Goal: Task Accomplishment & Management: Complete application form

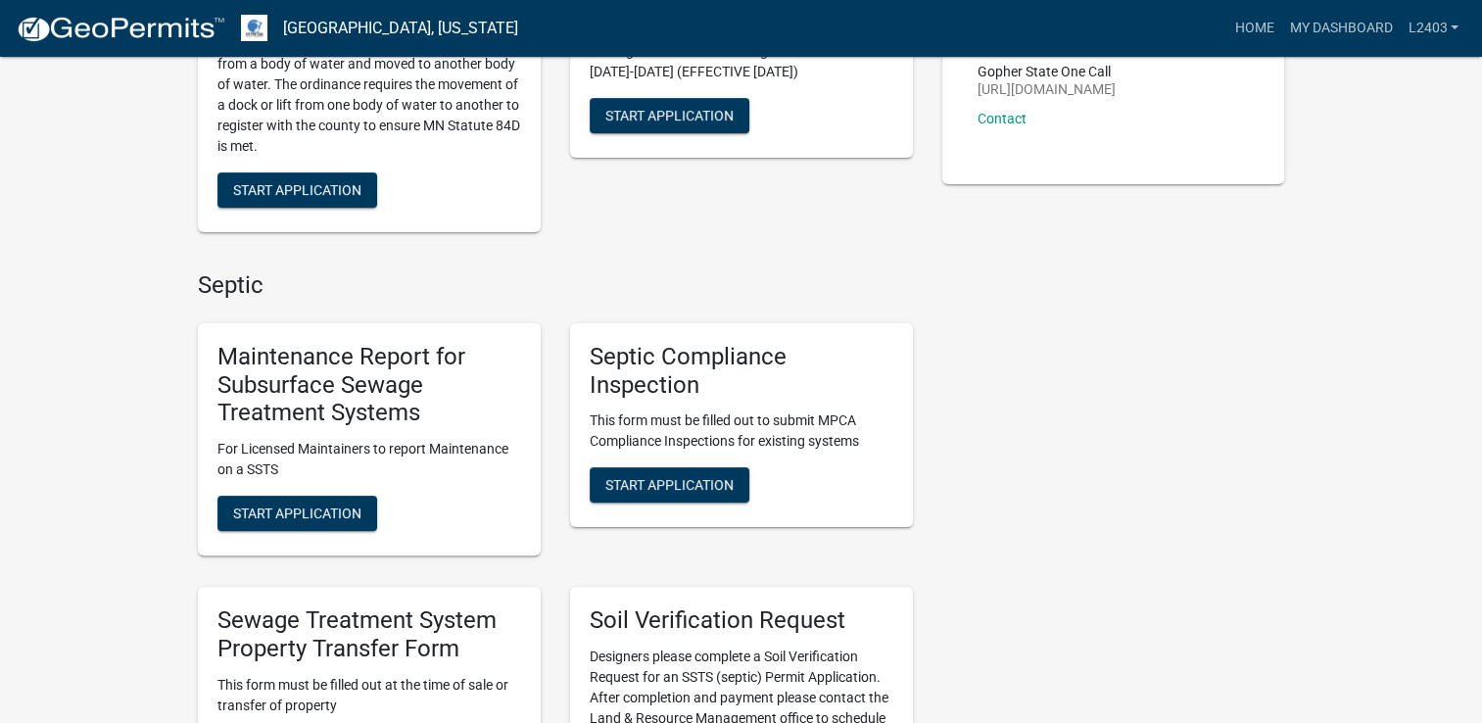
scroll to position [392, 0]
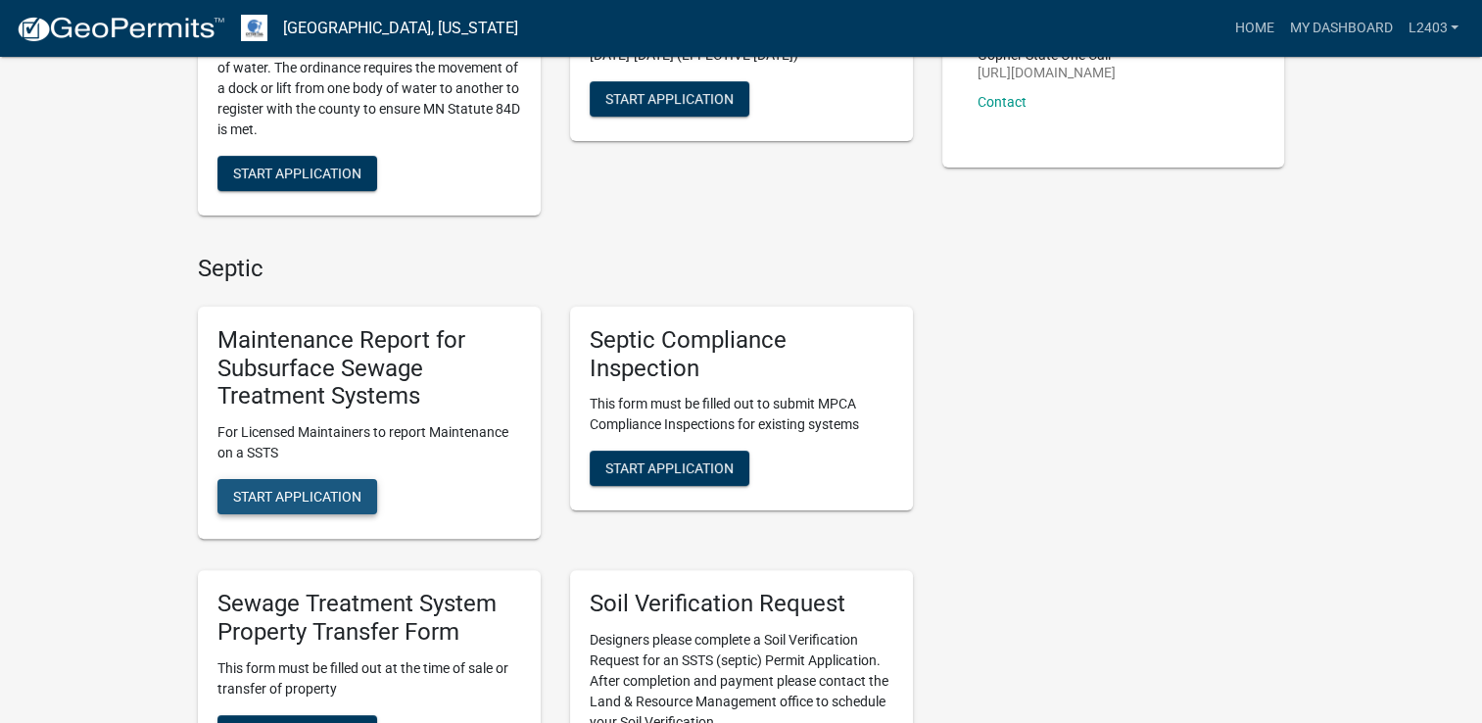
click at [269, 490] on span "Start Application" at bounding box center [297, 497] width 128 height 16
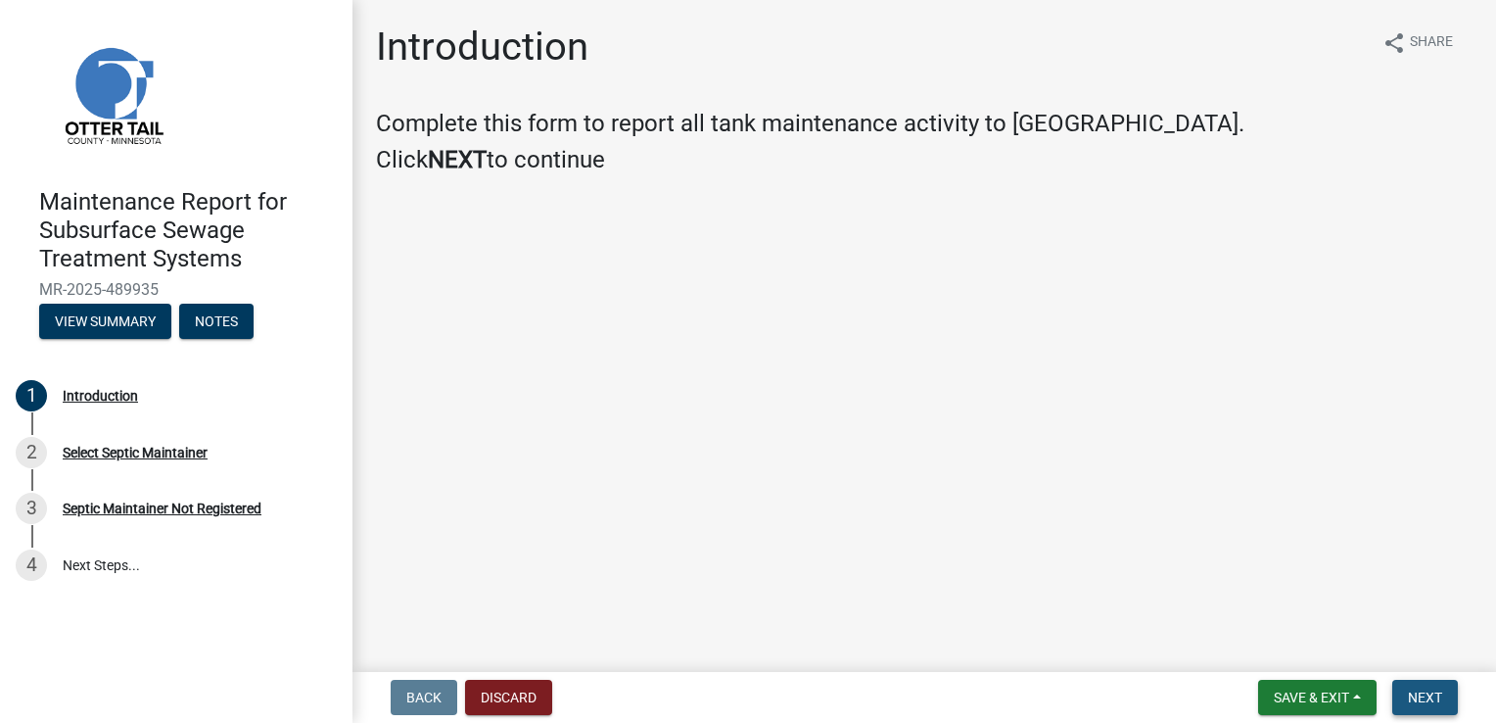
click at [1452, 696] on button "Next" at bounding box center [1426, 697] width 66 height 35
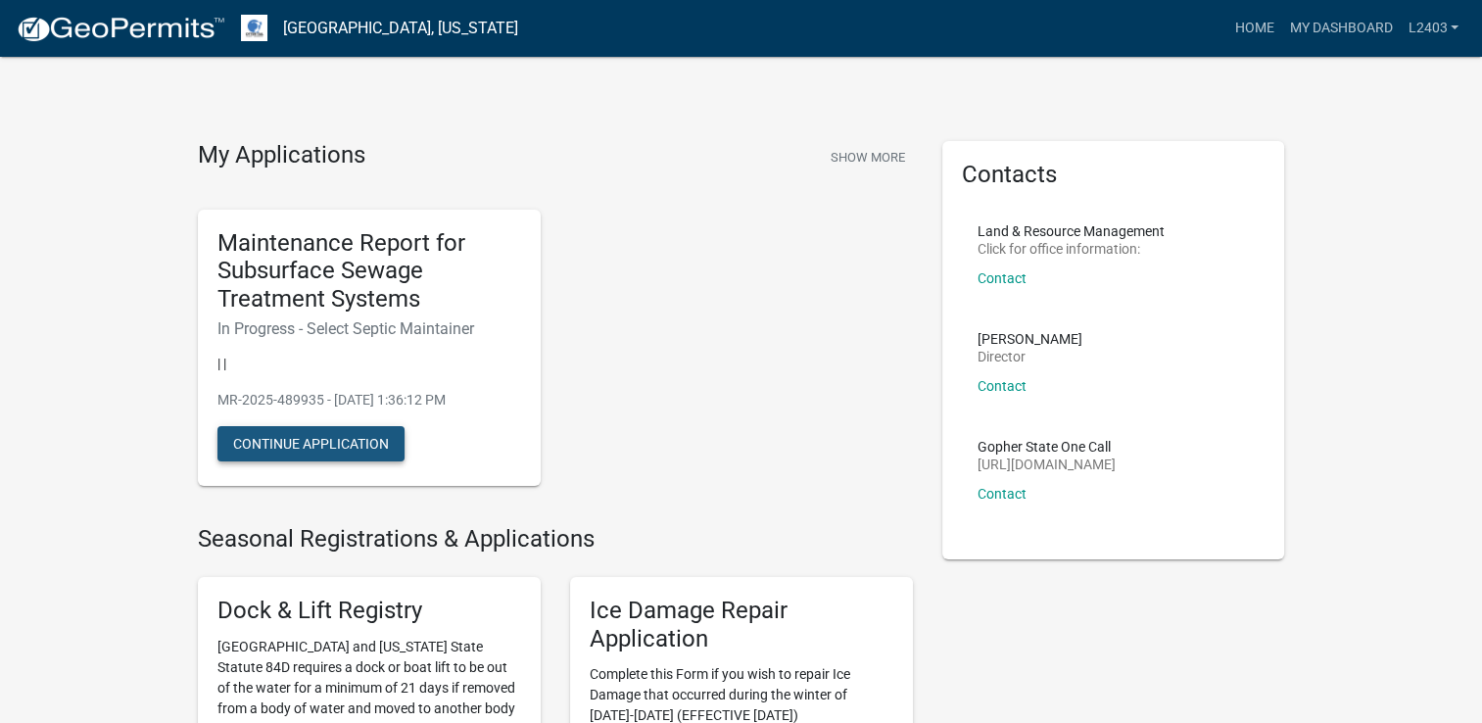
click at [380, 440] on button "Continue Application" at bounding box center [310, 443] width 187 height 35
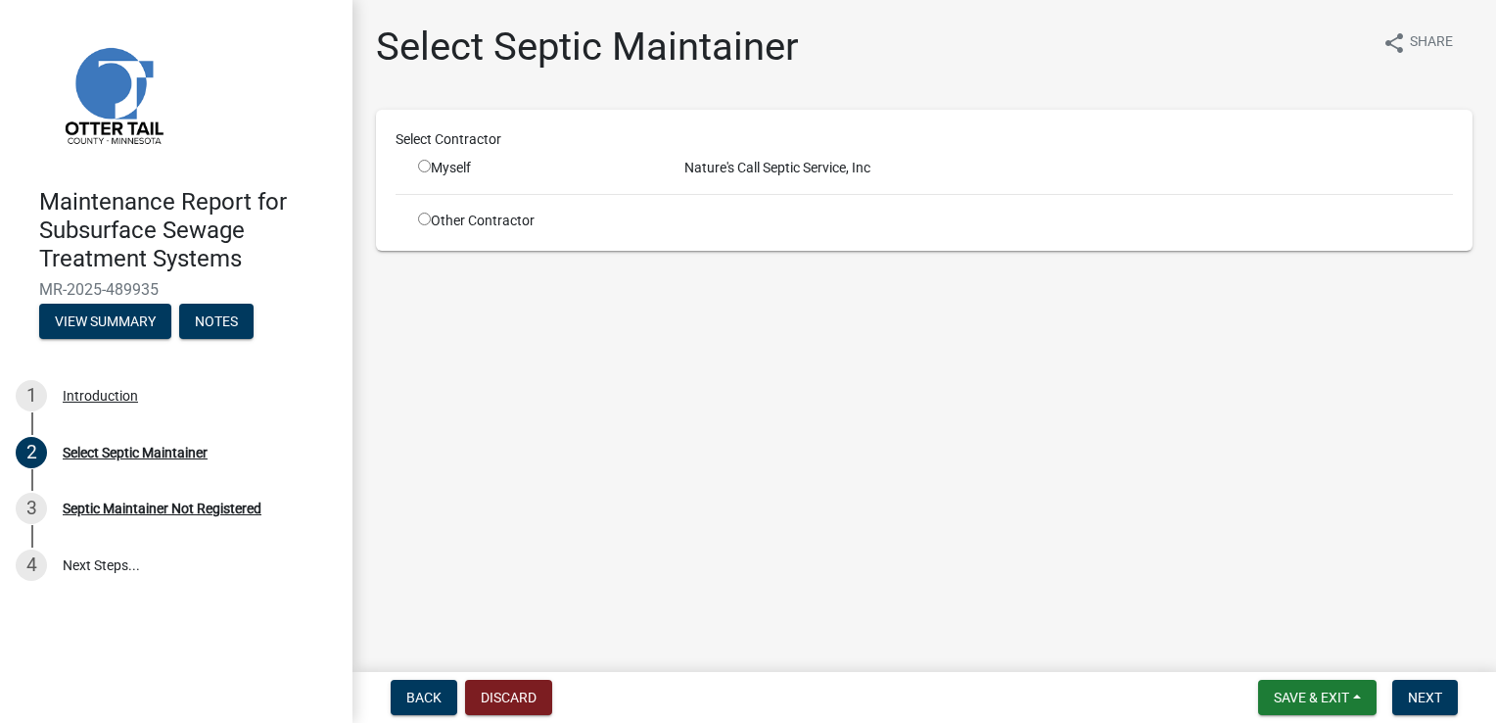
click at [431, 172] on div "Myself" at bounding box center [536, 168] width 237 height 21
click at [421, 165] on input "radio" at bounding box center [424, 166] width 13 height 13
radio input "true"
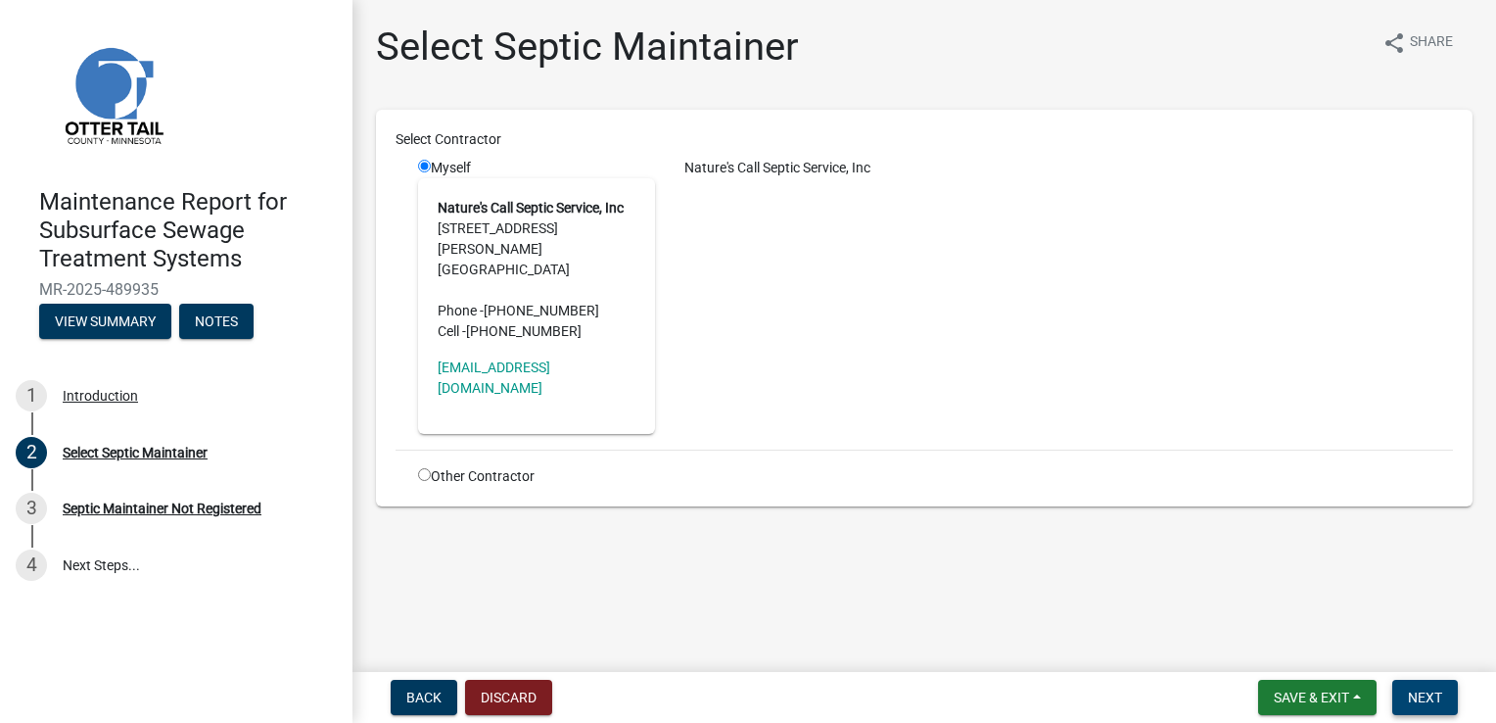
click at [1438, 694] on span "Next" at bounding box center [1425, 697] width 34 height 16
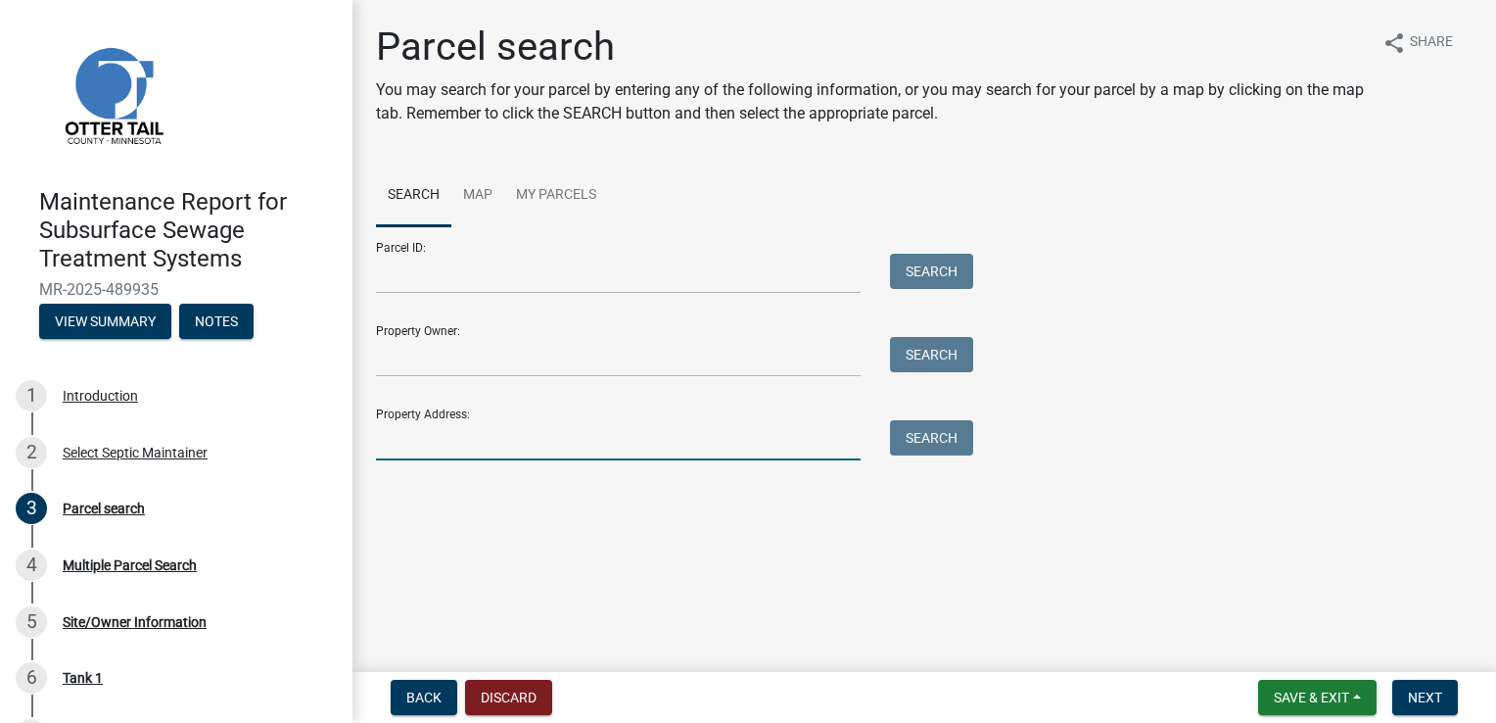
click at [460, 451] on input "Property Address:" at bounding box center [618, 440] width 485 height 40
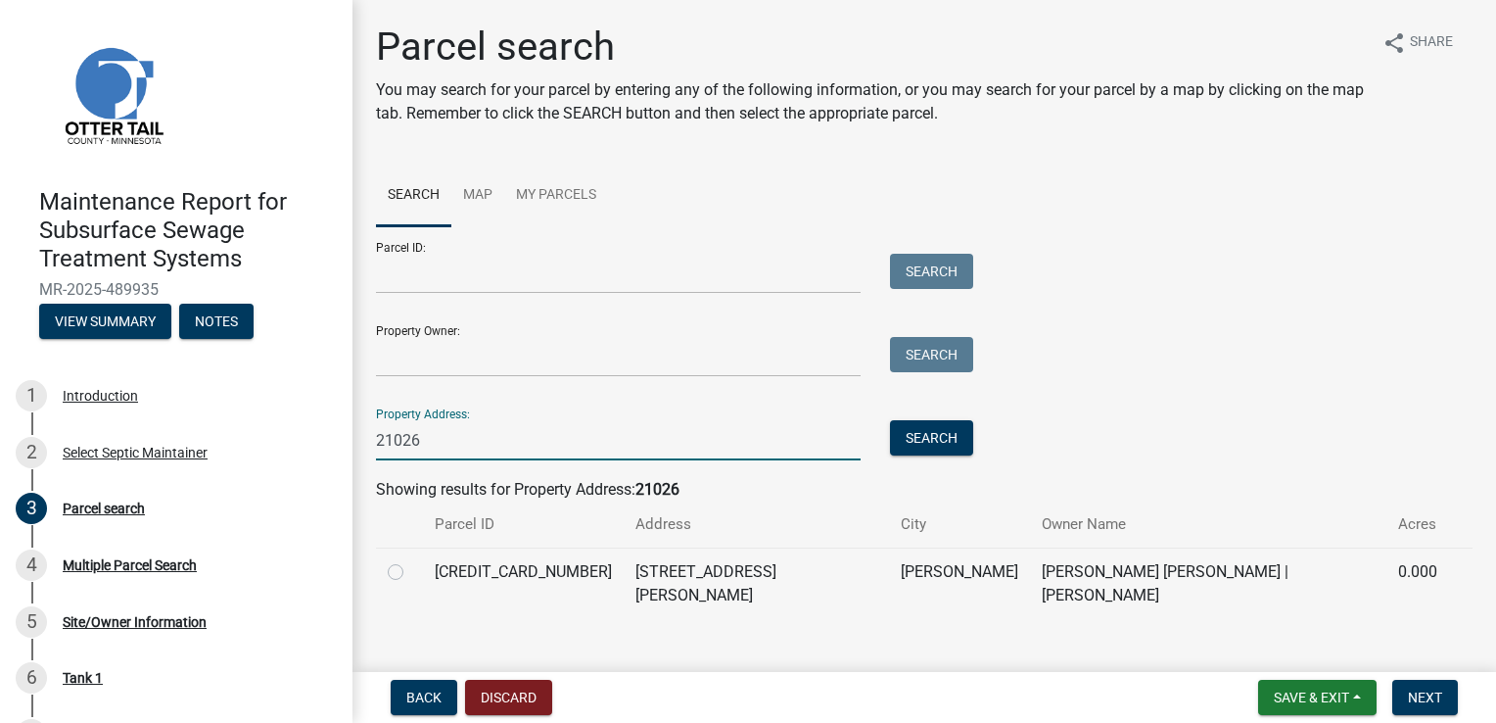
type input "21026"
click at [411, 560] on label at bounding box center [411, 560] width 0 height 0
click at [411, 573] on input "radio" at bounding box center [417, 566] width 13 height 13
radio input "true"
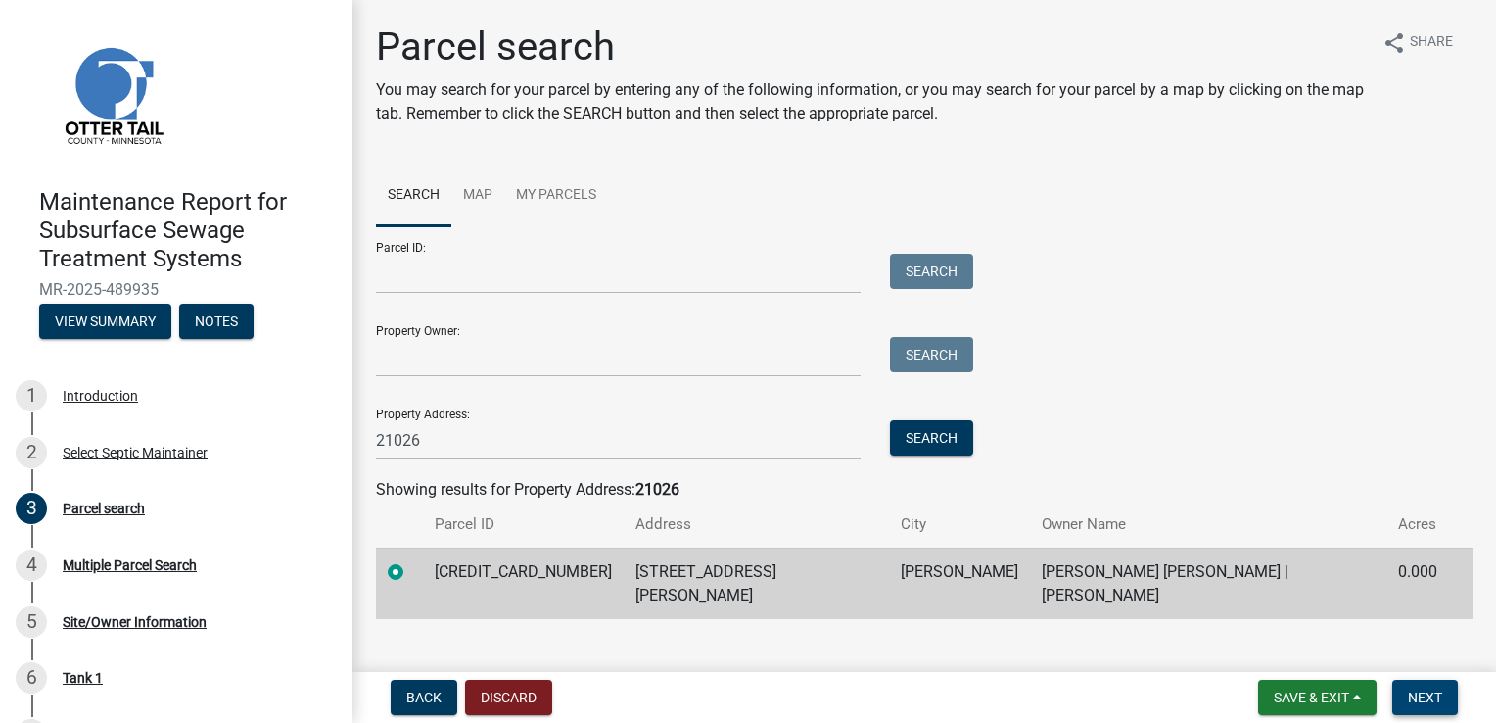
click at [1414, 698] on span "Next" at bounding box center [1425, 697] width 34 height 16
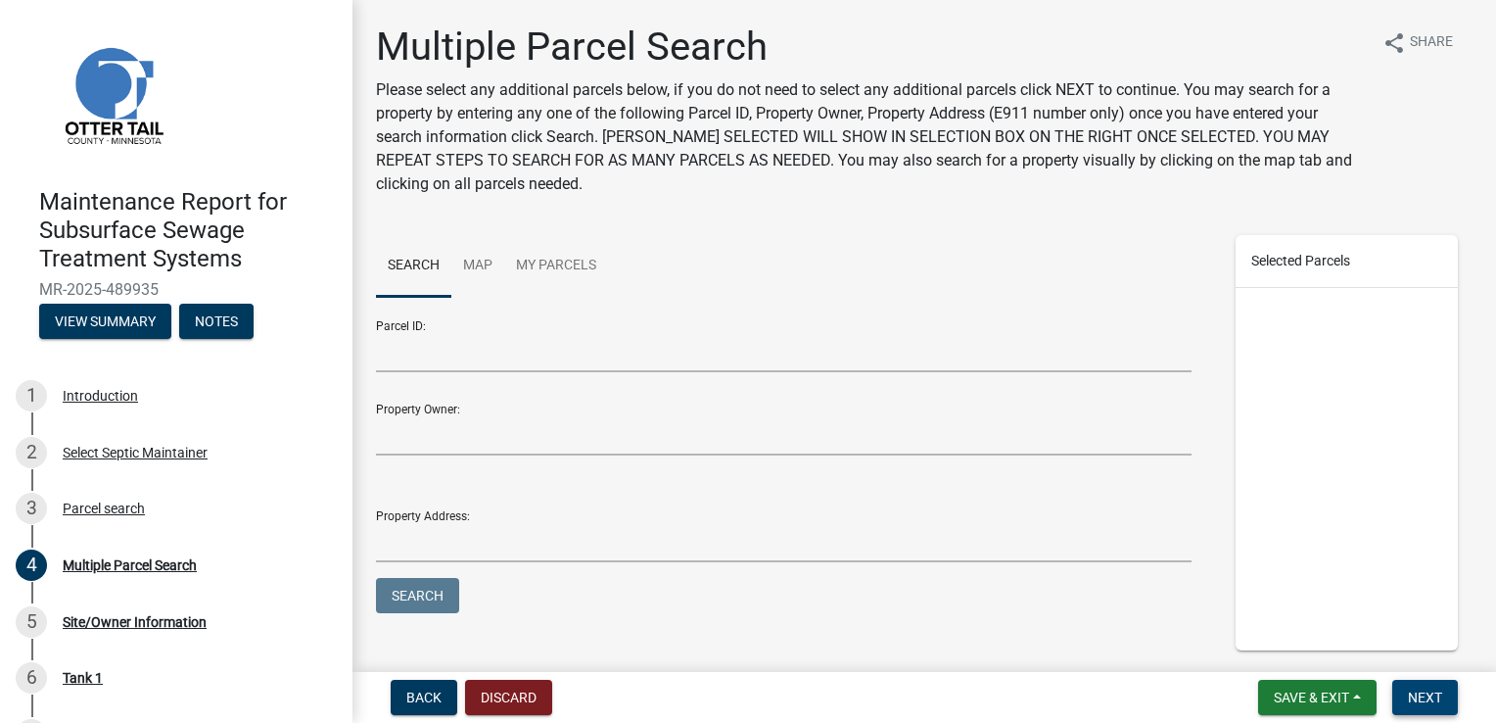
click at [1411, 689] on span "Next" at bounding box center [1425, 697] width 34 height 16
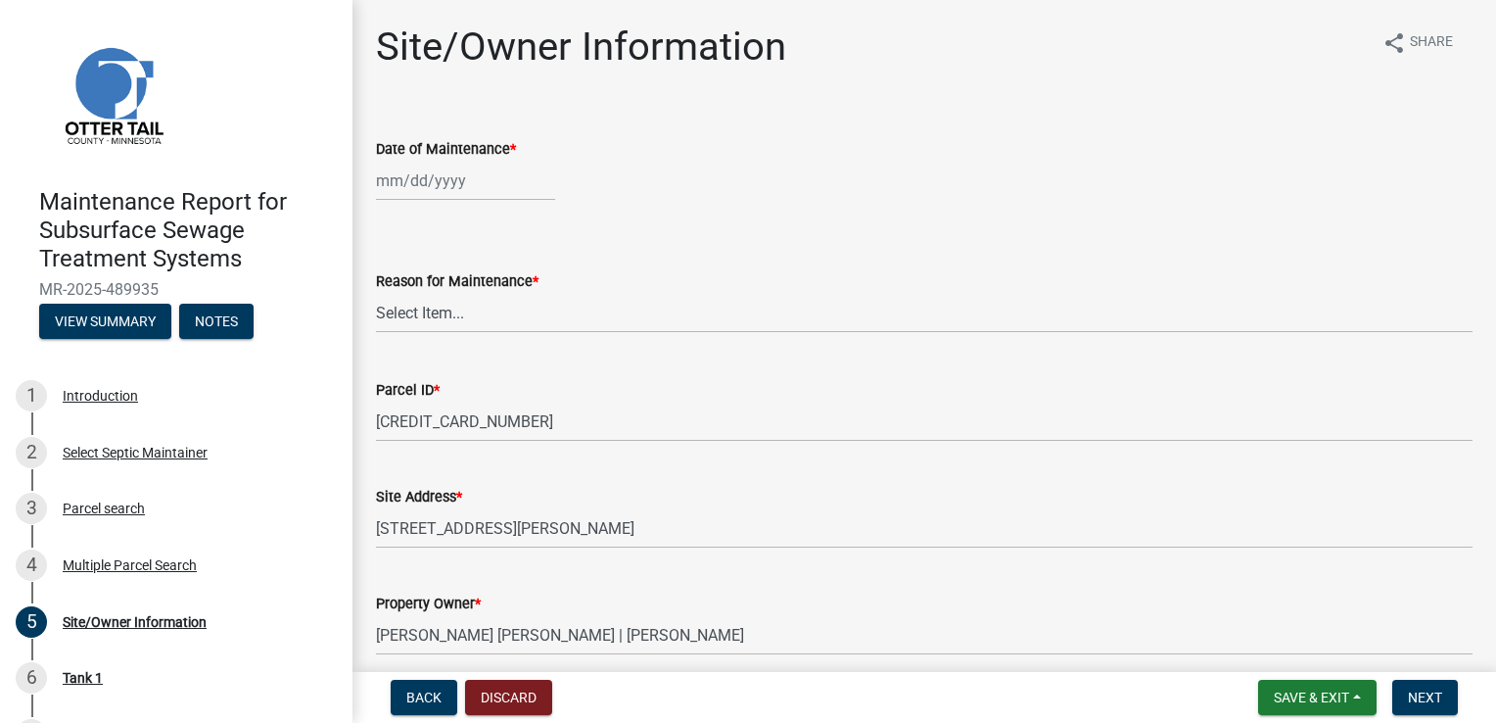
click at [435, 177] on div at bounding box center [465, 181] width 179 height 40
select select "10"
select select "2025"
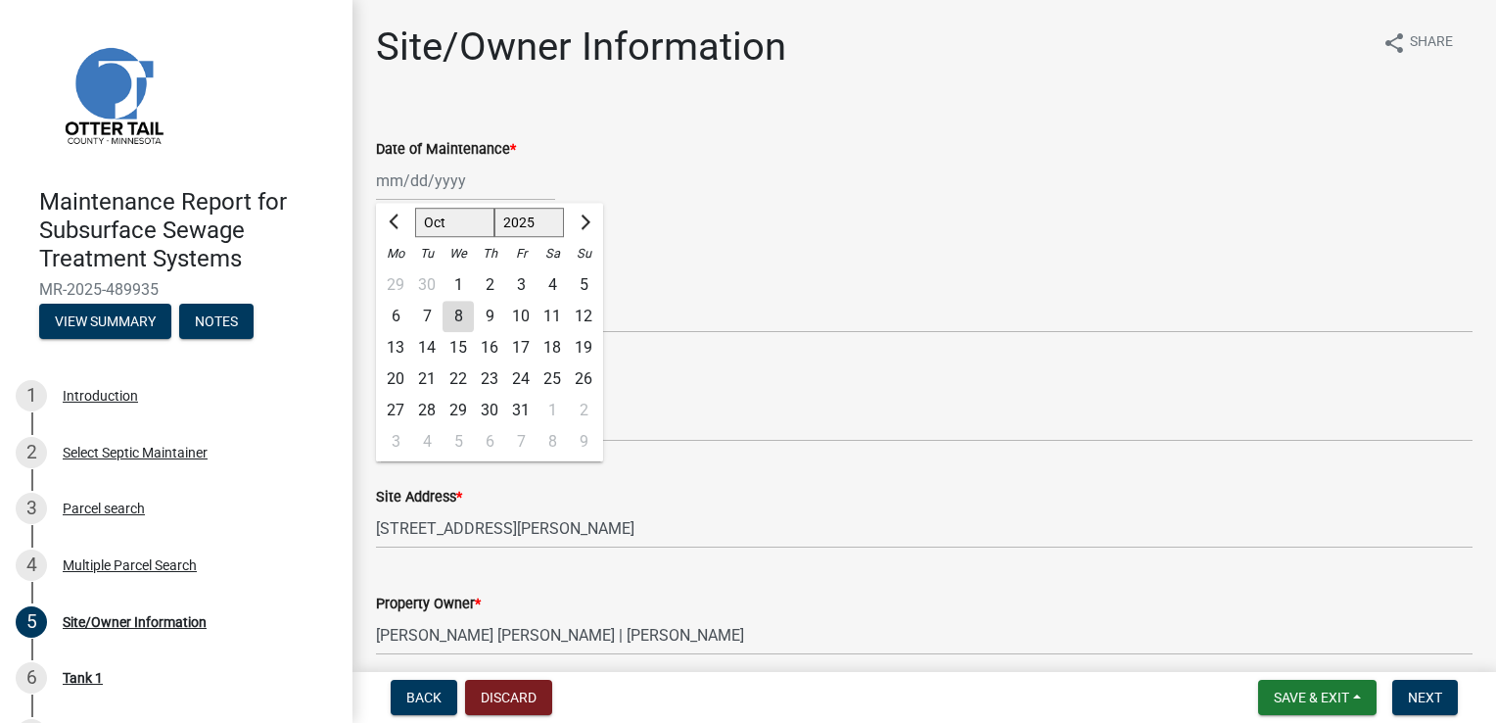
click at [401, 322] on div "6" at bounding box center [395, 316] width 31 height 31
type input "[DATE]"
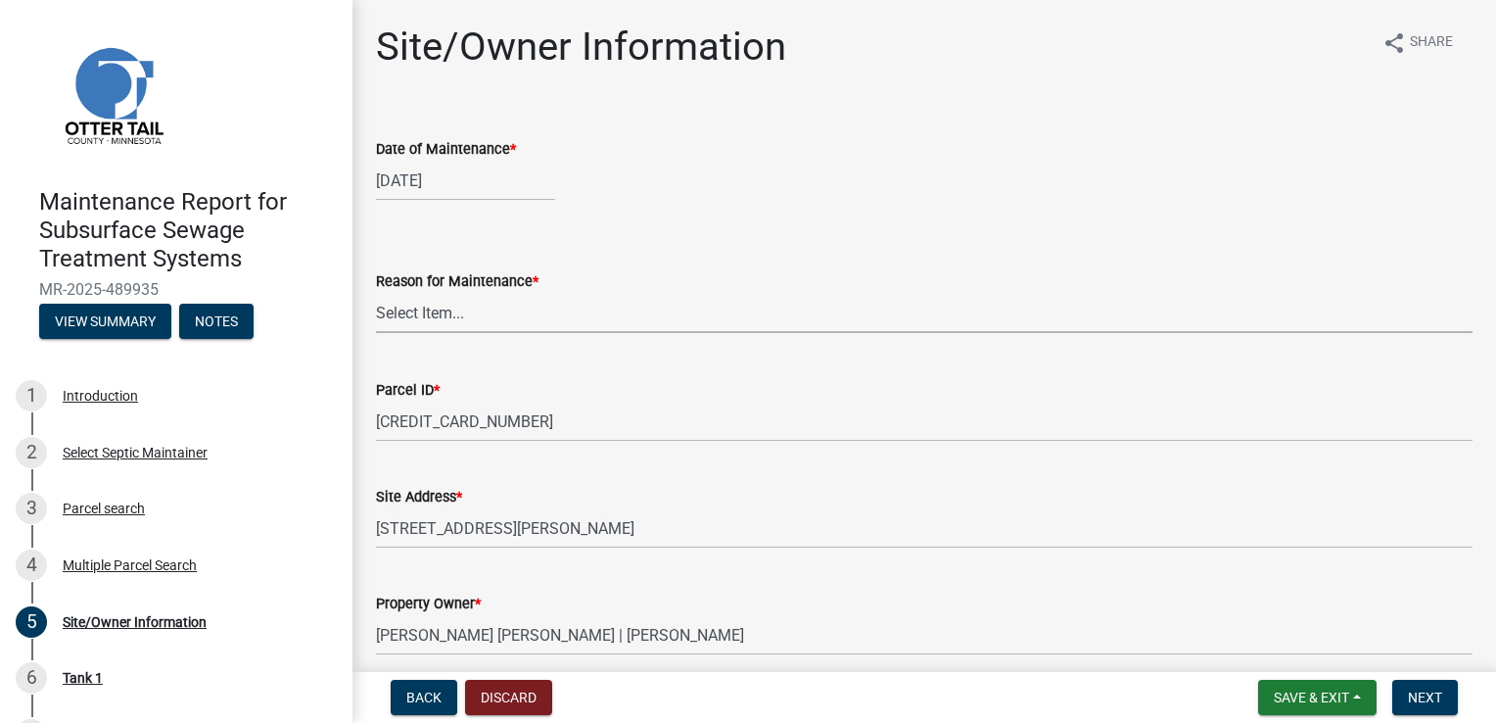
click at [406, 311] on select "Select Item... Called Routine Other" at bounding box center [924, 313] width 1097 height 40
click at [376, 293] on select "Select Item... Called Routine Other" at bounding box center [924, 313] width 1097 height 40
click at [446, 304] on select "Select Item... Called Routine Other" at bounding box center [924, 313] width 1097 height 40
click at [376, 293] on select "Select Item... Called Routine Other" at bounding box center [924, 313] width 1097 height 40
select select "78493fc6-8c9b-4d4c-b322-7064476e595b"
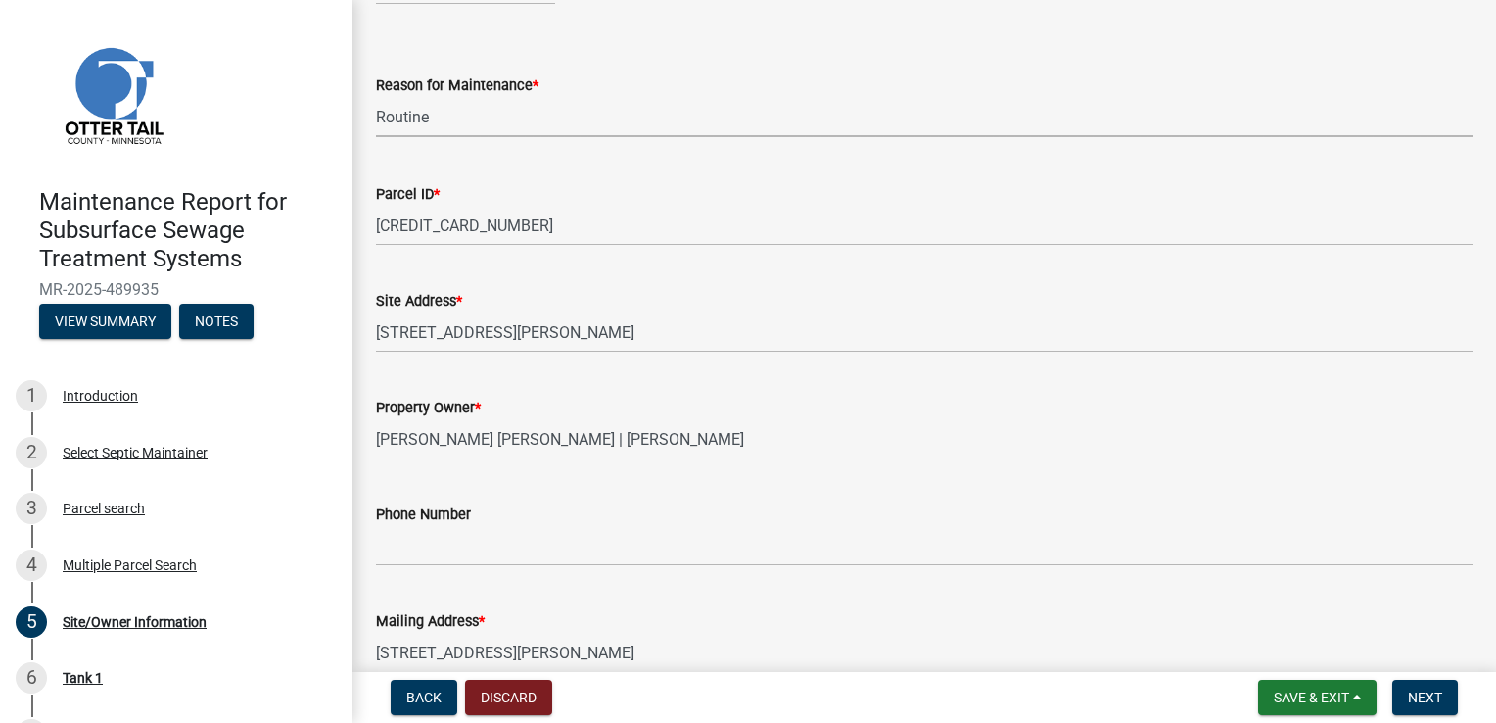
scroll to position [294, 0]
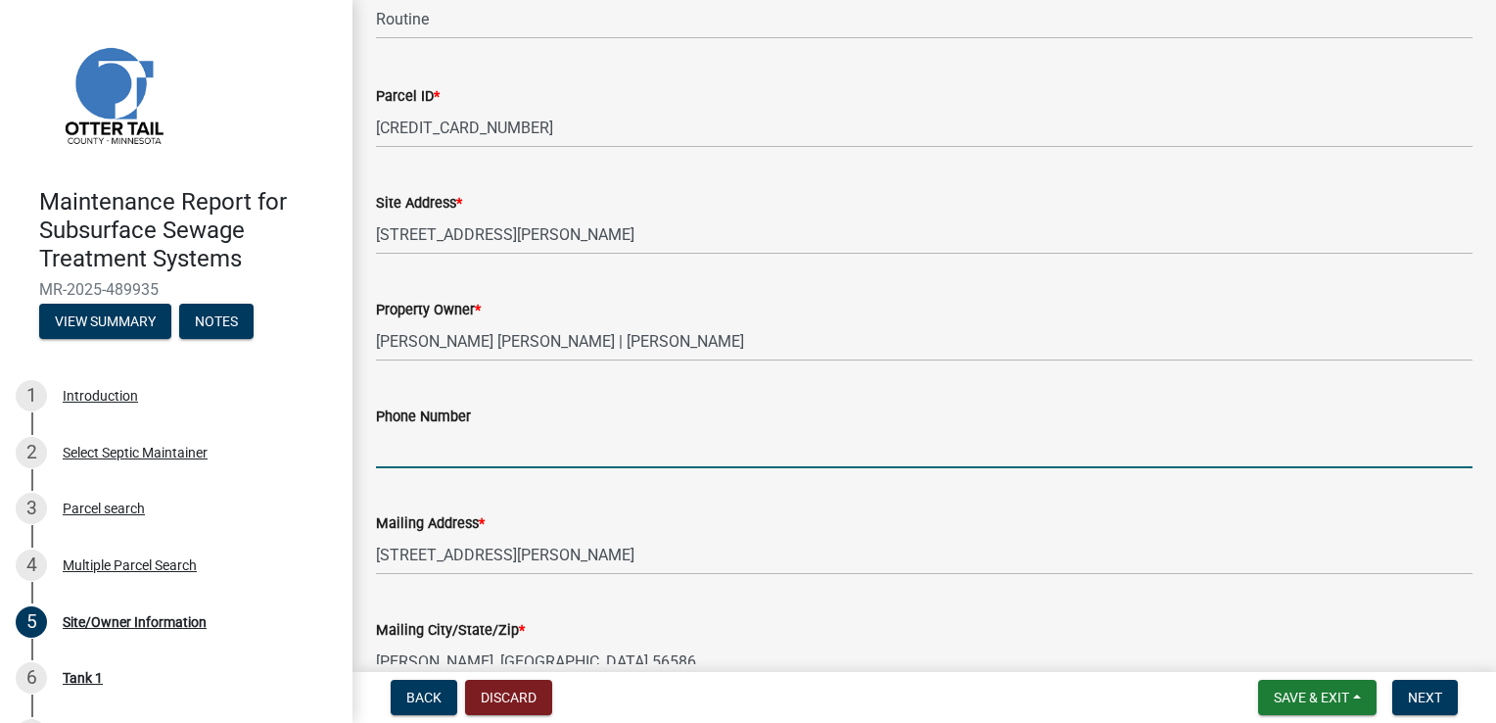
click at [469, 443] on input "Phone Number" at bounding box center [924, 448] width 1097 height 40
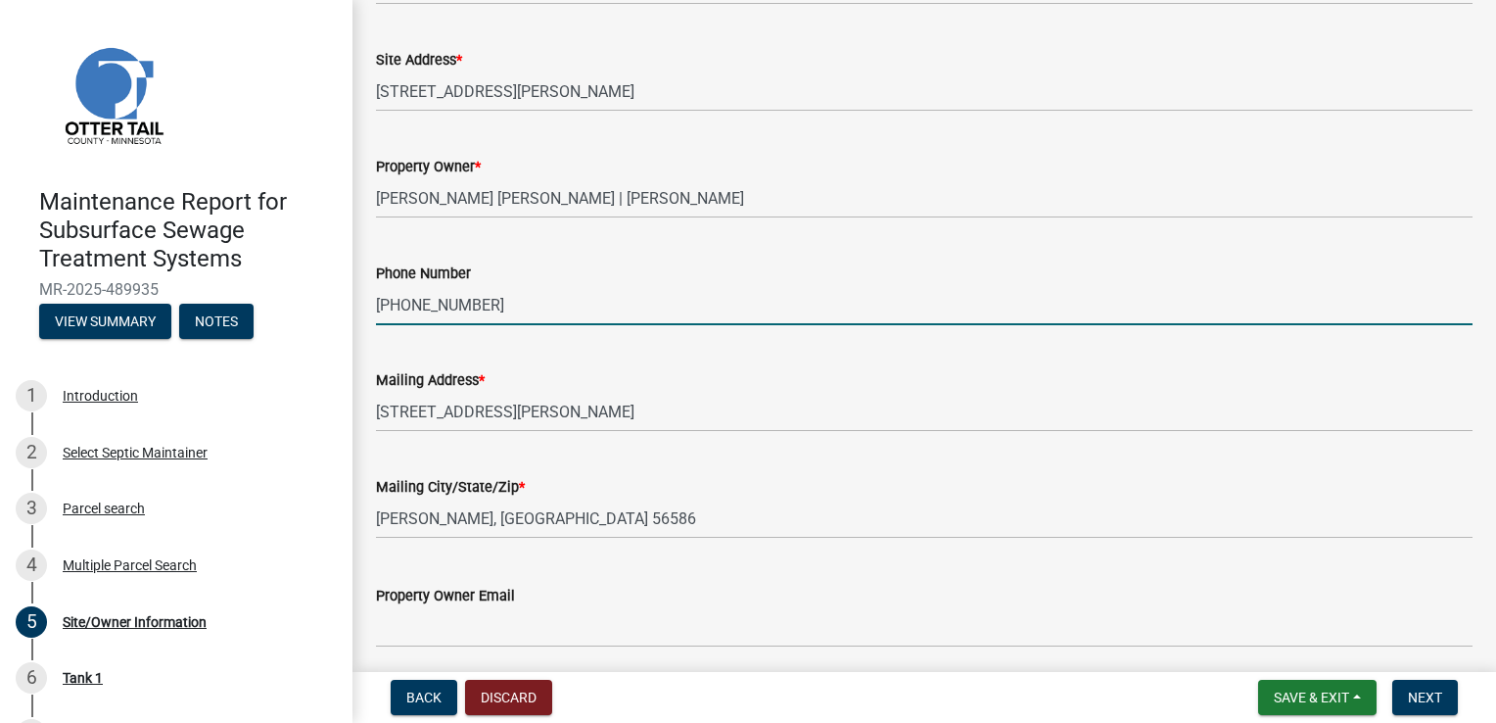
scroll to position [511, 0]
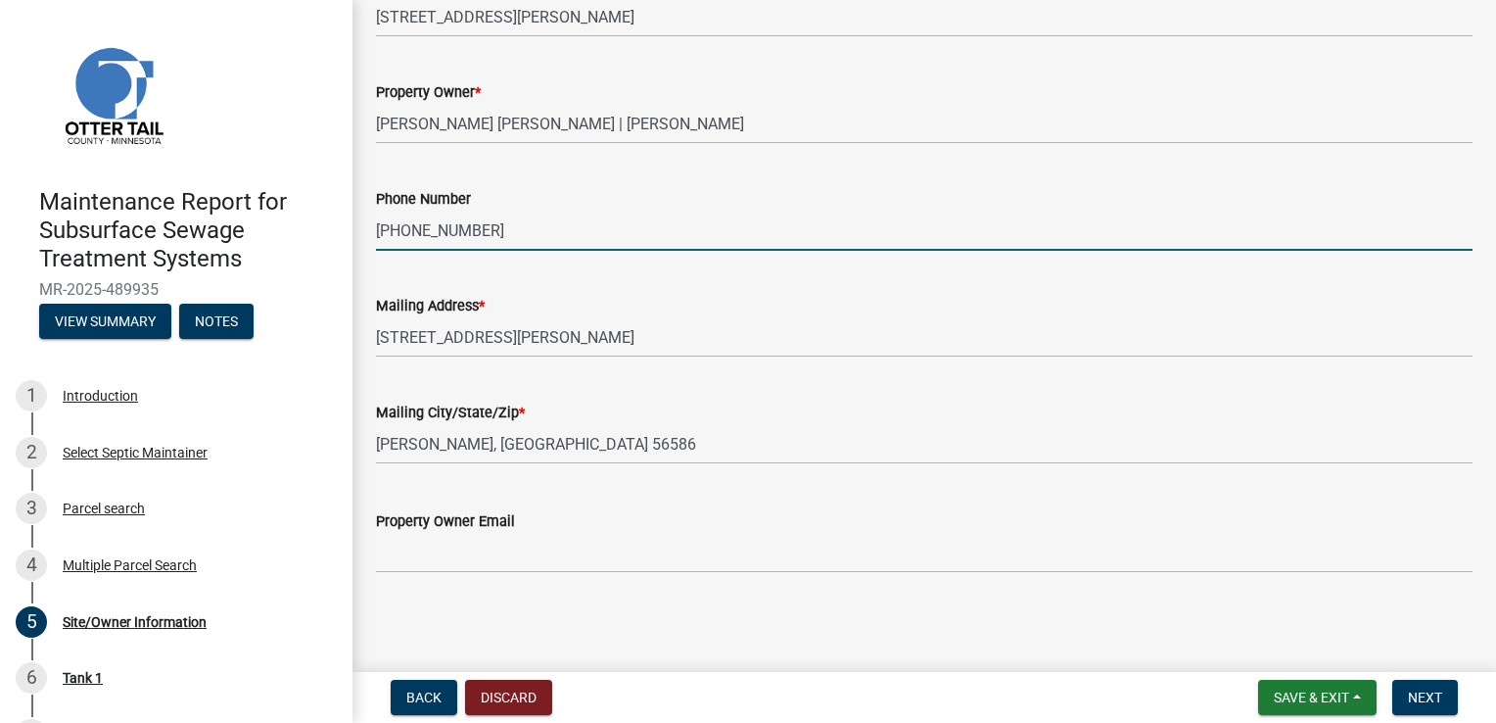
type input "[PHONE_NUMBER]"
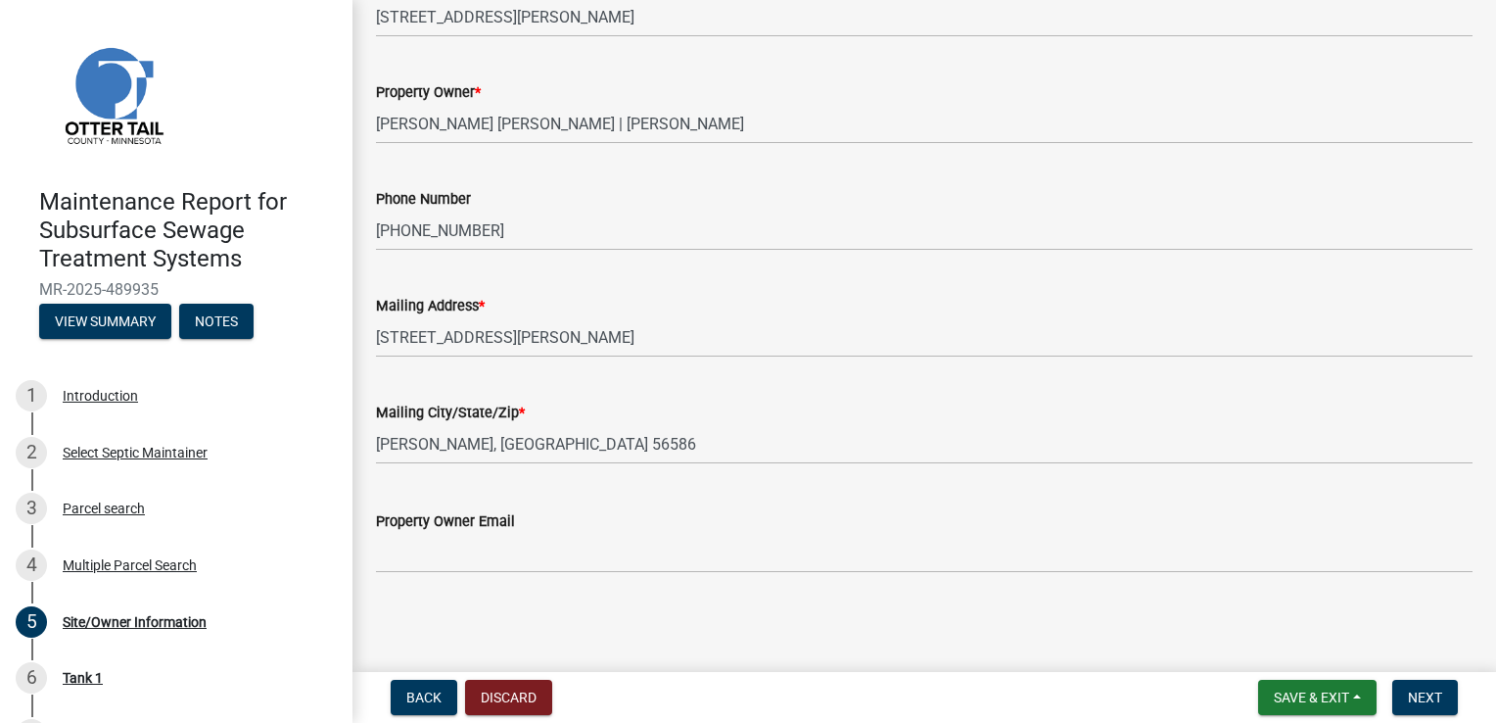
click at [635, 629] on main "Site/Owner Information share Share Date of Maintenance * [DATE] Reason for Main…" at bounding box center [925, 332] width 1144 height 664
click at [1413, 697] on span "Next" at bounding box center [1425, 697] width 34 height 16
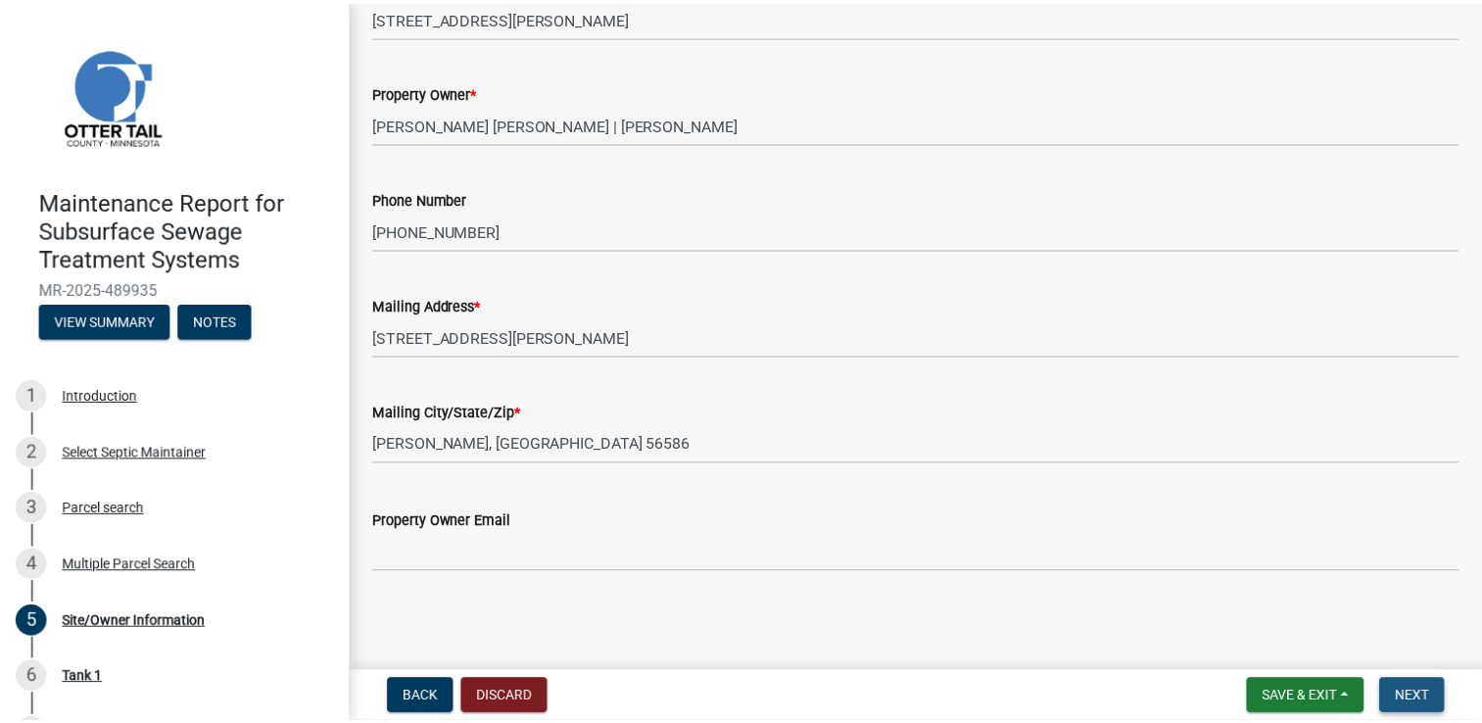
scroll to position [0, 0]
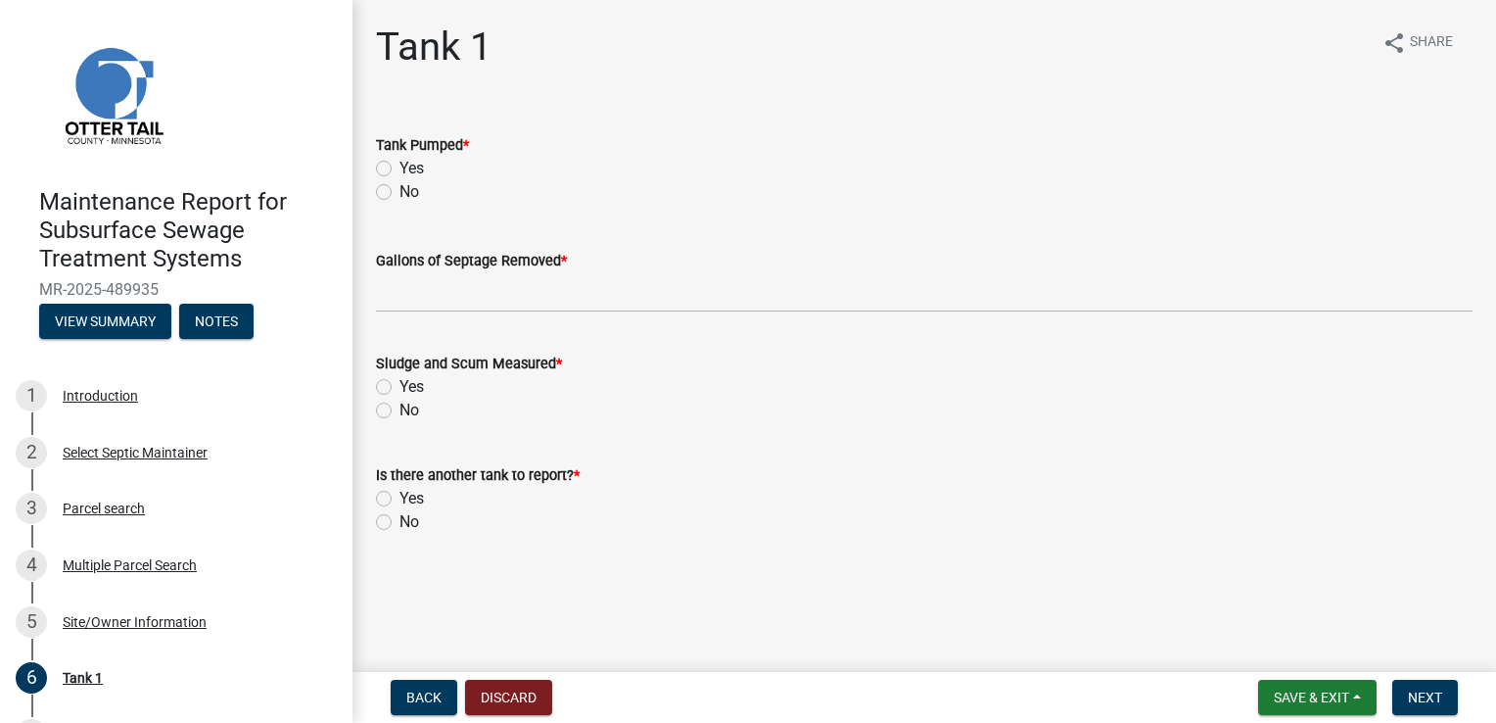
click at [400, 165] on label "Yes" at bounding box center [412, 169] width 24 height 24
click at [400, 165] on input "Yes" at bounding box center [406, 163] width 13 height 13
radio input "true"
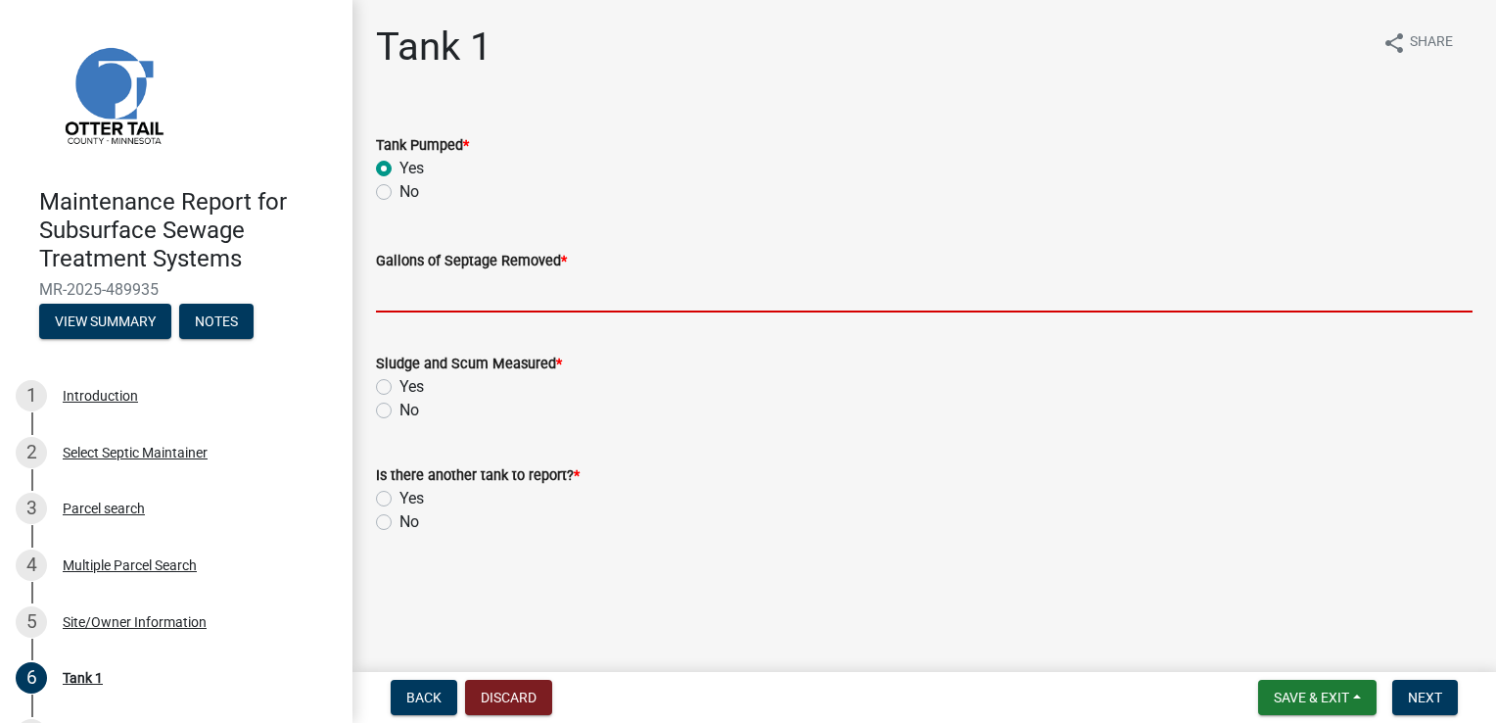
click at [419, 303] on input "Gallons of Septage Removed *" at bounding box center [924, 292] width 1097 height 40
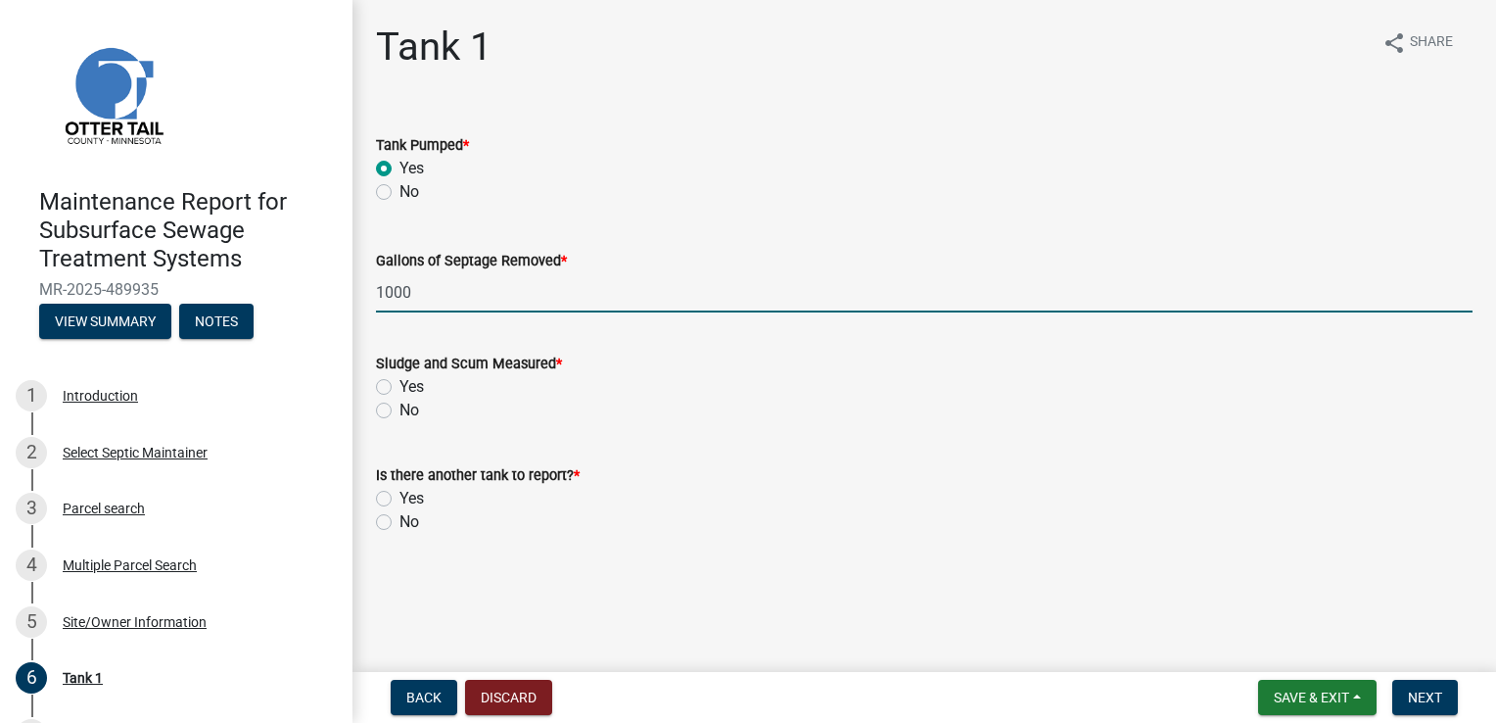
type input "1000"
click at [400, 386] on label "Yes" at bounding box center [412, 387] width 24 height 24
click at [400, 386] on input "Yes" at bounding box center [406, 381] width 13 height 13
radio input "true"
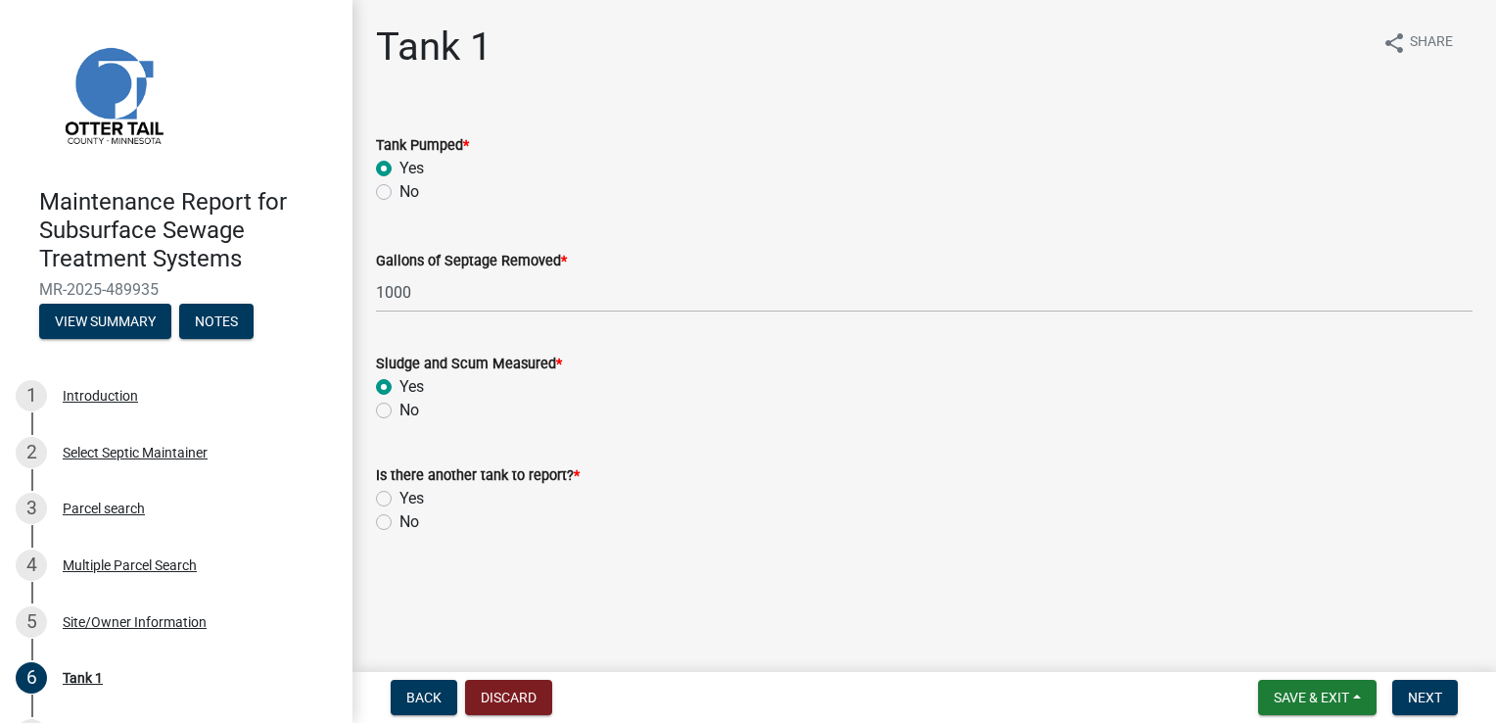
click at [400, 521] on label "No" at bounding box center [410, 522] width 20 height 24
click at [400, 521] on input "No" at bounding box center [406, 516] width 13 height 13
radio input "true"
click at [1417, 690] on span "Next" at bounding box center [1425, 697] width 34 height 16
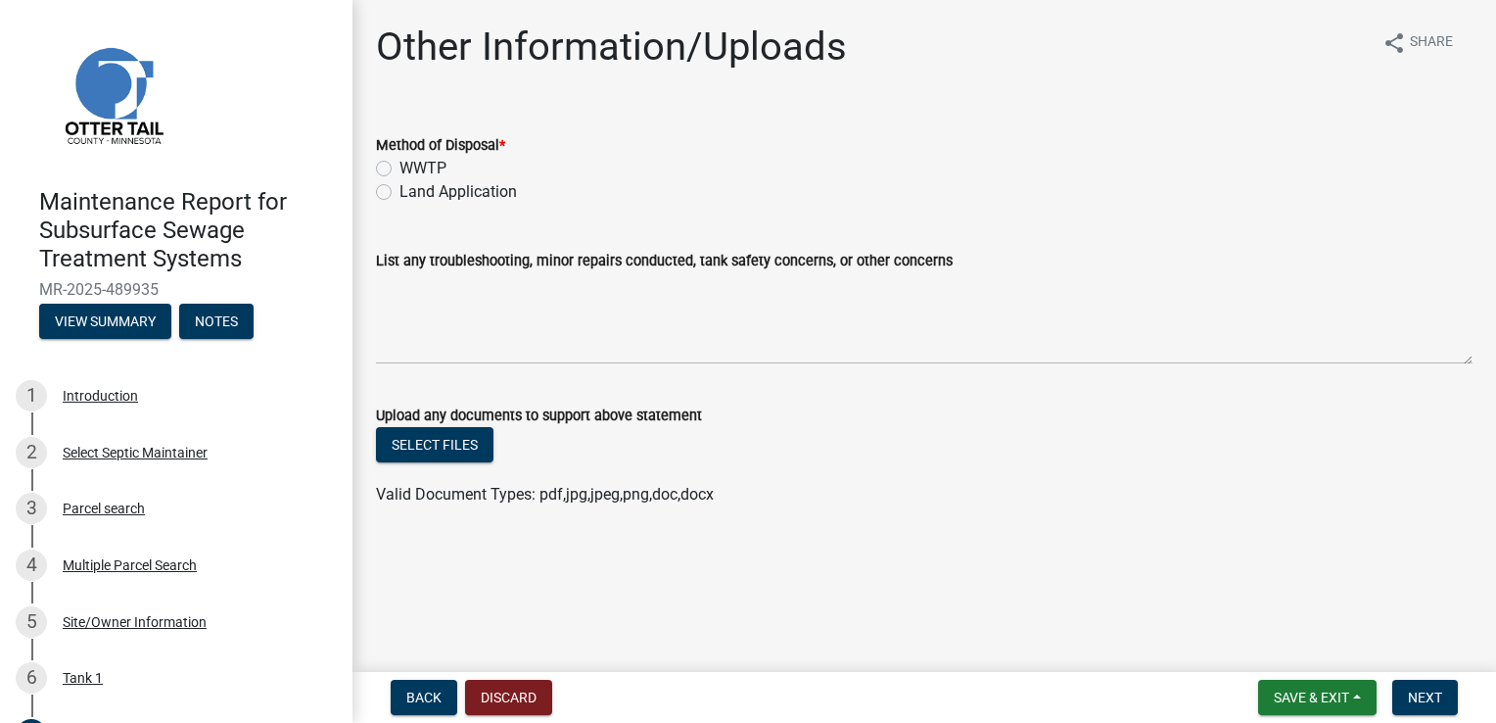
click at [400, 186] on label "Land Application" at bounding box center [459, 192] width 118 height 24
click at [400, 186] on input "Land Application" at bounding box center [406, 186] width 13 height 13
radio input "true"
click at [1423, 696] on span "Next" at bounding box center [1425, 697] width 34 height 16
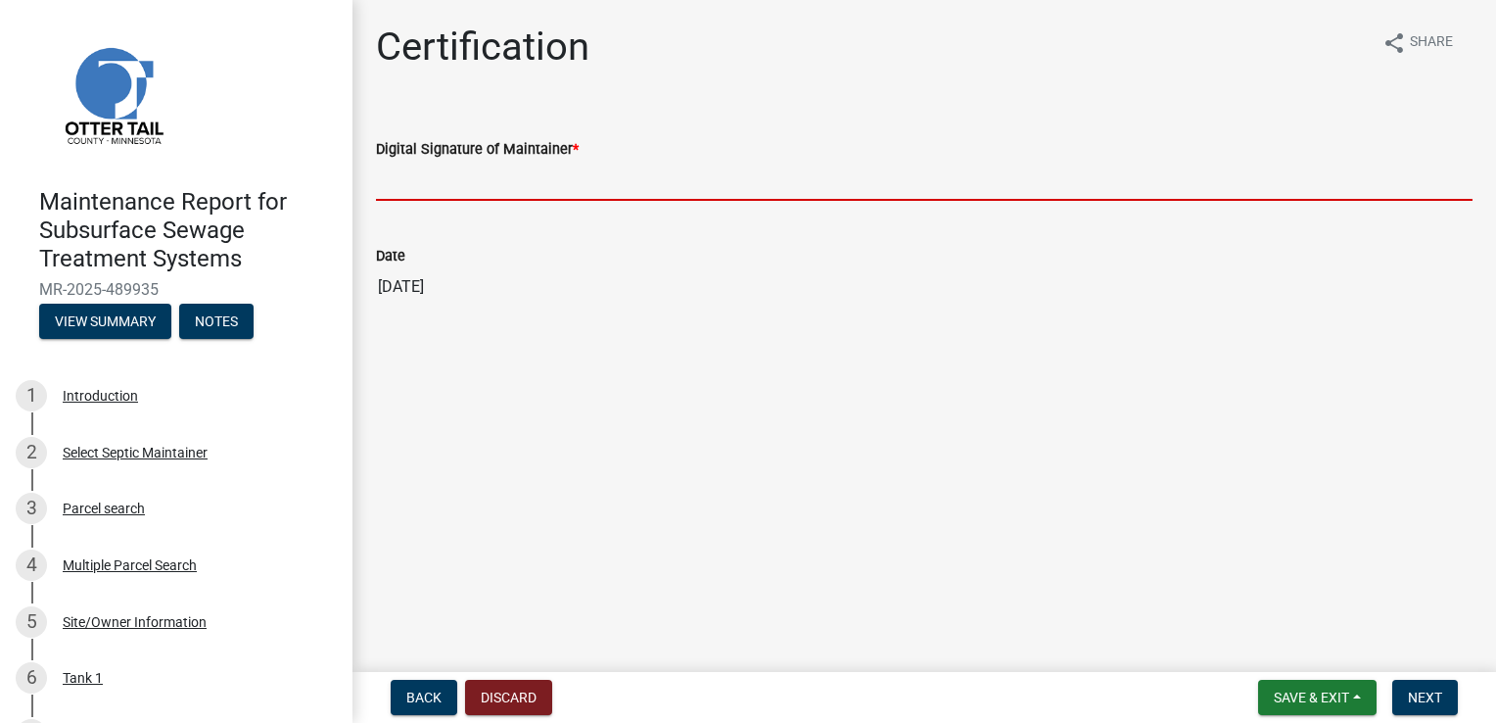
click at [552, 186] on input "Digital Signature of Maintainer *" at bounding box center [924, 181] width 1097 height 40
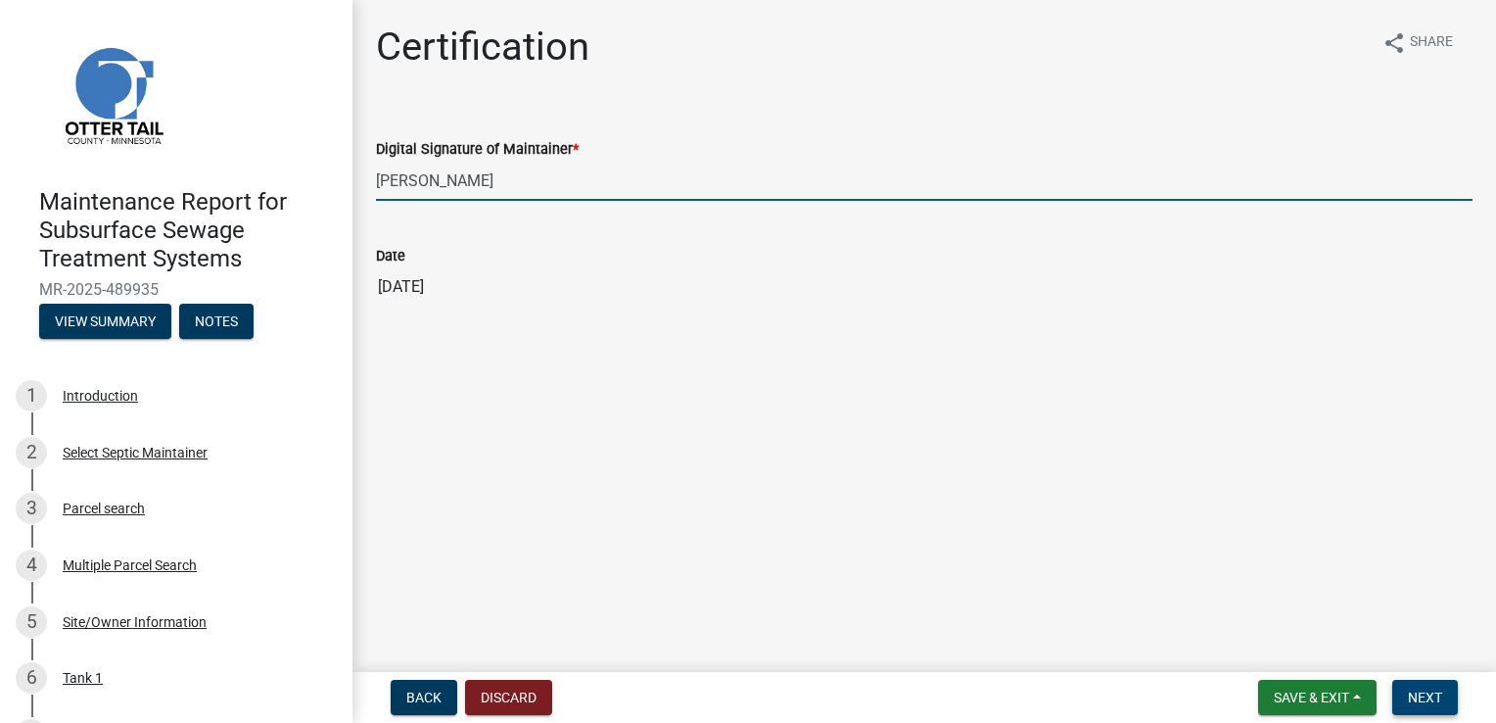
type input "[PERSON_NAME]"
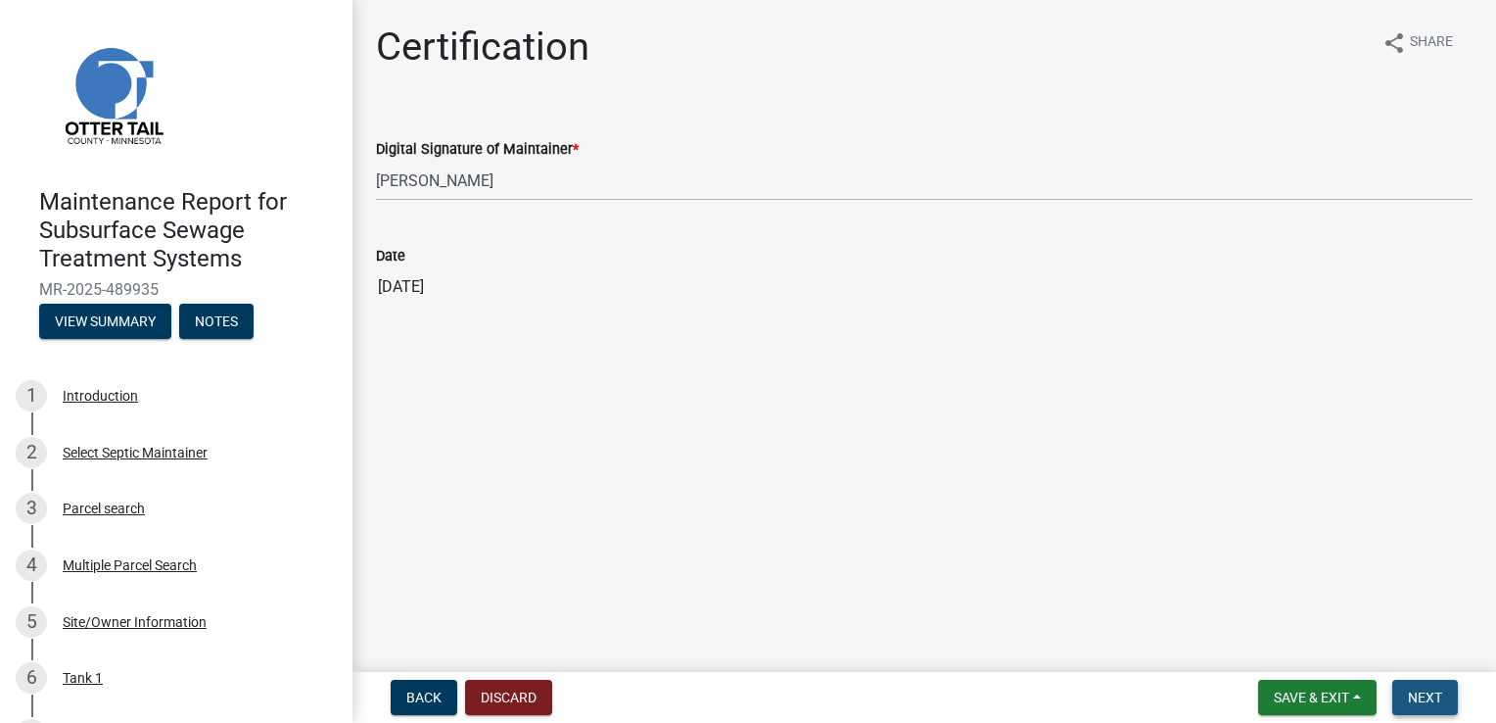
click at [1423, 700] on span "Next" at bounding box center [1425, 697] width 34 height 16
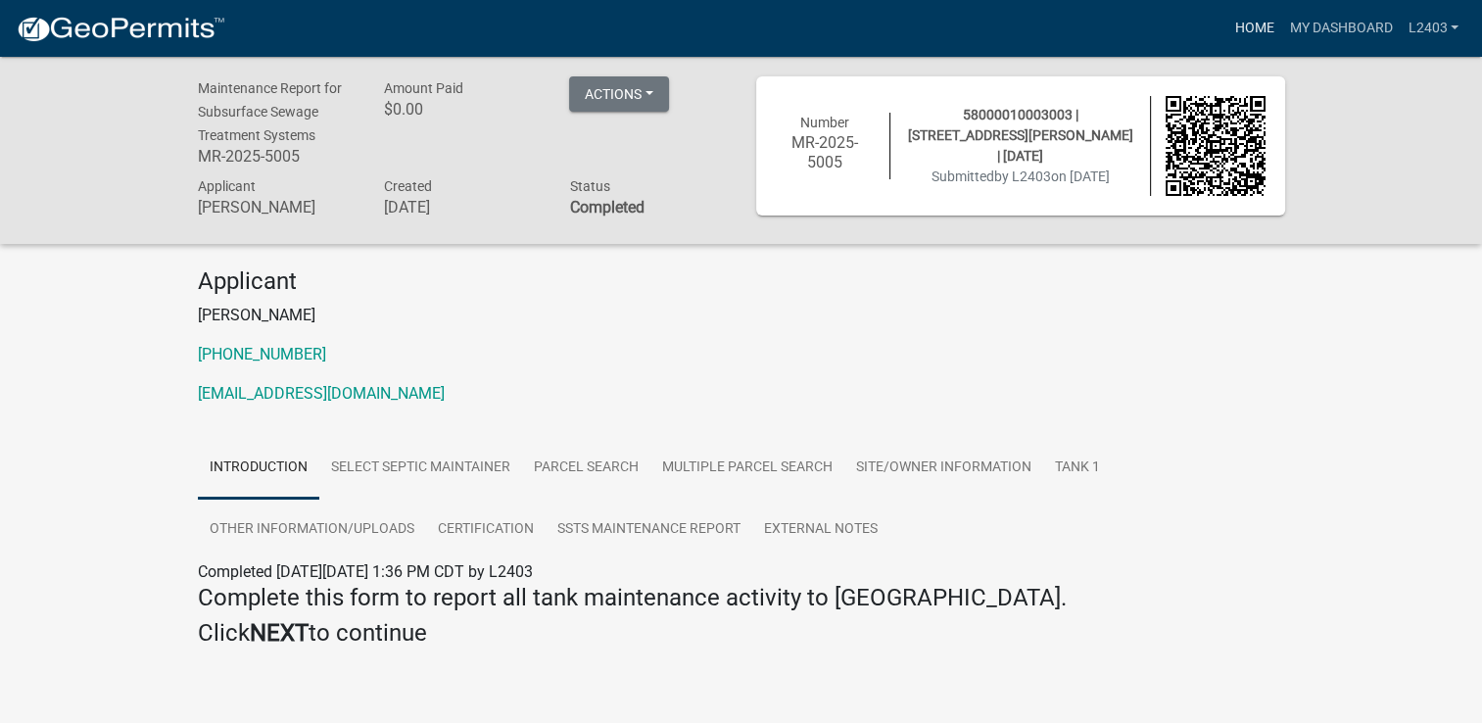
click at [1254, 30] on link "Home" at bounding box center [1253, 28] width 55 height 37
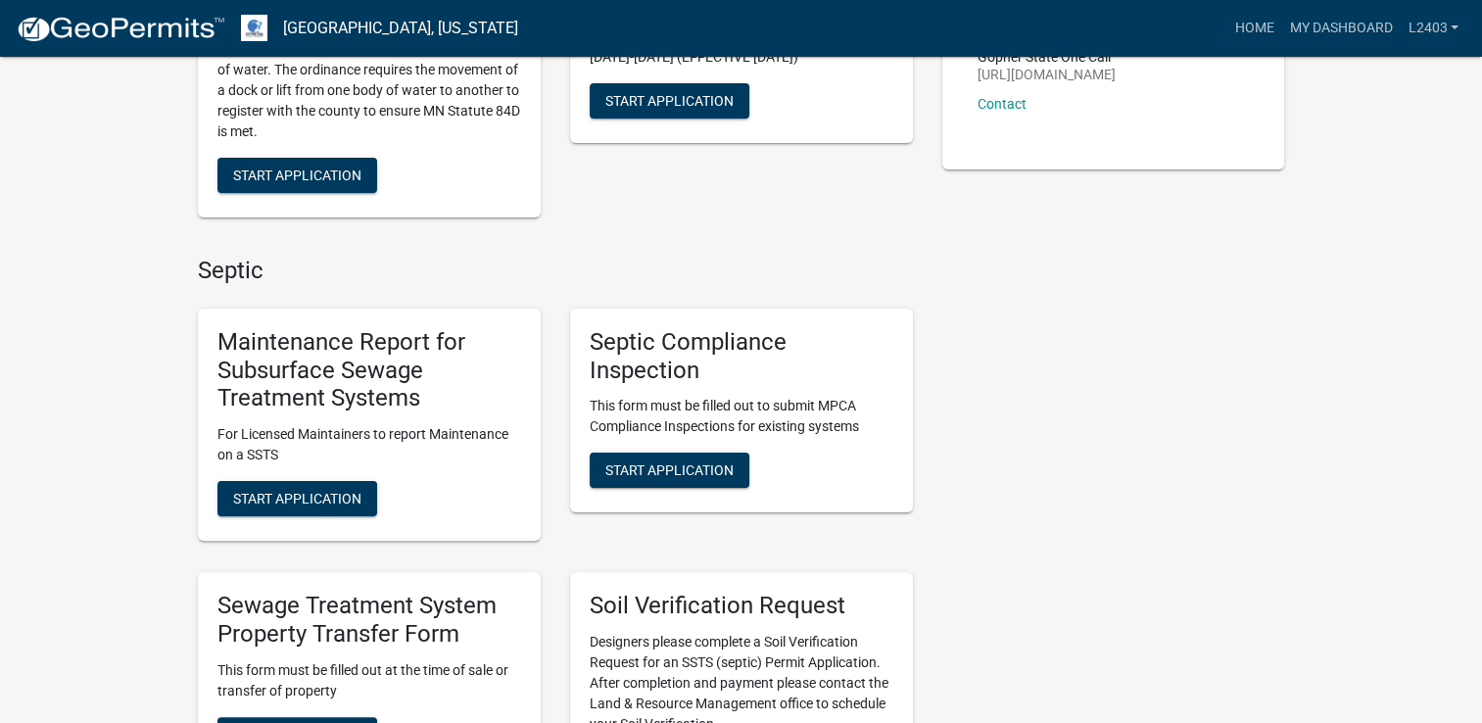
scroll to position [392, 0]
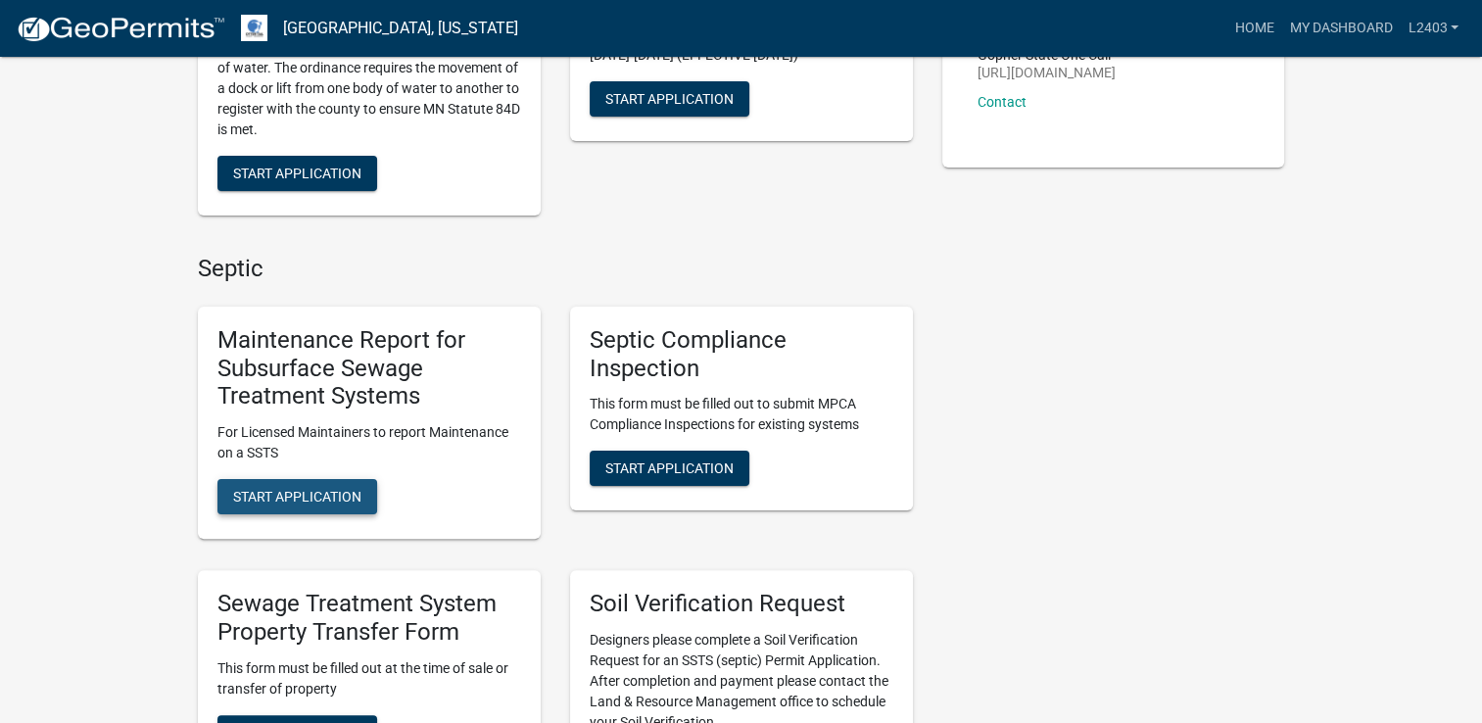
click at [319, 489] on span "Start Application" at bounding box center [297, 497] width 128 height 16
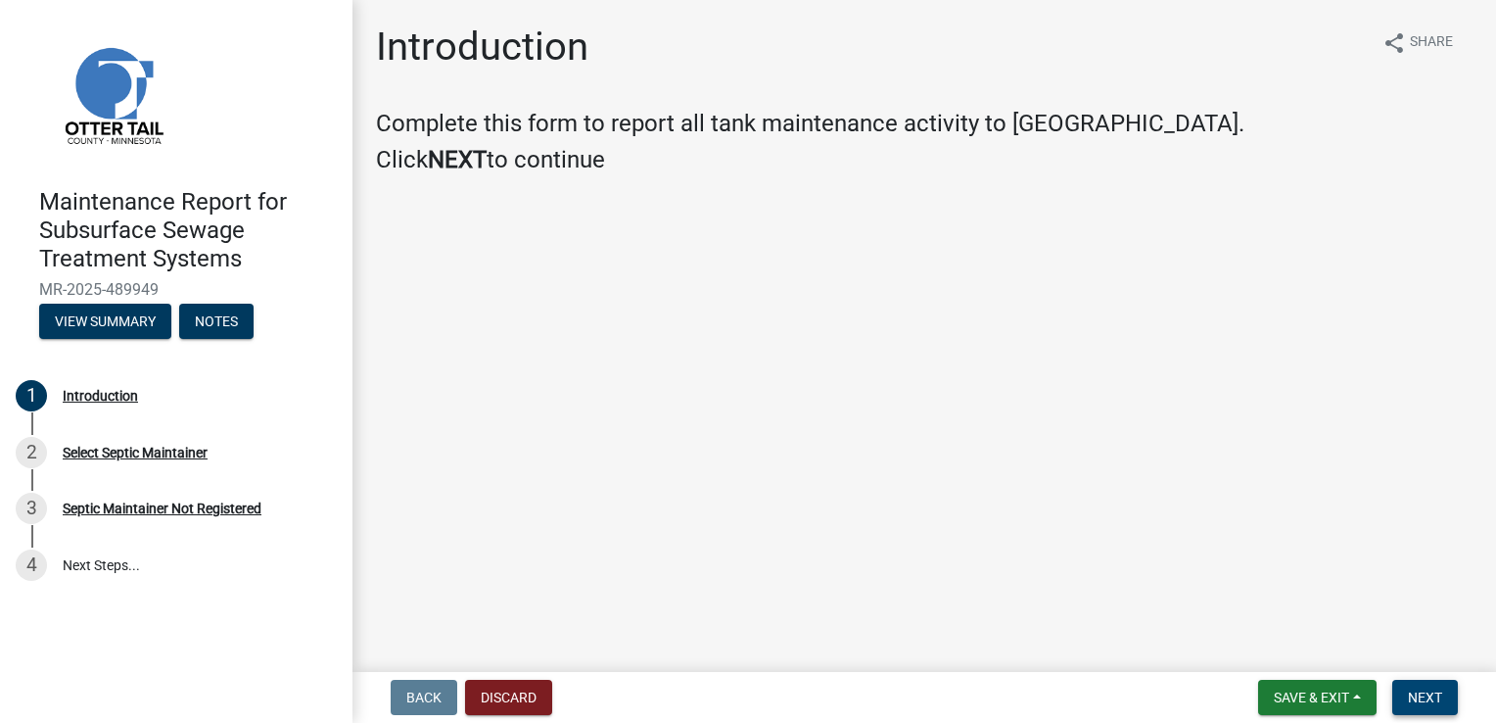
click at [1410, 691] on span "Next" at bounding box center [1425, 697] width 34 height 16
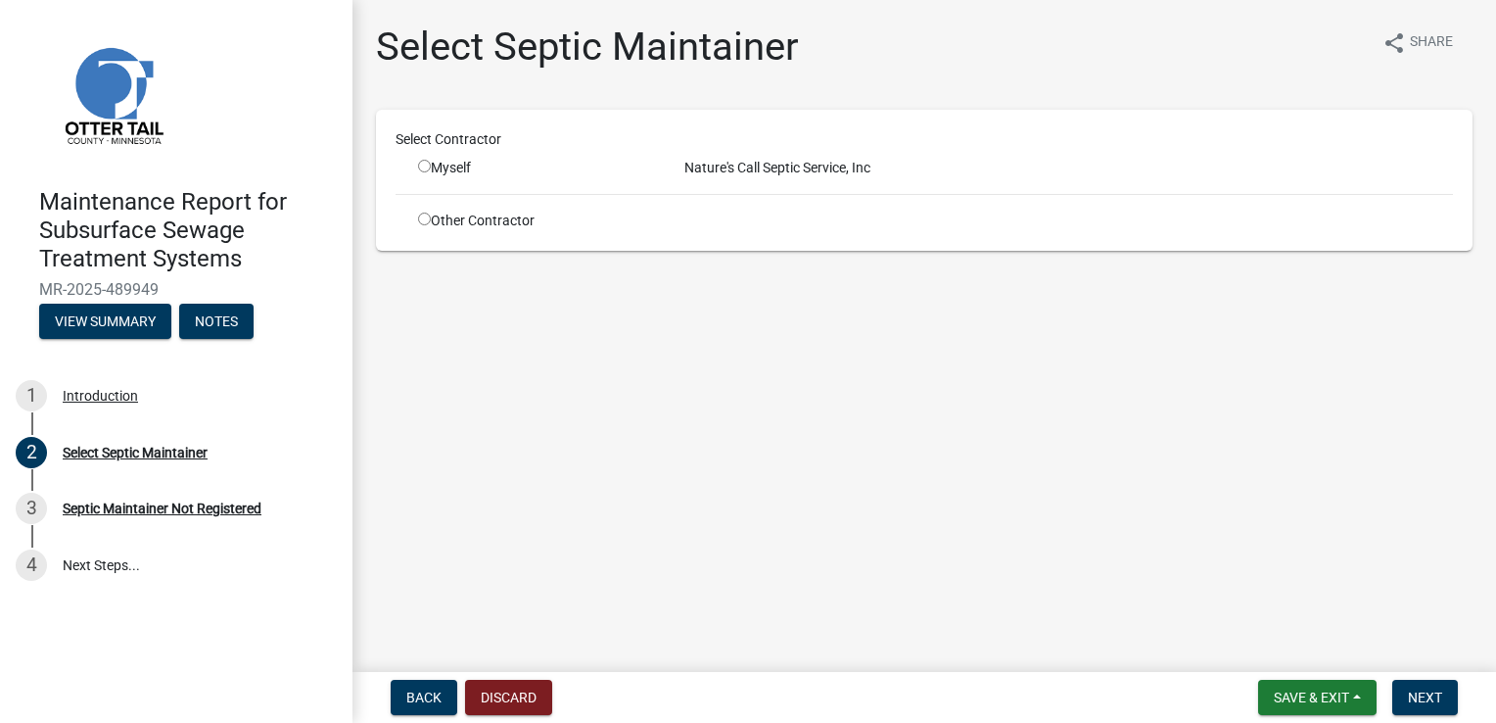
click at [473, 169] on div "Myself" at bounding box center [536, 168] width 237 height 21
click at [439, 165] on div "Myself" at bounding box center [536, 168] width 237 height 21
click at [425, 166] on input "radio" at bounding box center [424, 166] width 13 height 13
radio input "true"
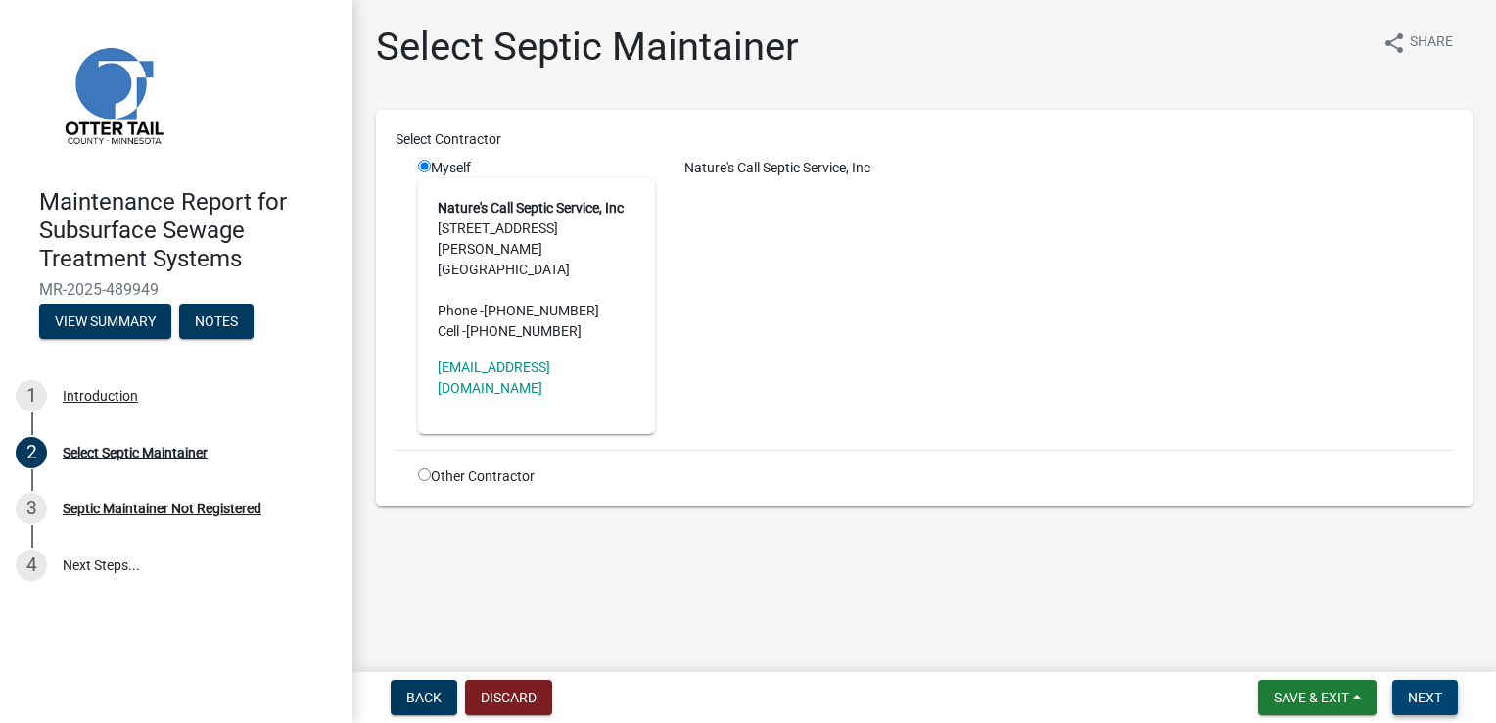
click at [1445, 692] on button "Next" at bounding box center [1426, 697] width 66 height 35
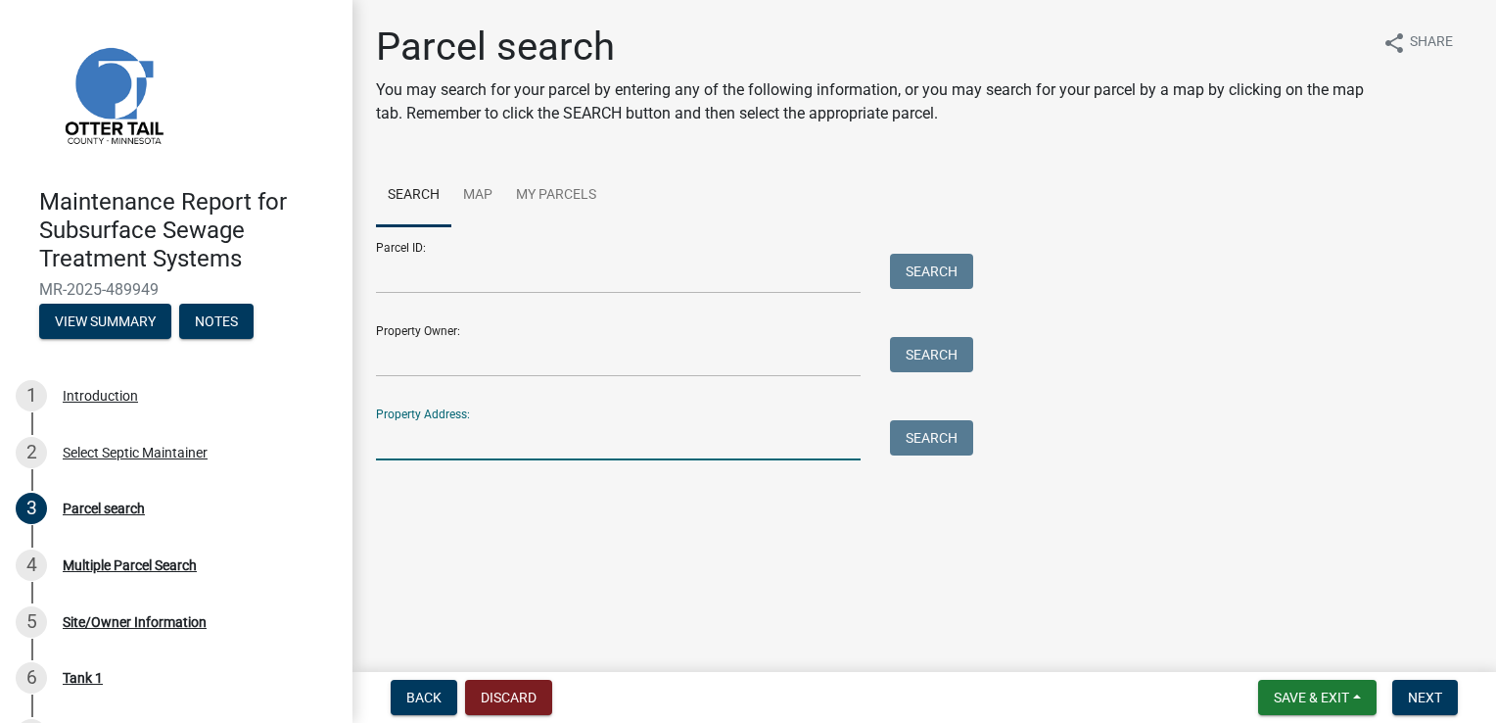
click at [587, 446] on input "Property Address:" at bounding box center [618, 440] width 485 height 40
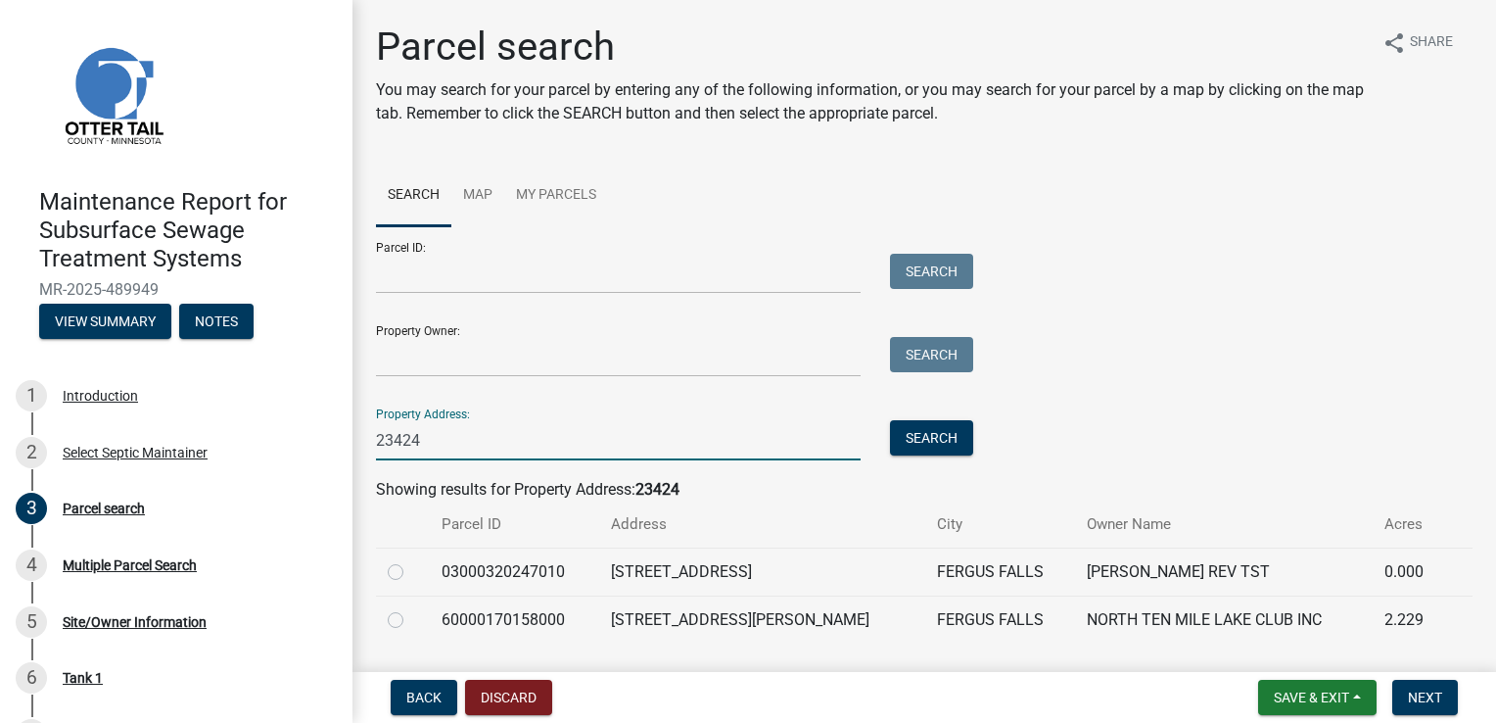
type input "23424"
click at [411, 608] on label at bounding box center [411, 608] width 0 height 0
click at [411, 620] on input "radio" at bounding box center [417, 614] width 13 height 13
radio input "true"
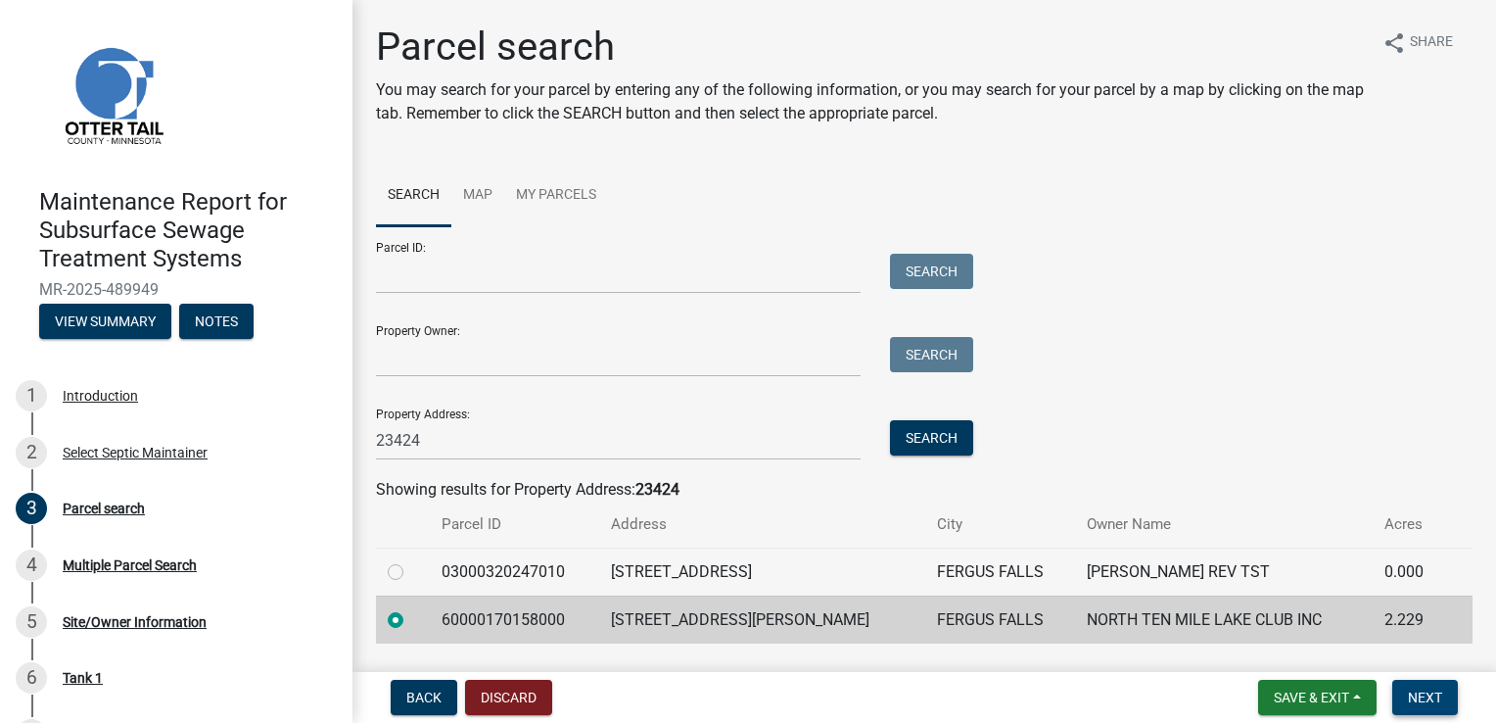
click at [1411, 703] on span "Next" at bounding box center [1425, 697] width 34 height 16
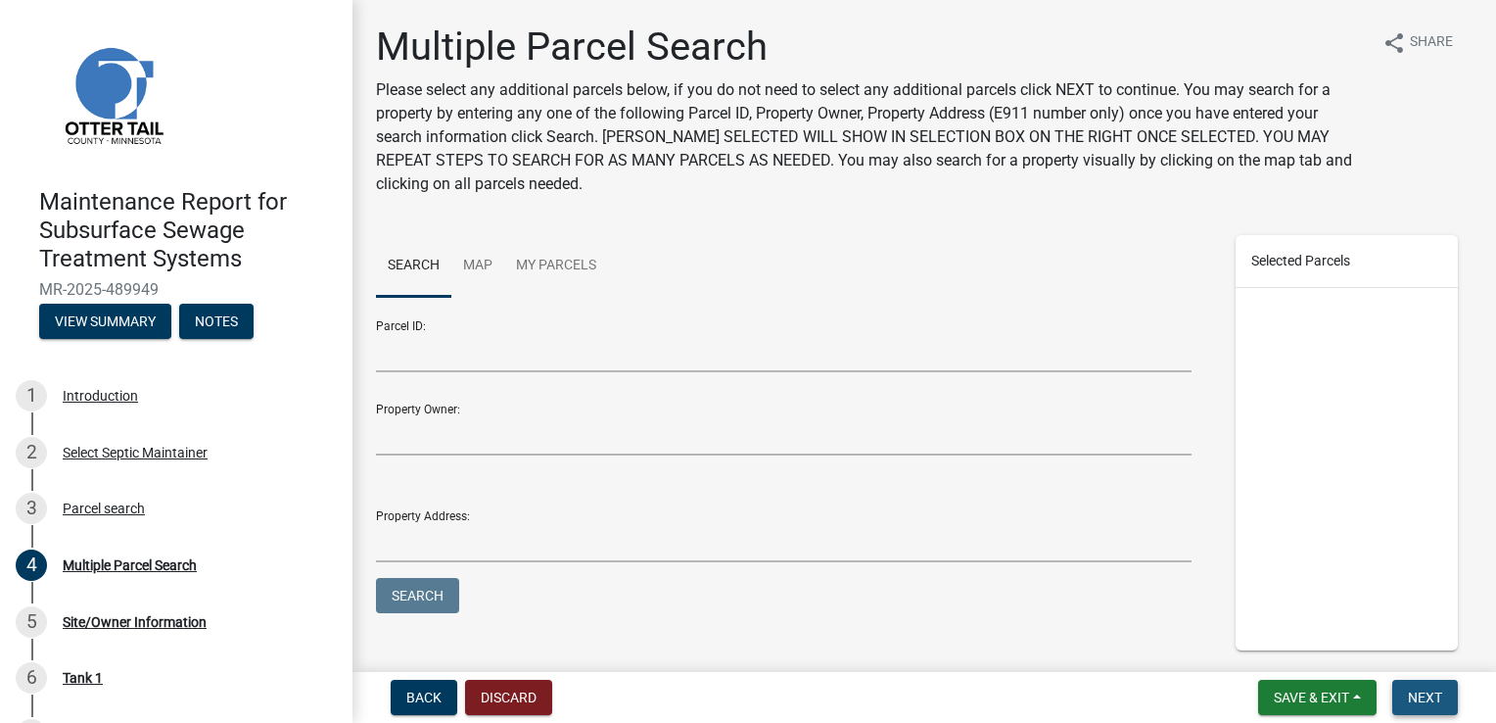
click at [1414, 695] on span "Next" at bounding box center [1425, 697] width 34 height 16
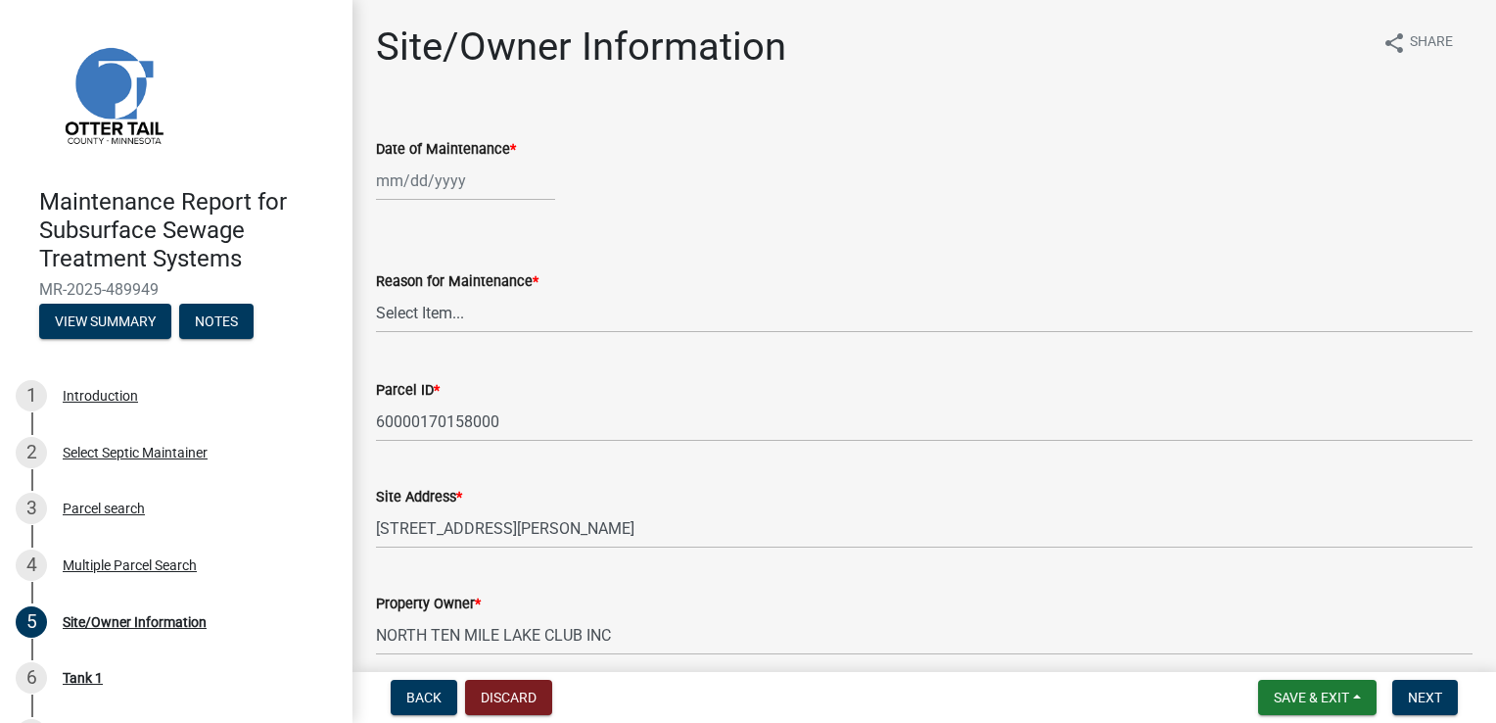
click at [403, 186] on div at bounding box center [465, 181] width 179 height 40
select select "10"
select select "2025"
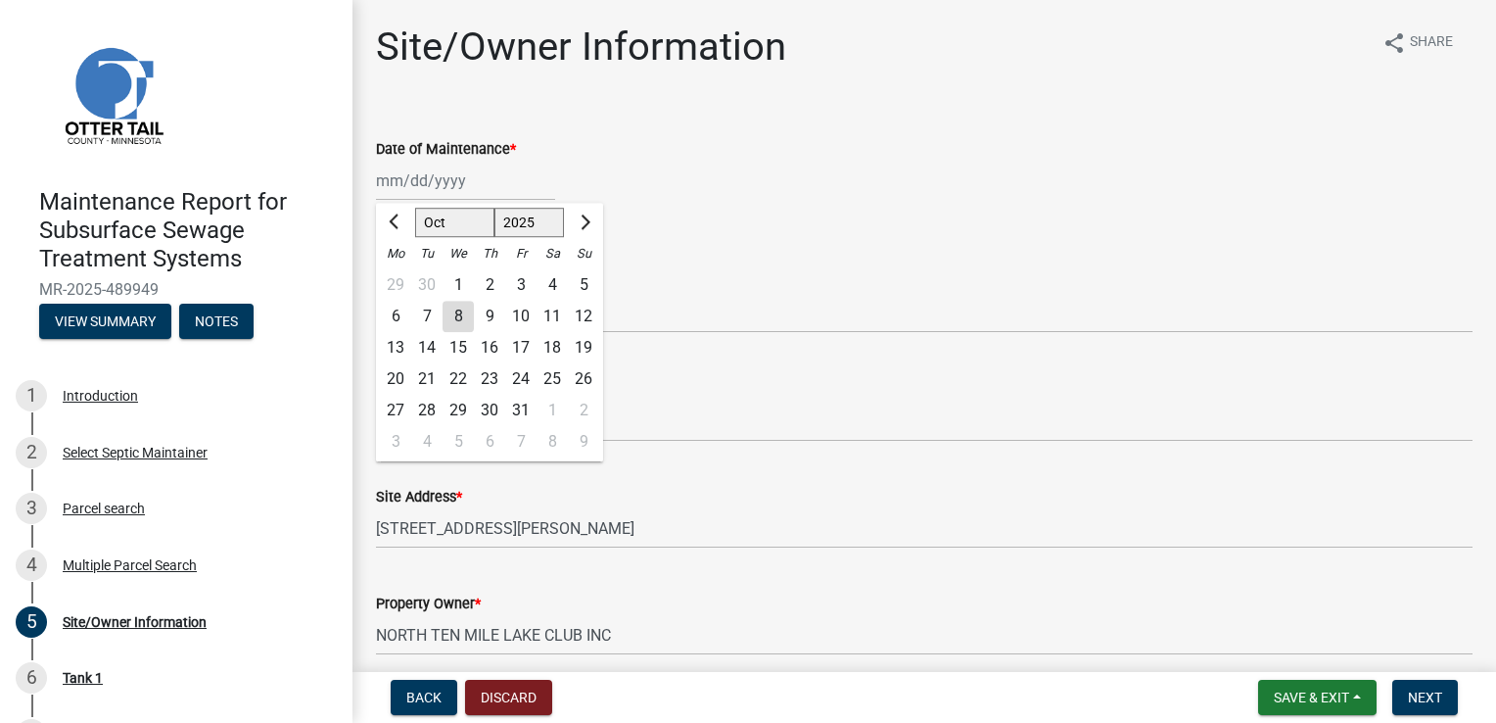
click at [394, 311] on div "6" at bounding box center [395, 316] width 31 height 31
type input "[DATE]"
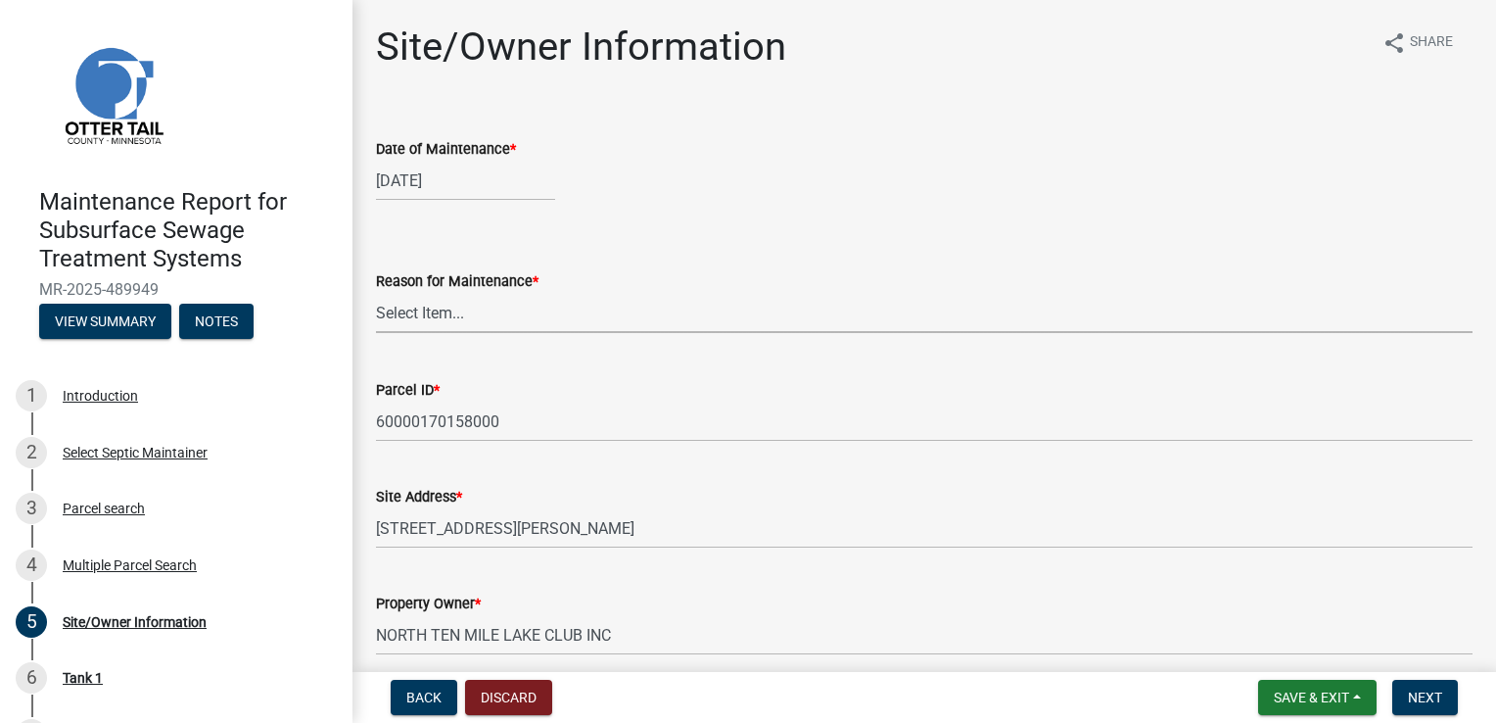
click at [403, 308] on select "Select Item... Called Routine Other" at bounding box center [924, 313] width 1097 height 40
click at [376, 293] on select "Select Item... Called Routine Other" at bounding box center [924, 313] width 1097 height 40
select select "3ac72b63-7b21-42e4-8192-806faae7a4f1"
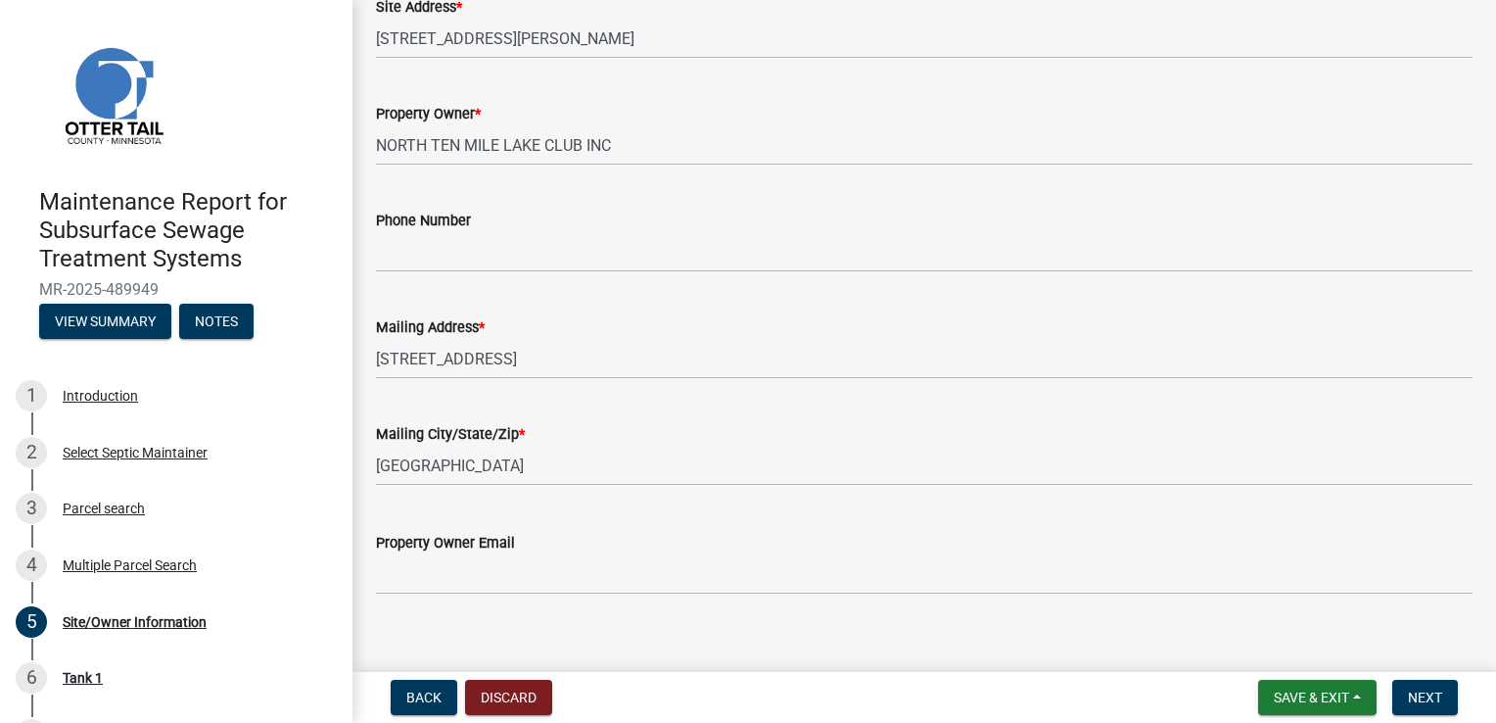
scroll to position [511, 0]
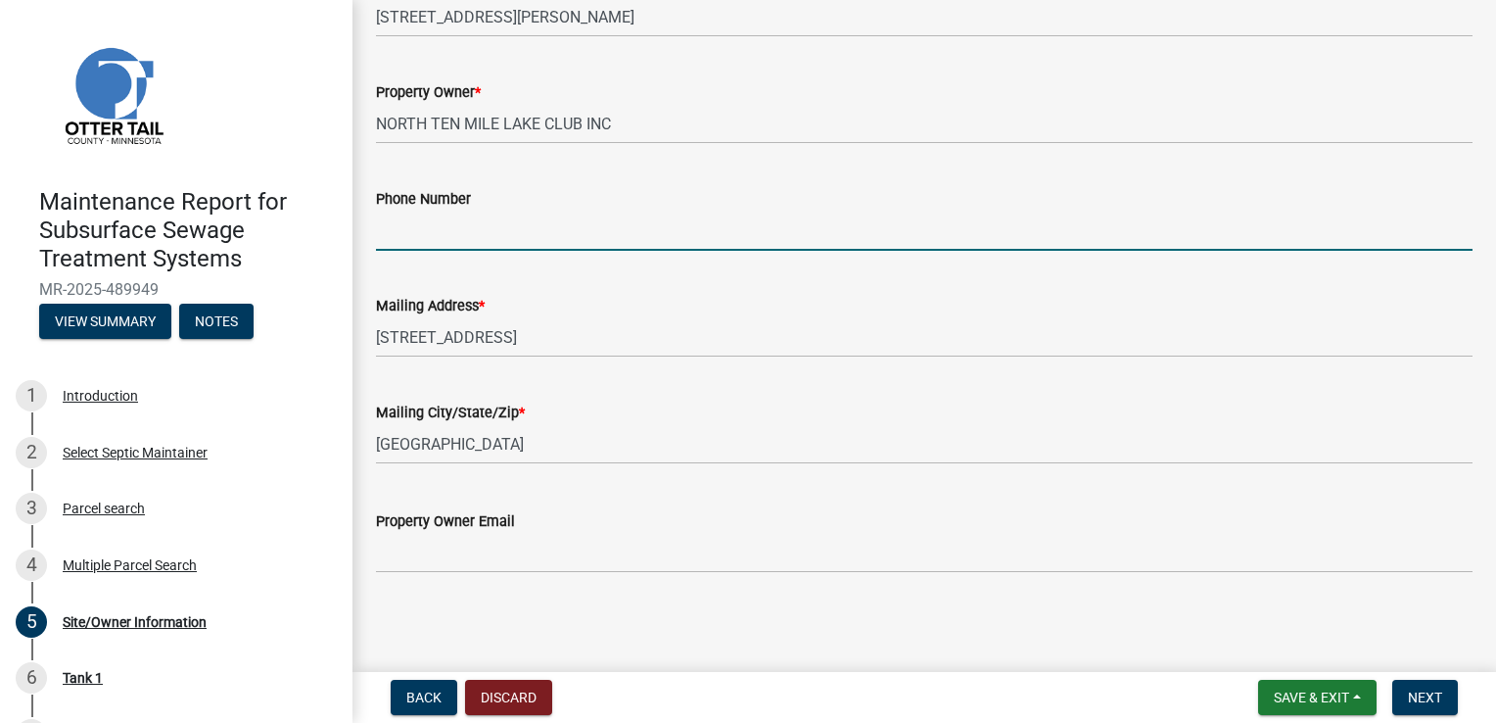
click at [474, 245] on input "Phone Number" at bounding box center [924, 231] width 1097 height 40
type input "[PHONE_NUMBER]"
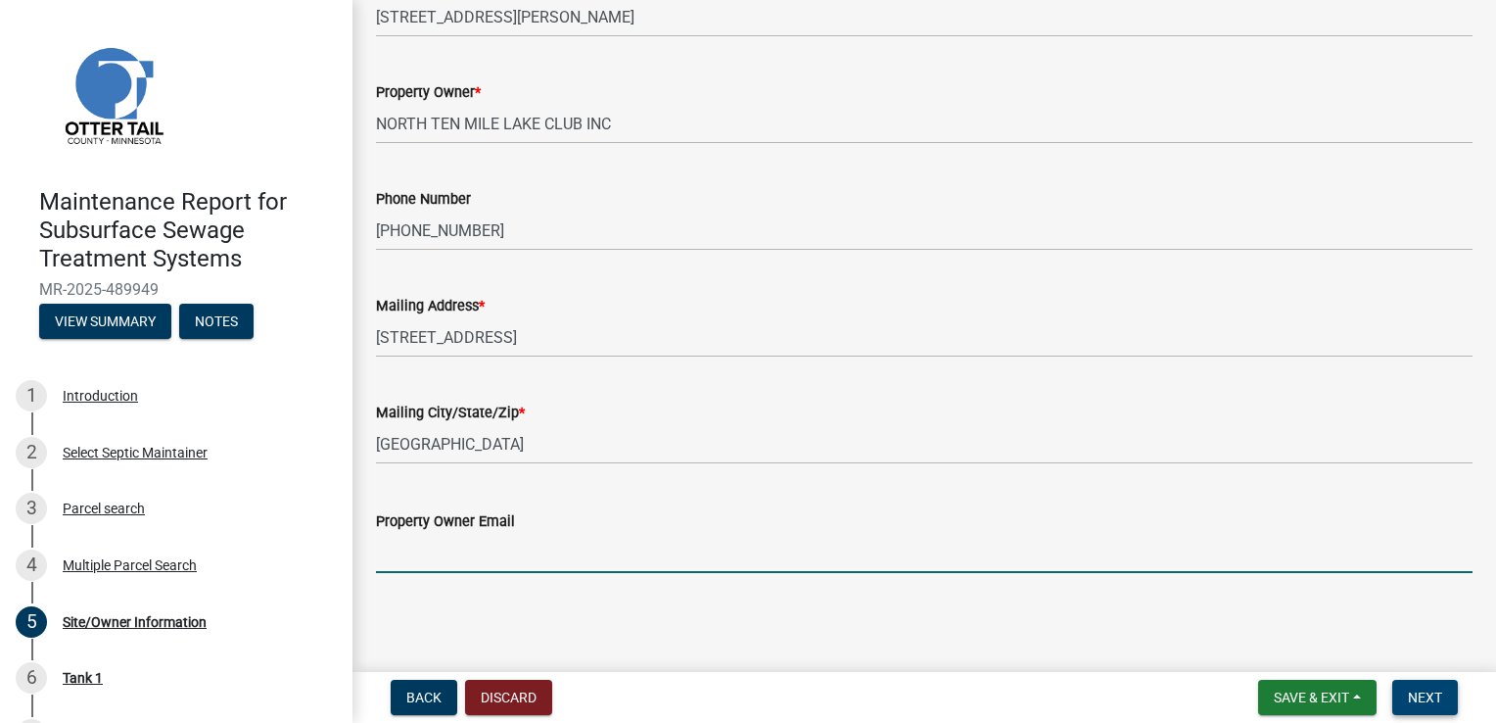
click at [1402, 686] on button "Next" at bounding box center [1426, 697] width 66 height 35
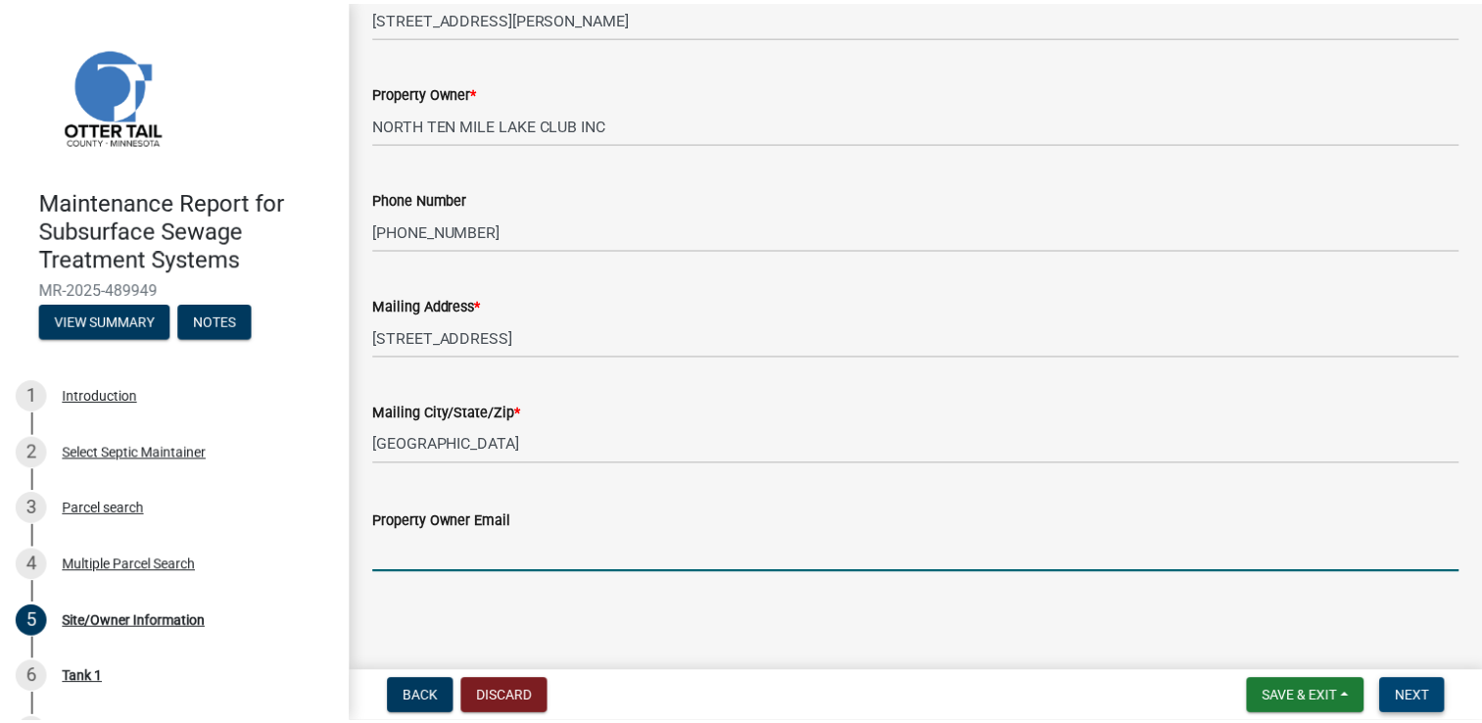
scroll to position [0, 0]
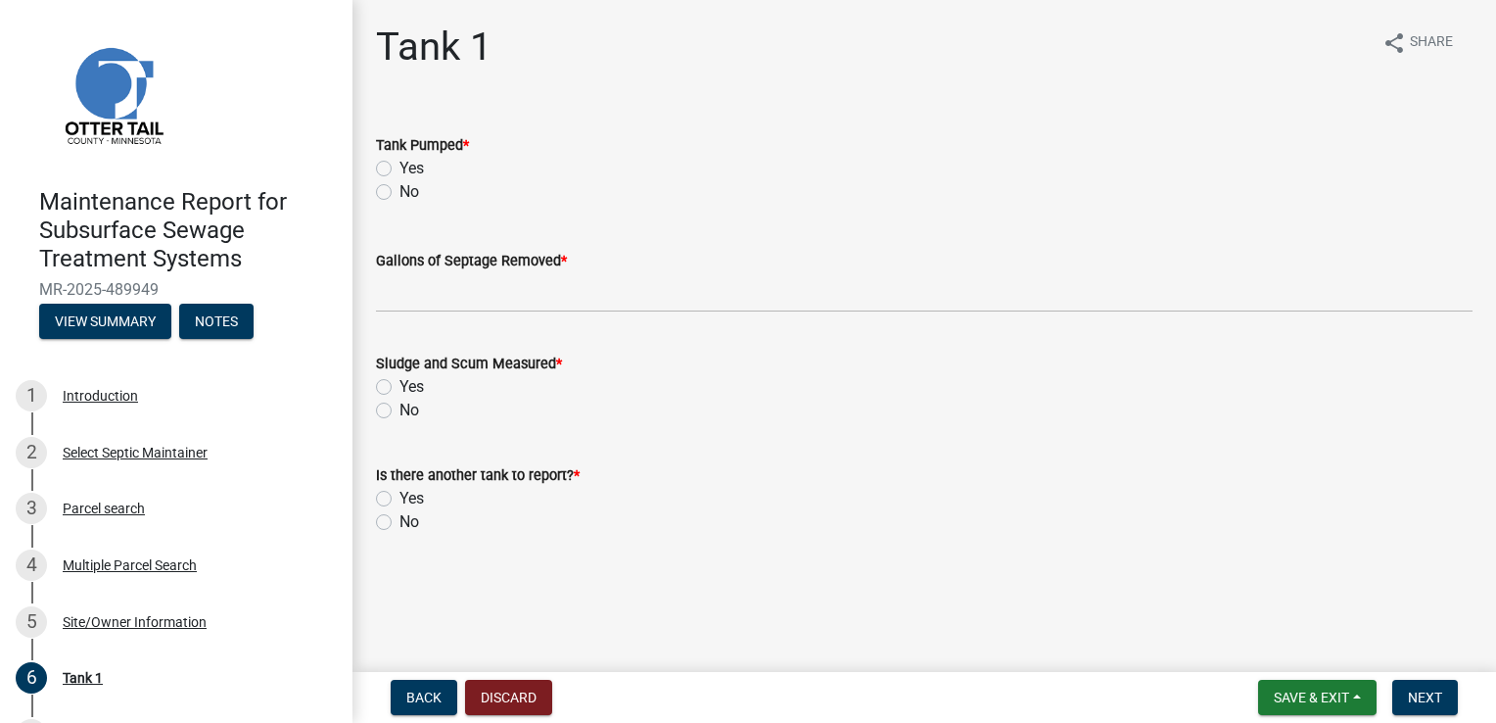
click at [400, 172] on label "Yes" at bounding box center [412, 169] width 24 height 24
click at [400, 169] on input "Yes" at bounding box center [406, 163] width 13 height 13
radio input "true"
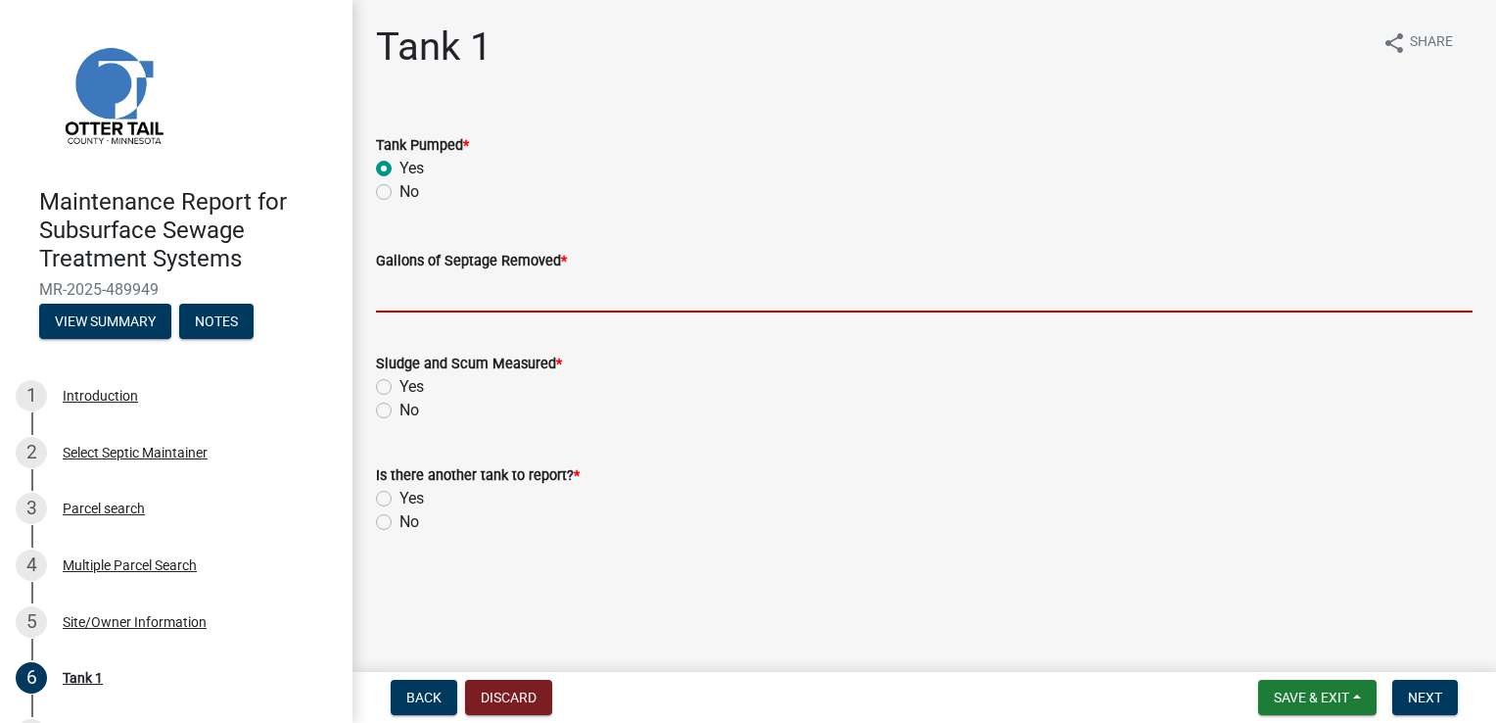
click at [428, 300] on input "Gallons of Septage Removed *" at bounding box center [924, 292] width 1097 height 40
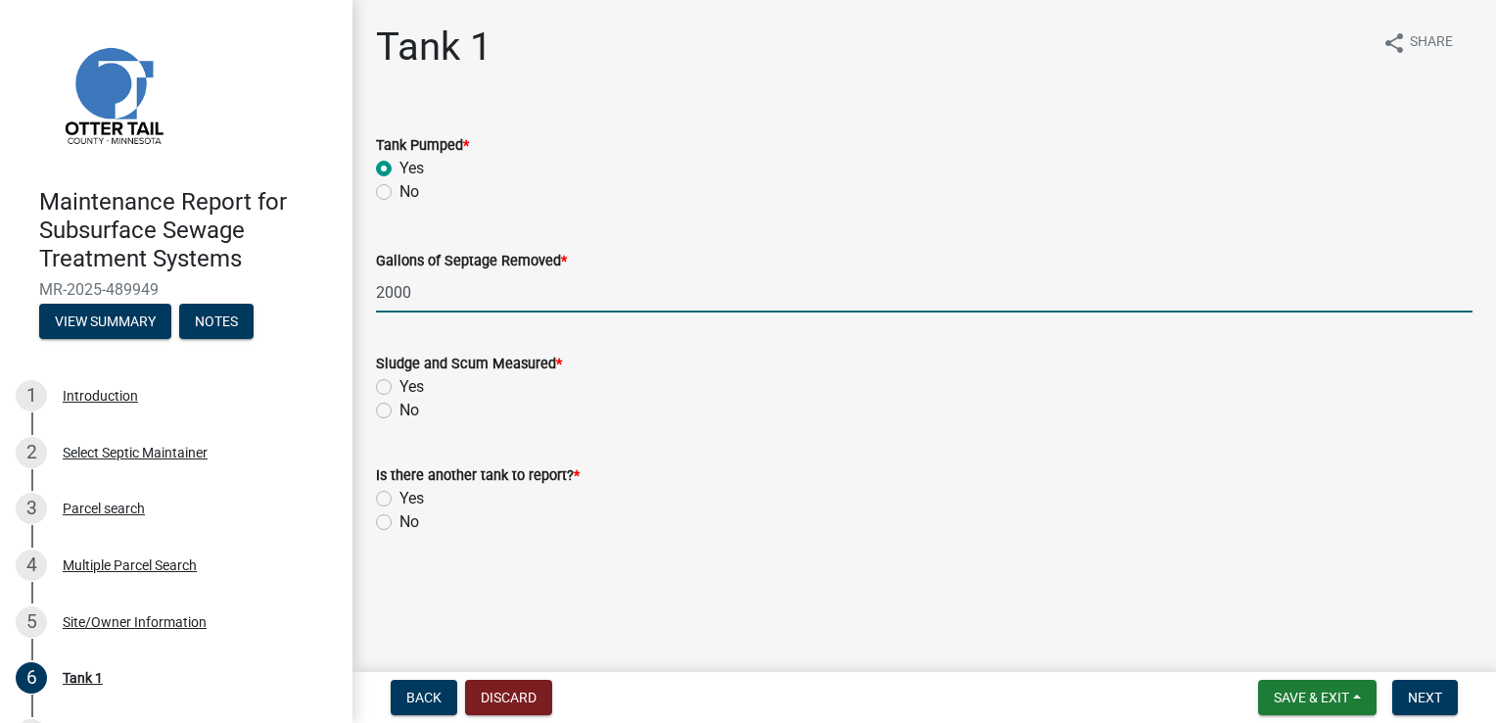
type input "2000"
click at [384, 378] on div "Yes" at bounding box center [924, 387] width 1097 height 24
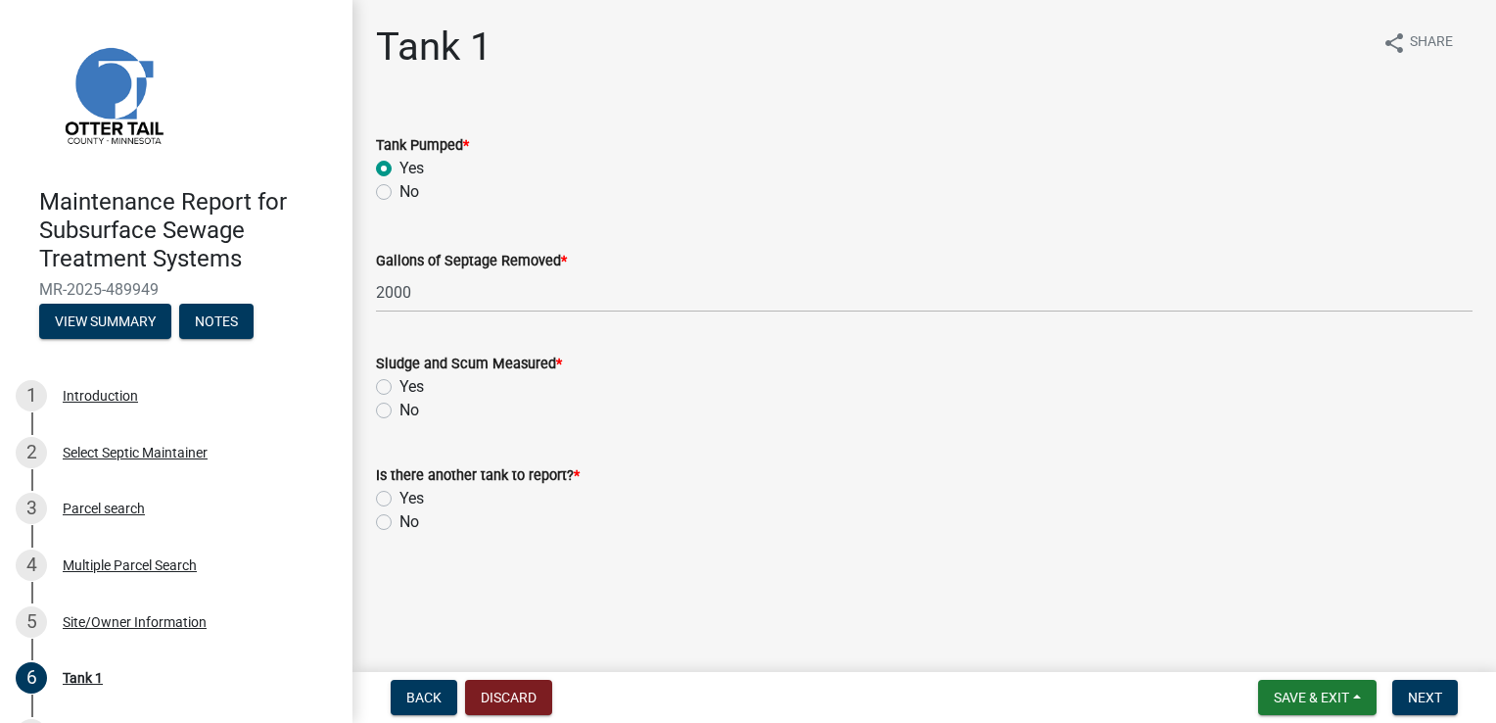
click at [400, 384] on label "Yes" at bounding box center [412, 387] width 24 height 24
click at [400, 384] on input "Yes" at bounding box center [406, 381] width 13 height 13
radio input "true"
click at [400, 521] on label "No" at bounding box center [410, 522] width 20 height 24
click at [400, 521] on input "No" at bounding box center [406, 516] width 13 height 13
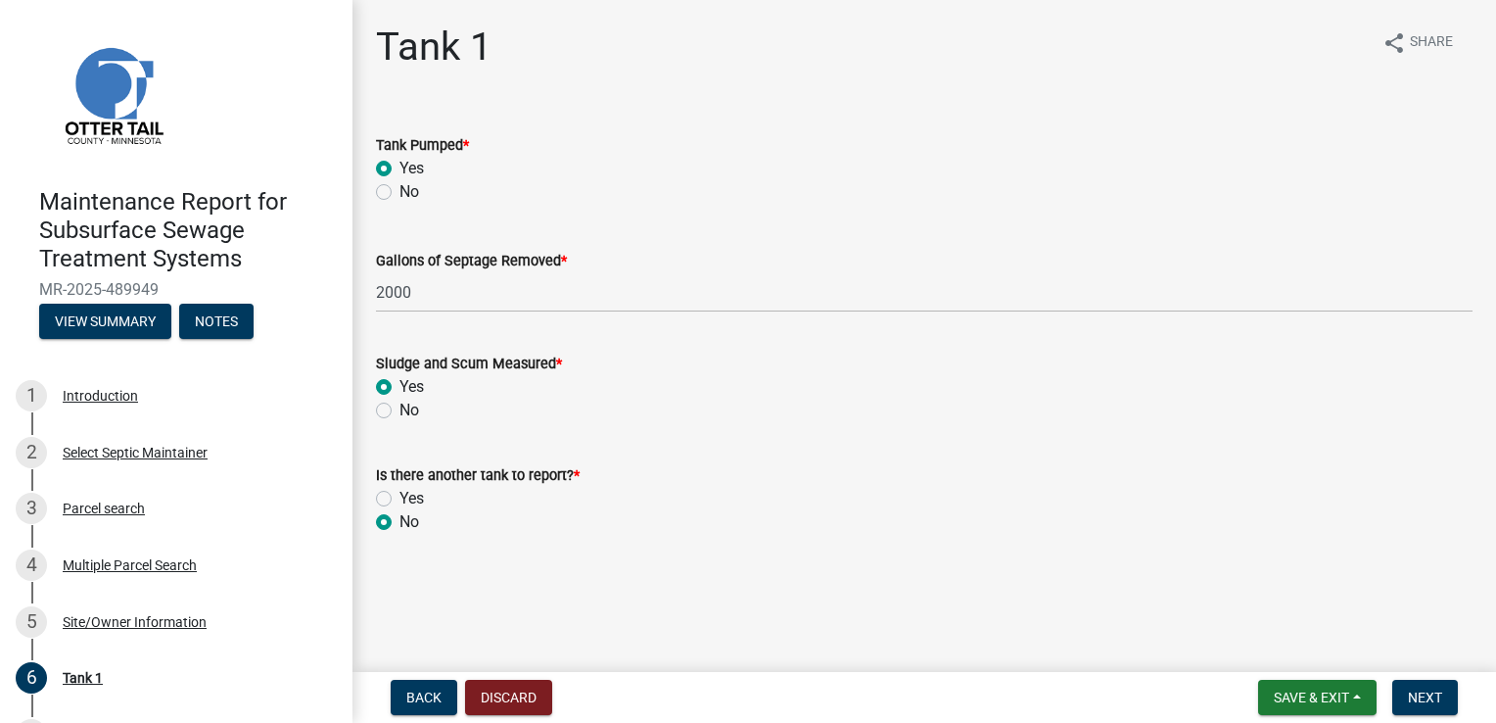
radio input "true"
click at [1433, 695] on span "Next" at bounding box center [1425, 697] width 34 height 16
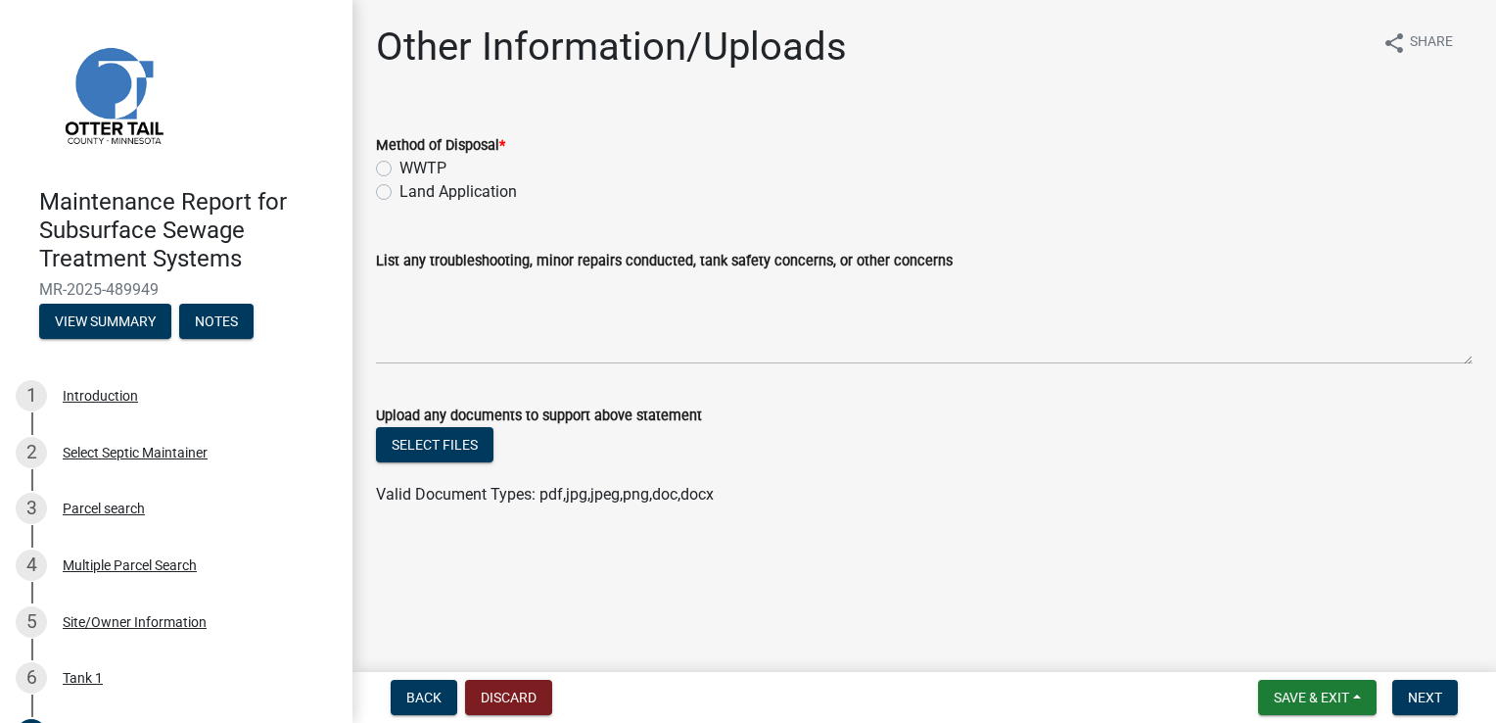
click at [400, 190] on label "Land Application" at bounding box center [459, 192] width 118 height 24
click at [400, 190] on input "Land Application" at bounding box center [406, 186] width 13 height 13
radio input "true"
click at [1402, 686] on button "Next" at bounding box center [1426, 697] width 66 height 35
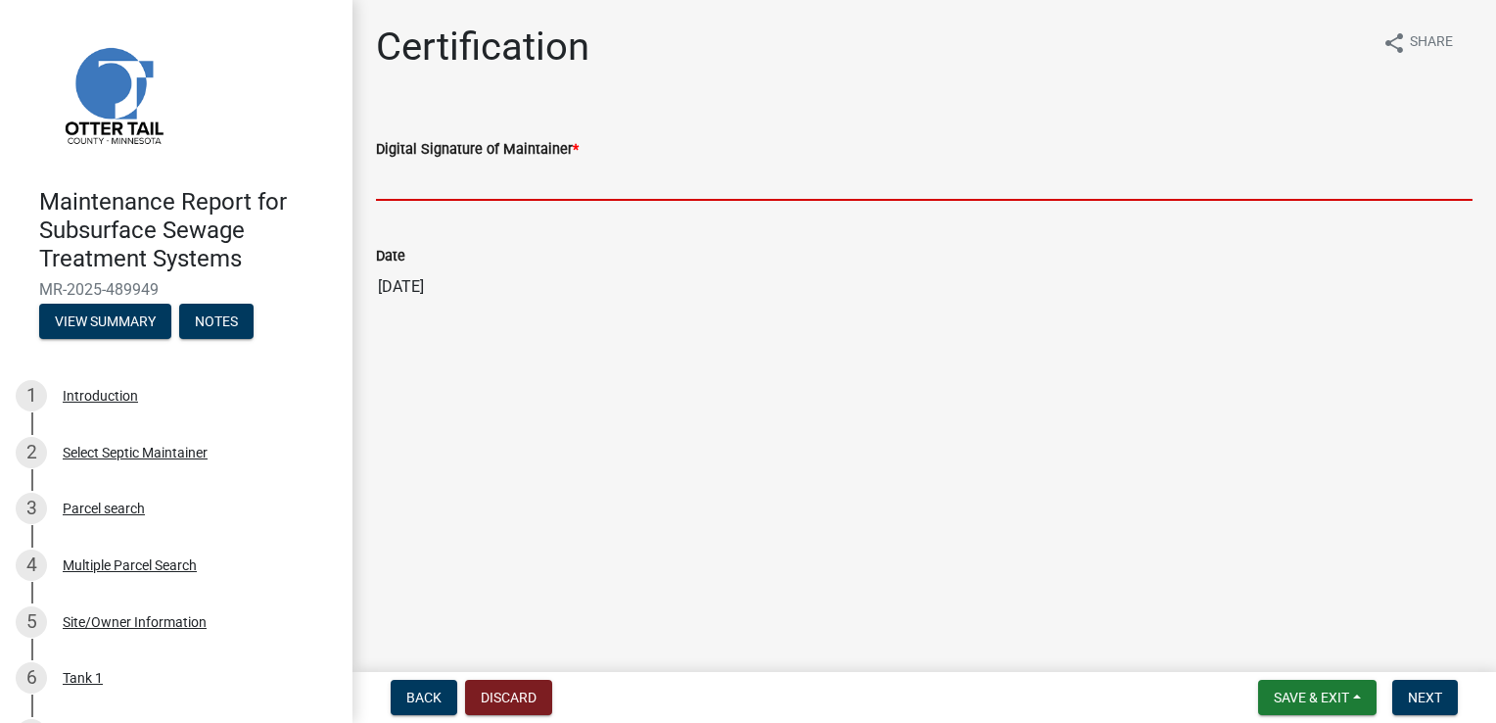
click at [508, 195] on input "Digital Signature of Maintainer *" at bounding box center [924, 181] width 1097 height 40
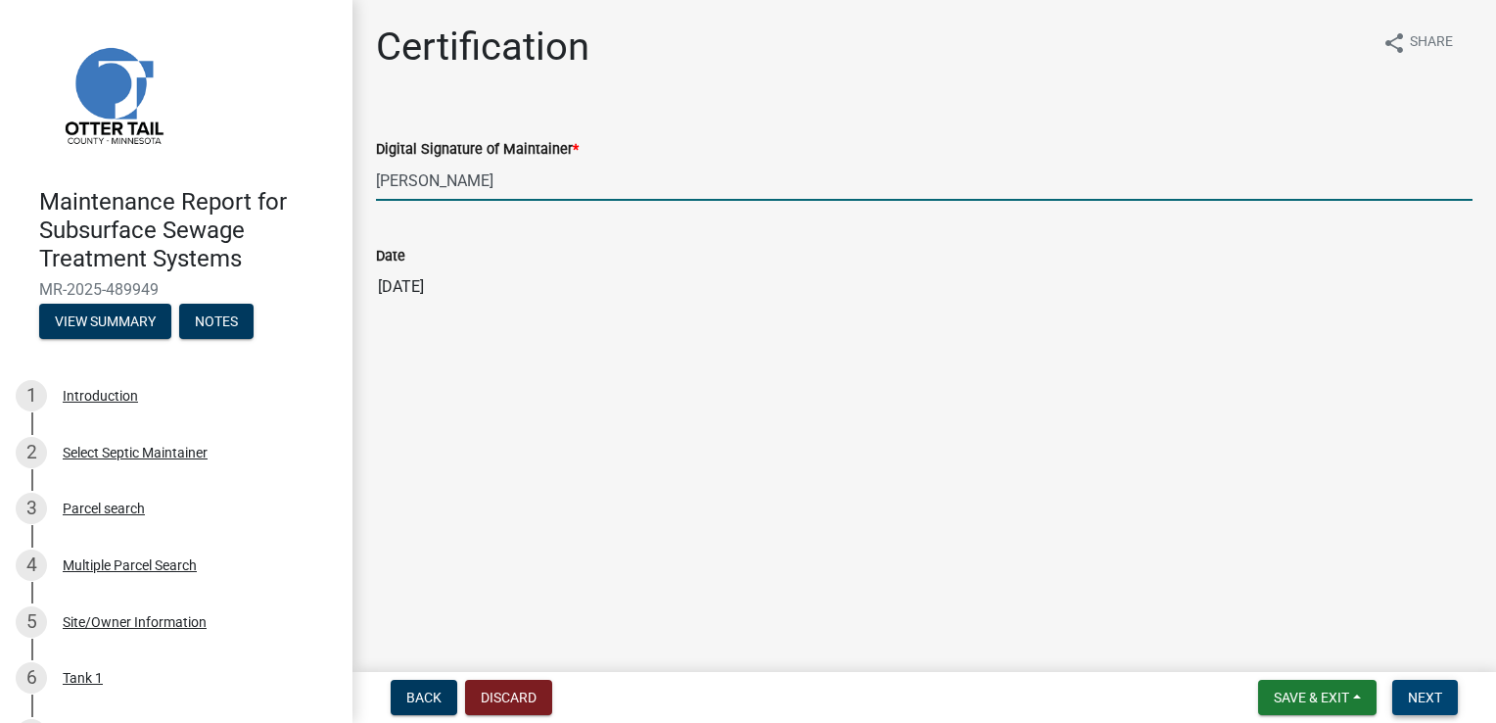
type input "[PERSON_NAME]"
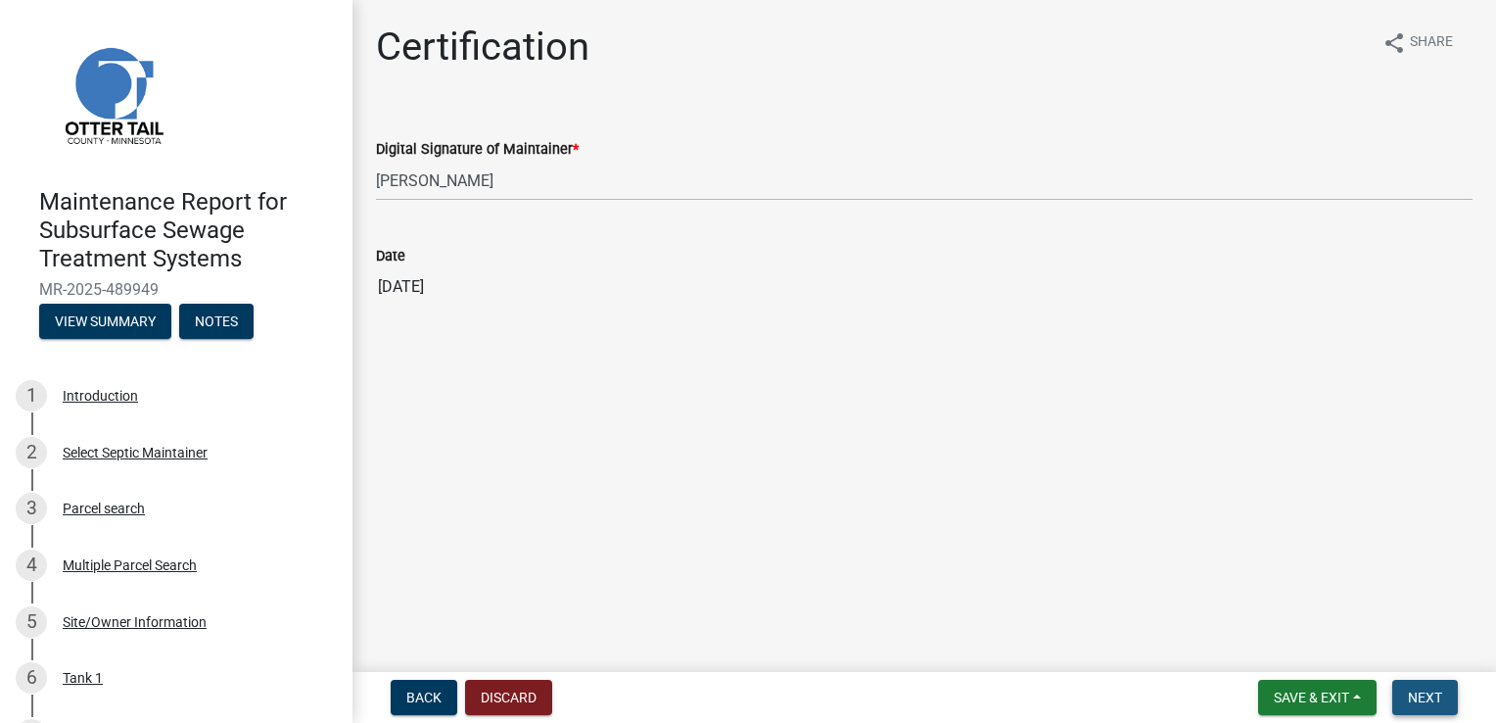
click at [1443, 692] on button "Next" at bounding box center [1426, 697] width 66 height 35
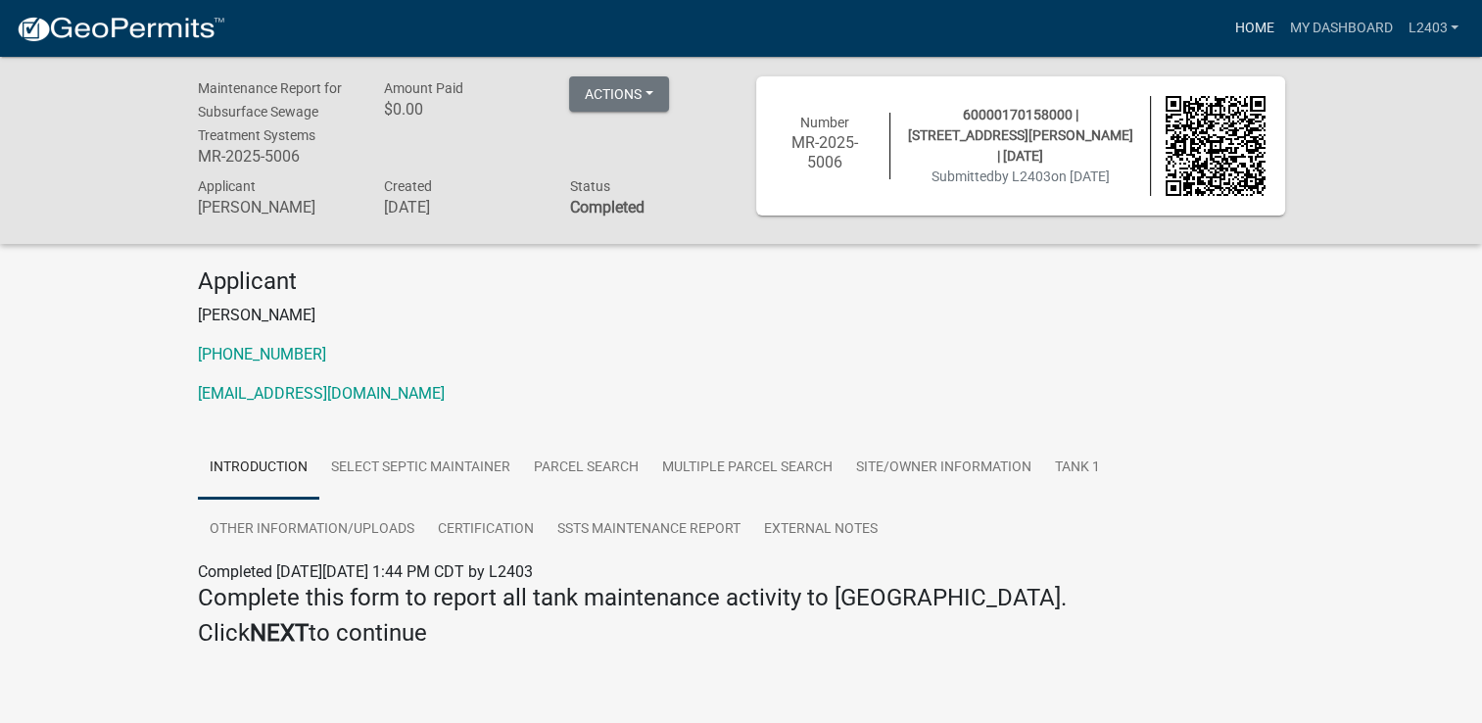
click at [1234, 27] on link "Home" at bounding box center [1253, 28] width 55 height 37
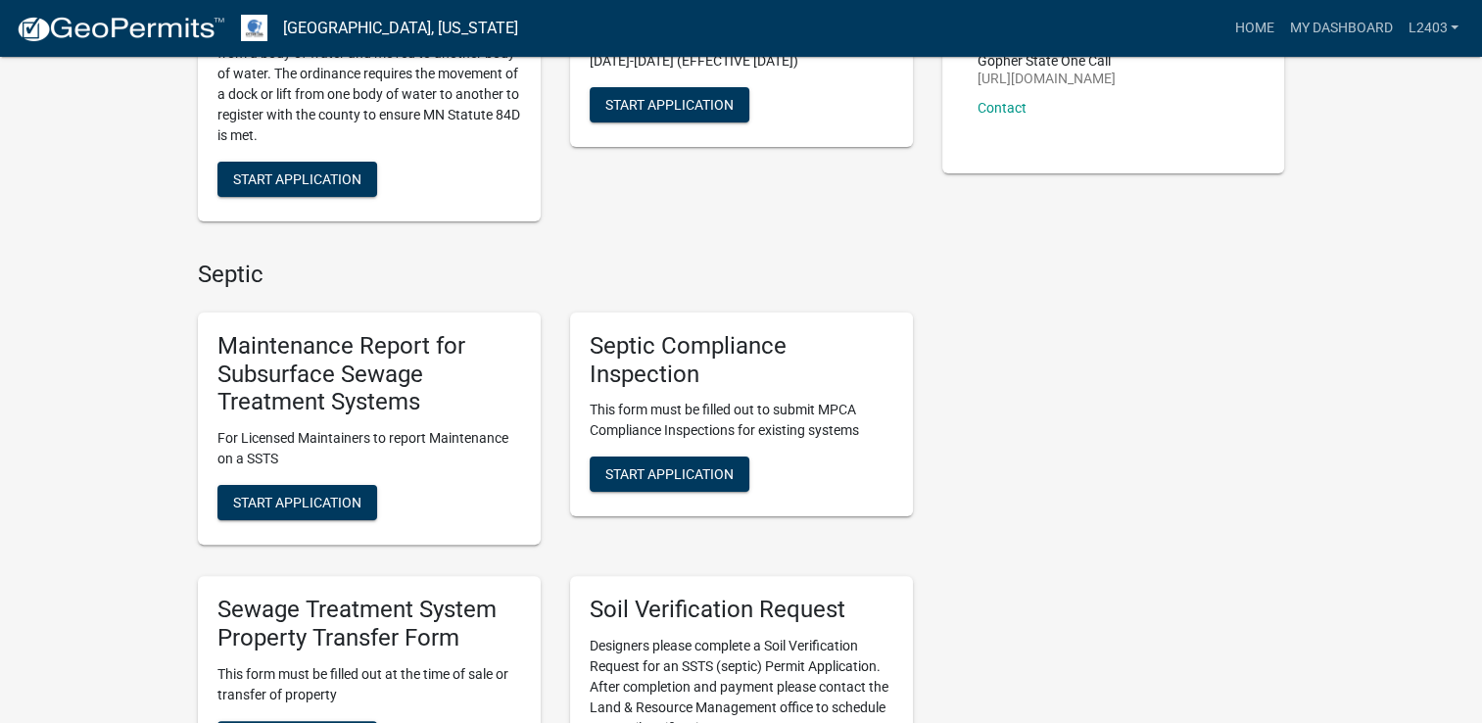
scroll to position [392, 0]
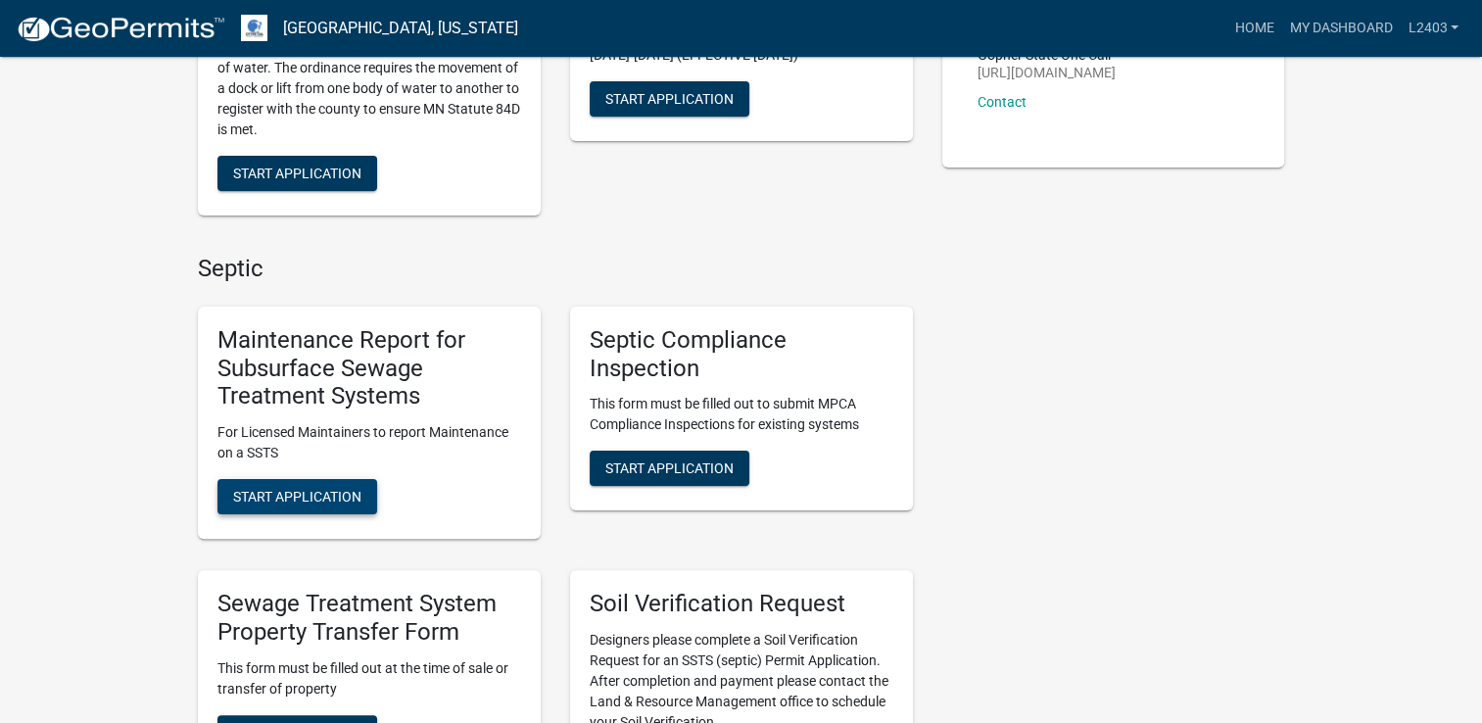
click at [316, 491] on span "Start Application" at bounding box center [297, 497] width 128 height 16
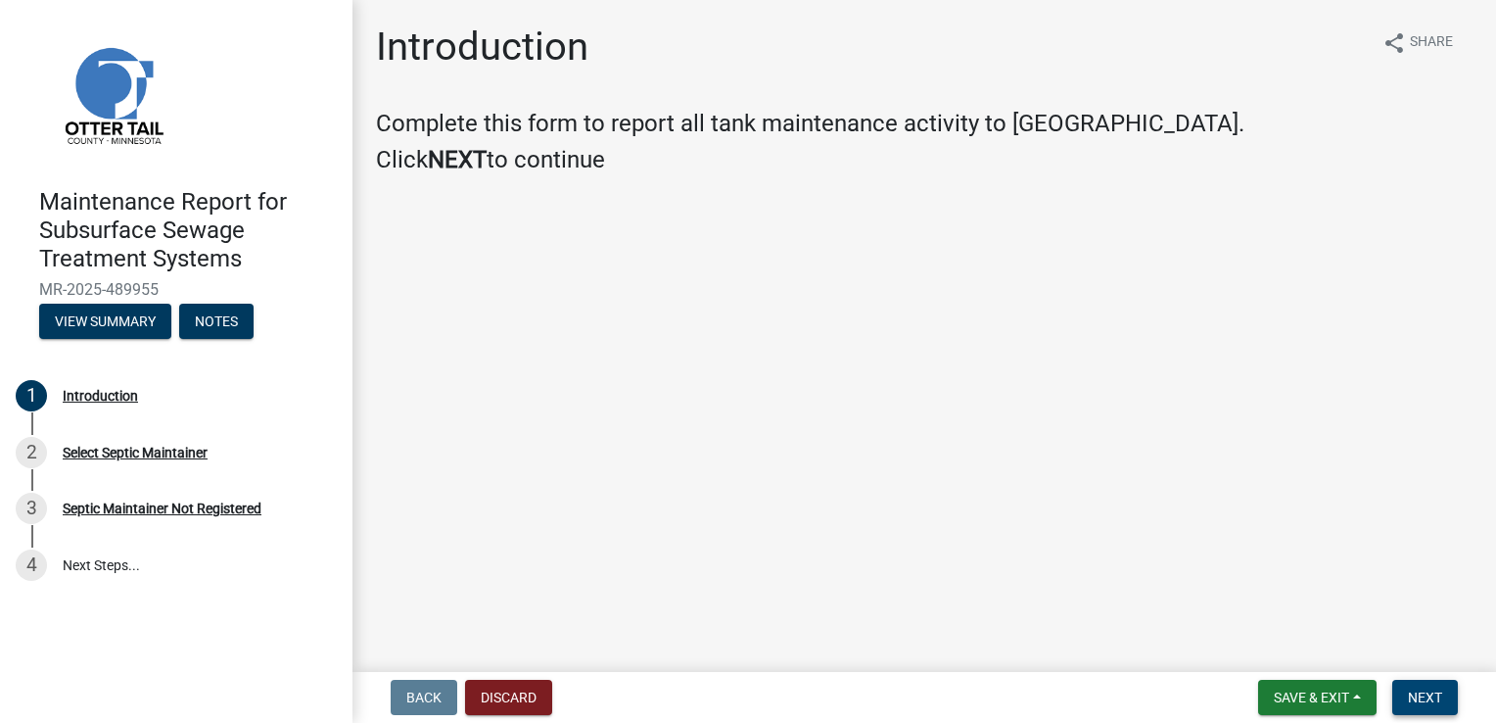
click at [1443, 694] on button "Next" at bounding box center [1426, 697] width 66 height 35
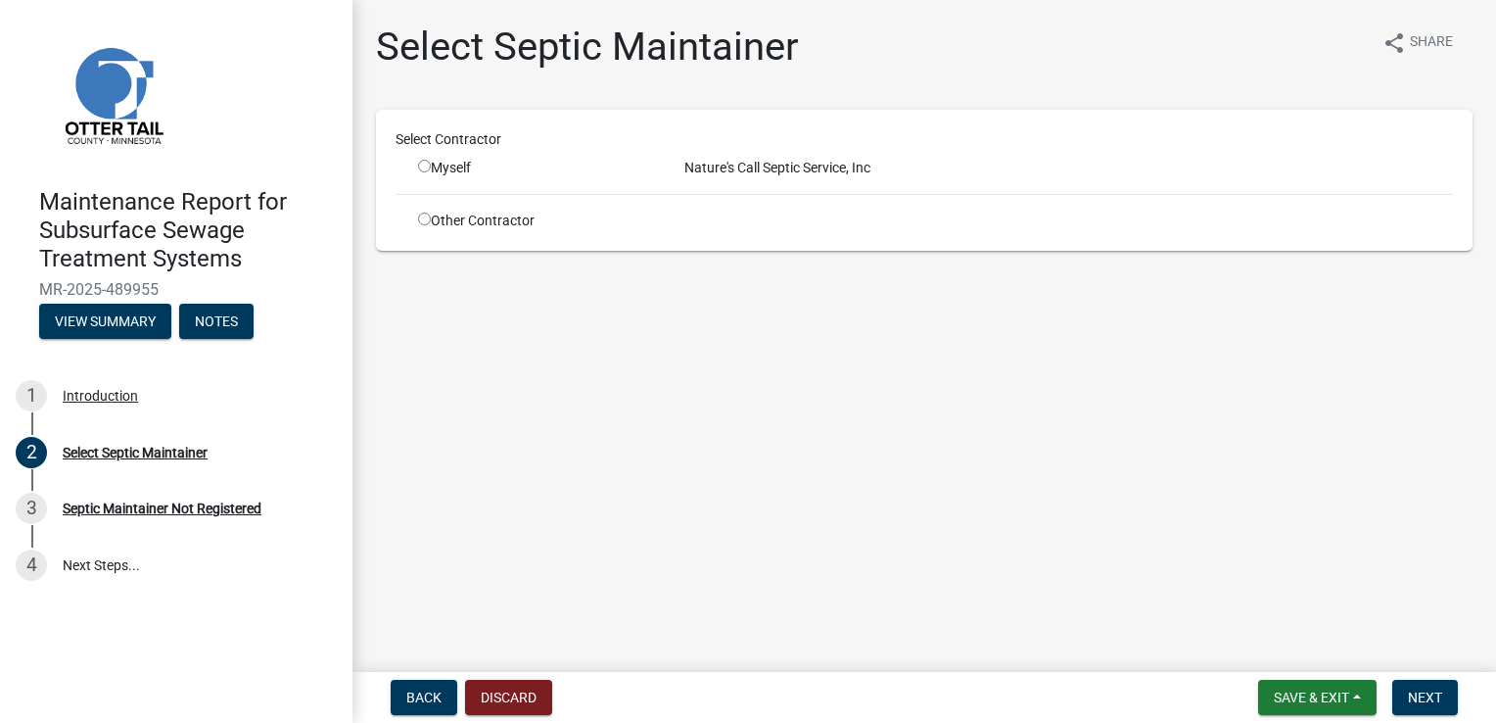
click at [434, 166] on div "Myself" at bounding box center [536, 168] width 237 height 21
click at [415, 166] on div "Myself" at bounding box center [536, 168] width 266 height 21
click at [428, 166] on input "radio" at bounding box center [424, 166] width 13 height 13
radio input "true"
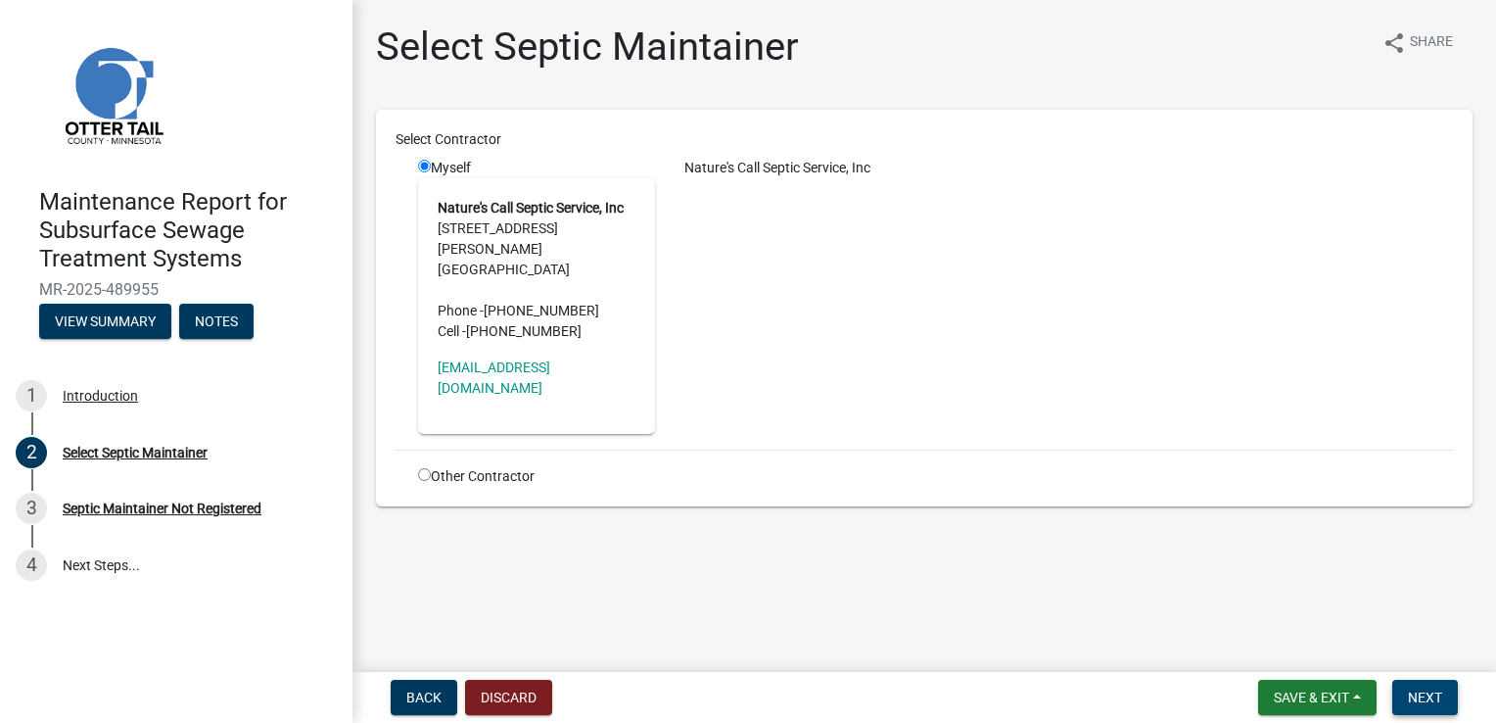
click at [1414, 699] on span "Next" at bounding box center [1425, 697] width 34 height 16
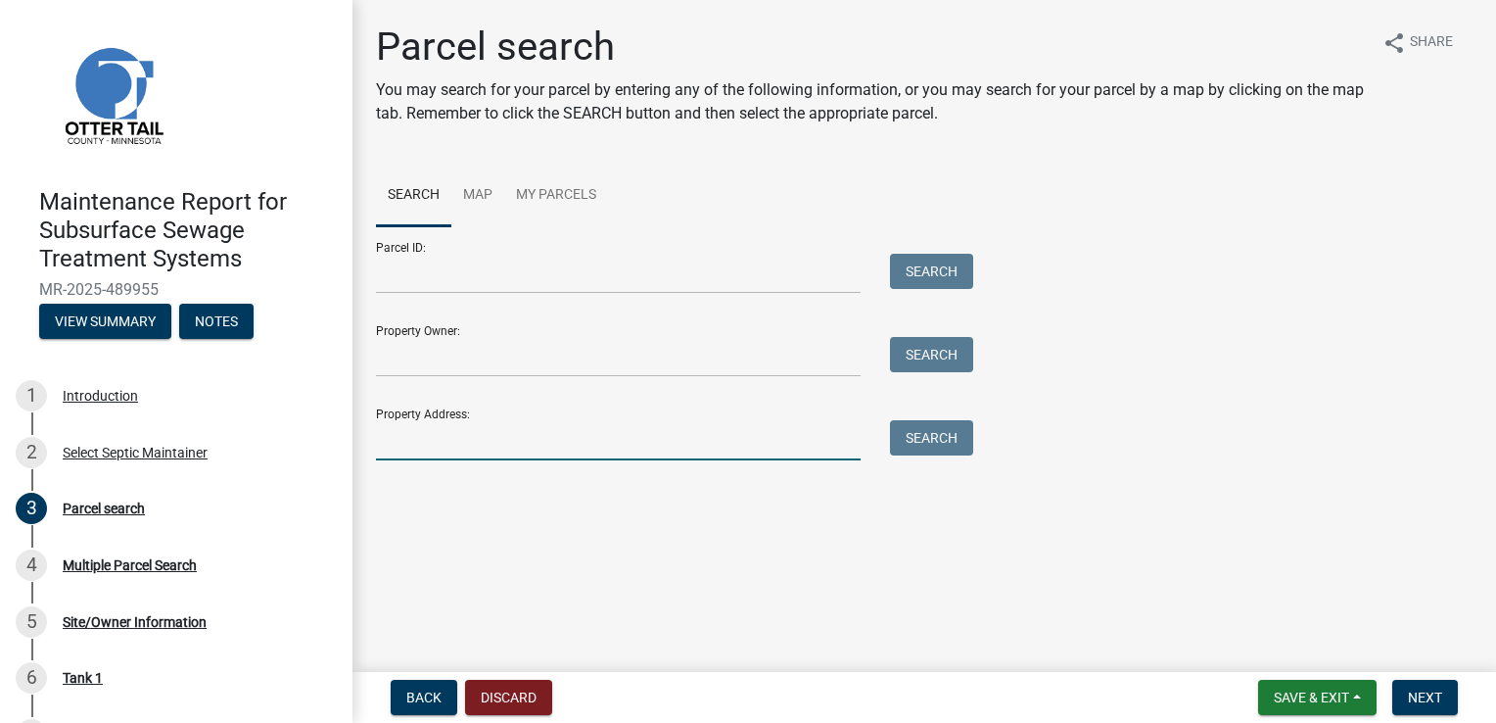
click at [662, 438] on input "Property Address:" at bounding box center [618, 440] width 485 height 40
type input "23607"
click at [960, 451] on button "Search" at bounding box center [931, 437] width 83 height 35
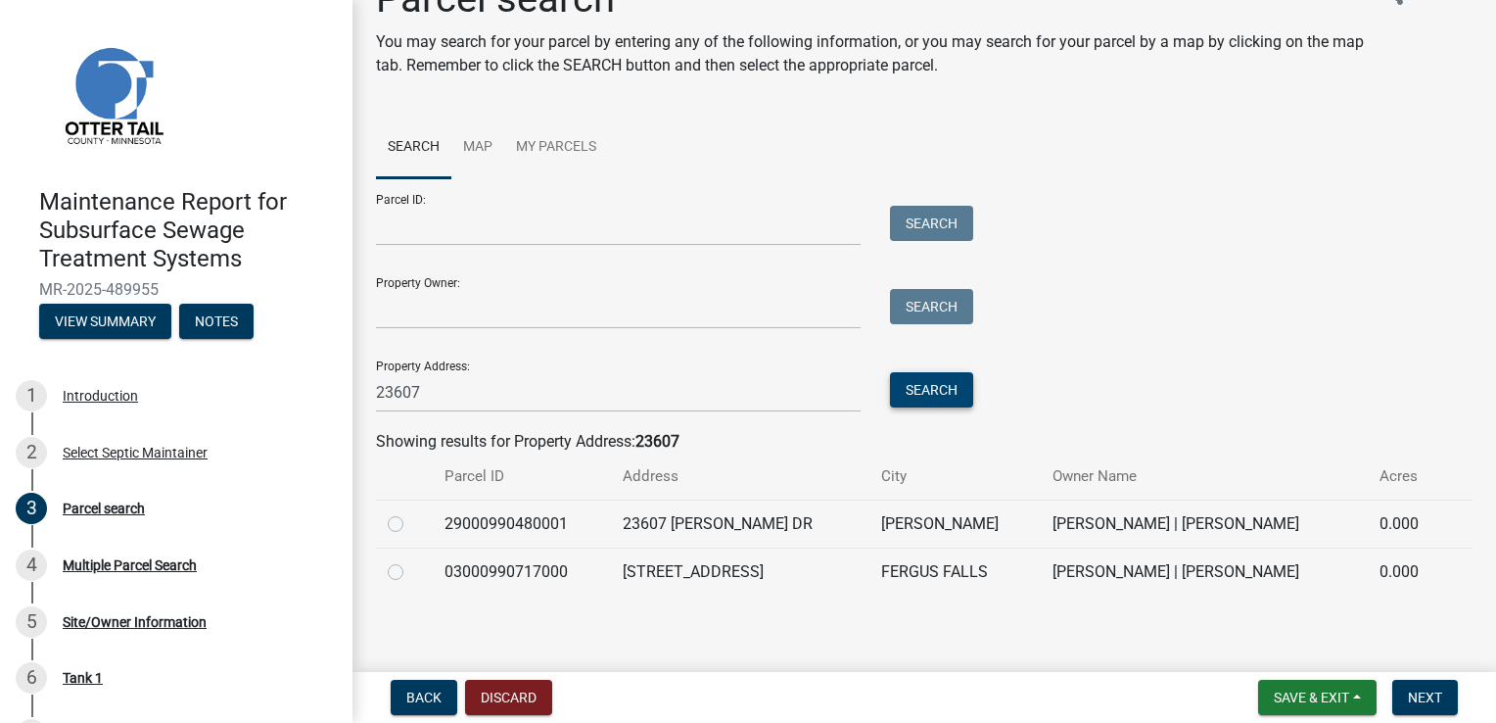
scroll to position [55, 0]
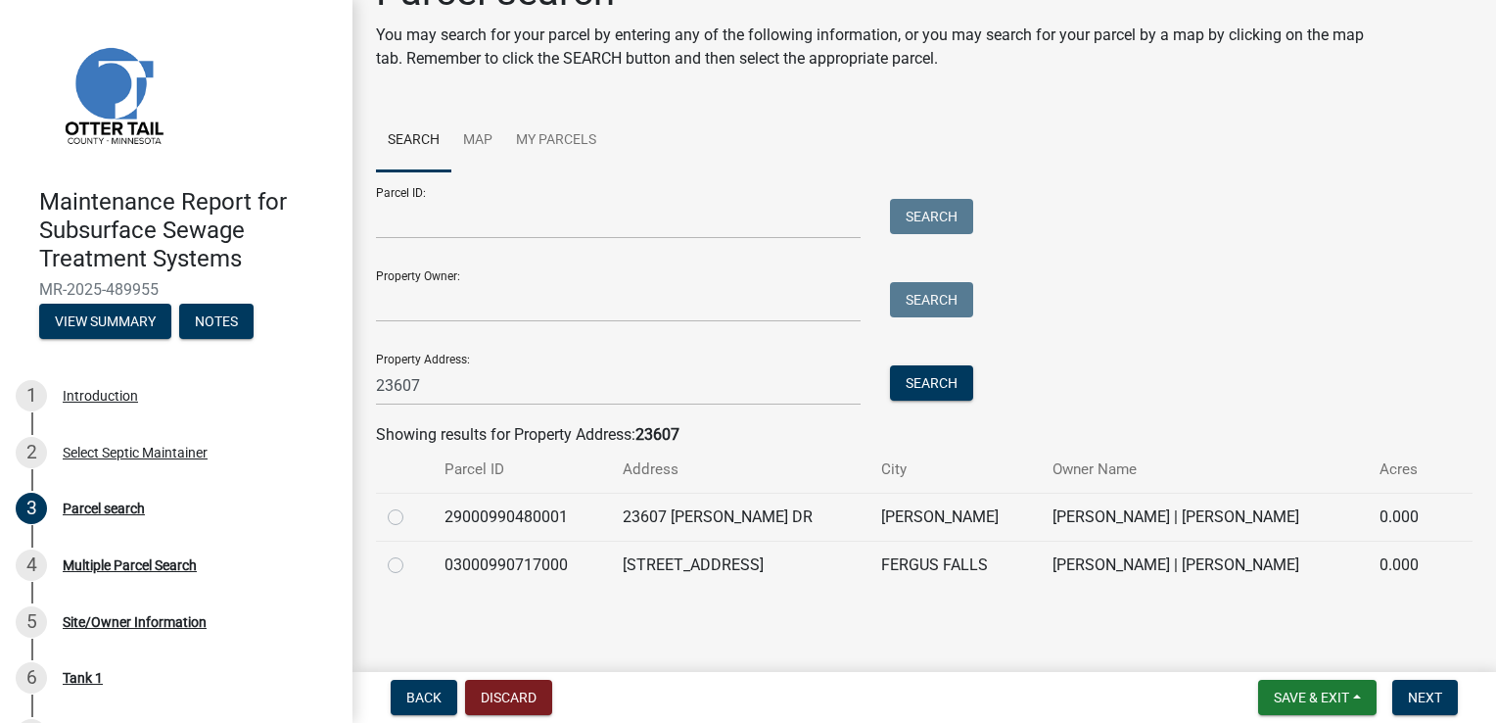
click at [781, 564] on td "[STREET_ADDRESS]" at bounding box center [740, 565] width 259 height 48
click at [411, 553] on label at bounding box center [411, 553] width 0 height 0
click at [411, 566] on input "radio" at bounding box center [417, 559] width 13 height 13
radio input "true"
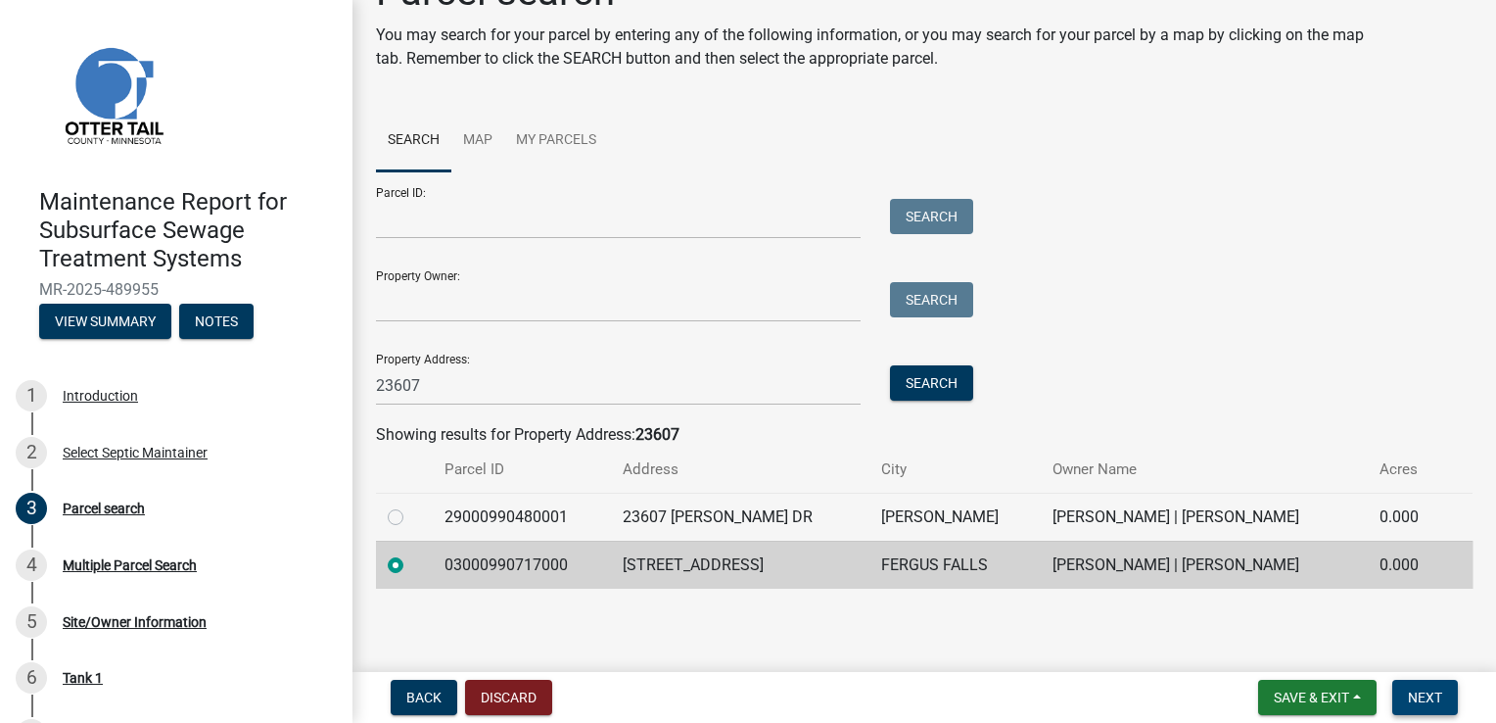
click at [1419, 691] on span "Next" at bounding box center [1425, 697] width 34 height 16
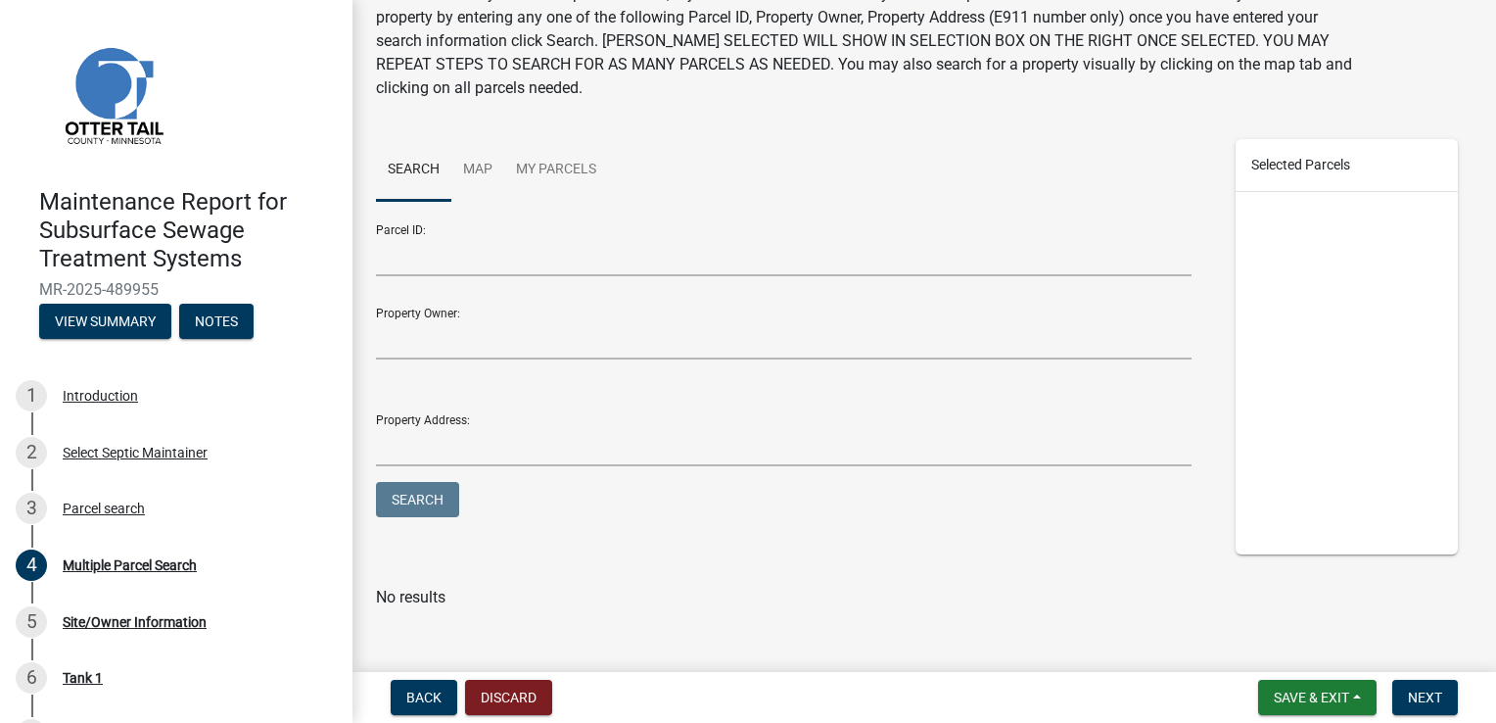
scroll to position [98, 0]
click at [1434, 691] on span "Next" at bounding box center [1425, 697] width 34 height 16
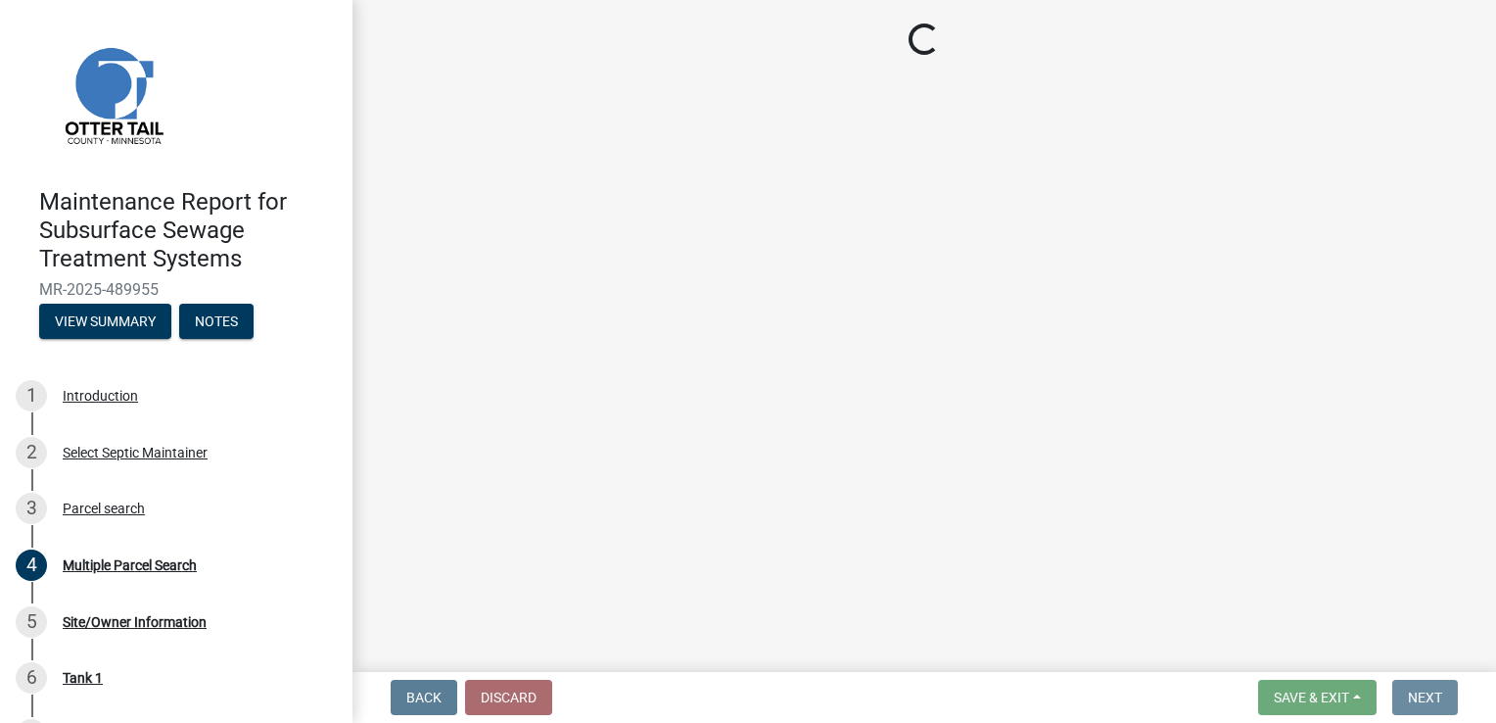
scroll to position [0, 0]
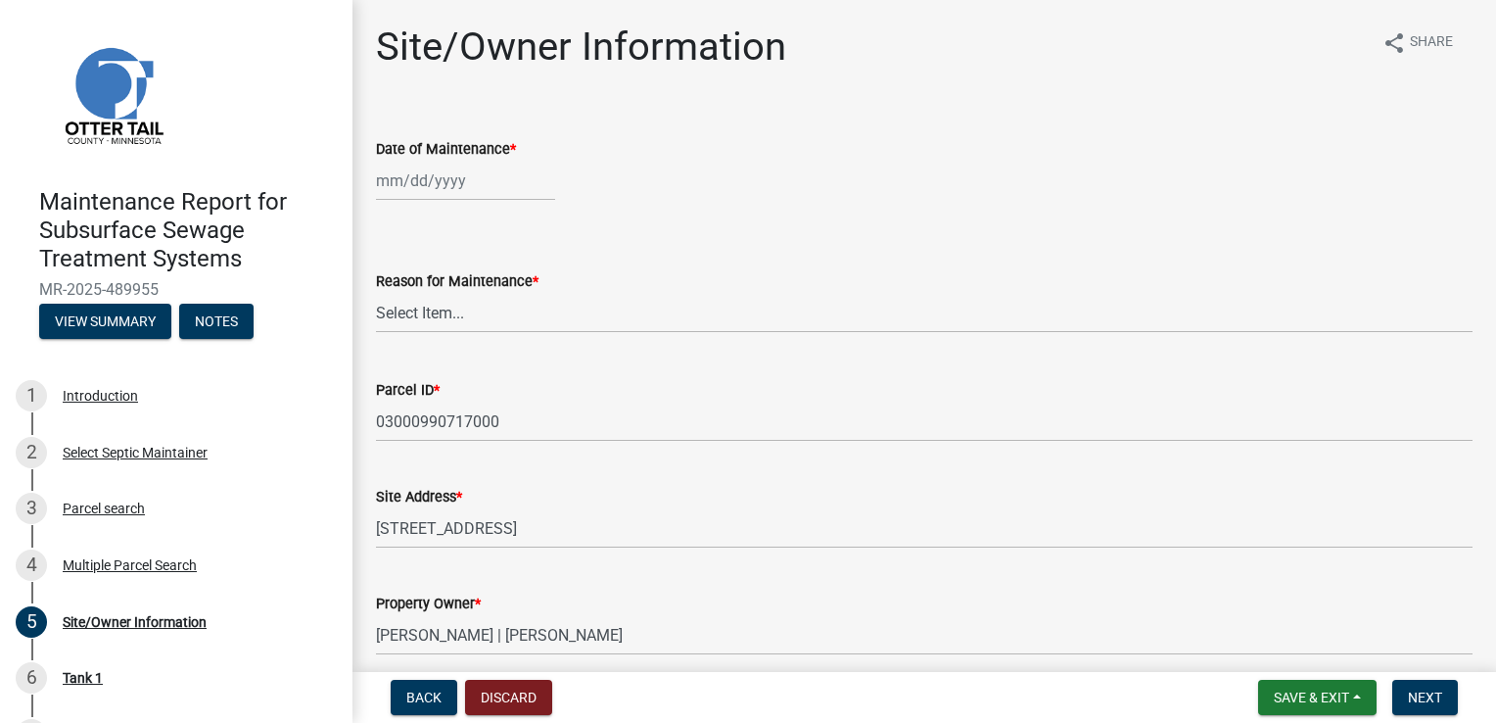
click at [398, 175] on div at bounding box center [465, 181] width 179 height 40
select select "10"
select select "2025"
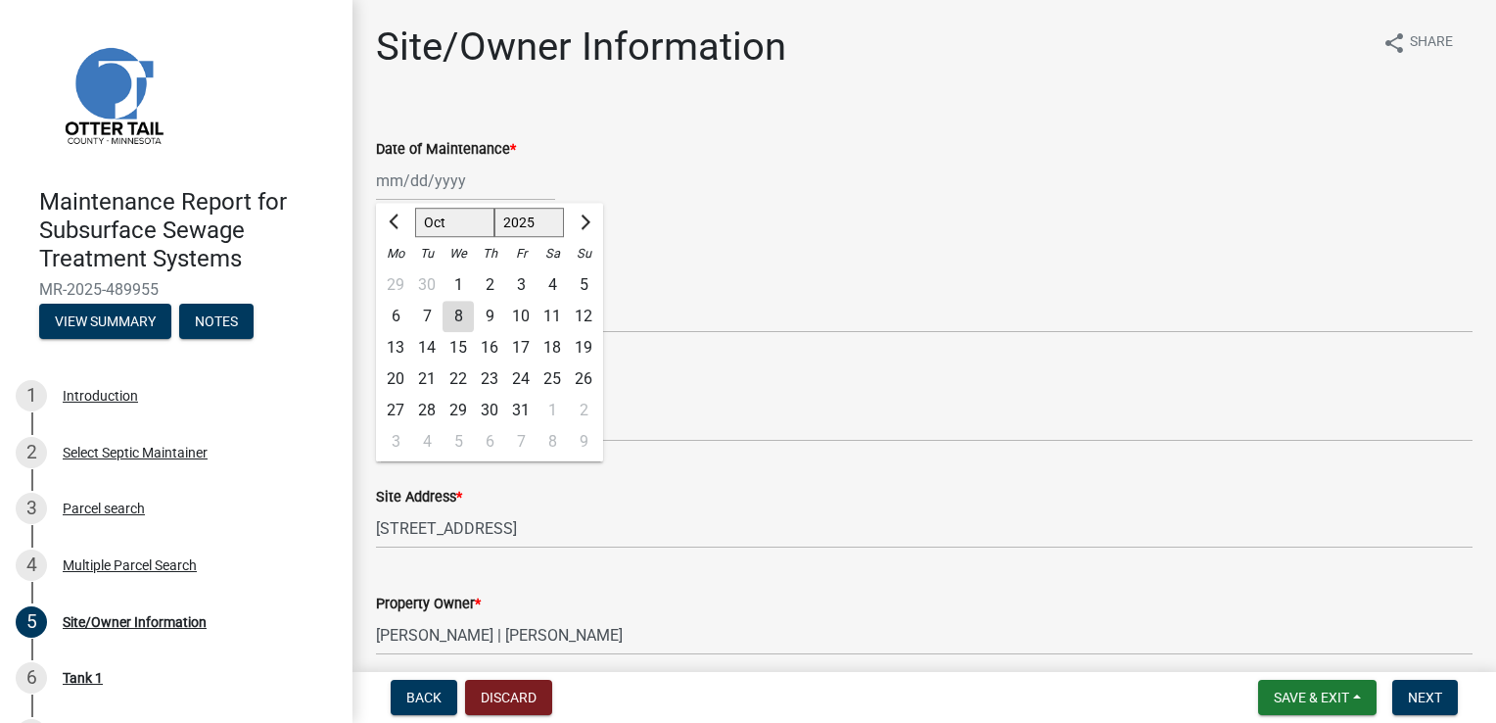
click at [396, 314] on div "6" at bounding box center [395, 316] width 31 height 31
type input "[DATE]"
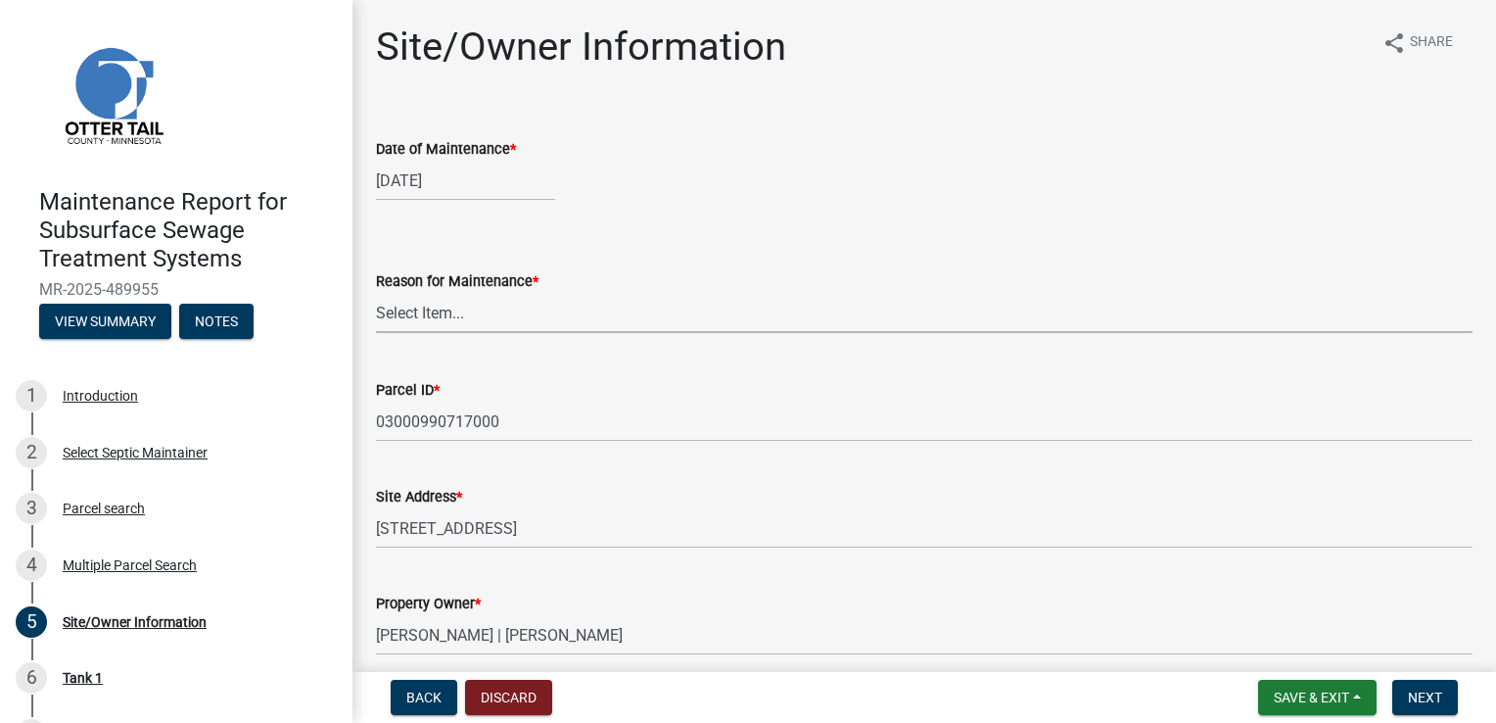
click at [398, 308] on select "Select Item... Called Routine Other" at bounding box center [924, 313] width 1097 height 40
click at [376, 293] on select "Select Item... Called Routine Other" at bounding box center [924, 313] width 1097 height 40
click at [415, 304] on select "Select Item... Called Routine Other" at bounding box center [924, 313] width 1097 height 40
click at [376, 293] on select "Select Item... Called Routine Other" at bounding box center [924, 313] width 1097 height 40
select select "3ac72b63-7b21-42e4-8192-806faae7a4f1"
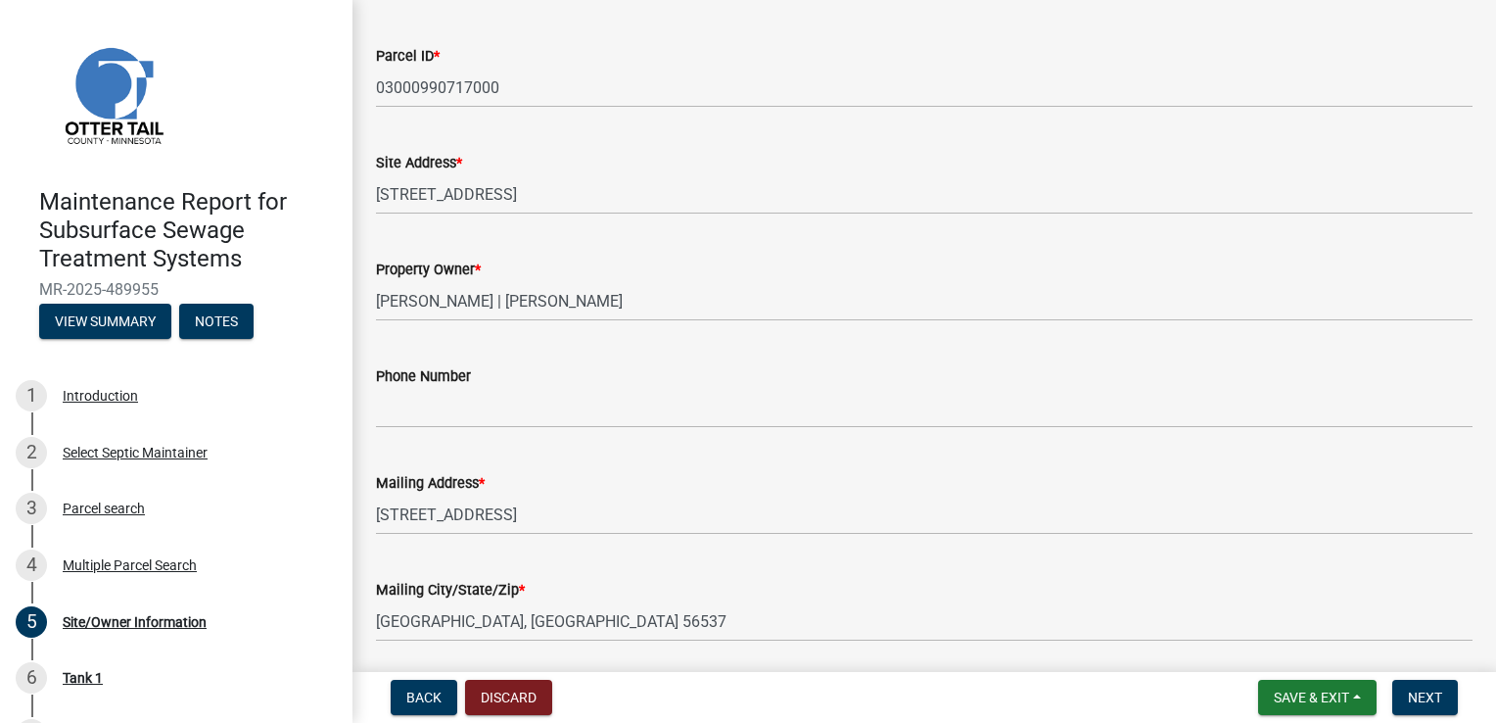
scroll to position [392, 0]
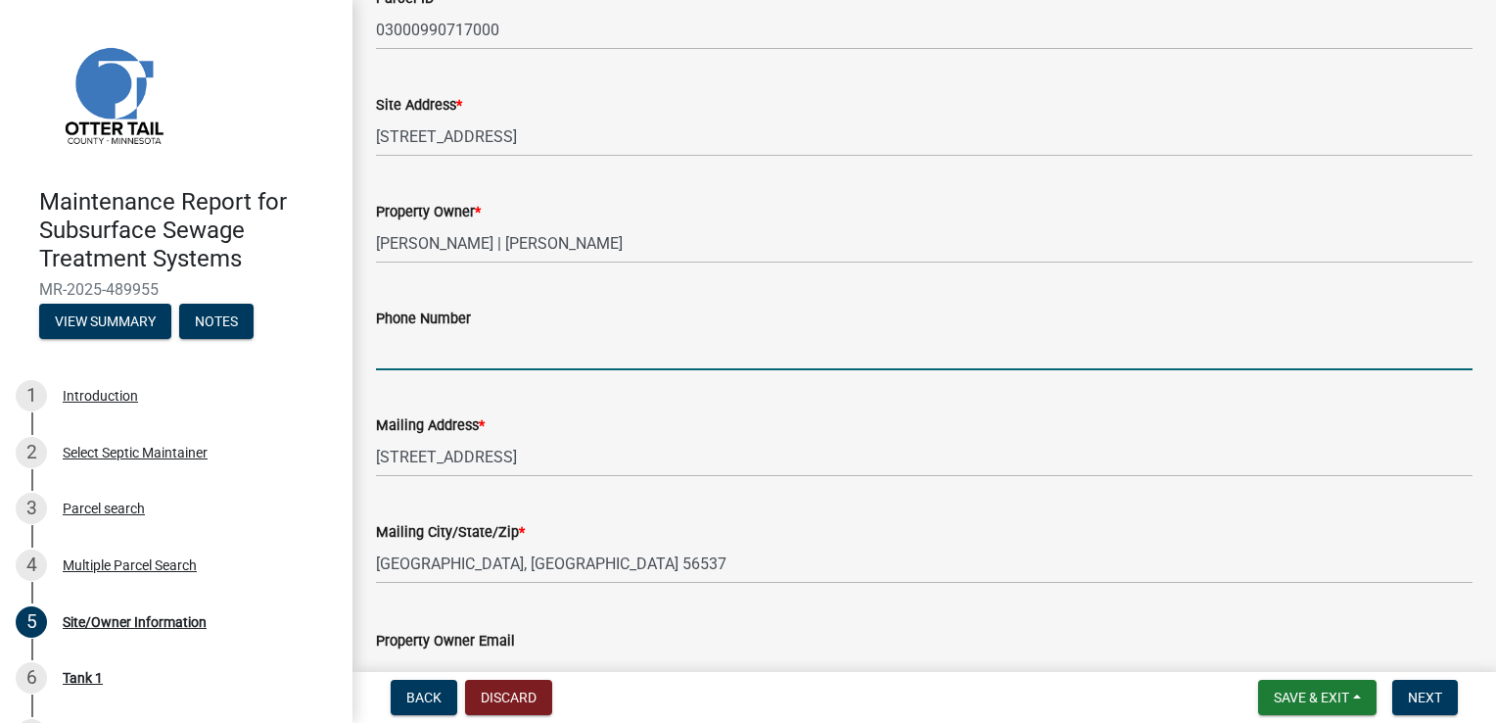
click at [478, 355] on input "Phone Number" at bounding box center [924, 350] width 1097 height 40
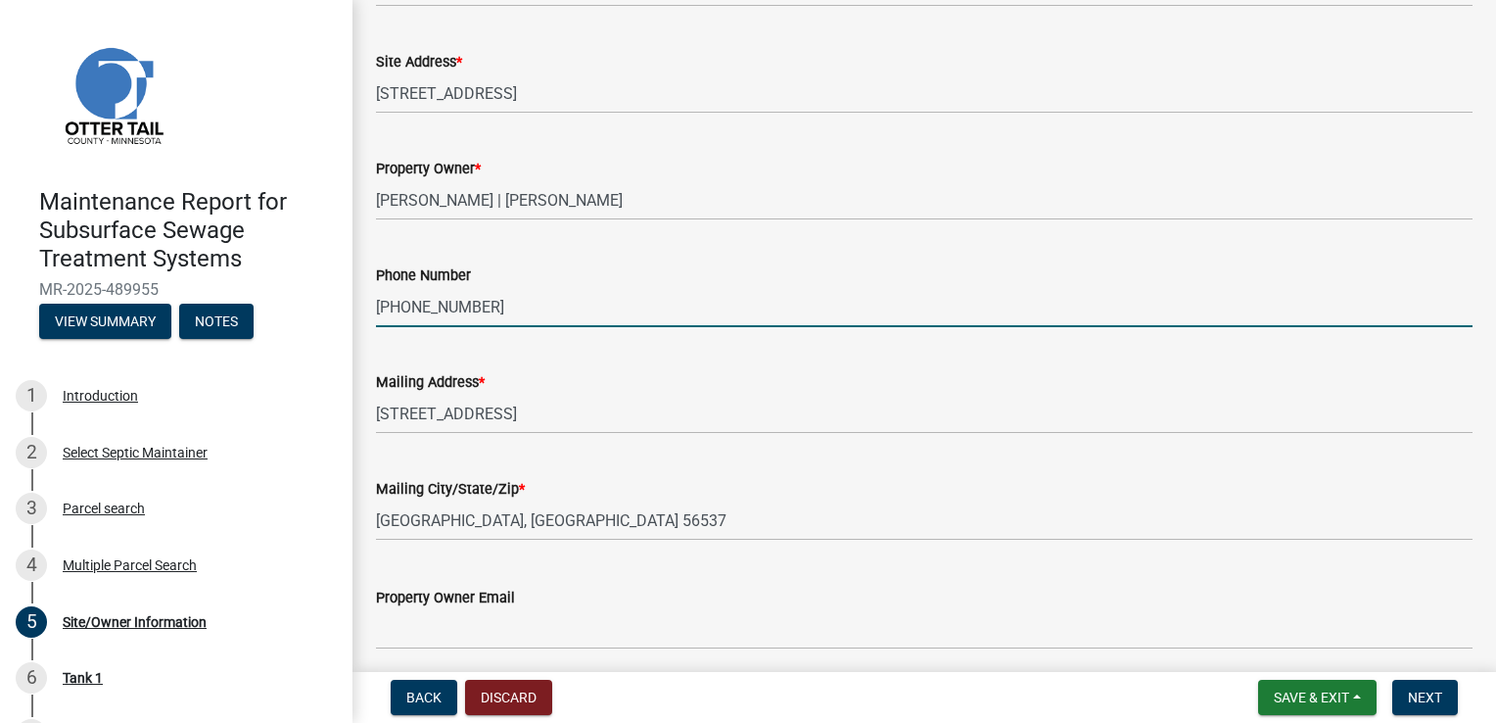
scroll to position [511, 0]
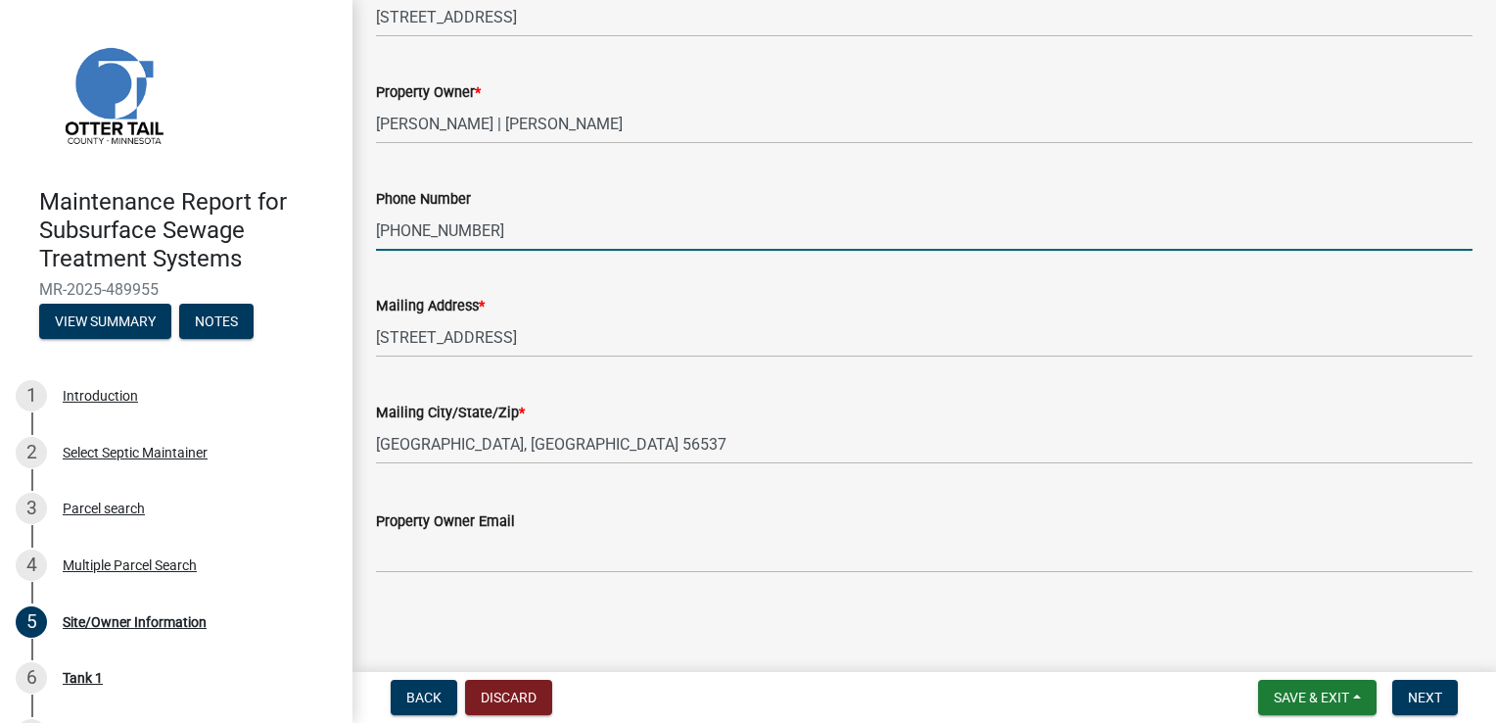
type input "[PHONE_NUMBER]"
click at [1438, 701] on span "Next" at bounding box center [1425, 697] width 34 height 16
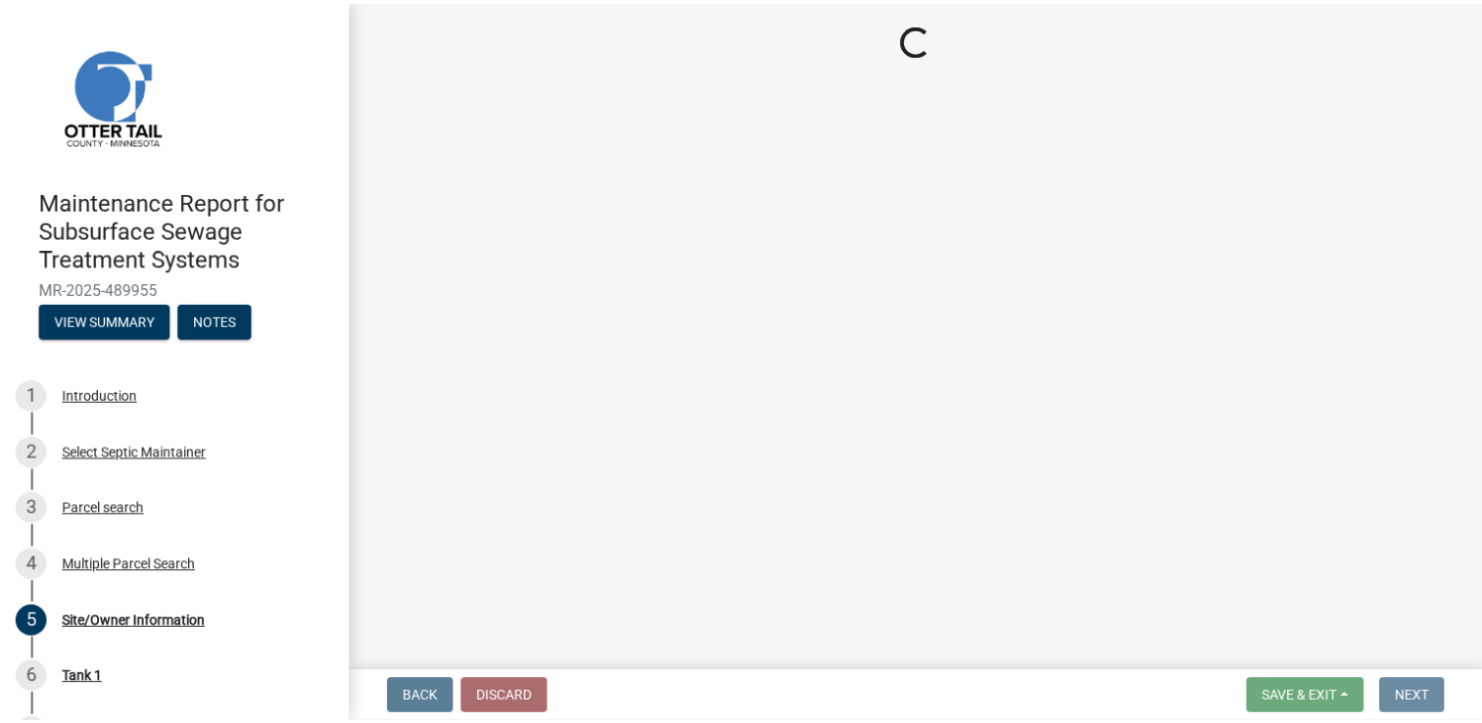
scroll to position [0, 0]
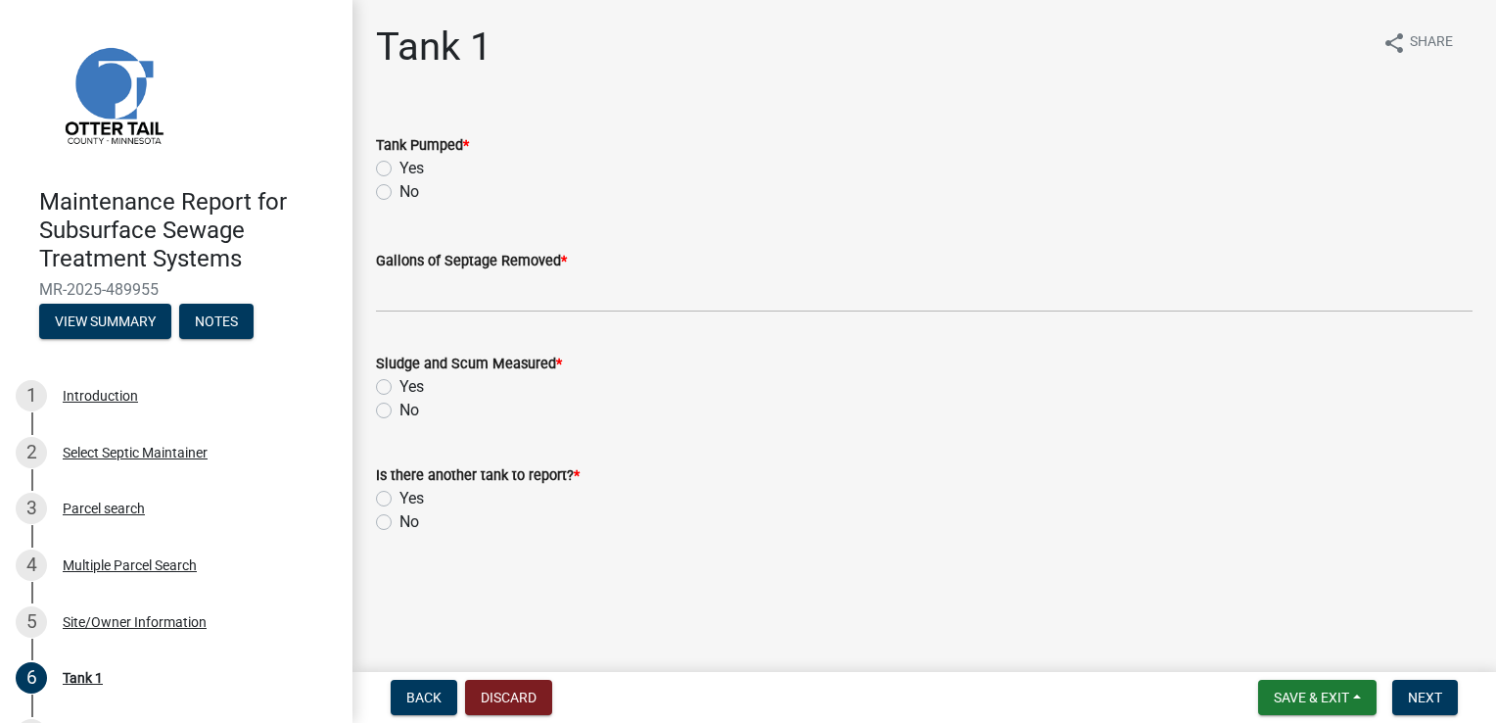
click at [392, 173] on div "Yes" at bounding box center [924, 169] width 1097 height 24
click at [400, 169] on label "Yes" at bounding box center [412, 169] width 24 height 24
click at [400, 169] on input "Yes" at bounding box center [406, 163] width 13 height 13
radio input "true"
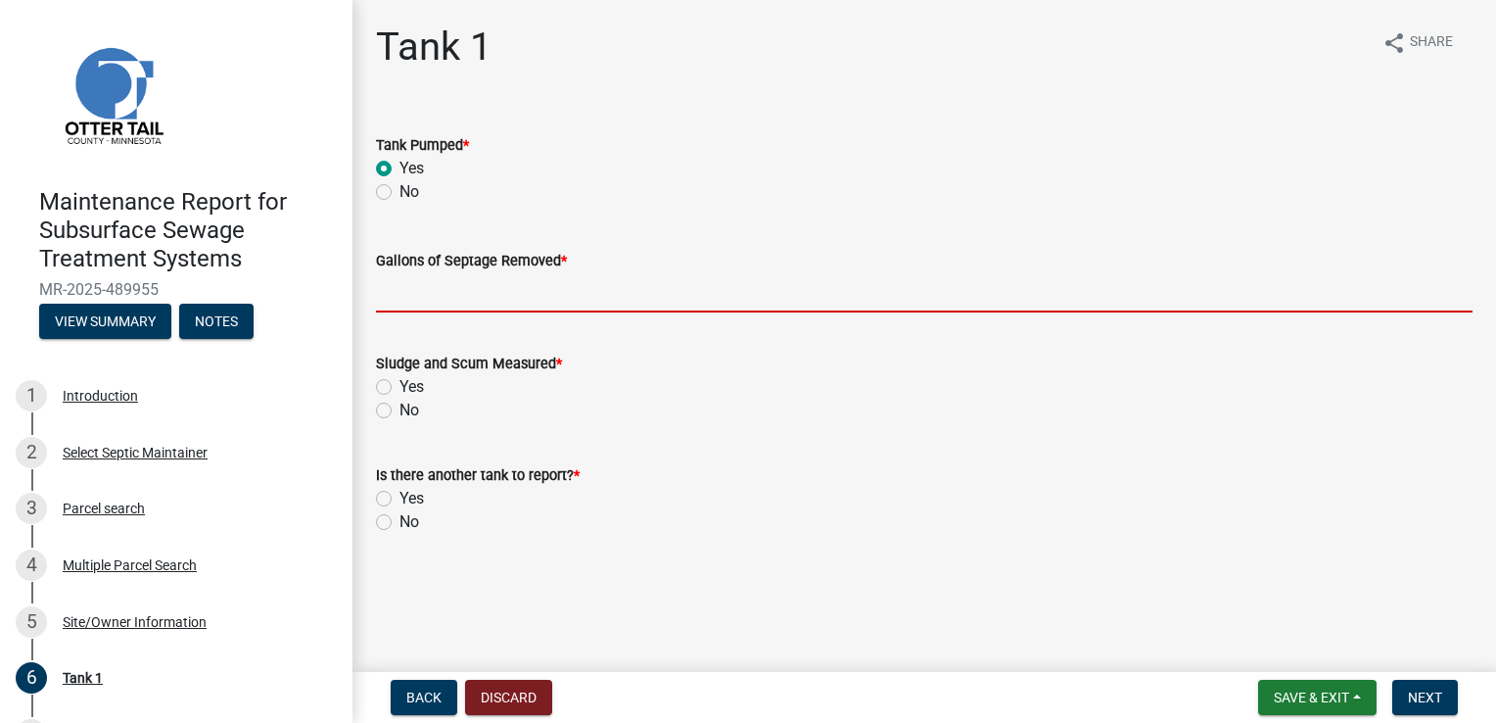
click at [432, 299] on input "Gallons of Septage Removed *" at bounding box center [924, 292] width 1097 height 40
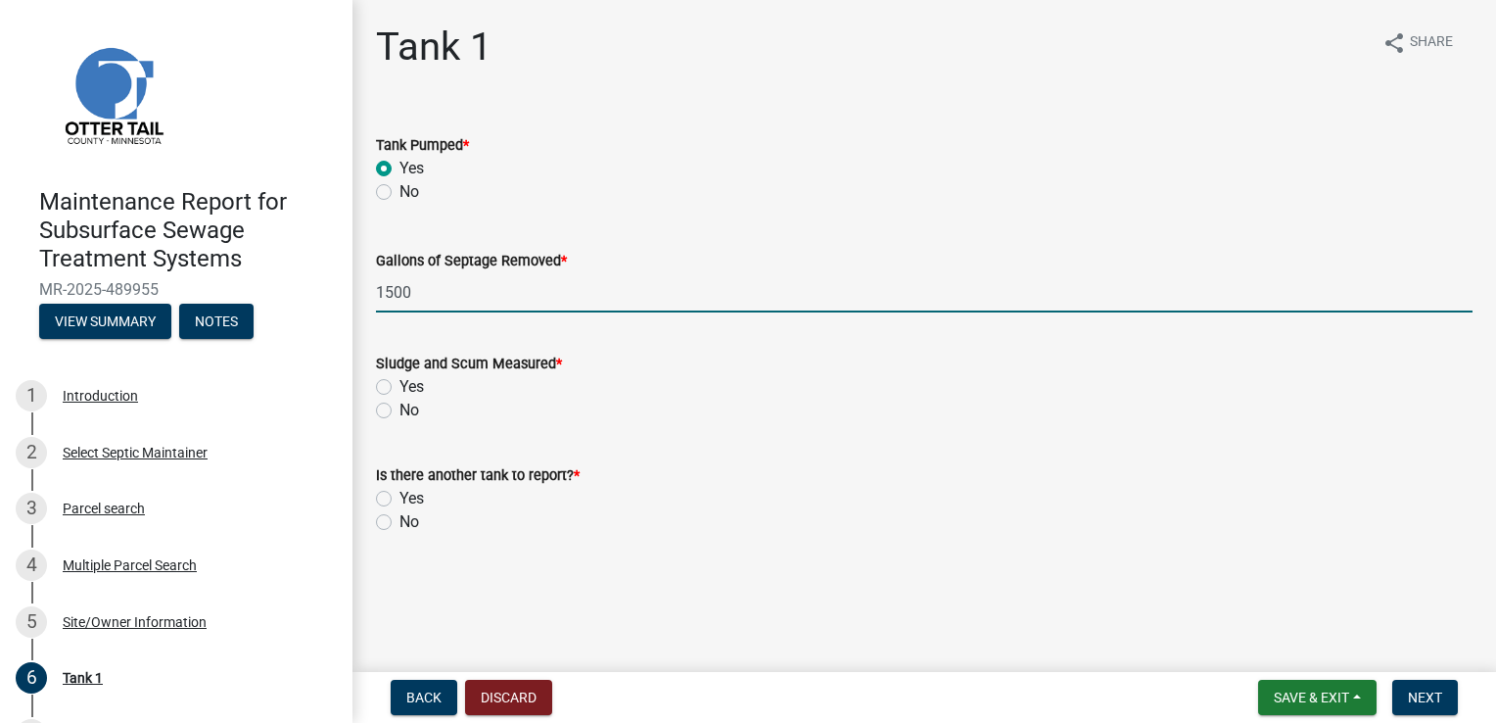
type input "1500"
click at [400, 386] on label "Yes" at bounding box center [412, 387] width 24 height 24
click at [400, 386] on input "Yes" at bounding box center [406, 381] width 13 height 13
radio input "true"
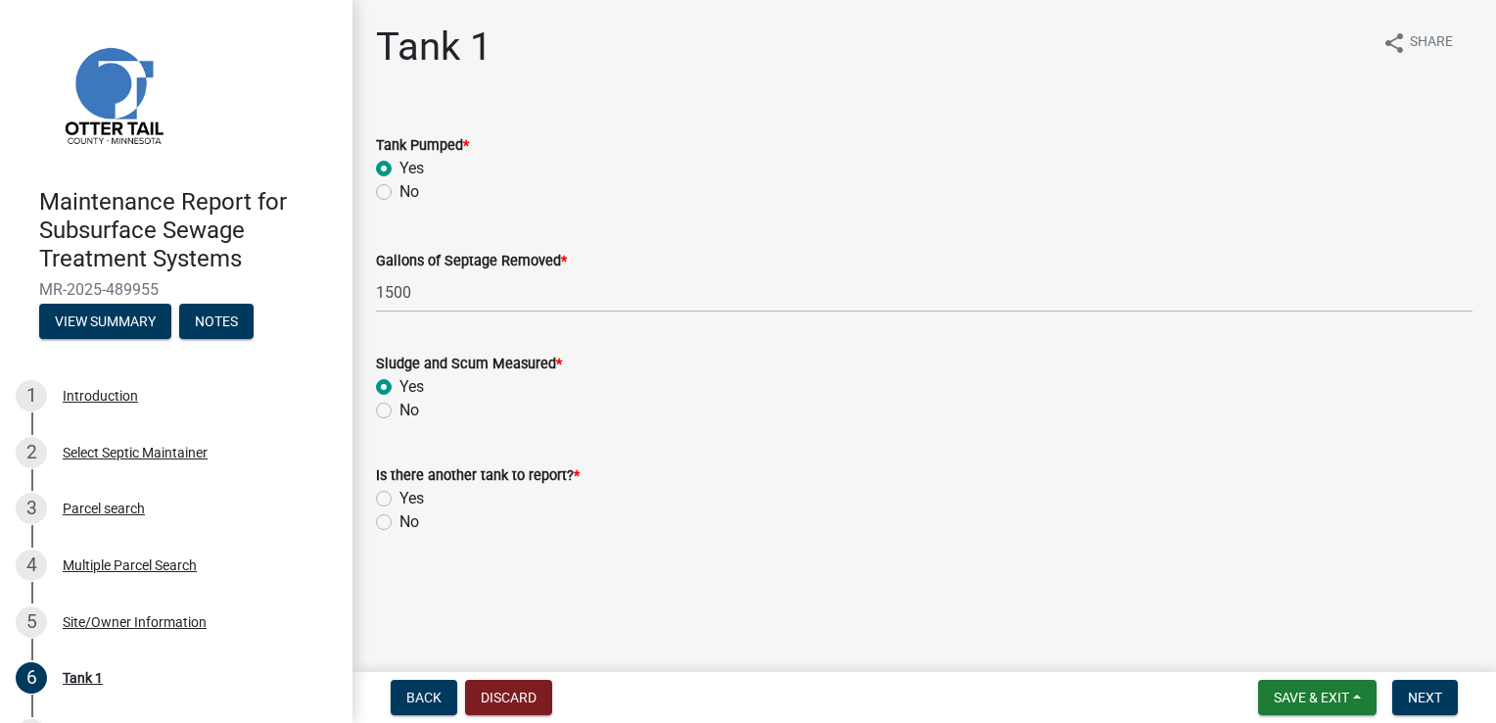
click at [400, 523] on label "No" at bounding box center [410, 522] width 20 height 24
click at [400, 523] on input "No" at bounding box center [406, 516] width 13 height 13
radio input "true"
click at [1435, 695] on span "Next" at bounding box center [1425, 697] width 34 height 16
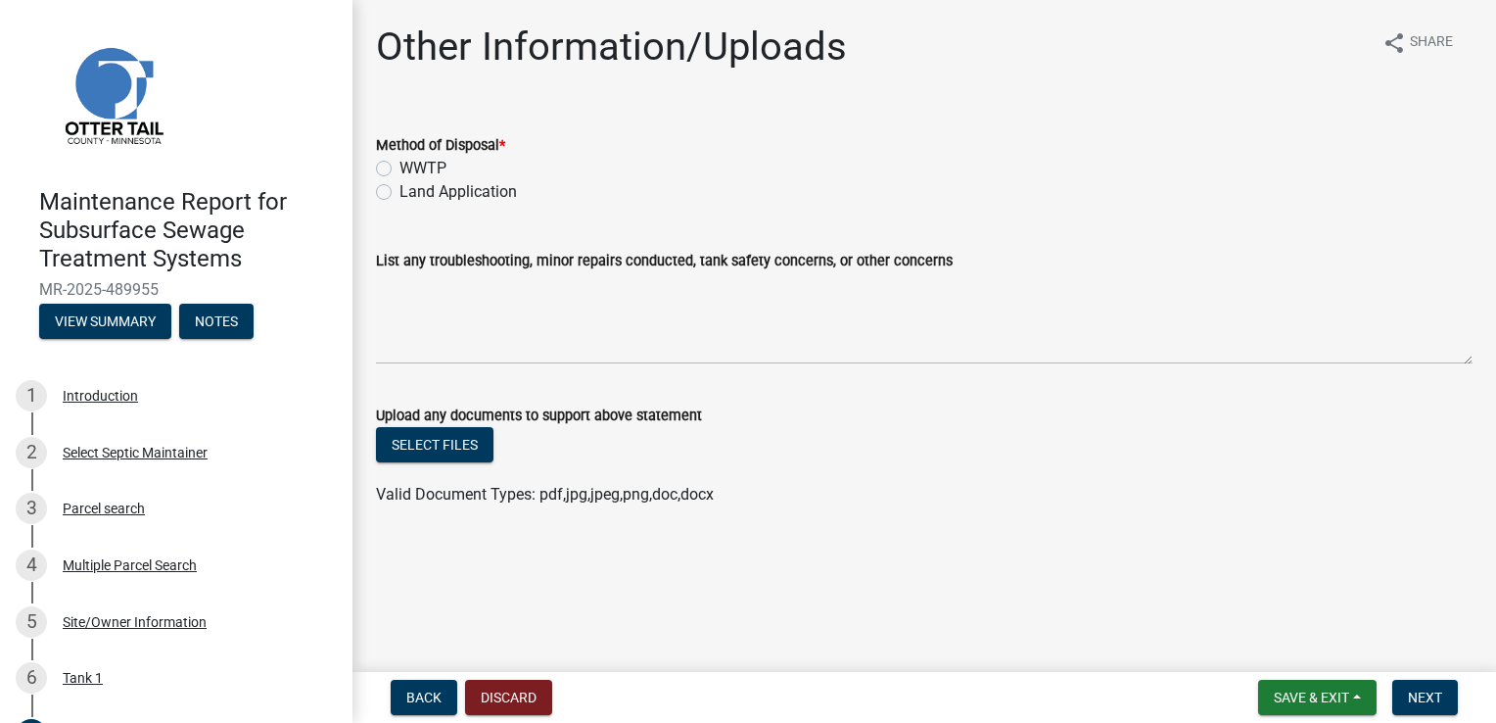
click at [400, 190] on label "Land Application" at bounding box center [459, 192] width 118 height 24
click at [400, 190] on input "Land Application" at bounding box center [406, 186] width 13 height 13
radio input "true"
click at [1430, 684] on button "Next" at bounding box center [1426, 697] width 66 height 35
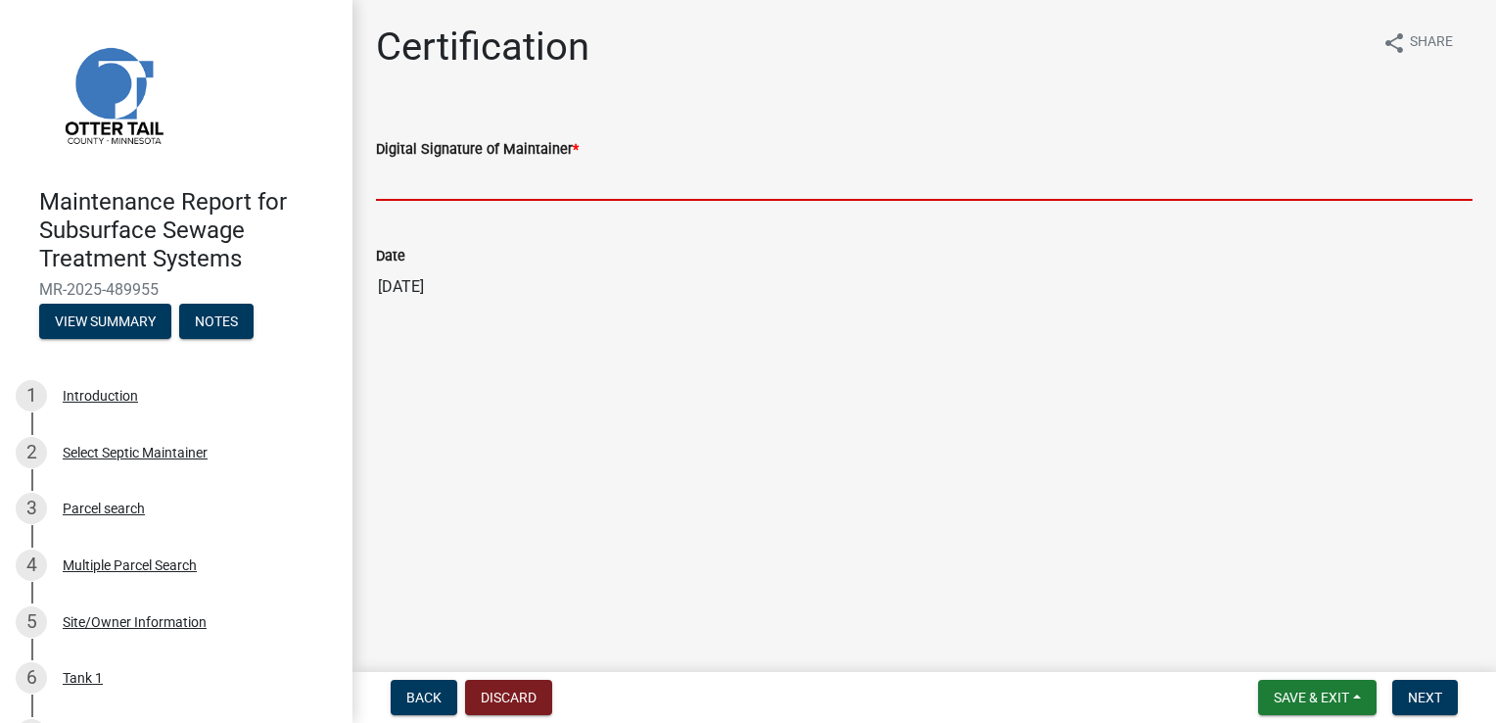
click at [598, 177] on input "Digital Signature of Maintainer *" at bounding box center [924, 181] width 1097 height 40
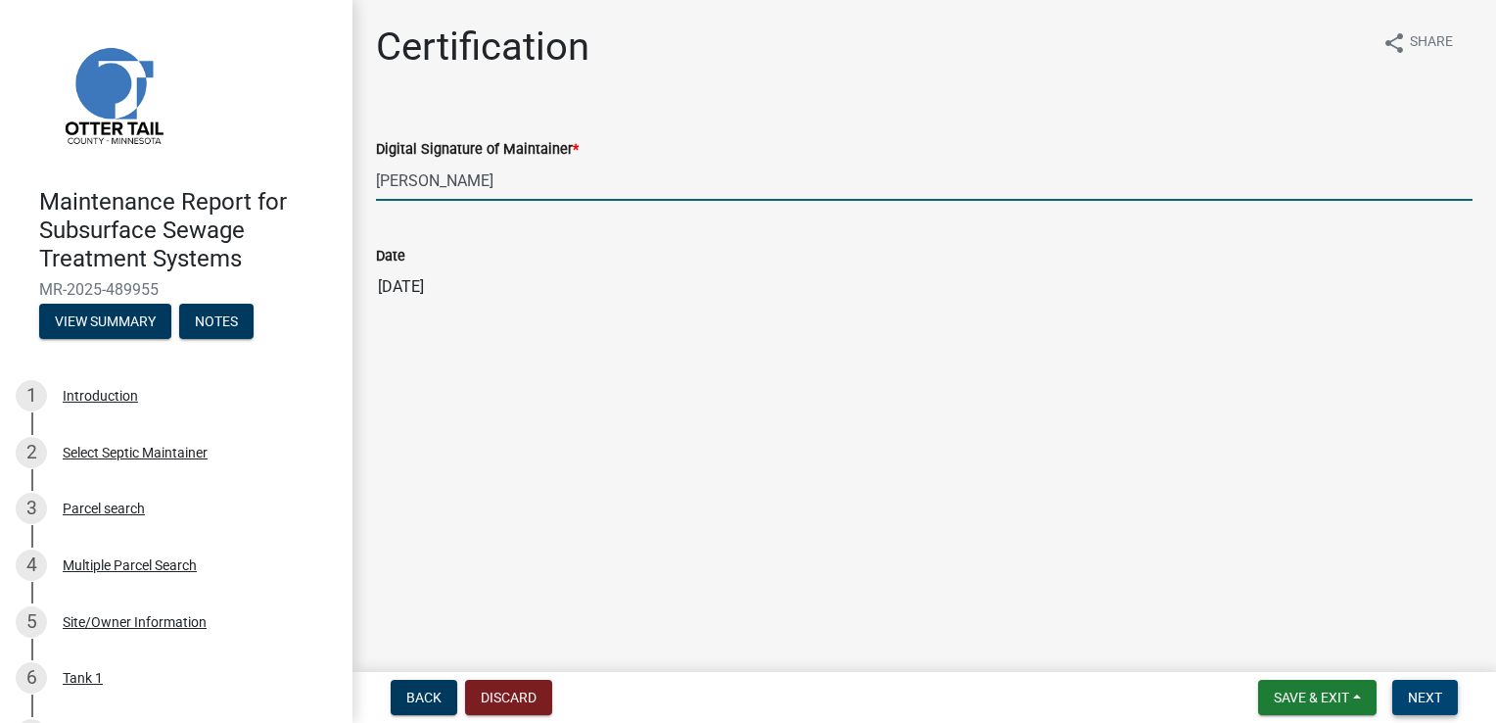
type input "[PERSON_NAME]"
click at [1430, 689] on span "Next" at bounding box center [1425, 697] width 34 height 16
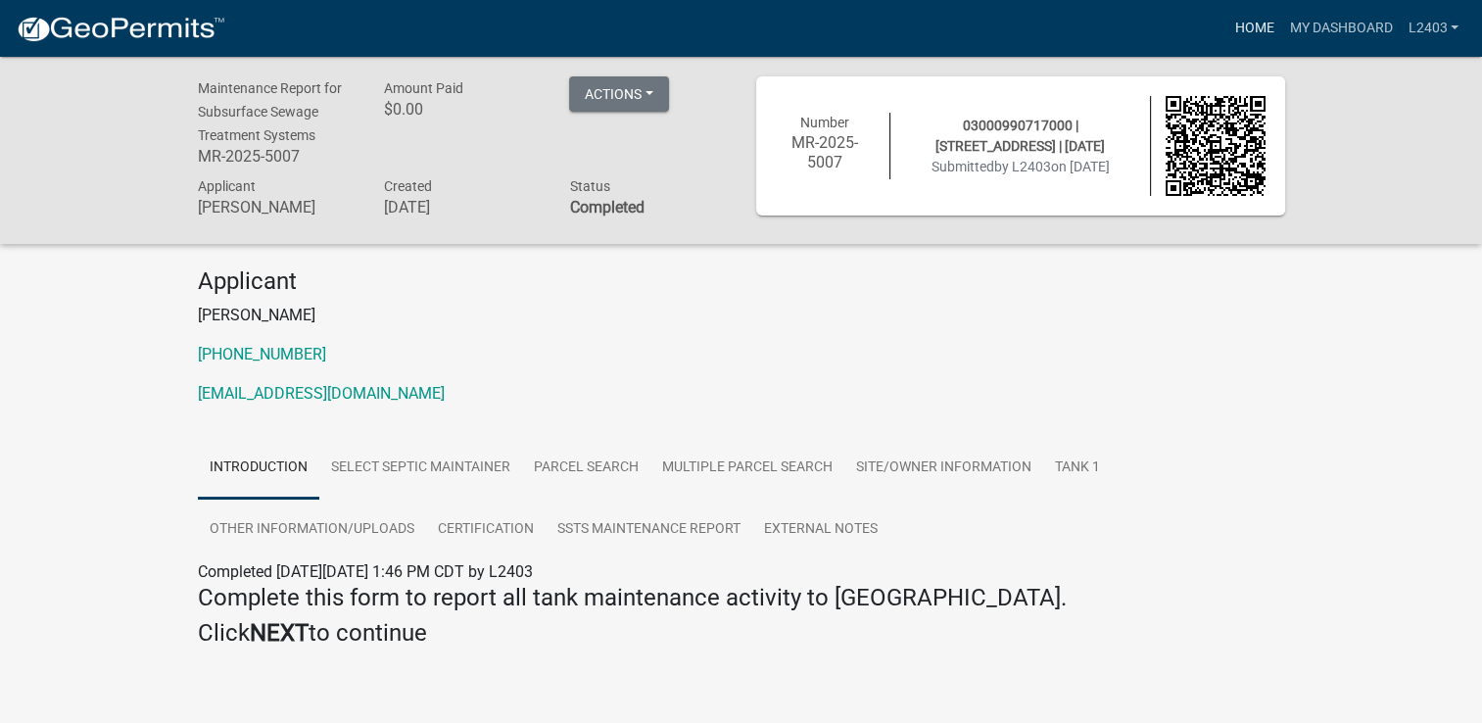
click at [1257, 29] on link "Home" at bounding box center [1253, 28] width 55 height 37
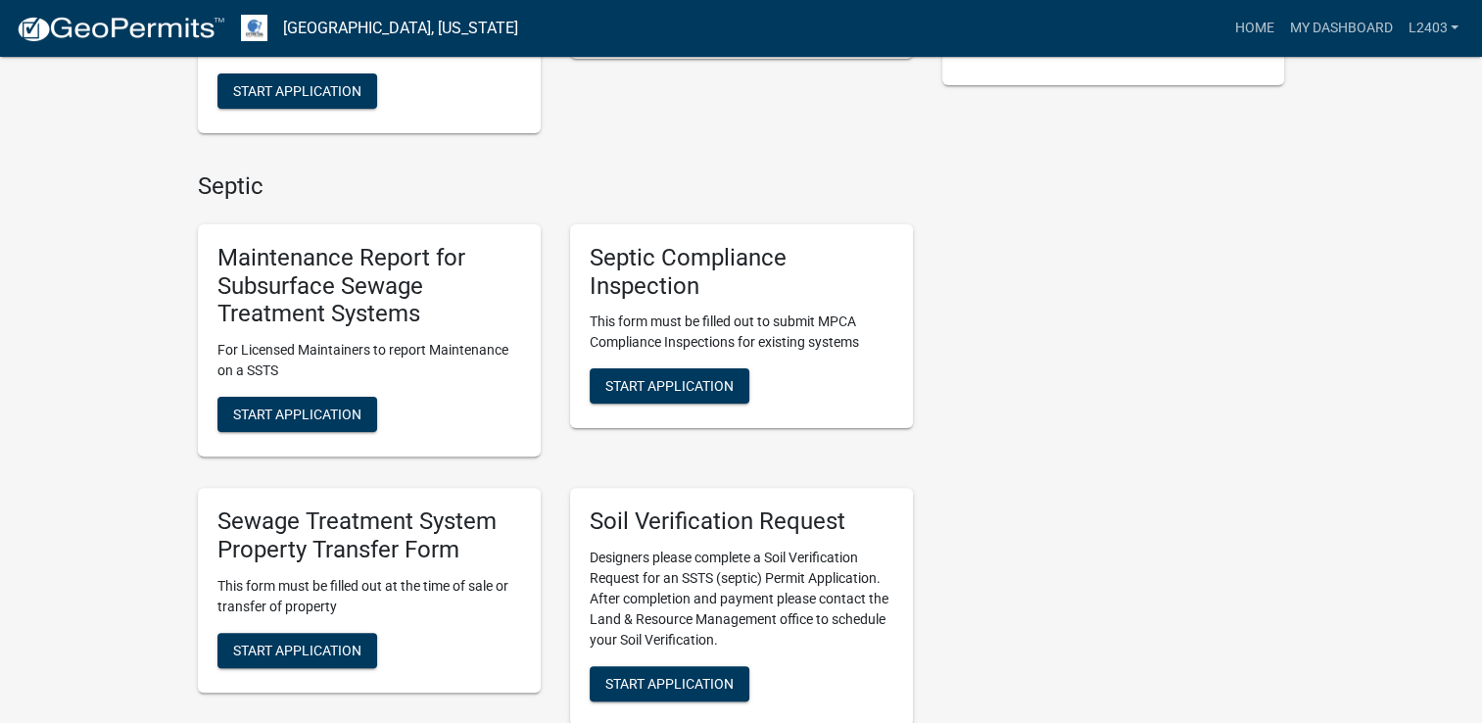
scroll to position [588, 0]
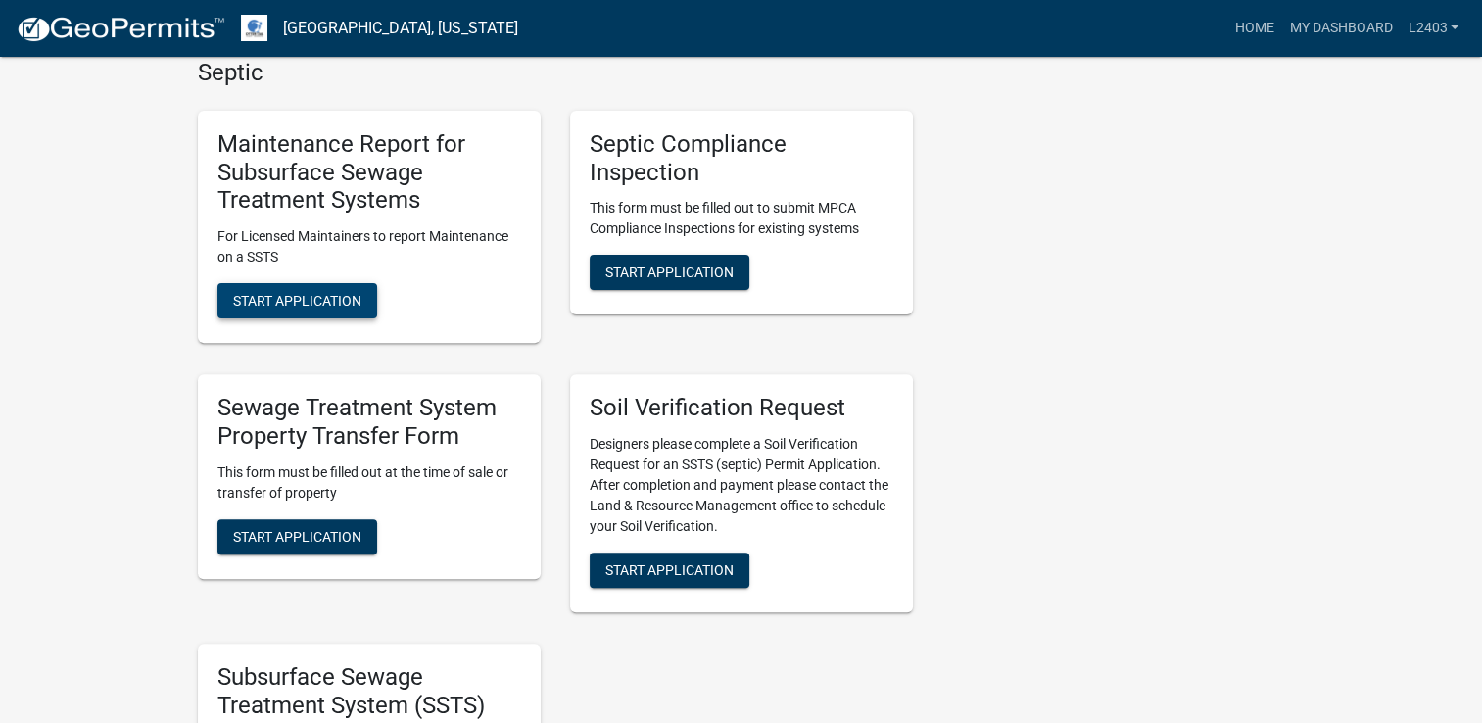
click at [337, 311] on button "Start Application" at bounding box center [297, 300] width 160 height 35
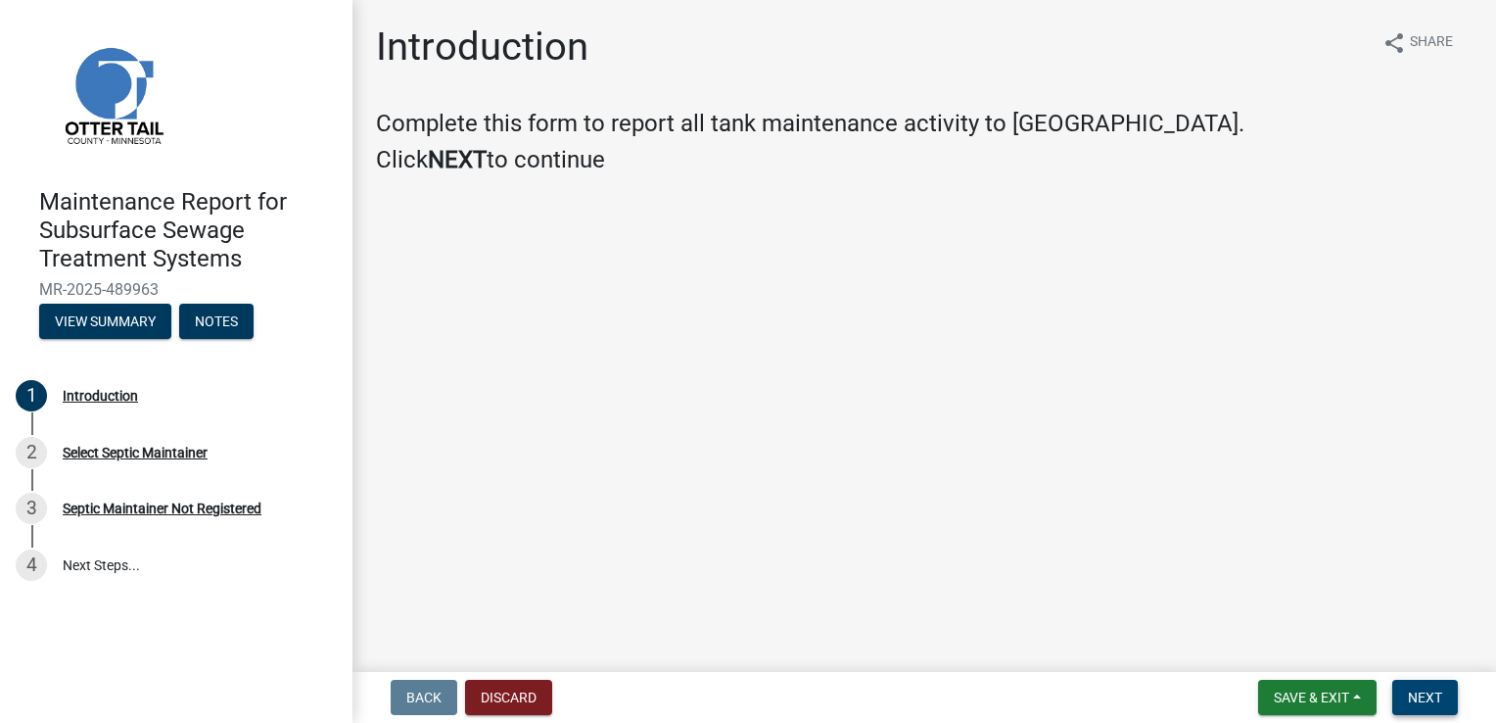
click at [1408, 695] on span "Next" at bounding box center [1425, 697] width 34 height 16
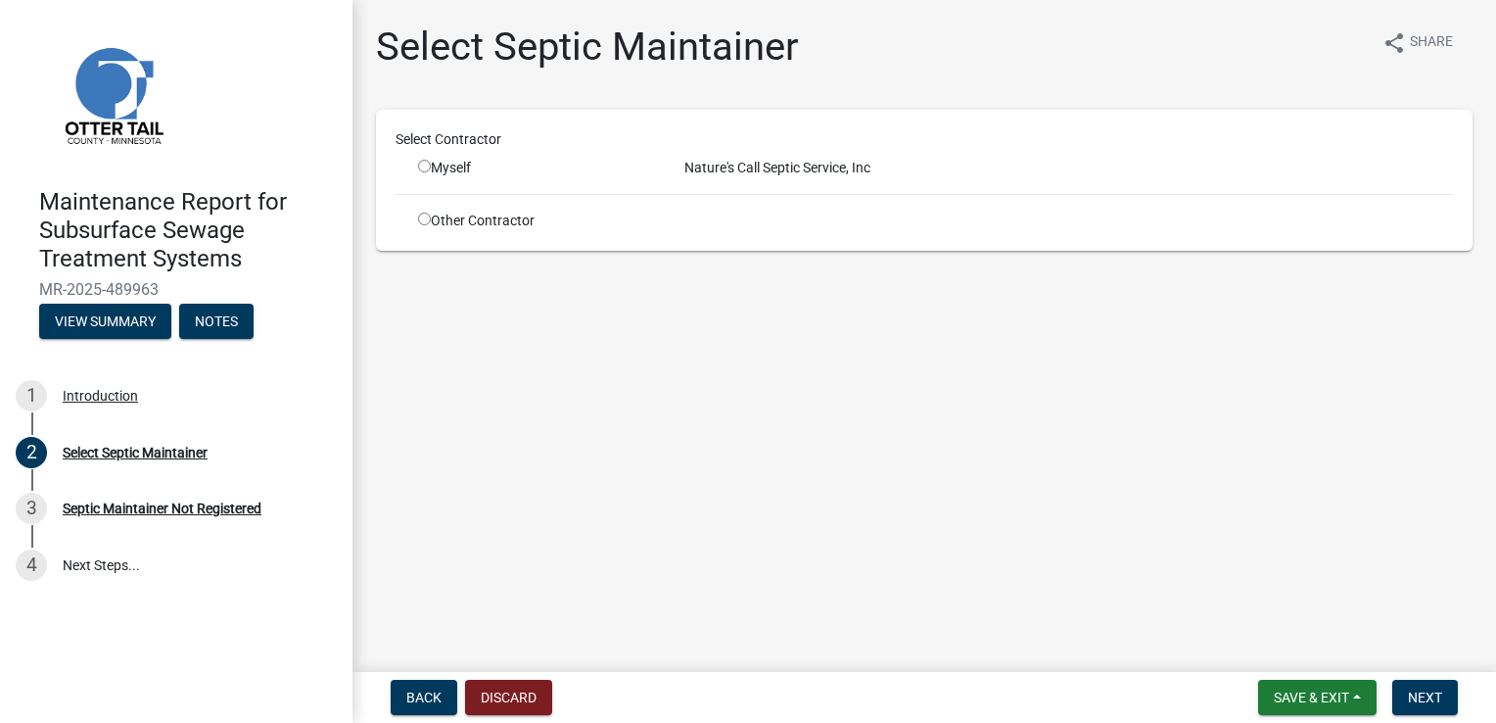
click at [458, 166] on div "Myself" at bounding box center [536, 168] width 237 height 21
click at [429, 166] on input "radio" at bounding box center [424, 166] width 13 height 13
radio input "true"
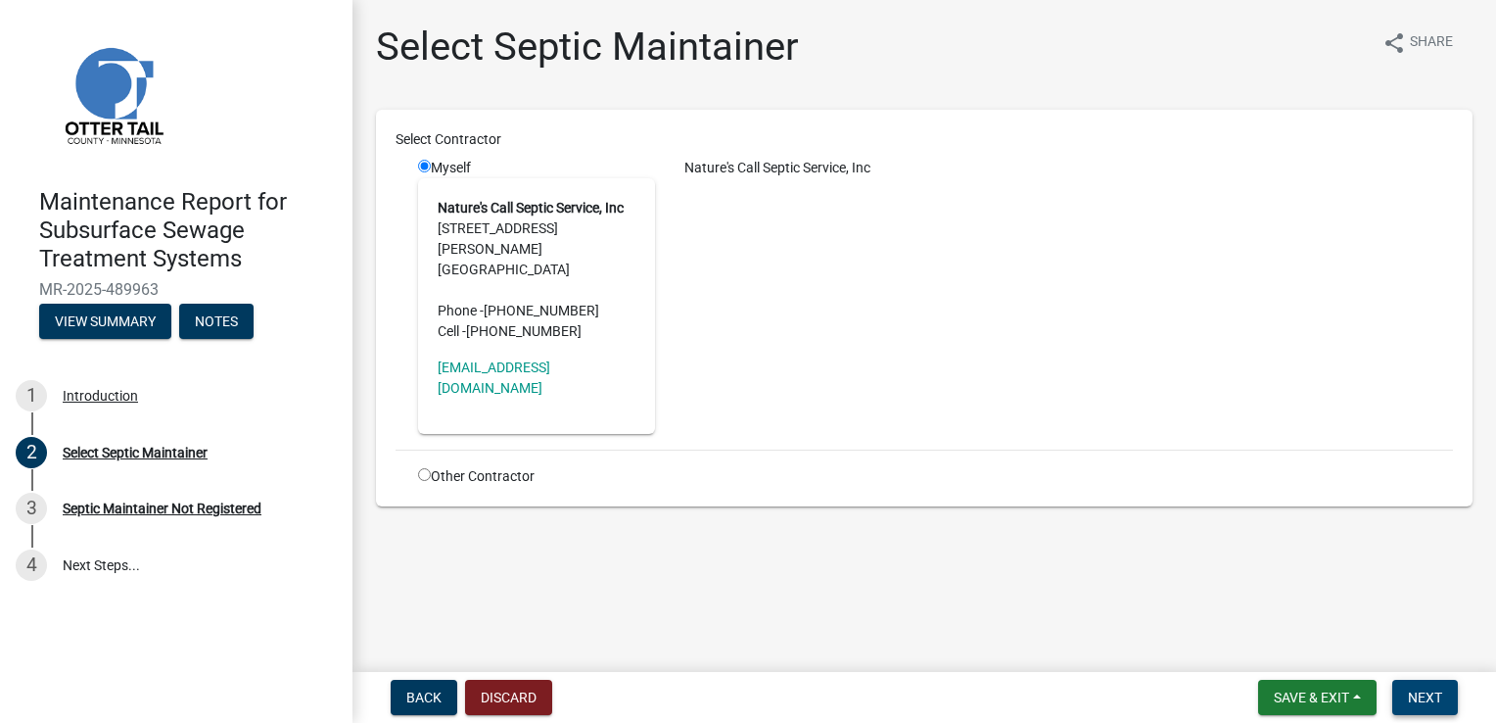
click at [1414, 709] on button "Next" at bounding box center [1426, 697] width 66 height 35
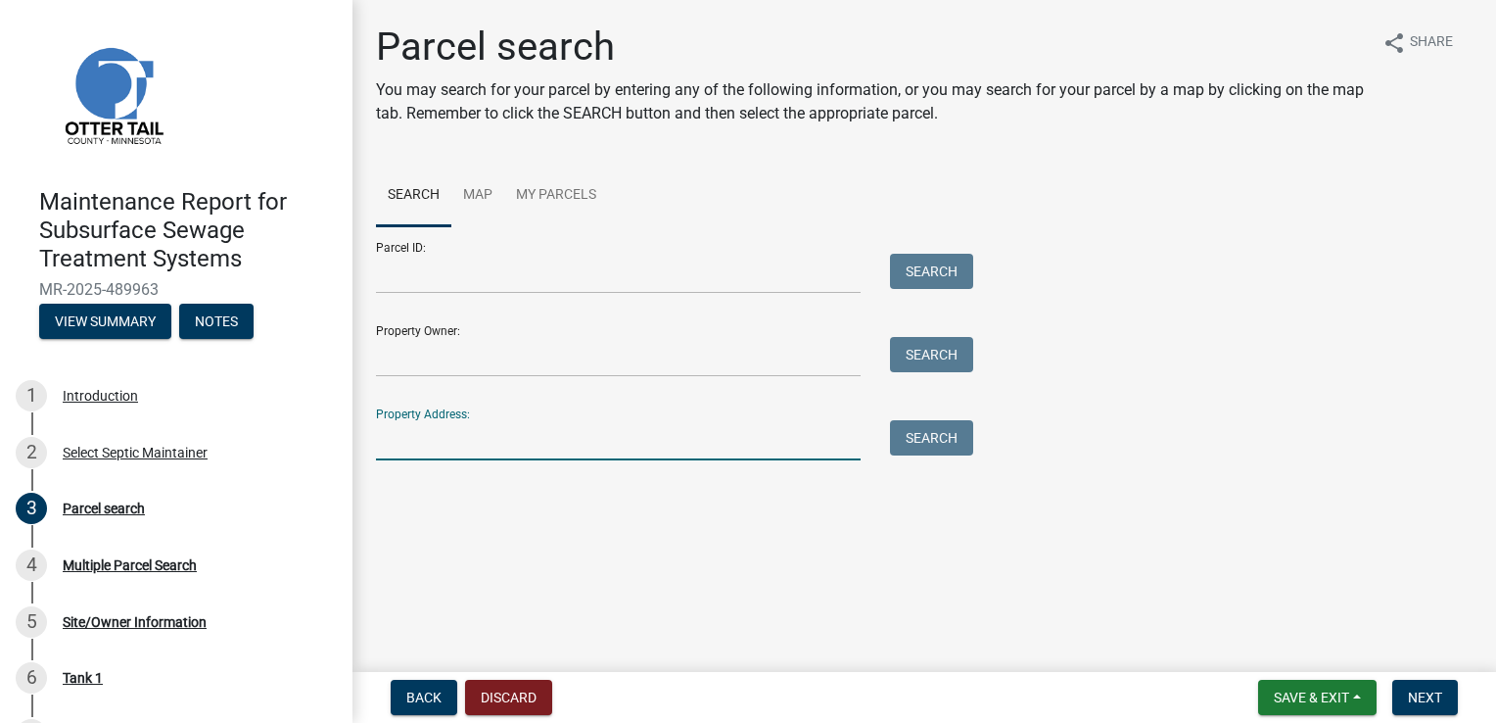
click at [481, 444] on input "Property Address:" at bounding box center [618, 440] width 485 height 40
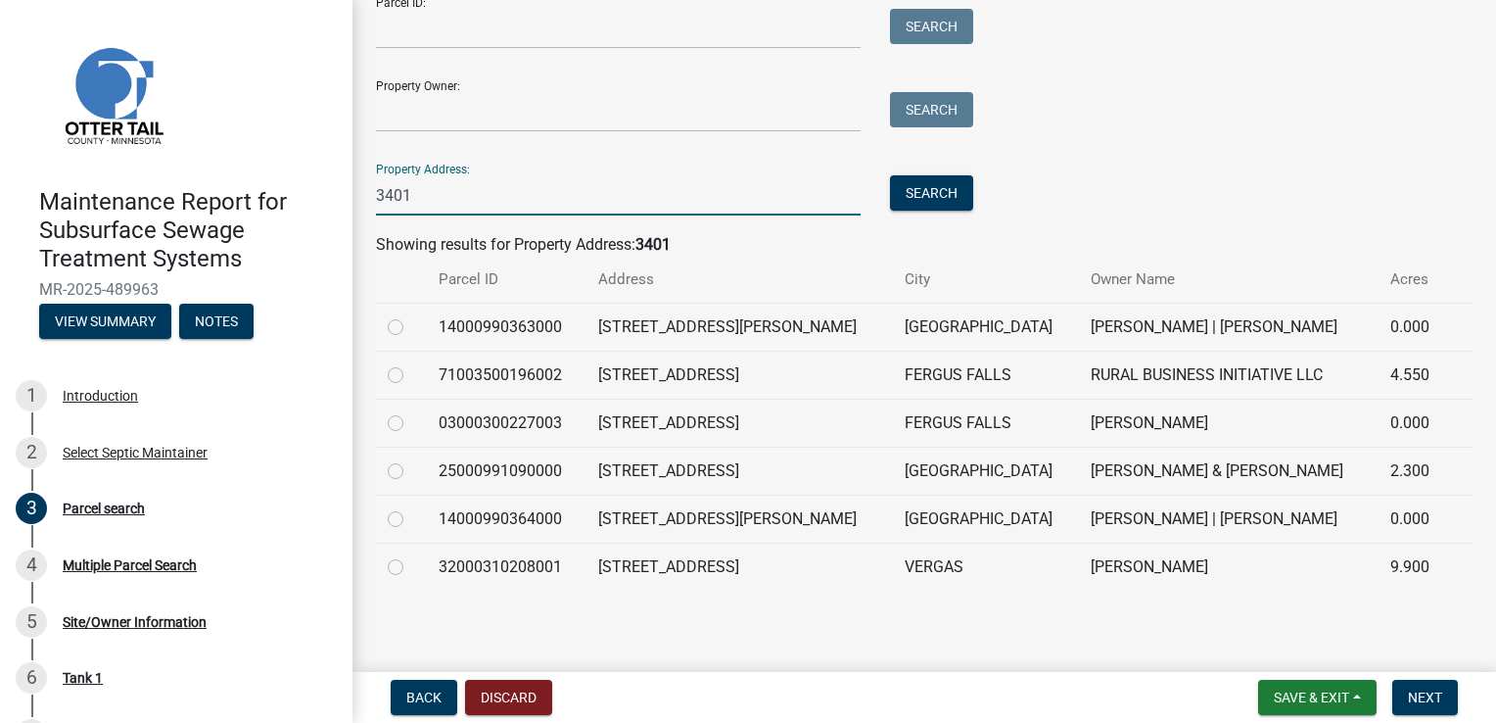
scroll to position [246, 0]
type input "3401"
click at [411, 410] on label at bounding box center [411, 410] width 0 height 0
click at [411, 421] on input "radio" at bounding box center [417, 416] width 13 height 13
radio input "true"
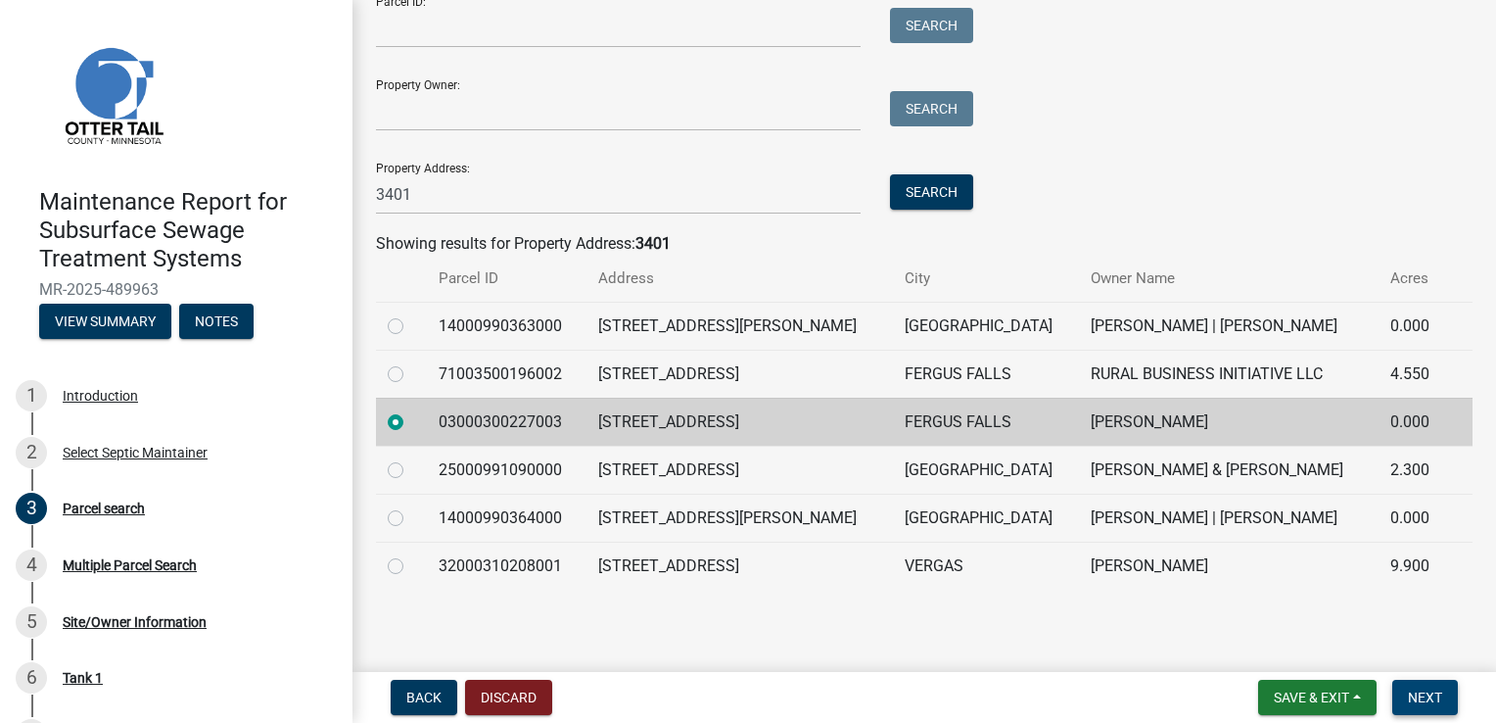
click at [1412, 699] on span "Next" at bounding box center [1425, 697] width 34 height 16
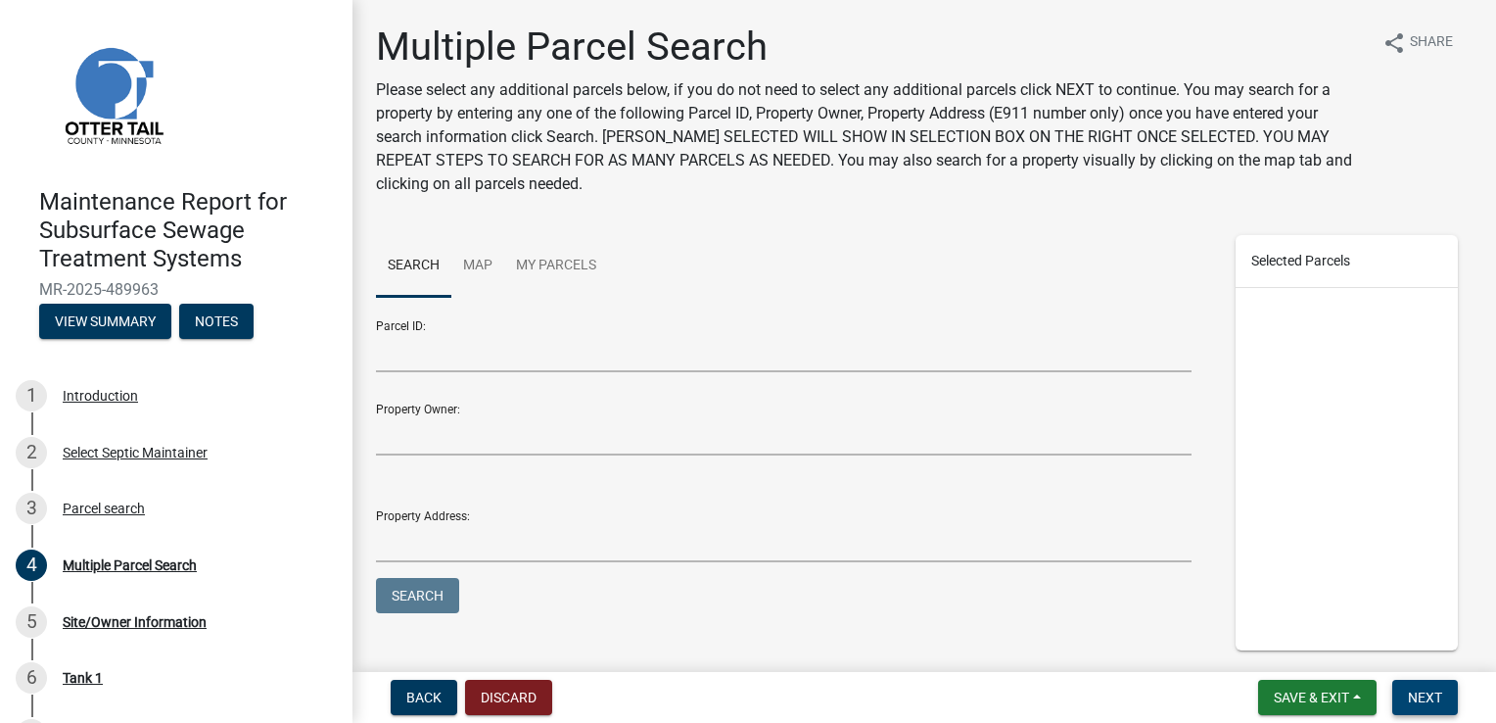
click at [1445, 700] on button "Next" at bounding box center [1426, 697] width 66 height 35
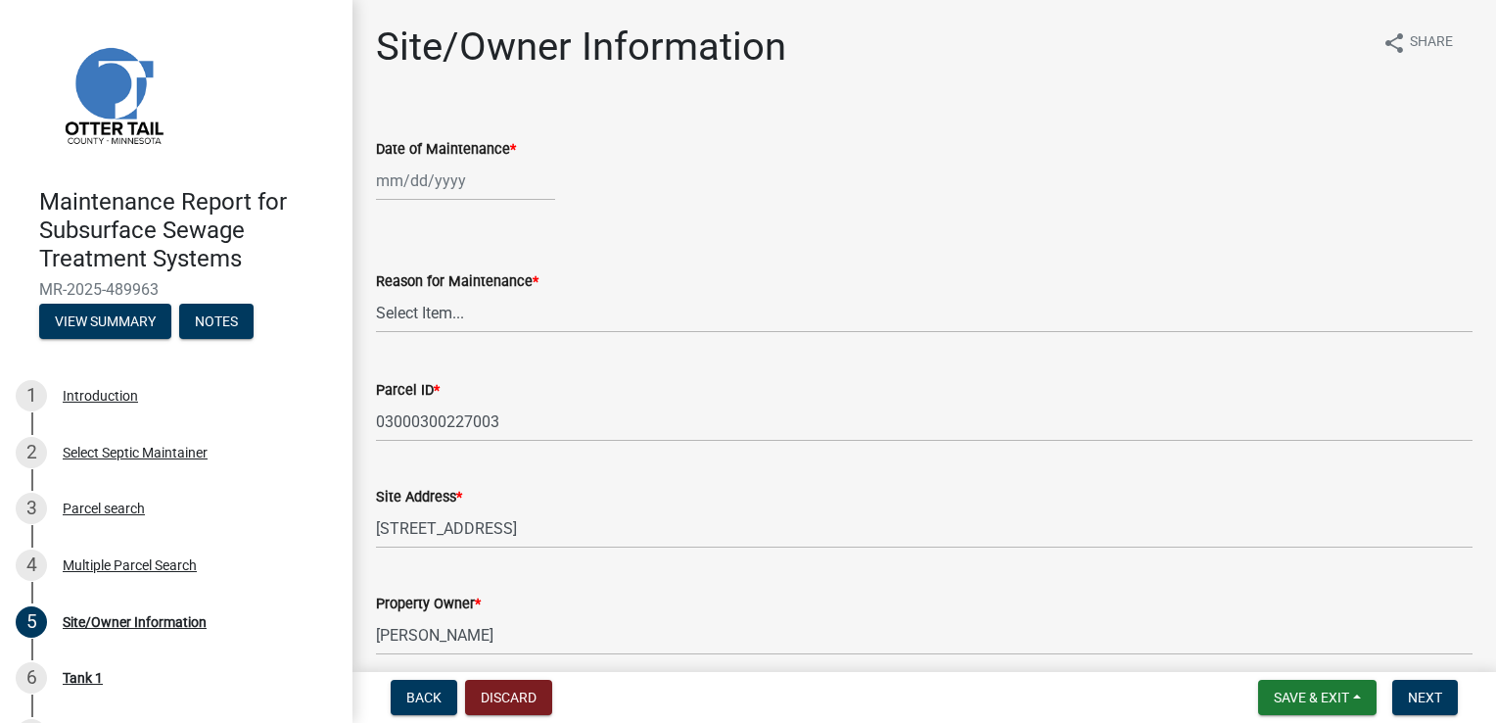
click at [382, 173] on div at bounding box center [465, 181] width 179 height 40
select select "10"
select select "2025"
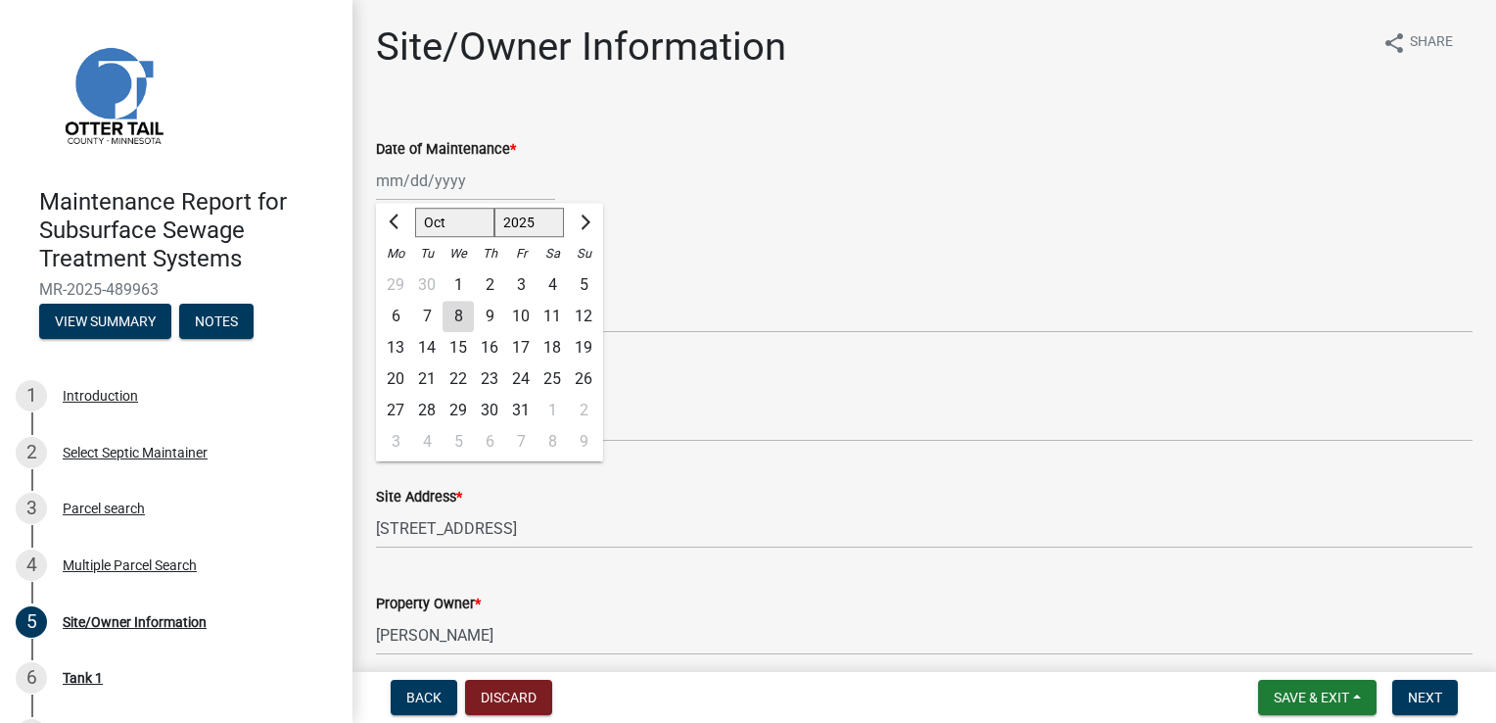
click at [394, 320] on div "6" at bounding box center [395, 316] width 31 height 31
type input "[DATE]"
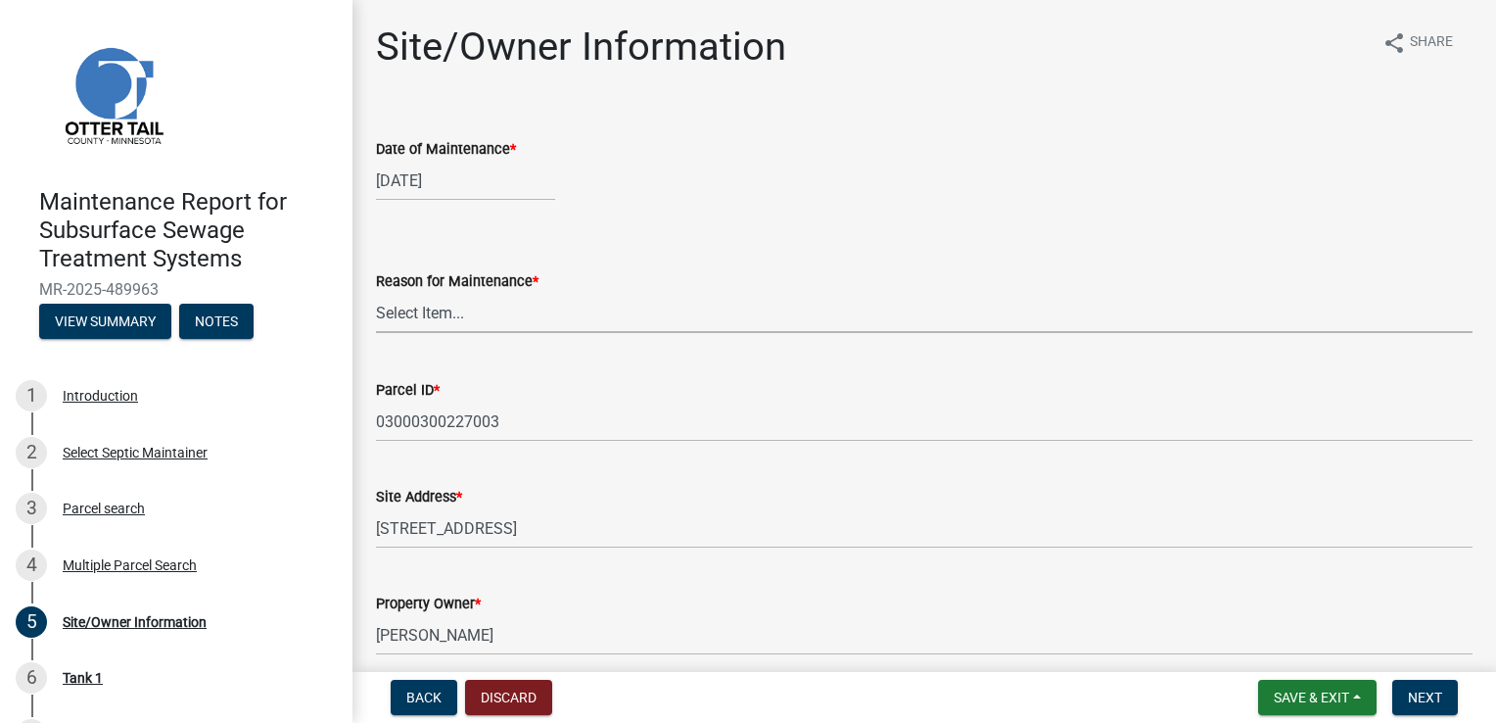
click at [450, 315] on select "Select Item... Called Routine Other" at bounding box center [924, 313] width 1097 height 40
click at [376, 293] on select "Select Item... Called Routine Other" at bounding box center [924, 313] width 1097 height 40
select select "3ac72b63-7b21-42e4-8192-806faae7a4f1"
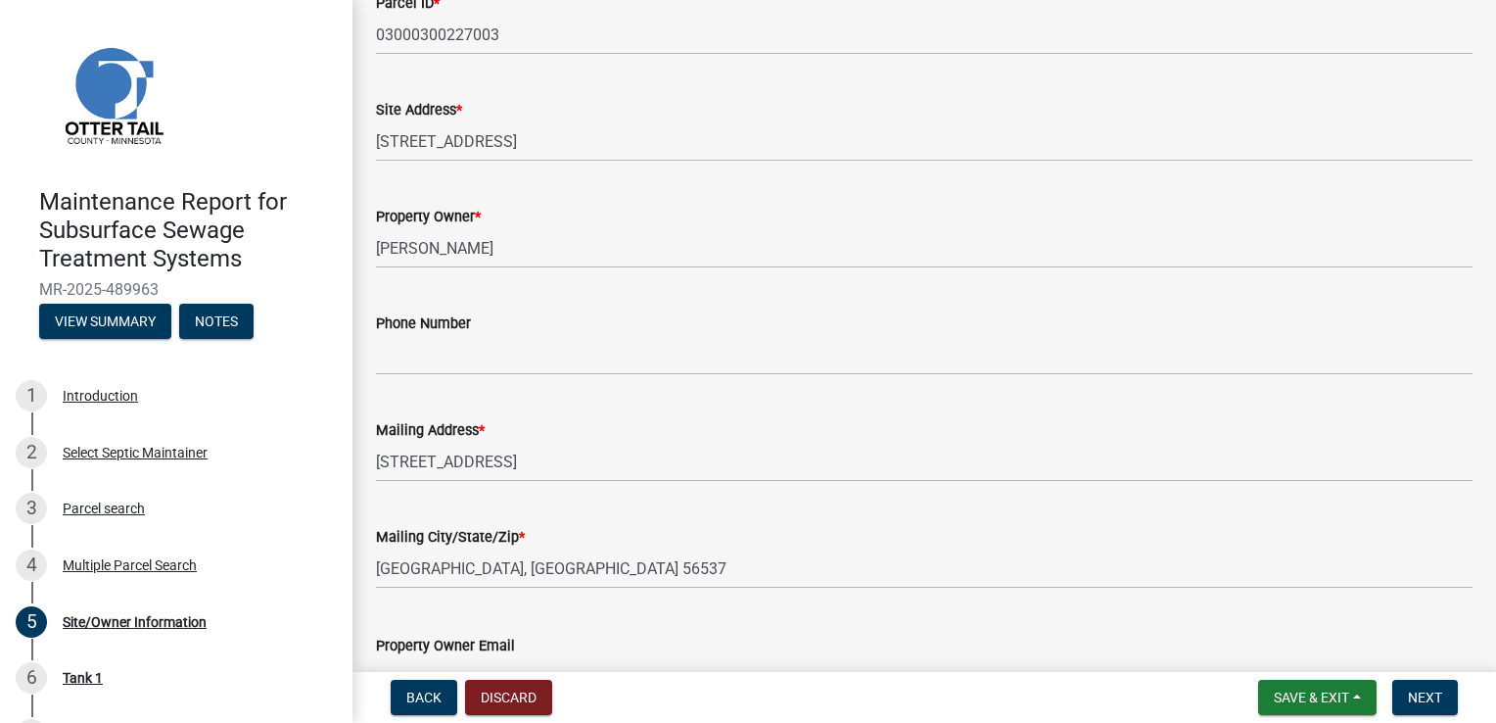
scroll to position [392, 0]
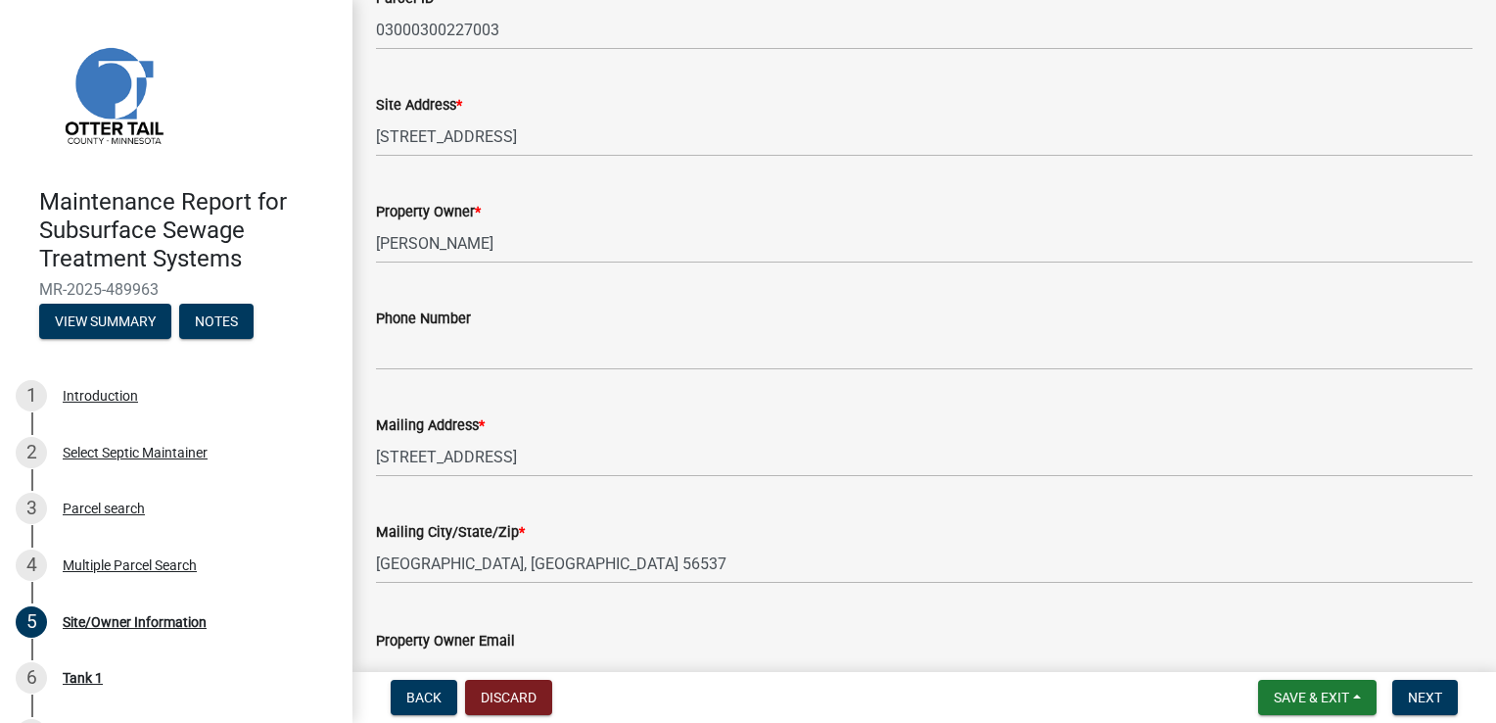
click at [460, 370] on wm-data-entity-input "Phone Number" at bounding box center [924, 332] width 1097 height 107
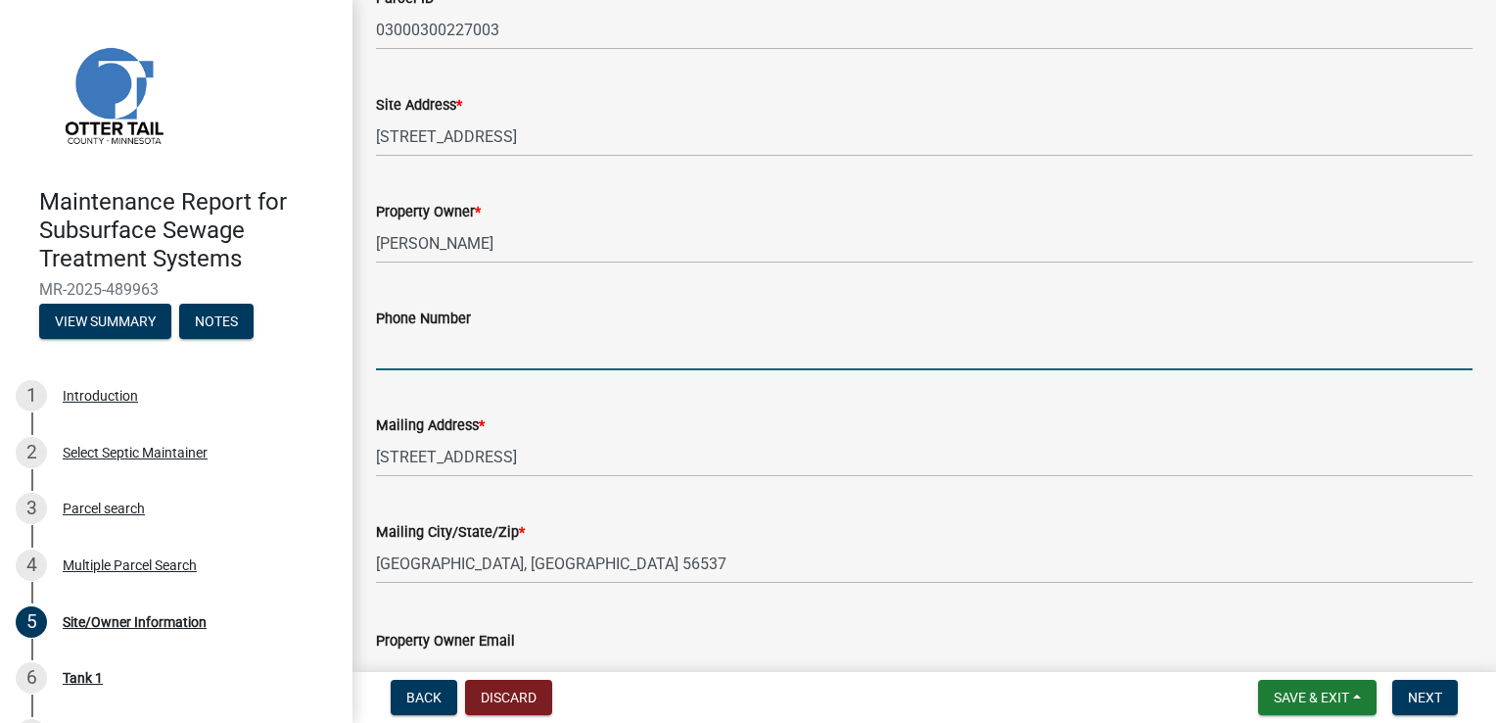
click at [466, 358] on input "Phone Number" at bounding box center [924, 350] width 1097 height 40
type input "[PHONE_NUMBER]"
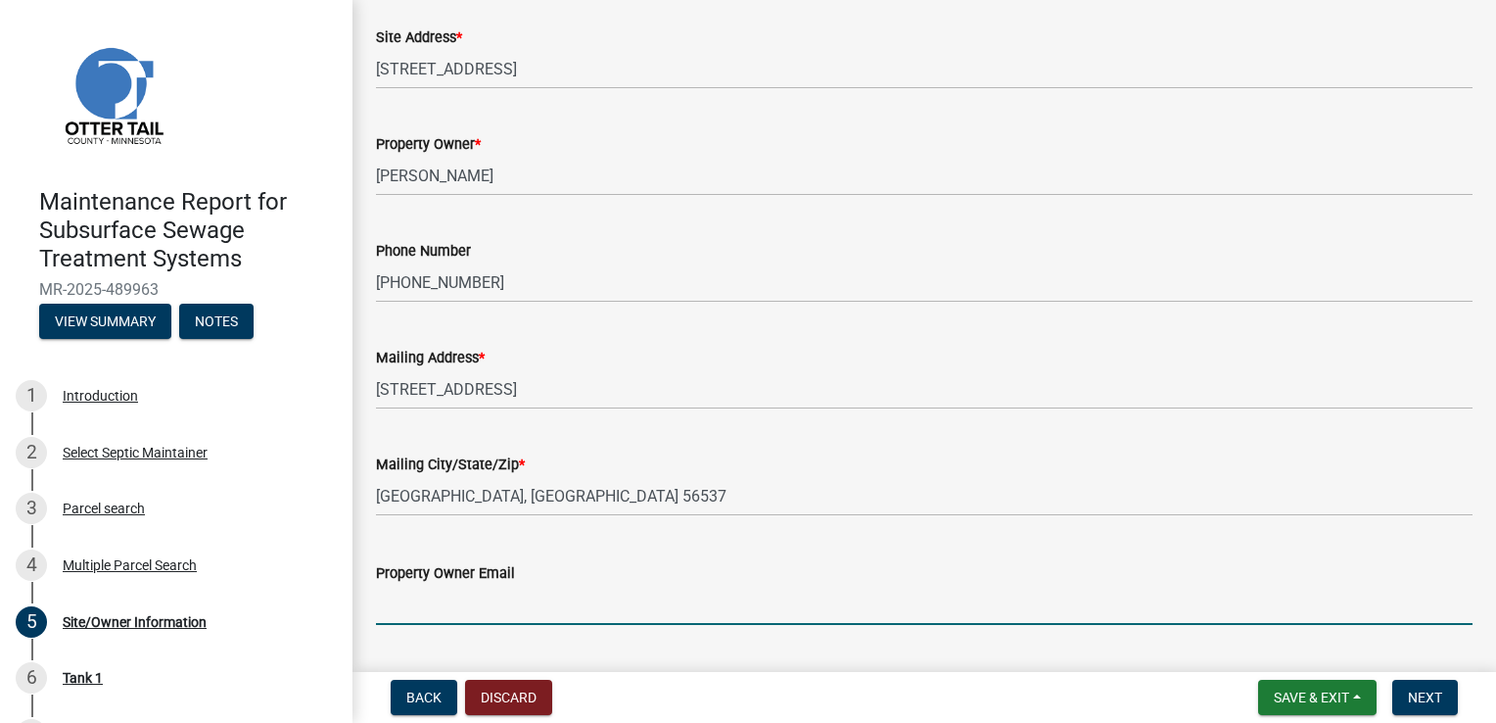
scroll to position [511, 0]
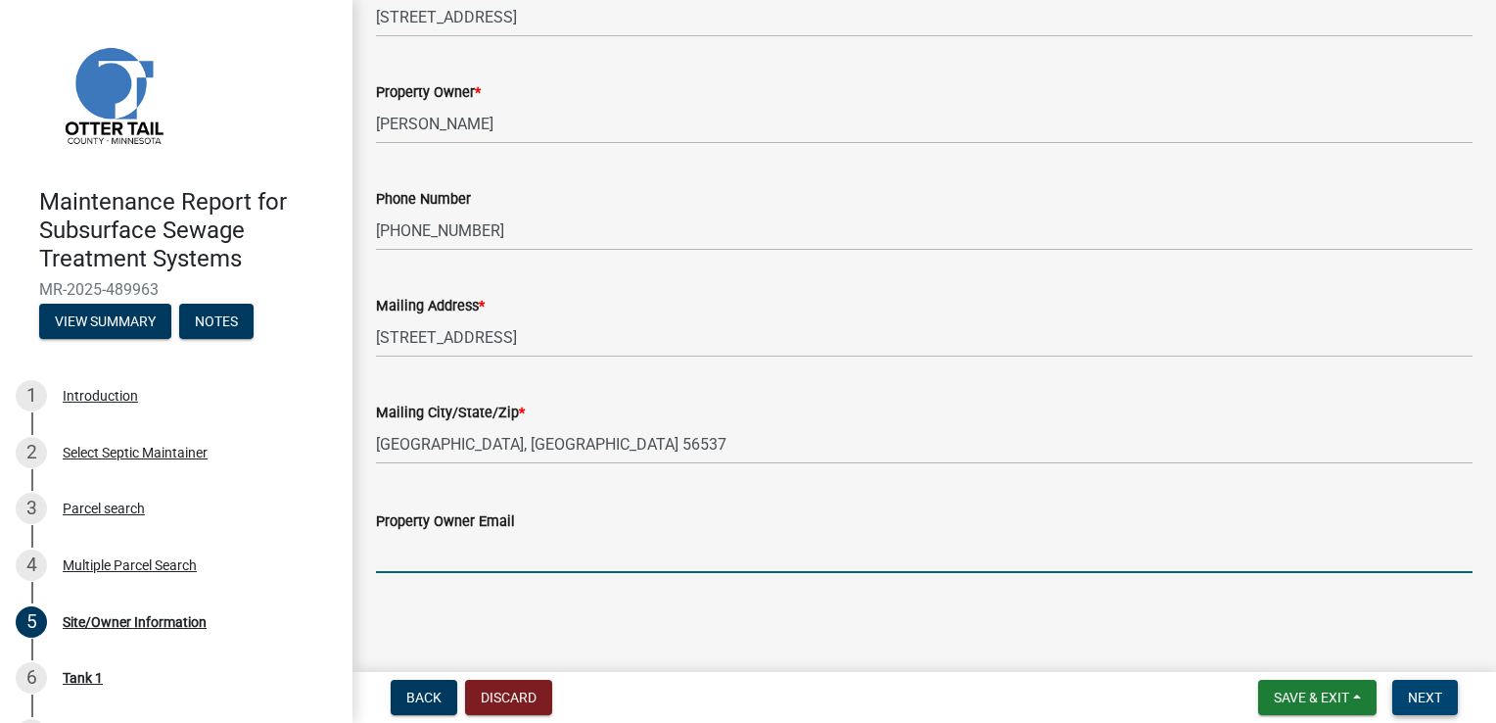
click at [1434, 697] on span "Next" at bounding box center [1425, 697] width 34 height 16
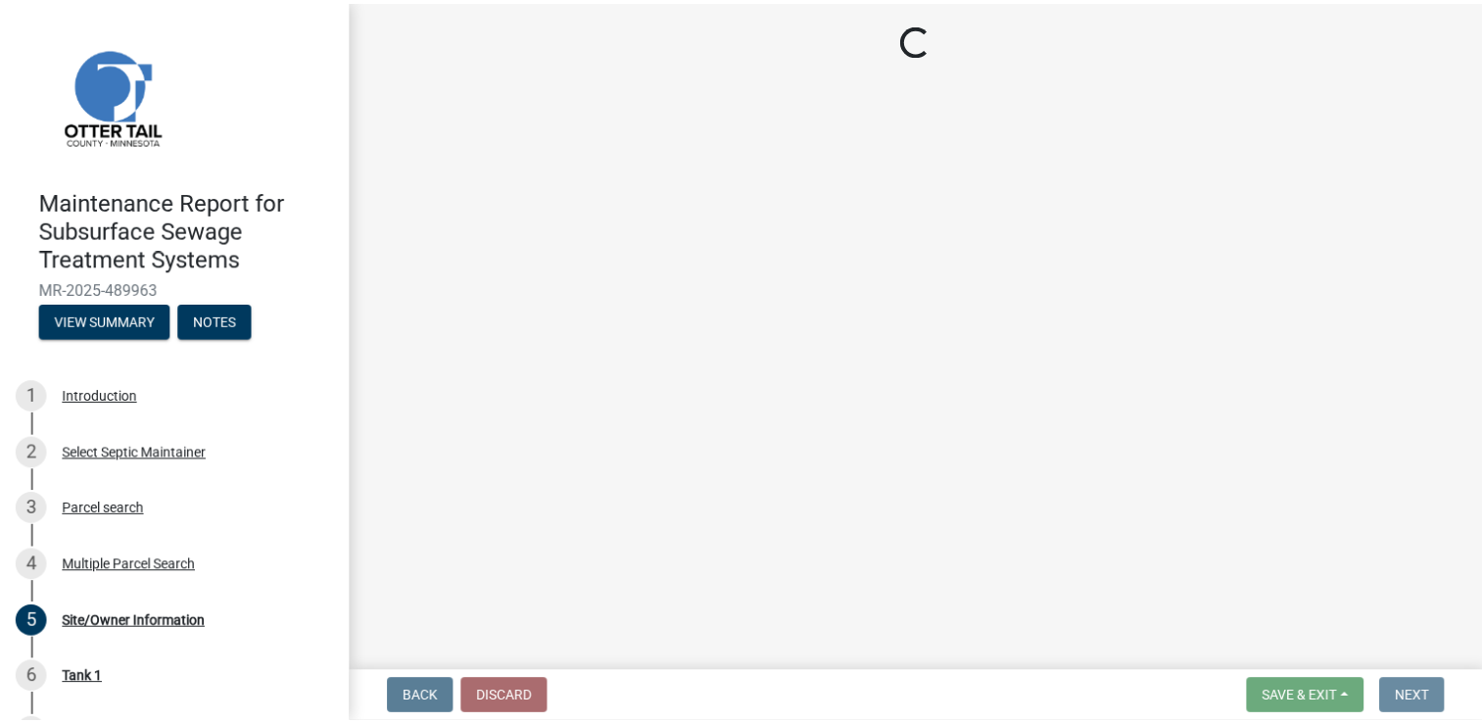
scroll to position [0, 0]
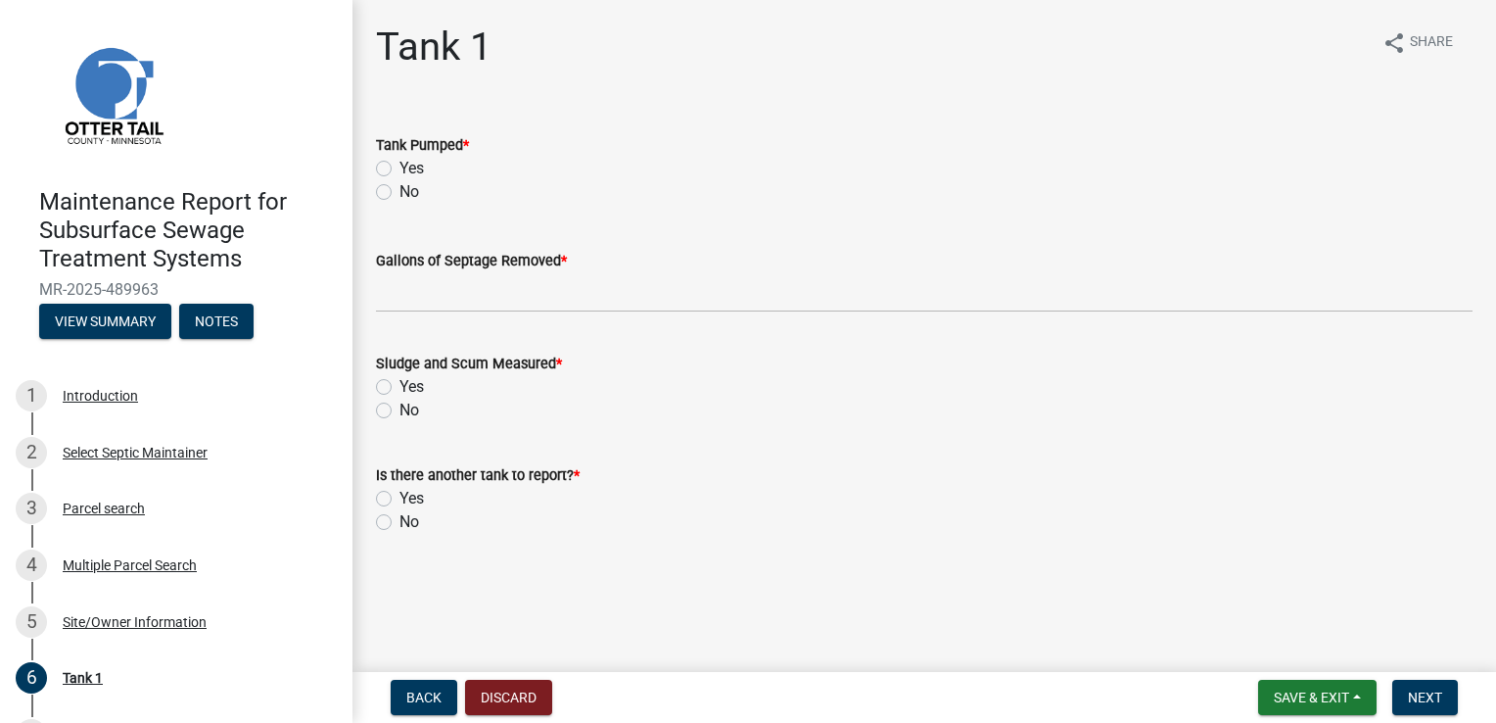
click at [400, 171] on label "Yes" at bounding box center [412, 169] width 24 height 24
click at [400, 169] on input "Yes" at bounding box center [406, 163] width 13 height 13
radio input "true"
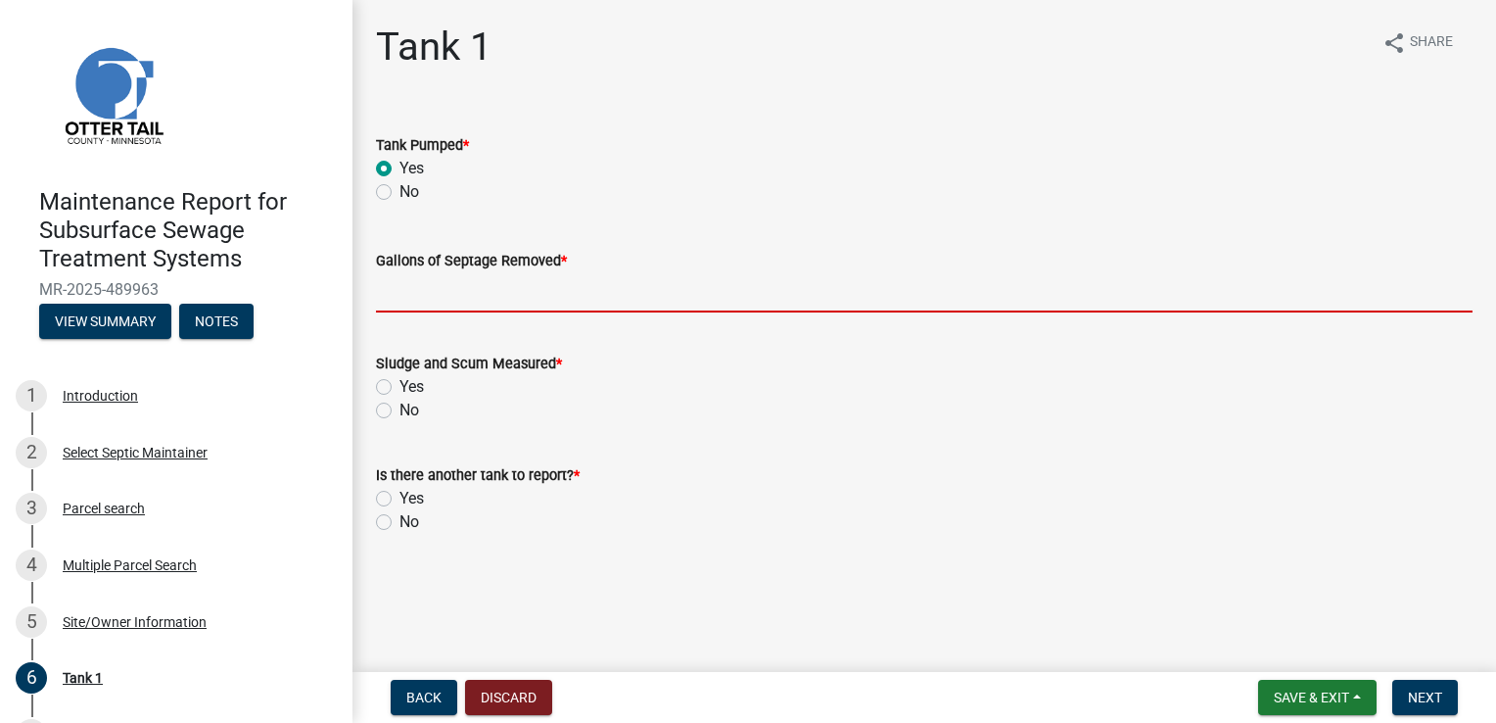
click at [439, 296] on input "Gallons of Septage Removed *" at bounding box center [924, 292] width 1097 height 40
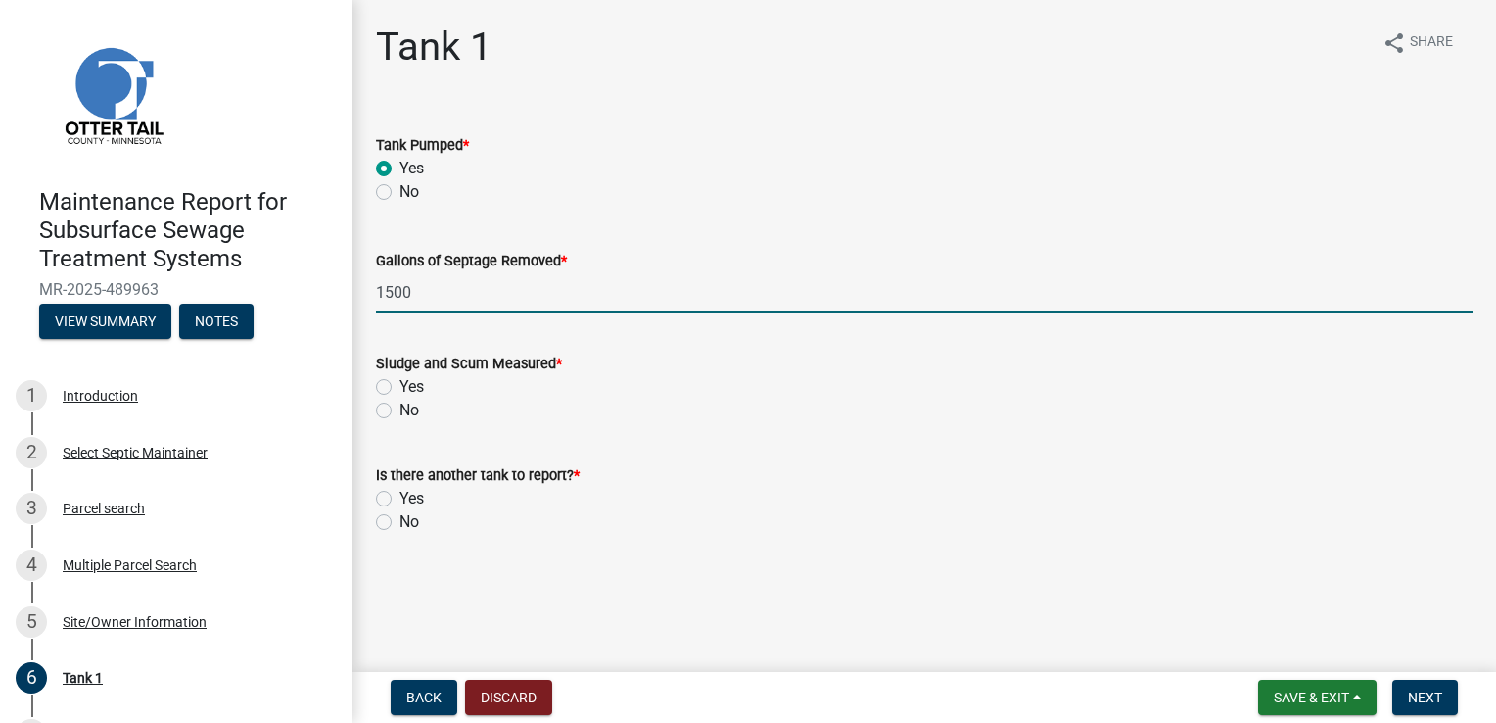
type input "1500"
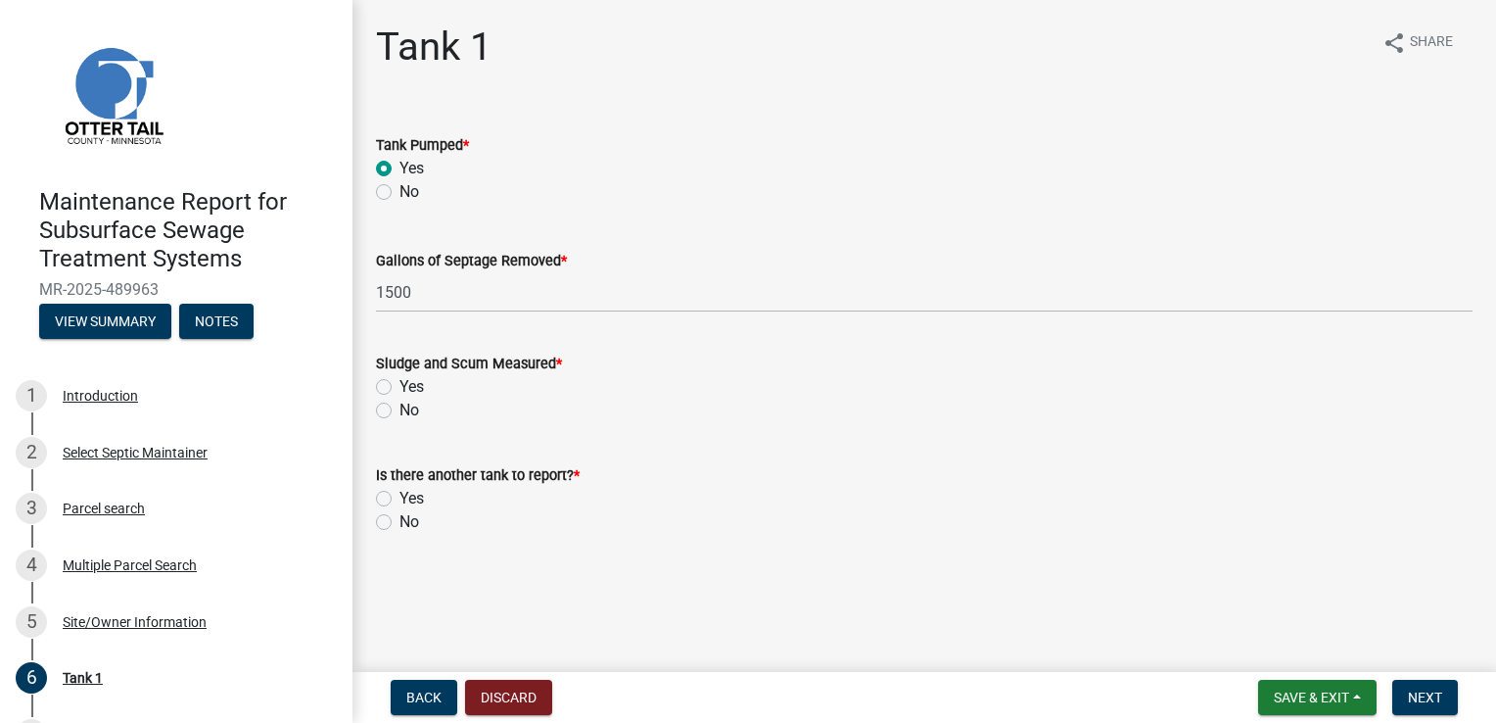
click at [400, 383] on label "Yes" at bounding box center [412, 387] width 24 height 24
click at [400, 383] on input "Yes" at bounding box center [406, 381] width 13 height 13
radio input "true"
click at [400, 499] on label "Yes" at bounding box center [412, 499] width 24 height 24
click at [400, 499] on input "Yes" at bounding box center [406, 493] width 13 height 13
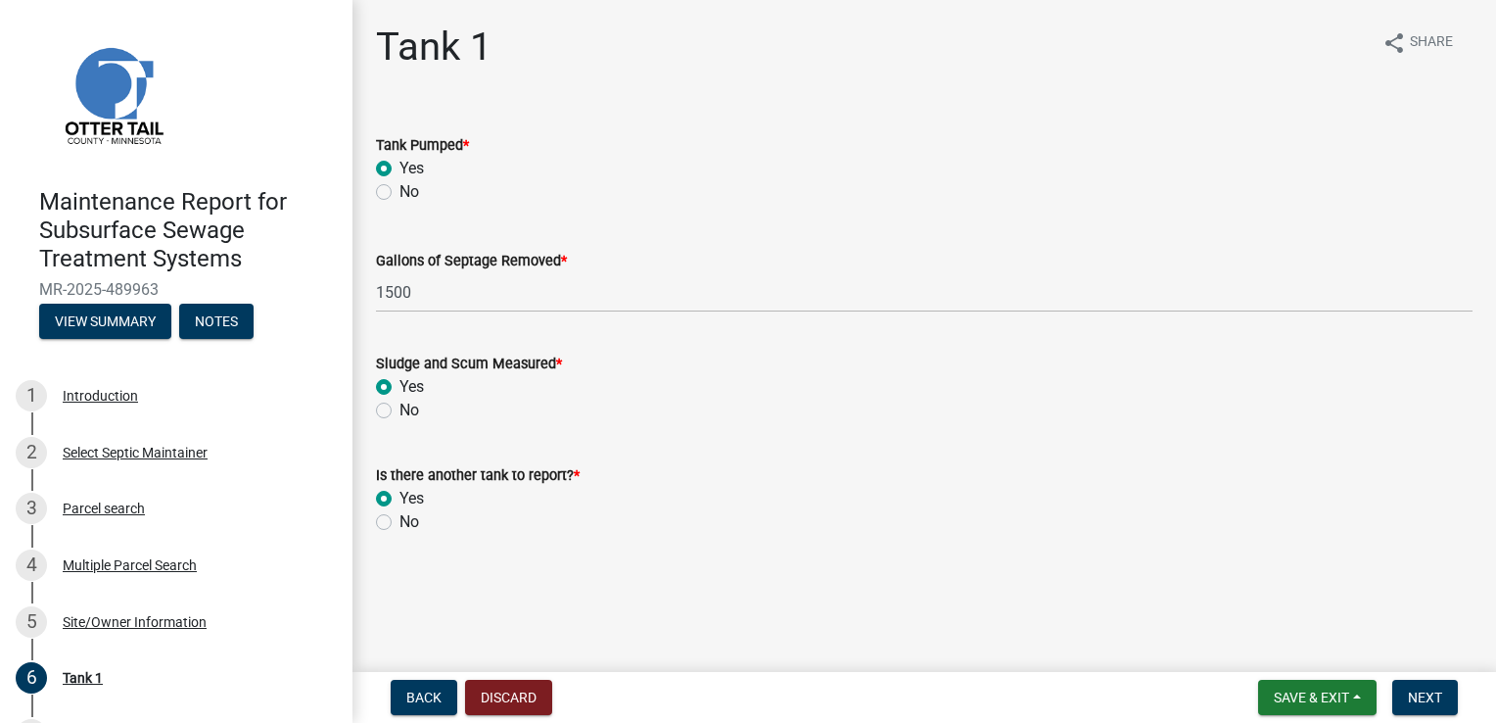
radio input "true"
click at [1455, 690] on button "Next" at bounding box center [1426, 697] width 66 height 35
click at [428, 695] on span "Back" at bounding box center [423, 697] width 35 height 16
click at [400, 523] on label "No" at bounding box center [410, 522] width 20 height 24
click at [400, 523] on input "No" at bounding box center [406, 516] width 13 height 13
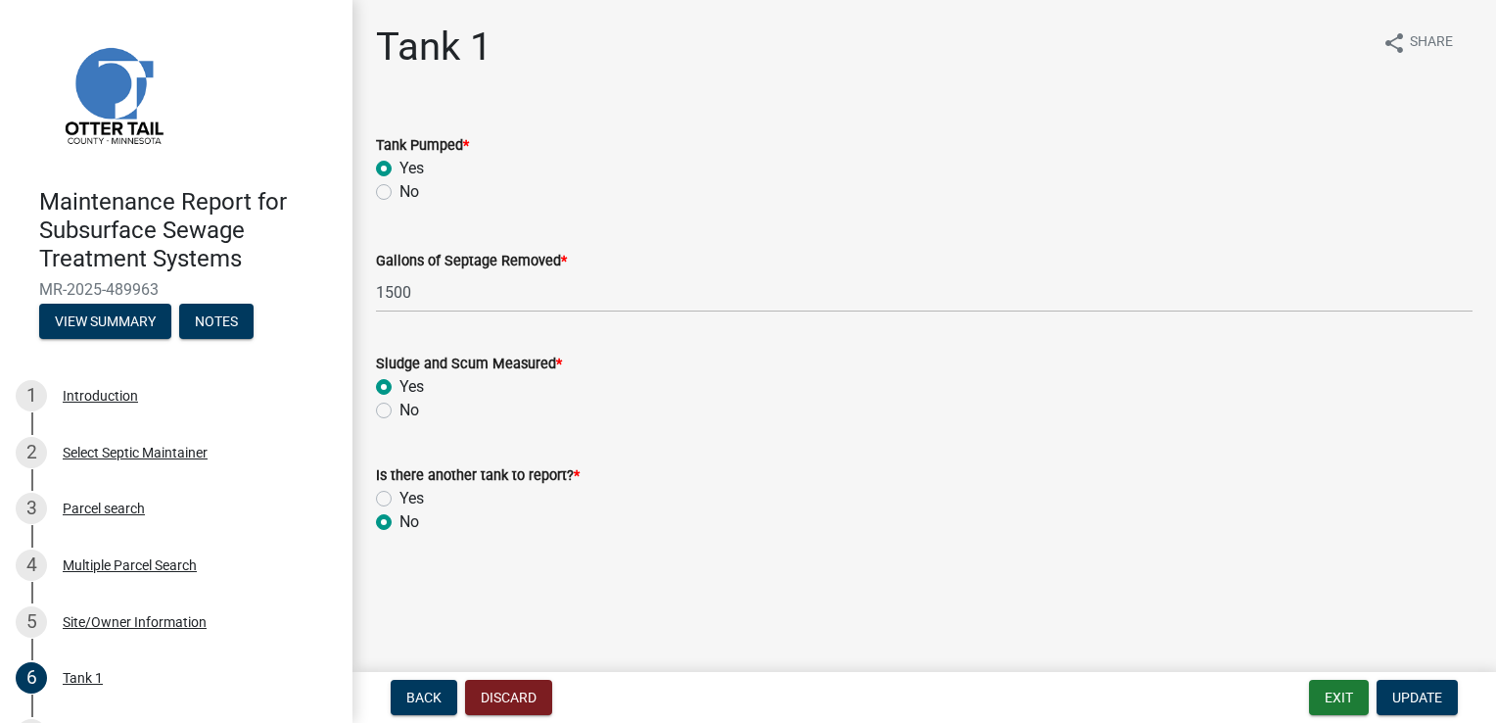
radio input "true"
click at [1445, 700] on button "Update" at bounding box center [1417, 697] width 81 height 35
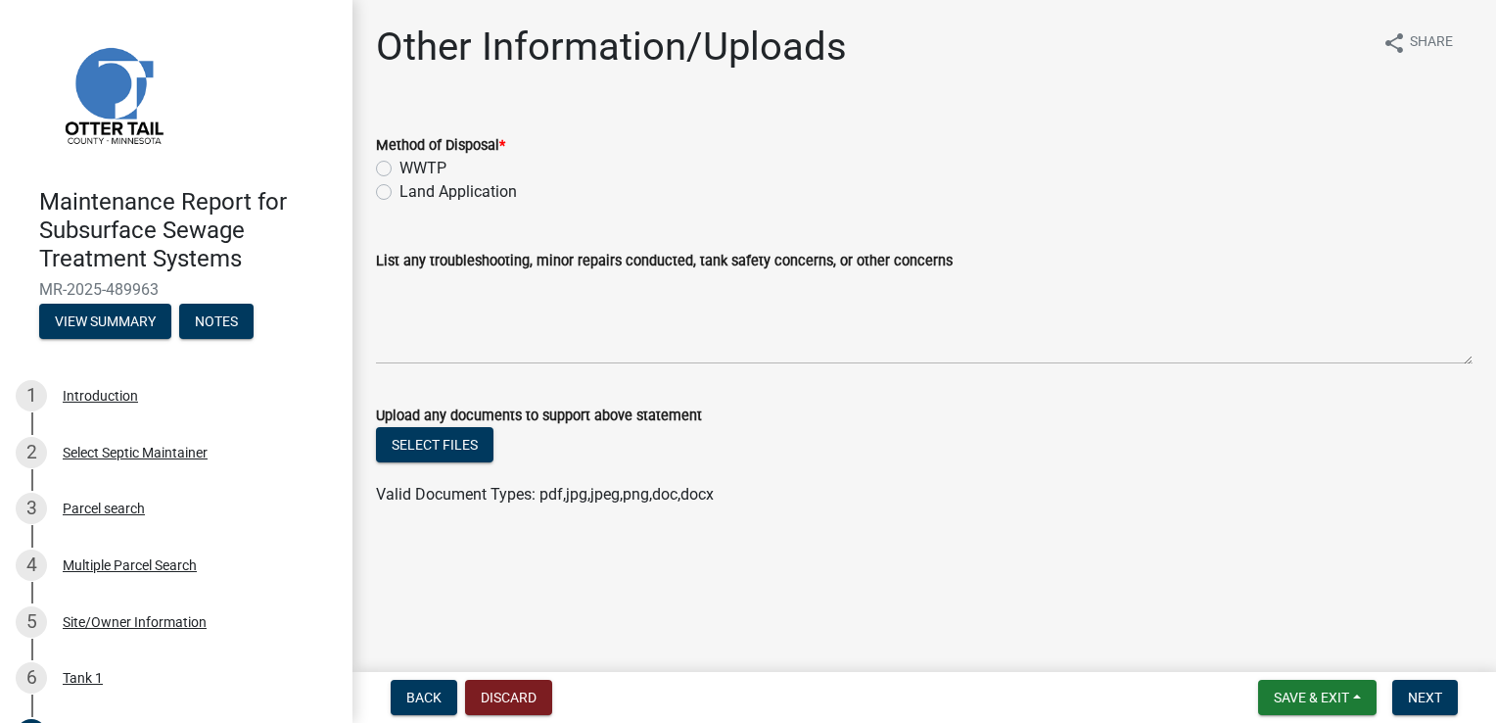
click at [400, 168] on label "WWTP" at bounding box center [423, 169] width 47 height 24
click at [400, 168] on input "WWTP" at bounding box center [406, 163] width 13 height 13
radio input "true"
click at [1438, 693] on span "Next" at bounding box center [1425, 697] width 34 height 16
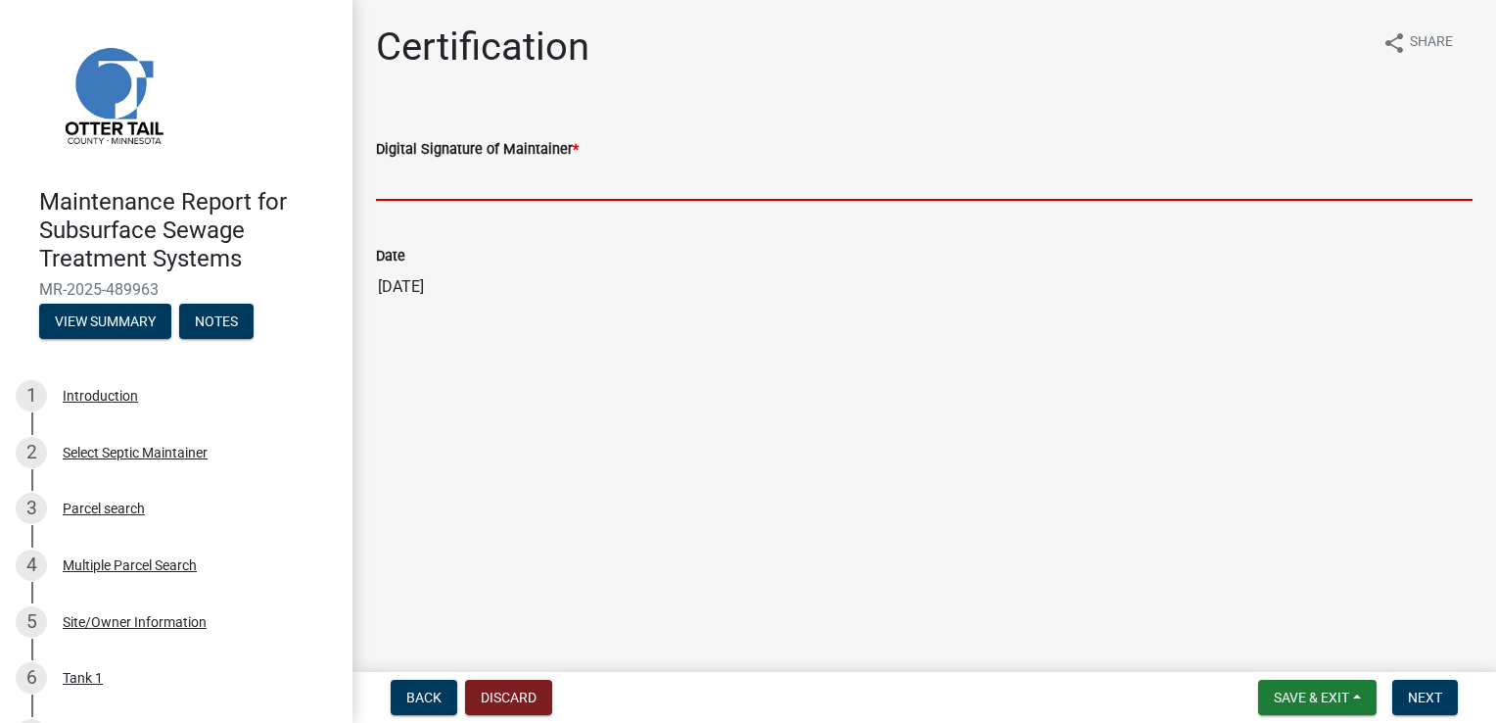
click at [517, 174] on input "Digital Signature of Maintainer *" at bounding box center [924, 181] width 1097 height 40
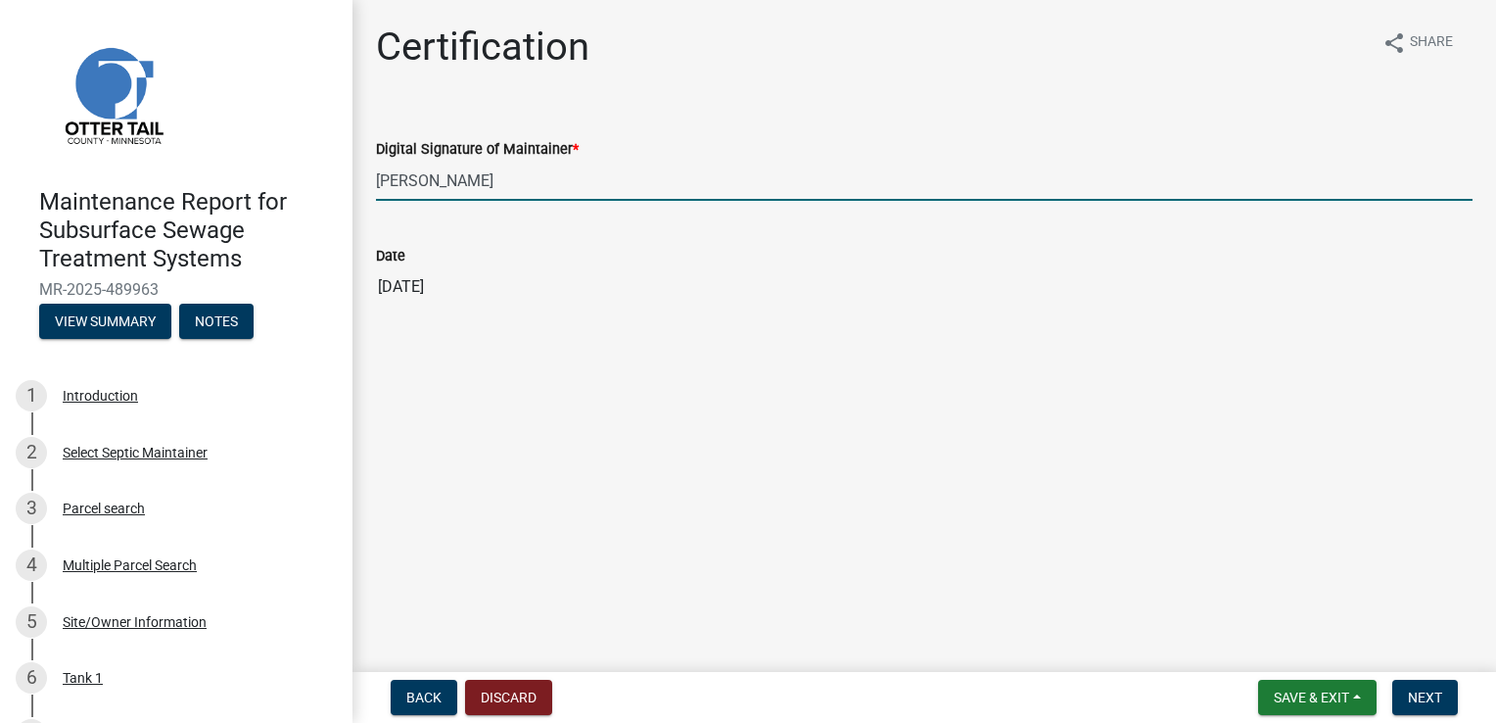
type input "[PERSON_NAME]"
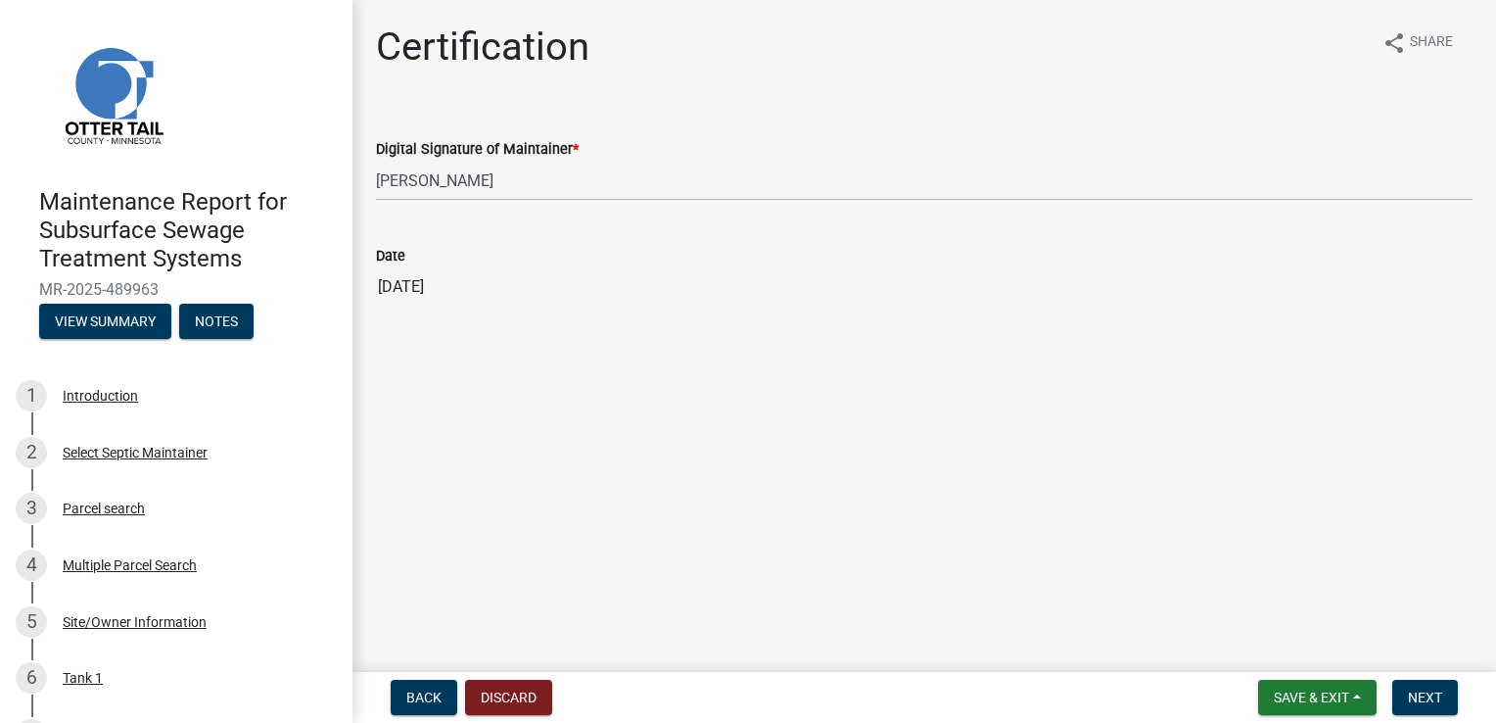
click at [1410, 679] on nav "Back Discard Save & Exit Save Save & Exit Next" at bounding box center [925, 697] width 1144 height 51
click at [1413, 686] on button "Next" at bounding box center [1426, 697] width 66 height 35
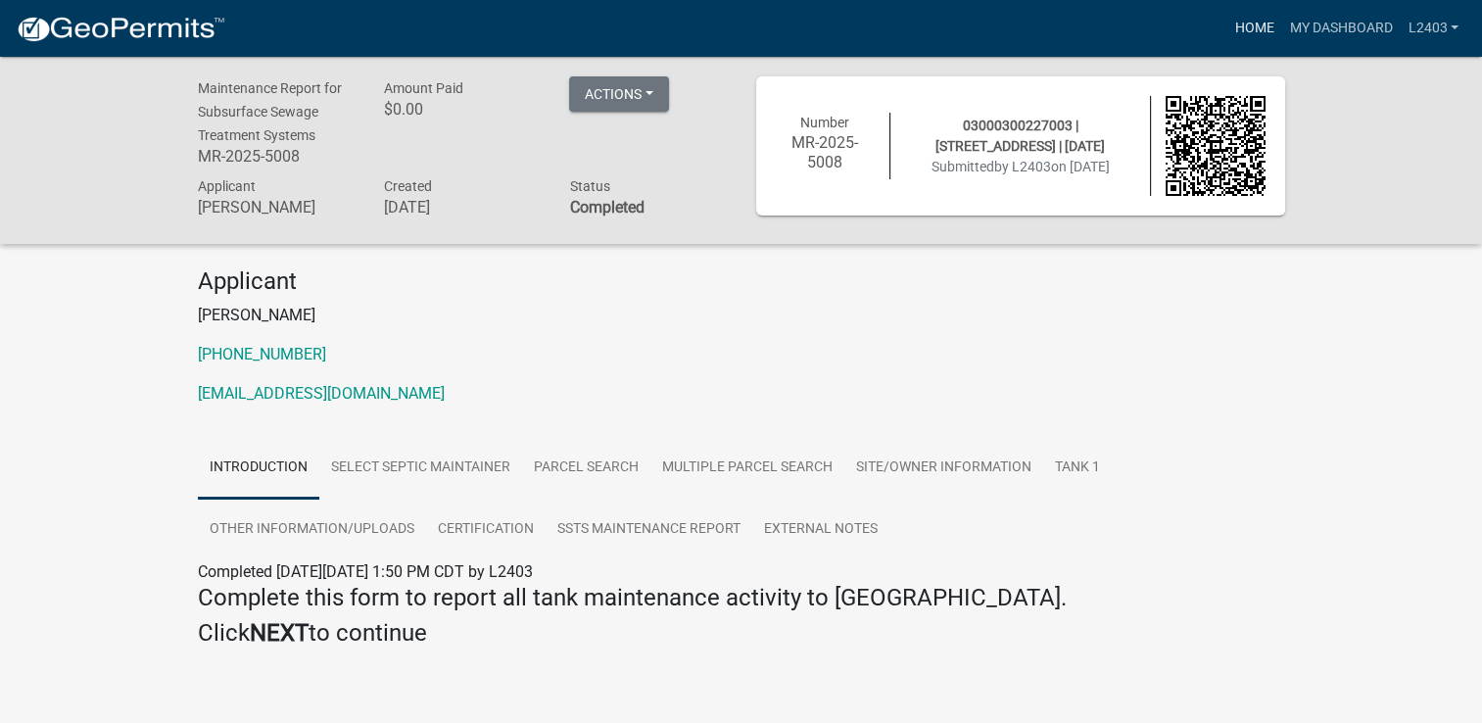
click at [1254, 35] on link "Home" at bounding box center [1253, 28] width 55 height 37
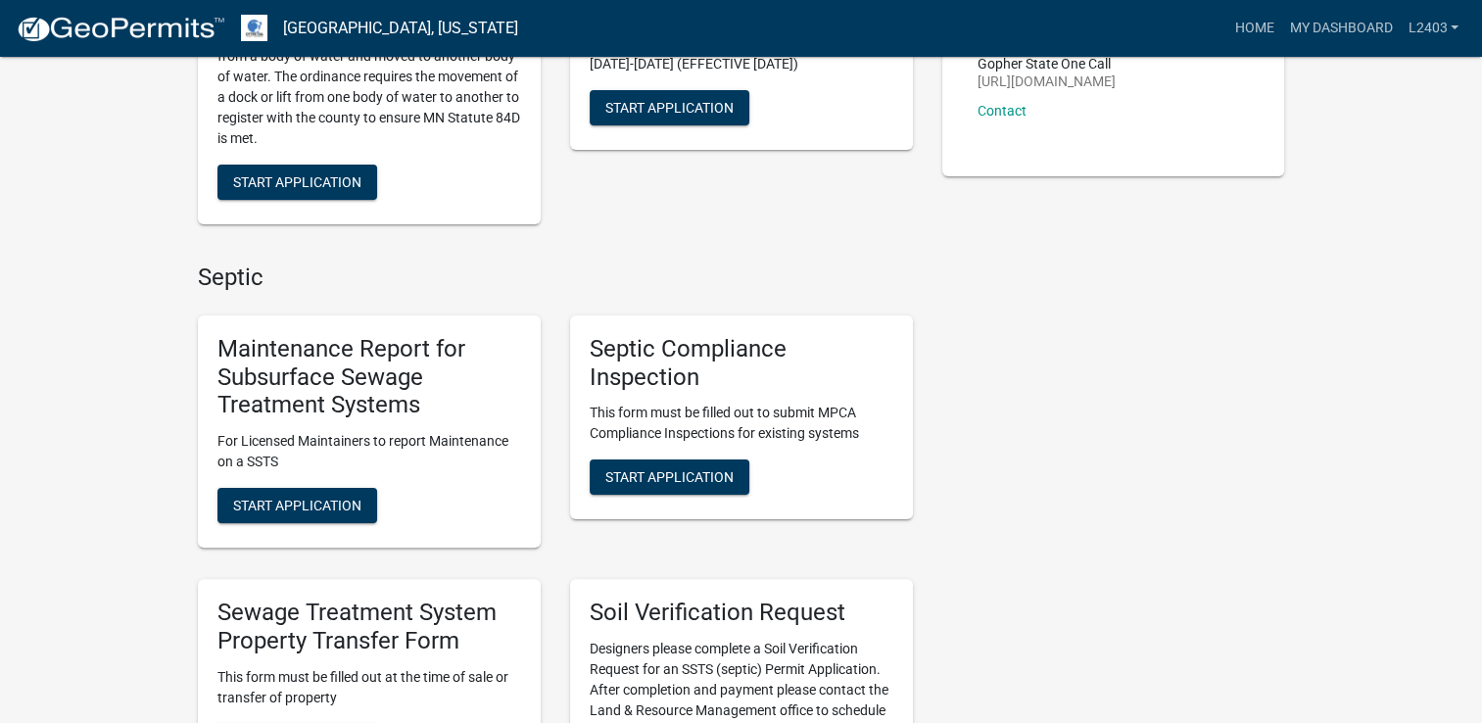
scroll to position [392, 0]
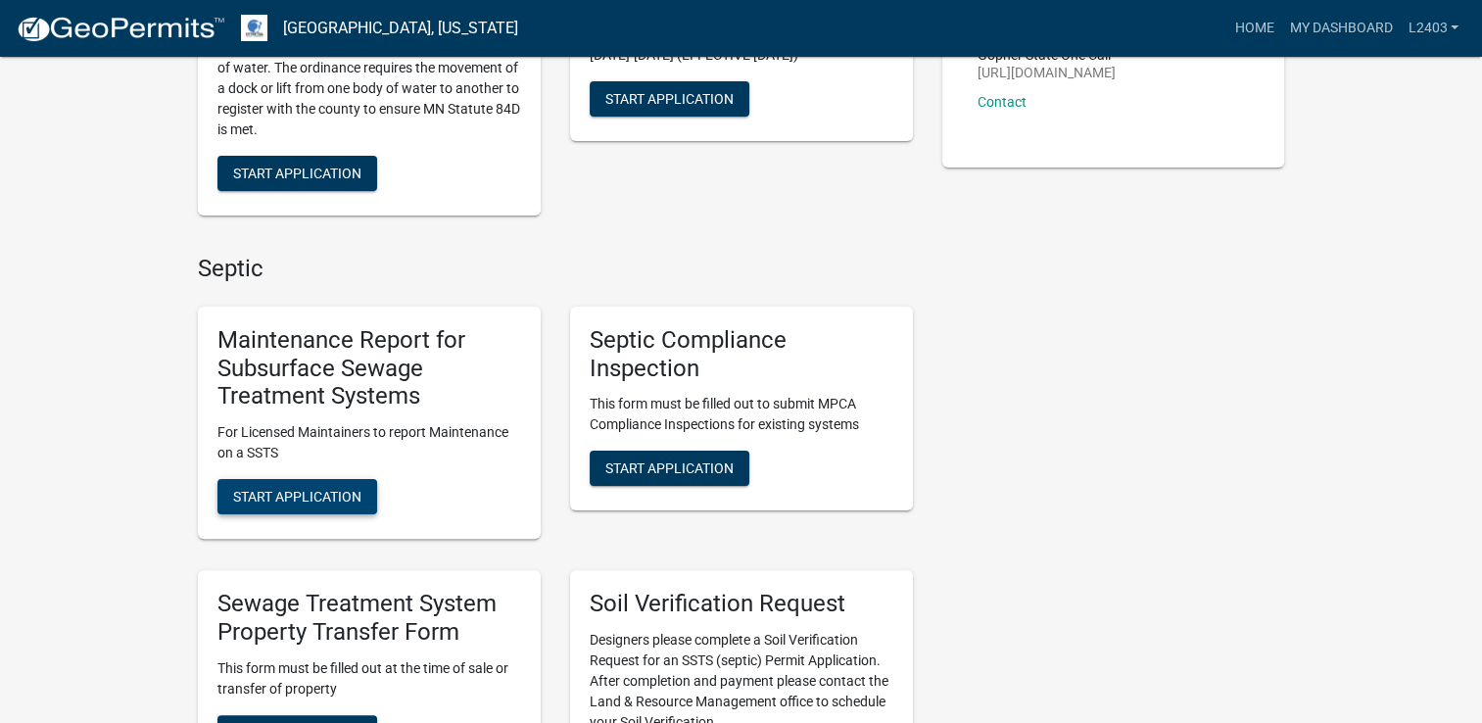
click at [333, 492] on span "Start Application" at bounding box center [297, 497] width 128 height 16
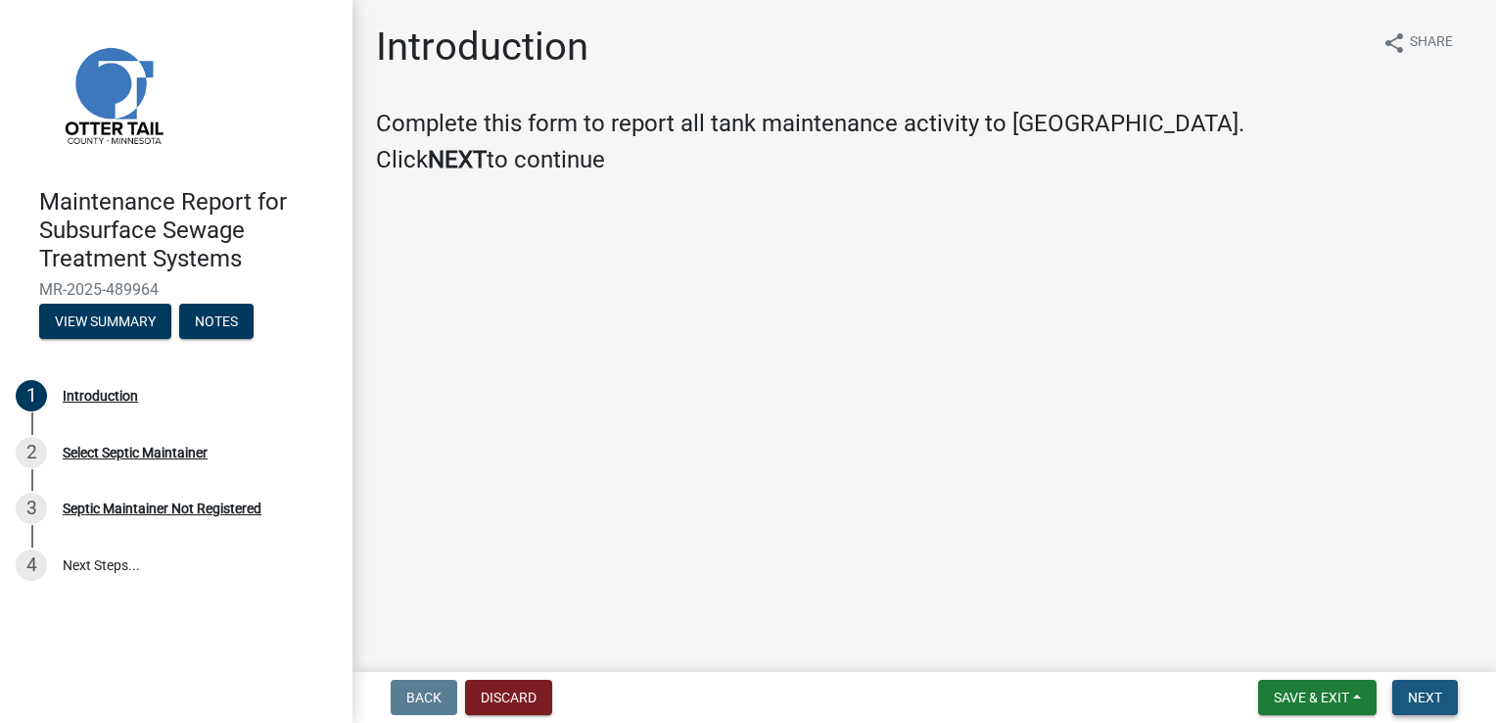
click at [1418, 685] on button "Next" at bounding box center [1426, 697] width 66 height 35
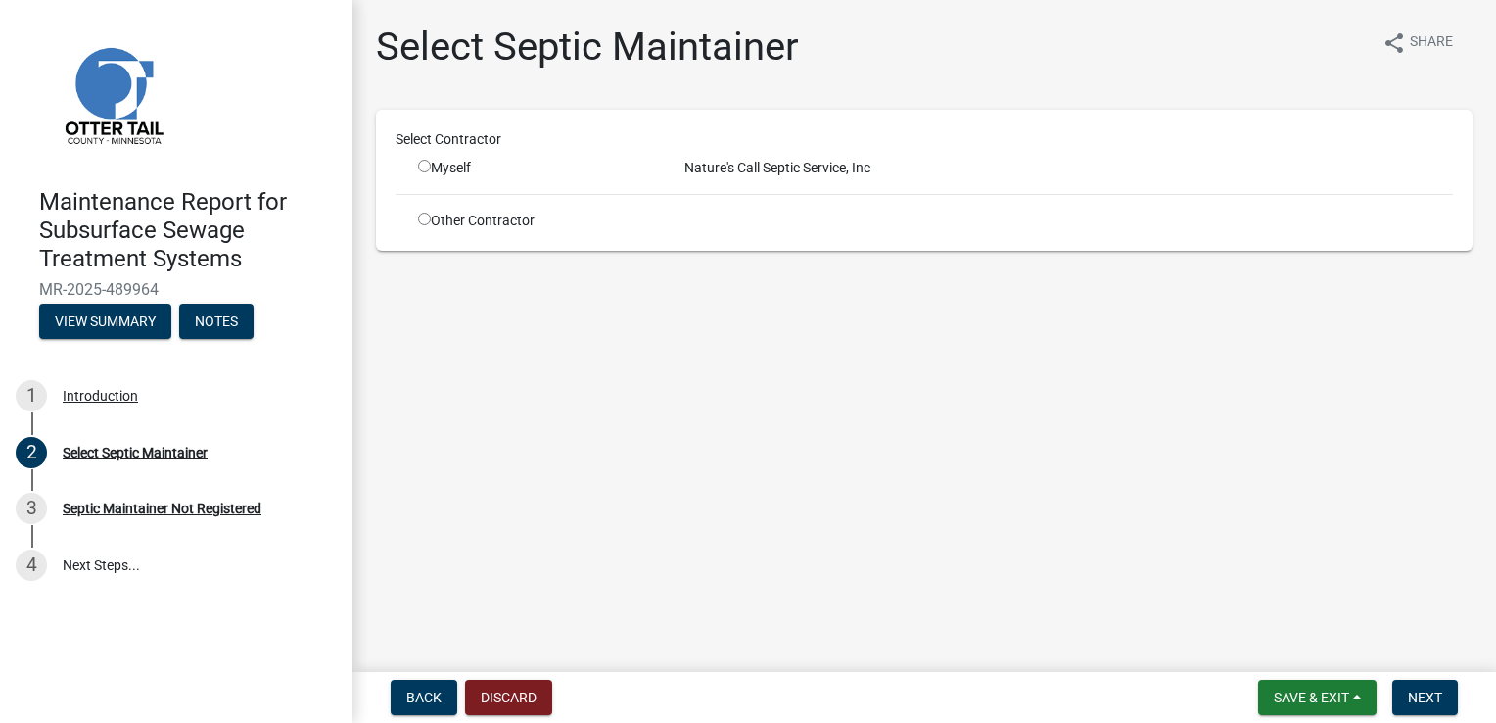
click at [422, 166] on input "radio" at bounding box center [424, 166] width 13 height 13
radio input "true"
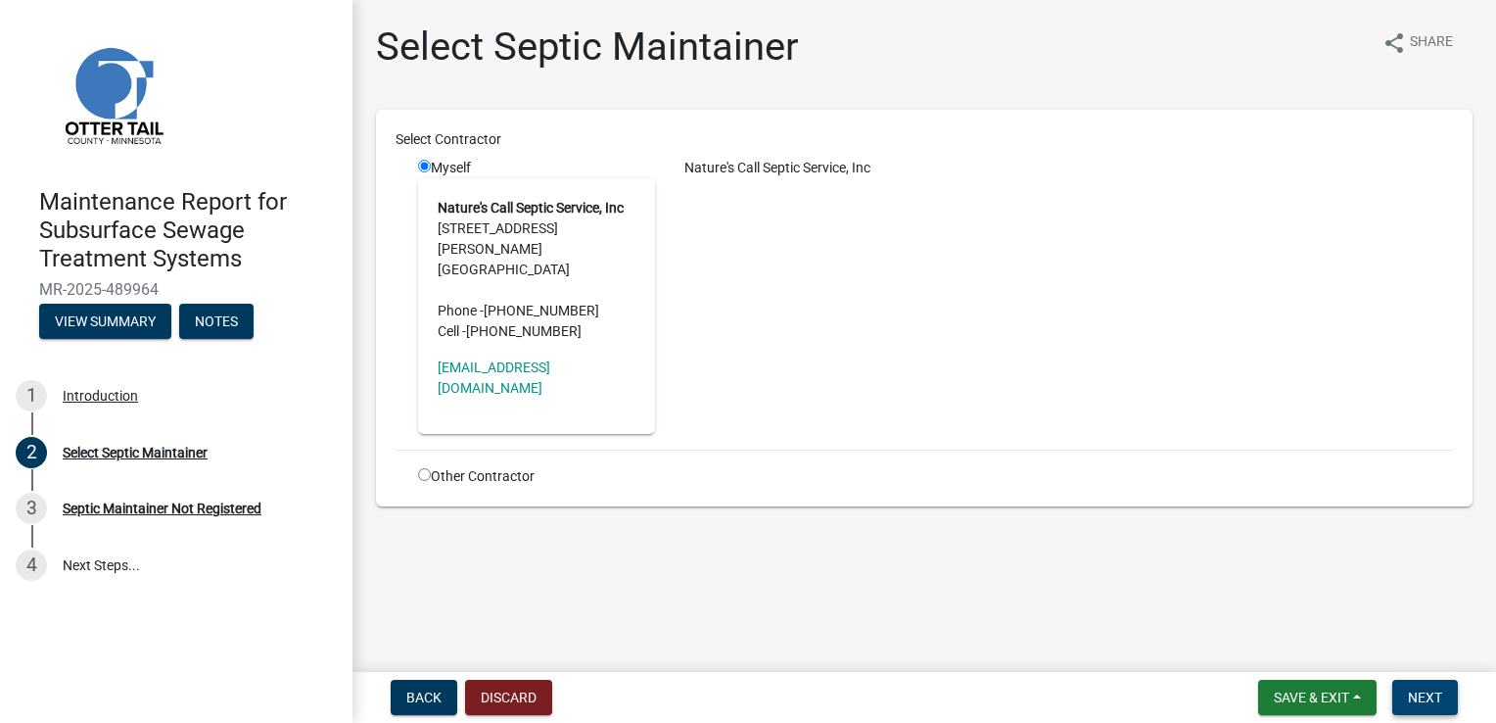
click at [1403, 680] on button "Next" at bounding box center [1426, 697] width 66 height 35
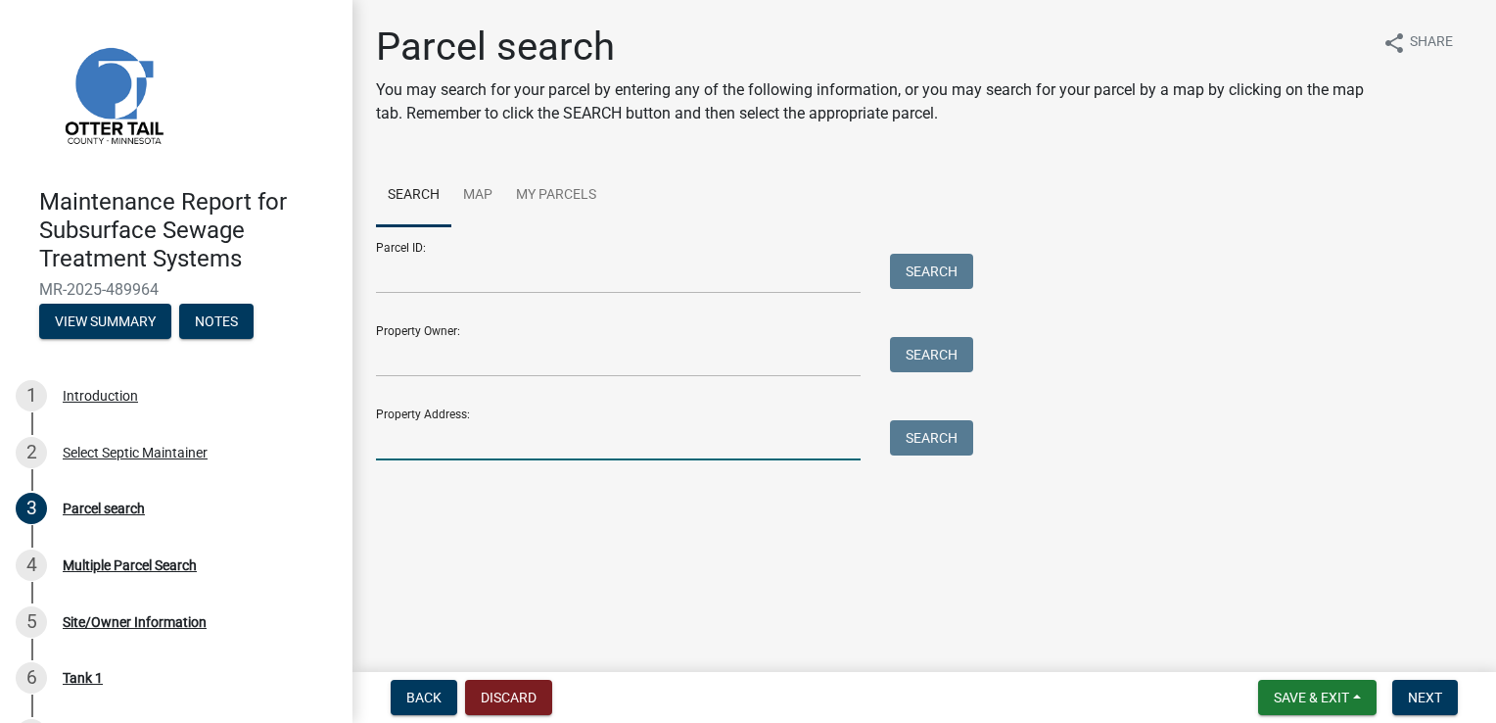
click at [782, 441] on input "Property Address:" at bounding box center [618, 440] width 485 height 40
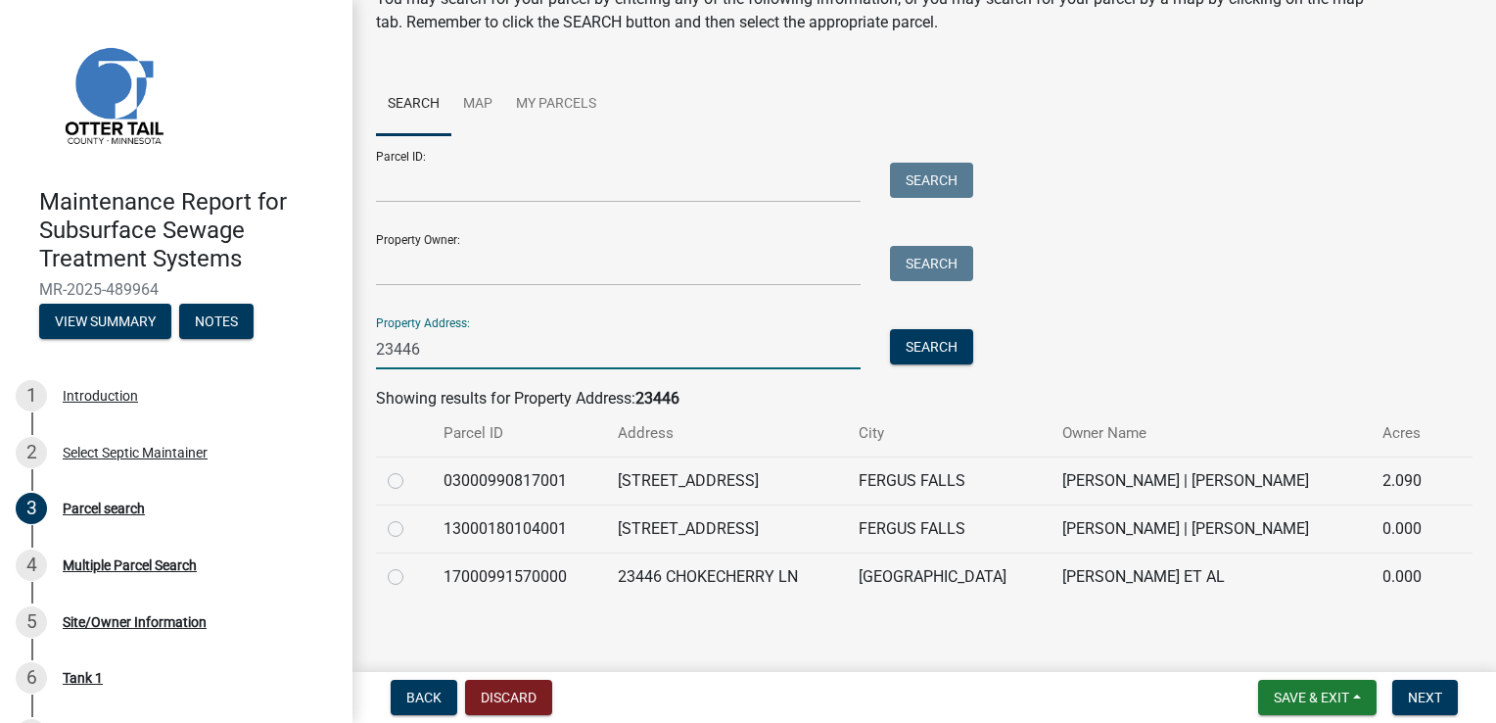
scroll to position [102, 0]
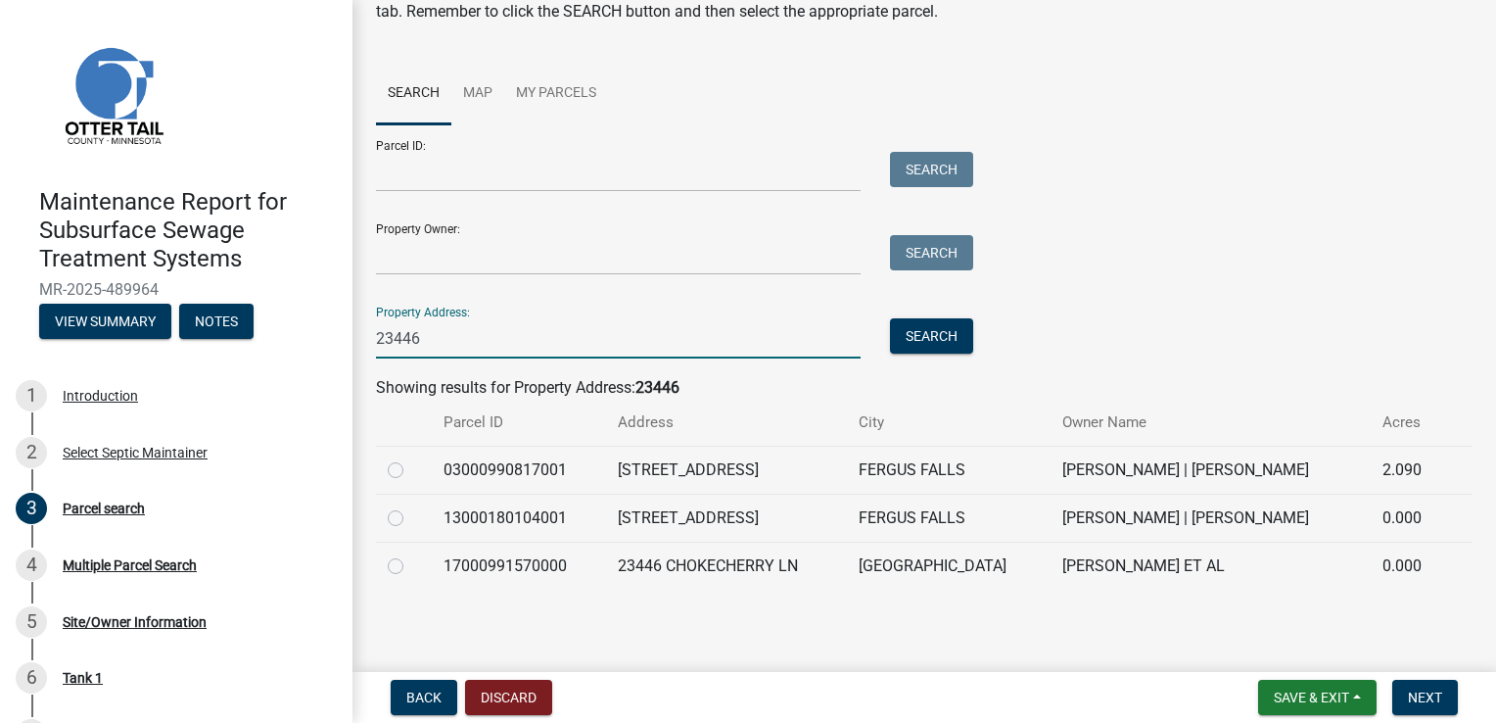
type input "23446"
click at [411, 506] on label at bounding box center [411, 506] width 0 height 0
click at [411, 510] on input "radio" at bounding box center [417, 512] width 13 height 13
radio input "true"
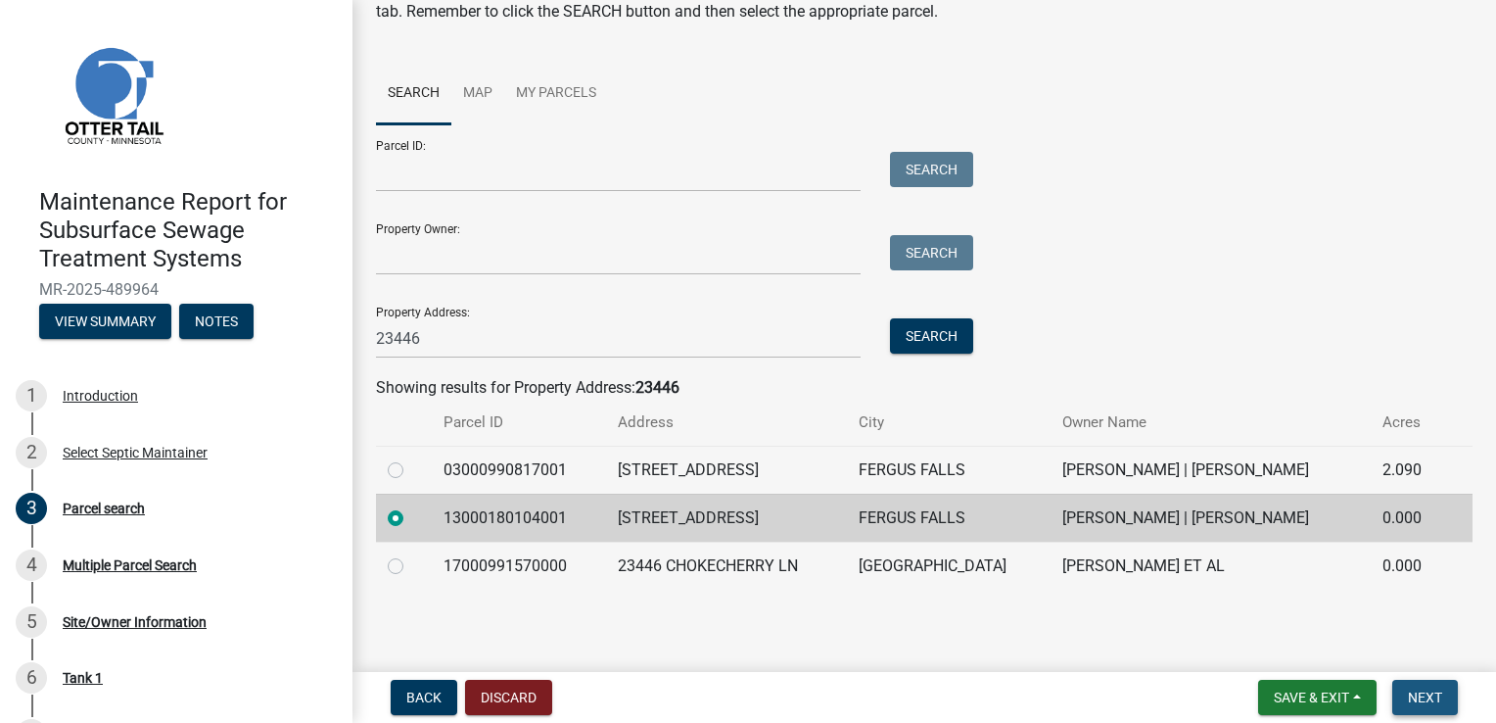
click at [1410, 704] on span "Next" at bounding box center [1425, 697] width 34 height 16
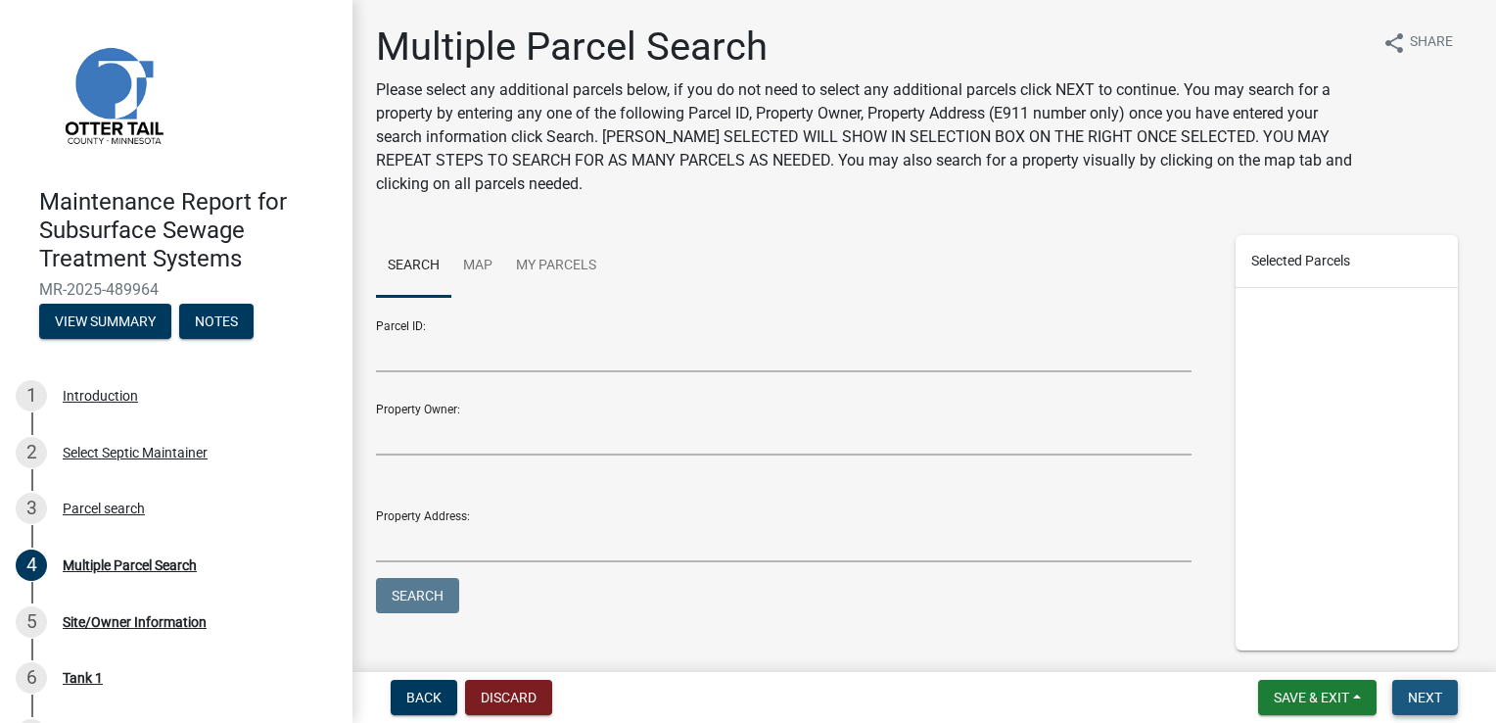
click at [1440, 704] on span "Next" at bounding box center [1425, 697] width 34 height 16
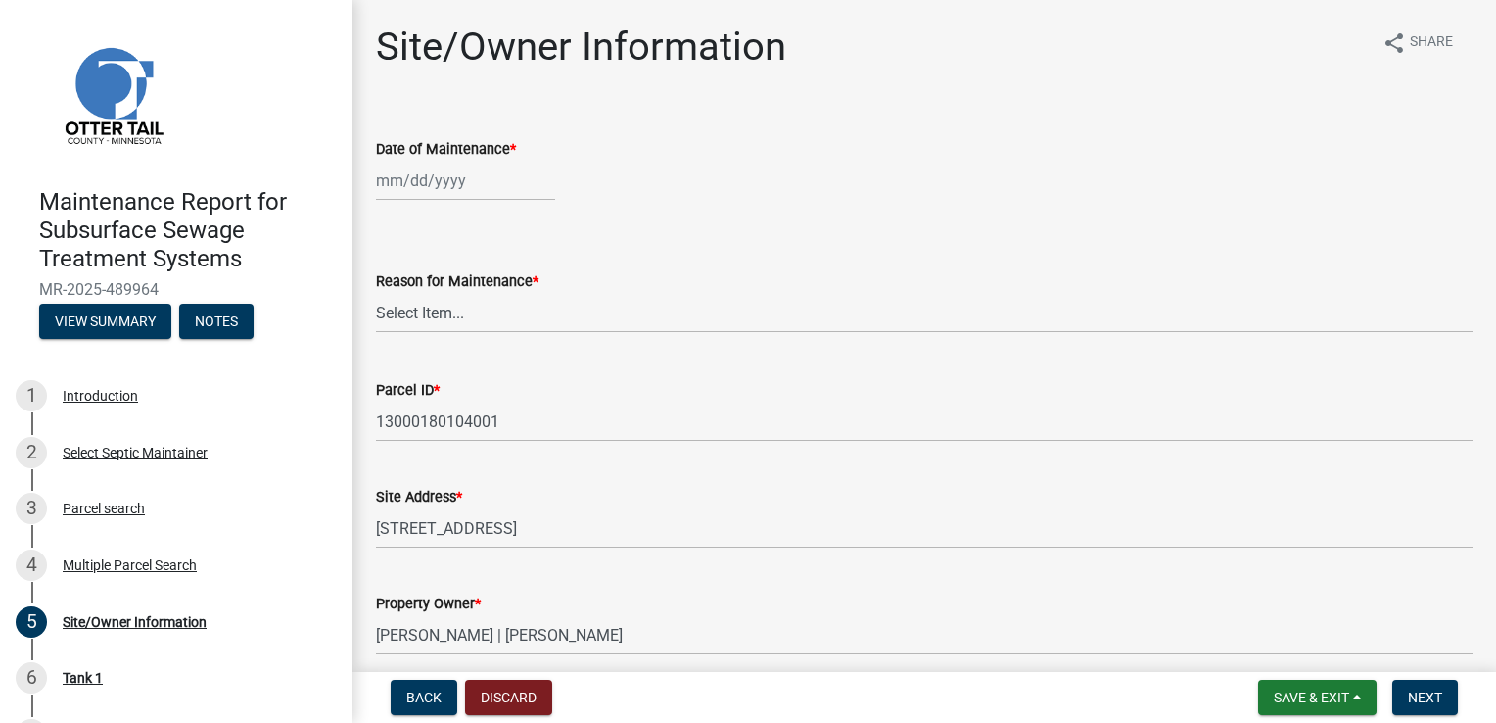
select select "10"
select select "2025"
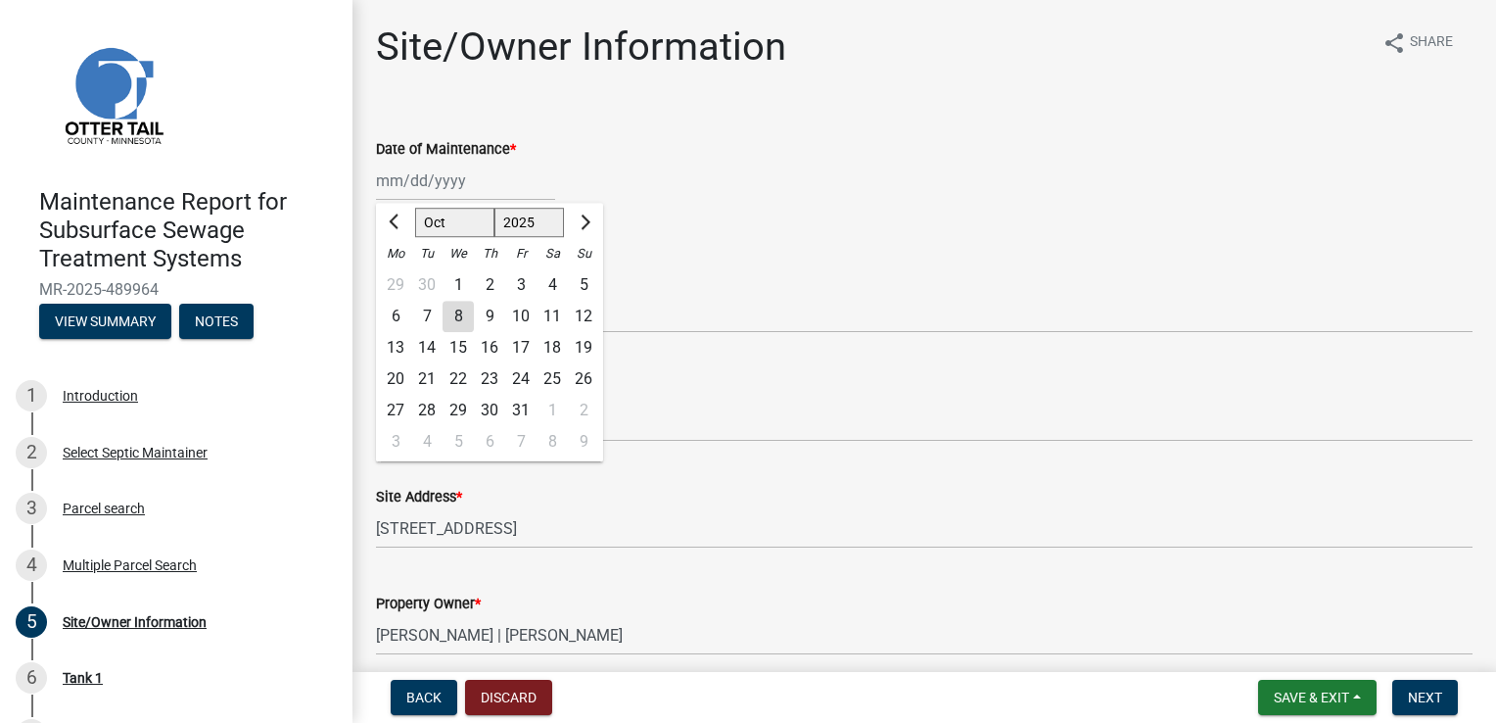
click at [391, 186] on div "[PERSON_NAME] Feb Mar Apr [PERSON_NAME][DATE] Oct Nov [DATE] 1526 1527 1528 152…" at bounding box center [465, 181] width 179 height 40
click at [398, 311] on div "6" at bounding box center [395, 316] width 31 height 31
type input "[DATE]"
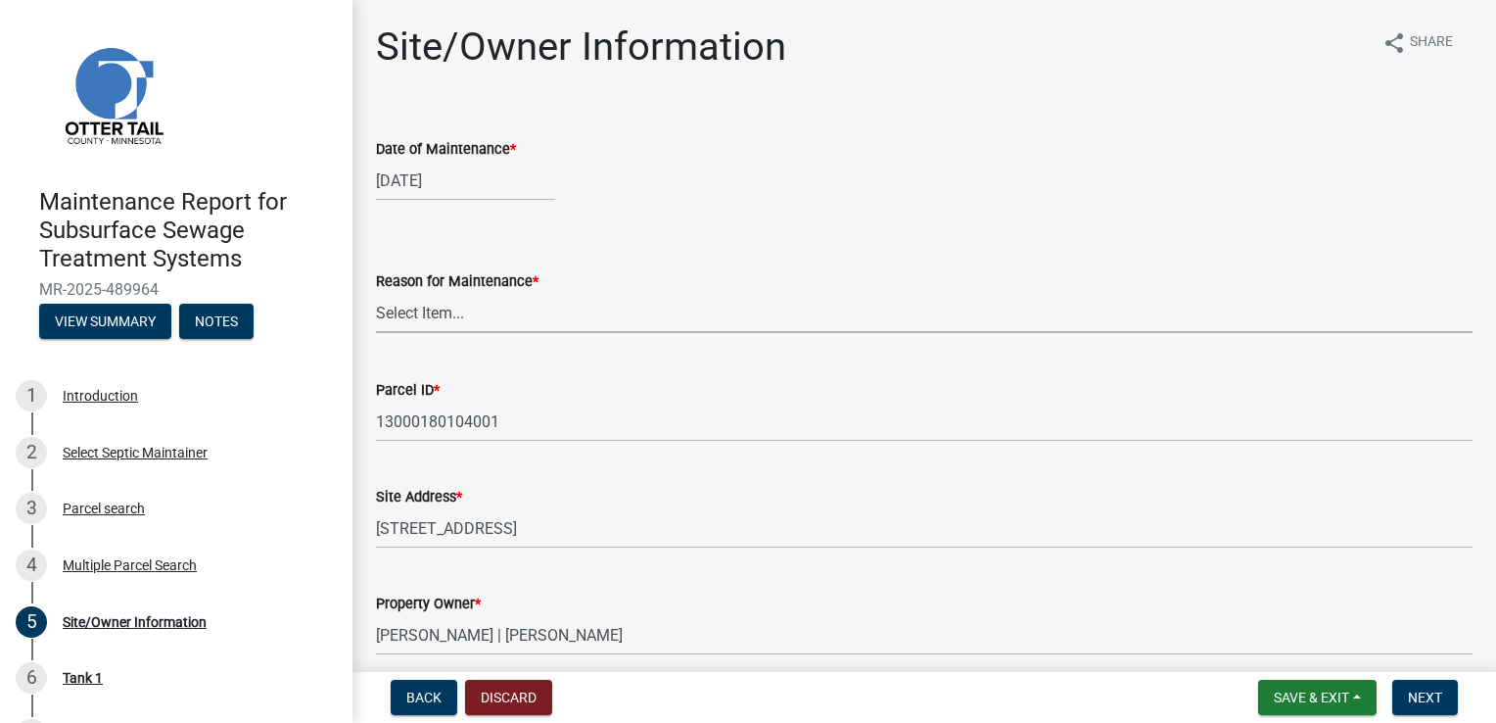
click at [430, 315] on select "Select Item... Called Routine Other" at bounding box center [924, 313] width 1097 height 40
click at [376, 293] on select "Select Item... Called Routine Other" at bounding box center [924, 313] width 1097 height 40
select select "3ac72b63-7b21-42e4-8192-806faae7a4f1"
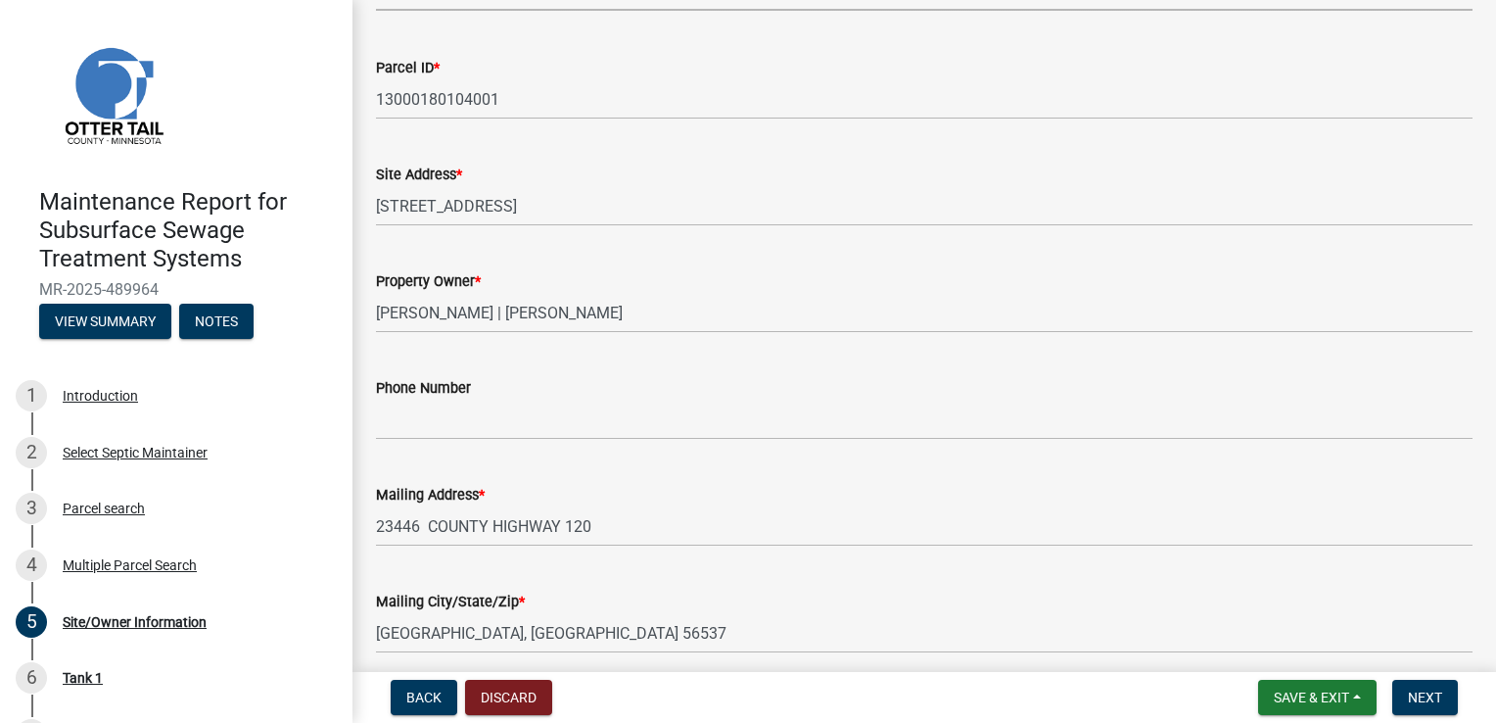
scroll to position [392, 0]
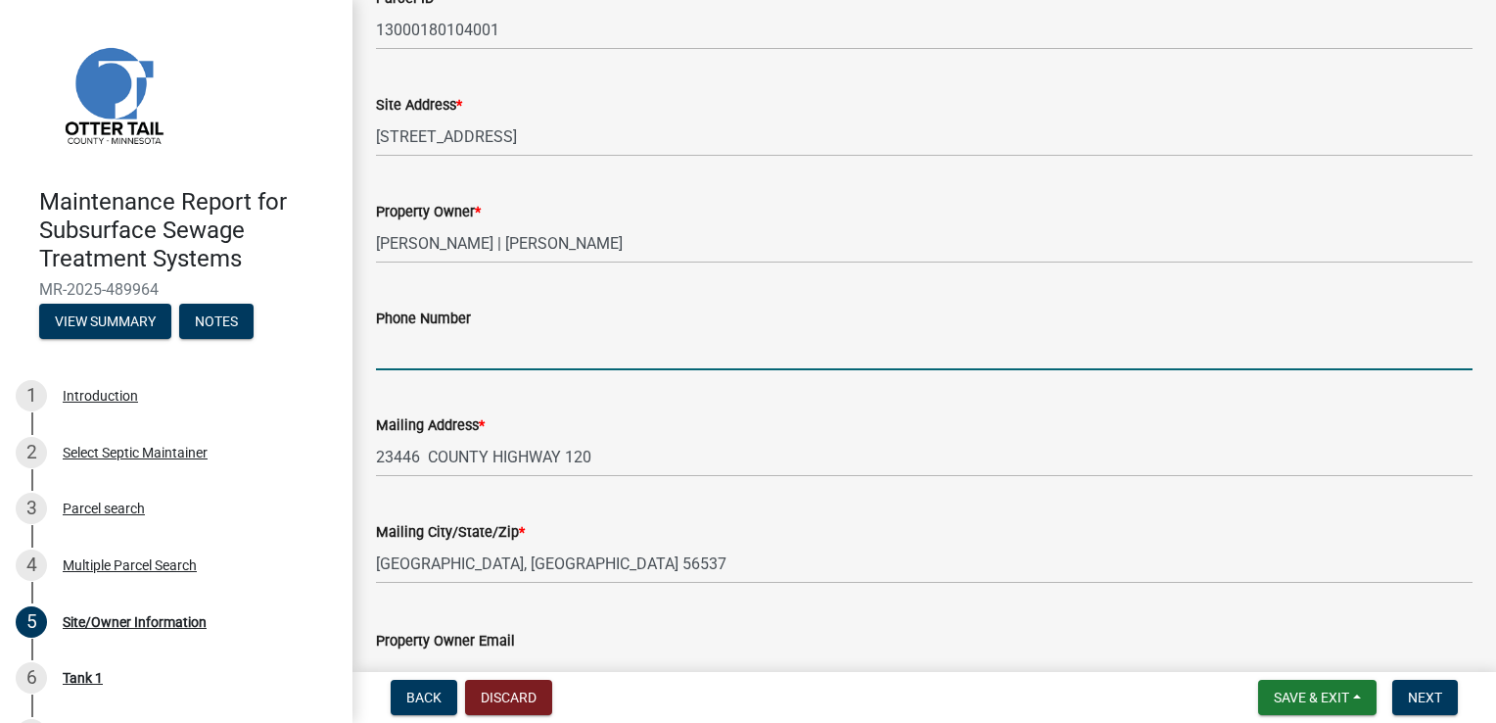
click at [461, 351] on input "Phone Number" at bounding box center [924, 350] width 1097 height 40
type input "[PHONE_NUMBER]"
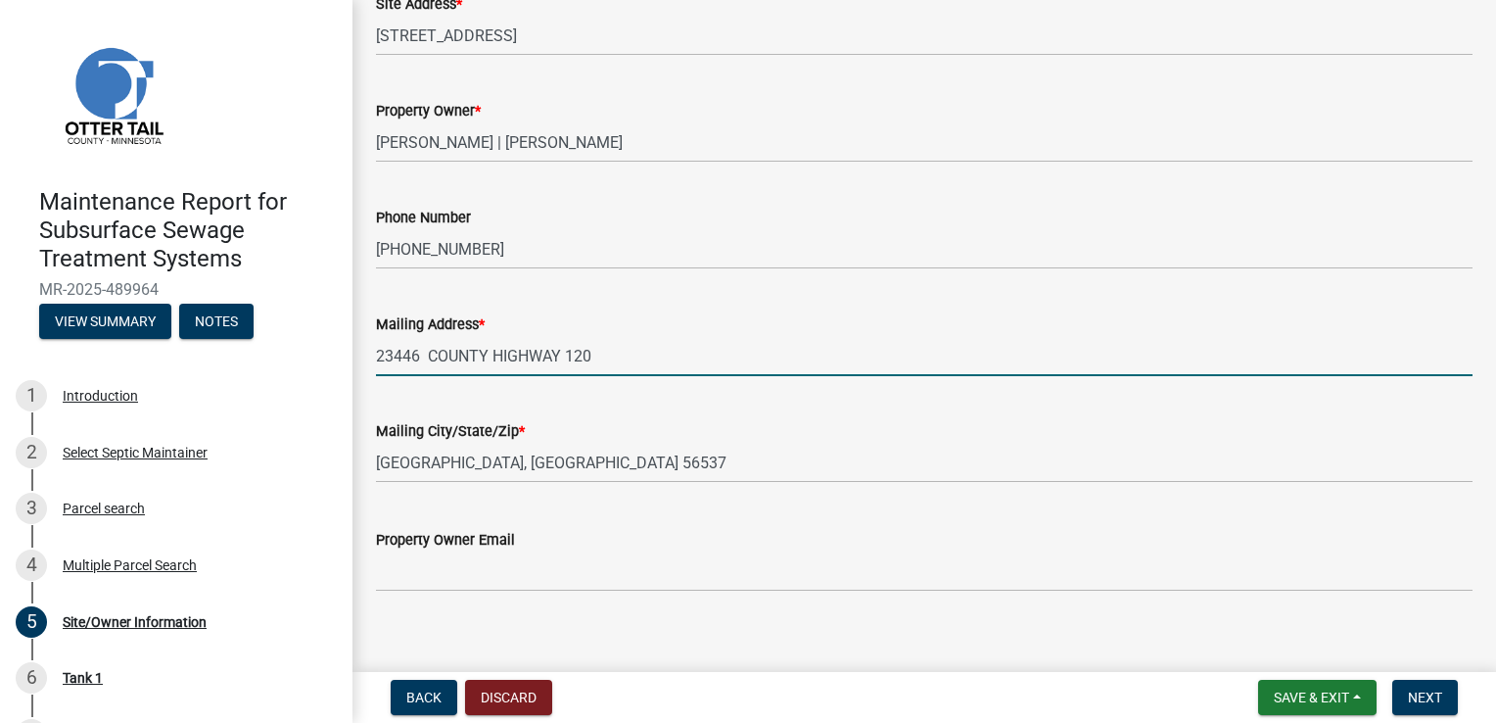
scroll to position [511, 0]
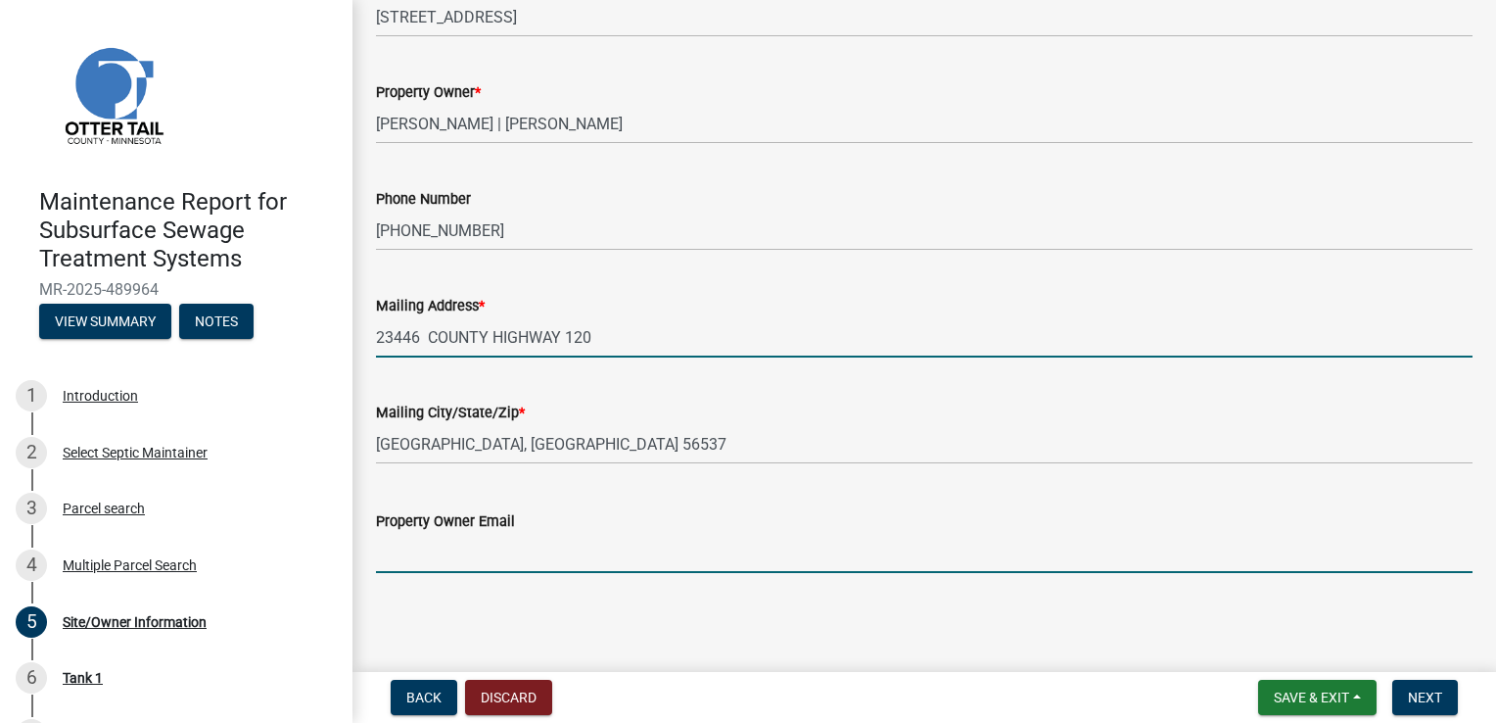
click at [556, 540] on input "Property Owner Email" at bounding box center [924, 553] width 1097 height 40
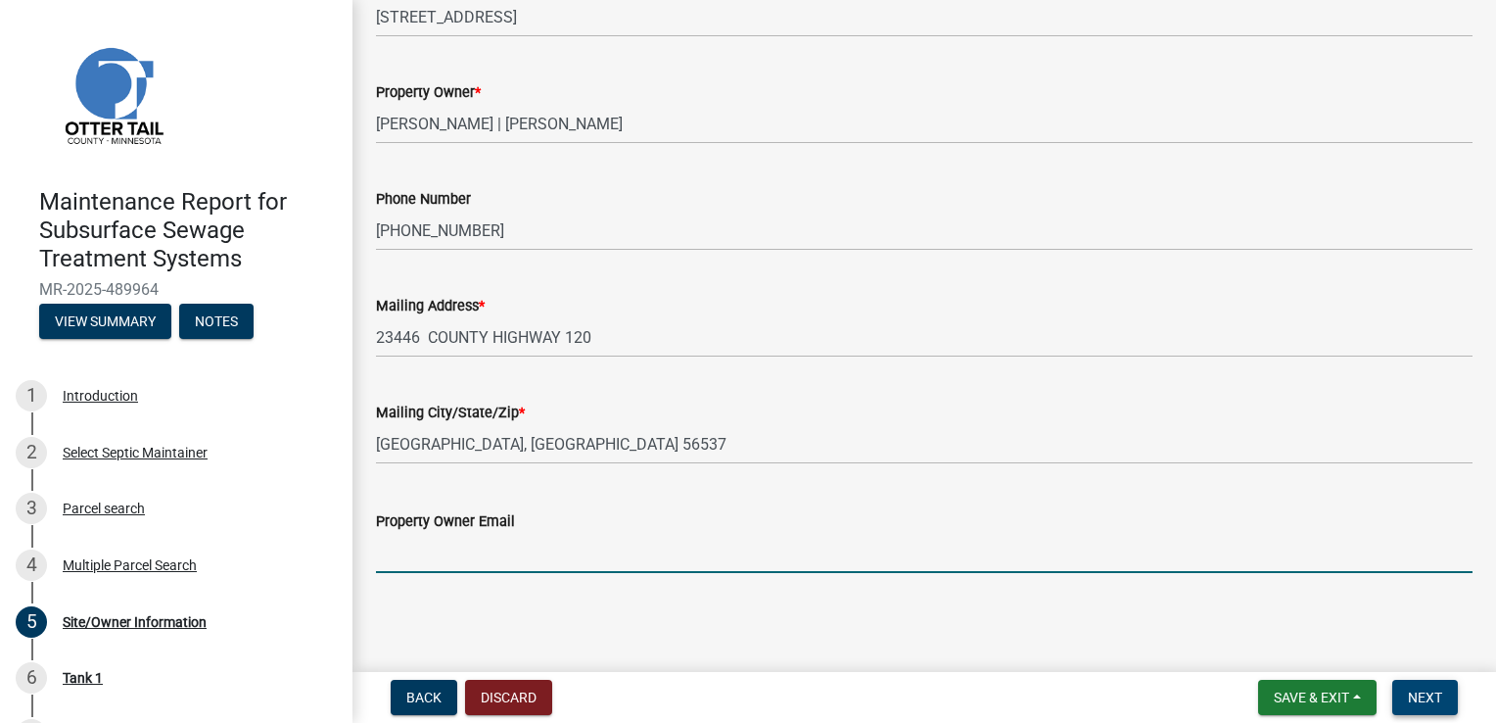
click at [1436, 696] on span "Next" at bounding box center [1425, 697] width 34 height 16
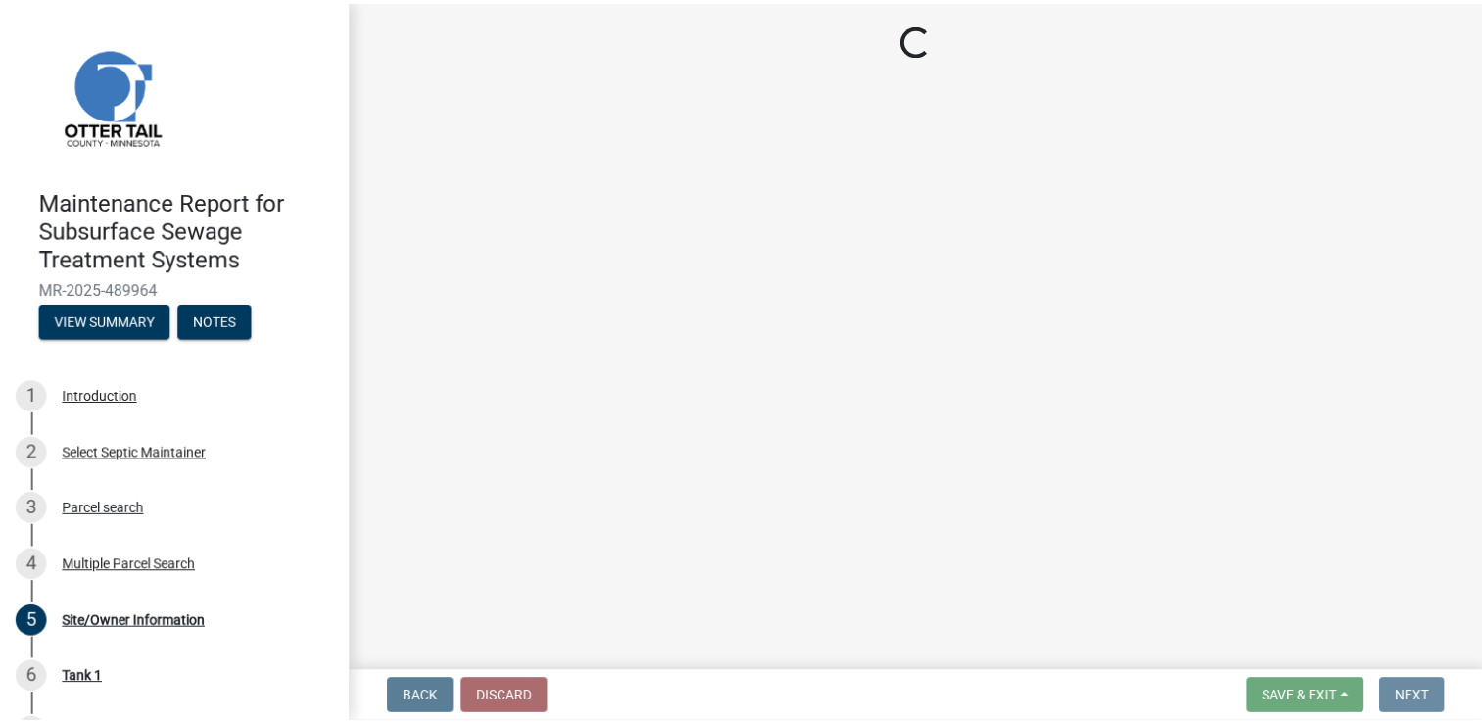
scroll to position [0, 0]
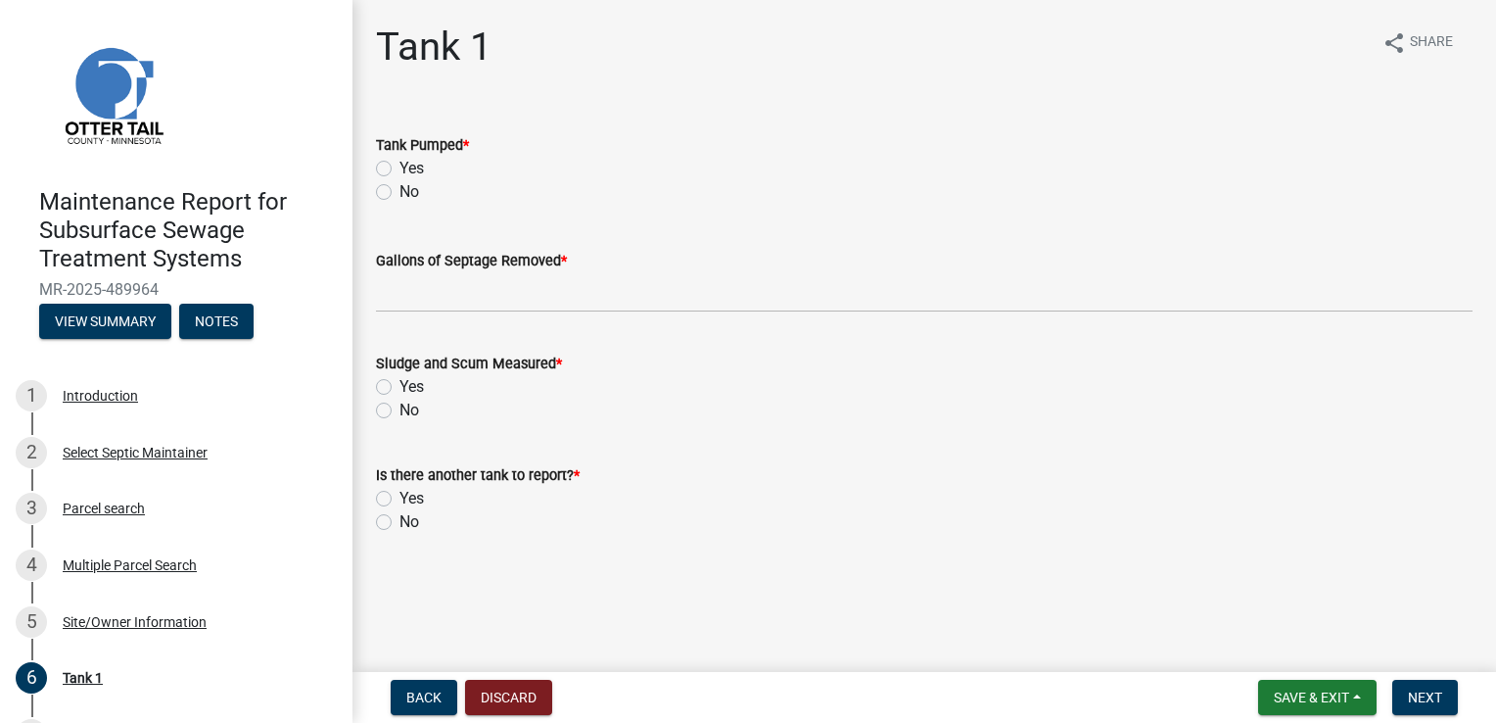
click at [400, 173] on label "Yes" at bounding box center [412, 169] width 24 height 24
click at [400, 169] on input "Yes" at bounding box center [406, 163] width 13 height 13
radio input "true"
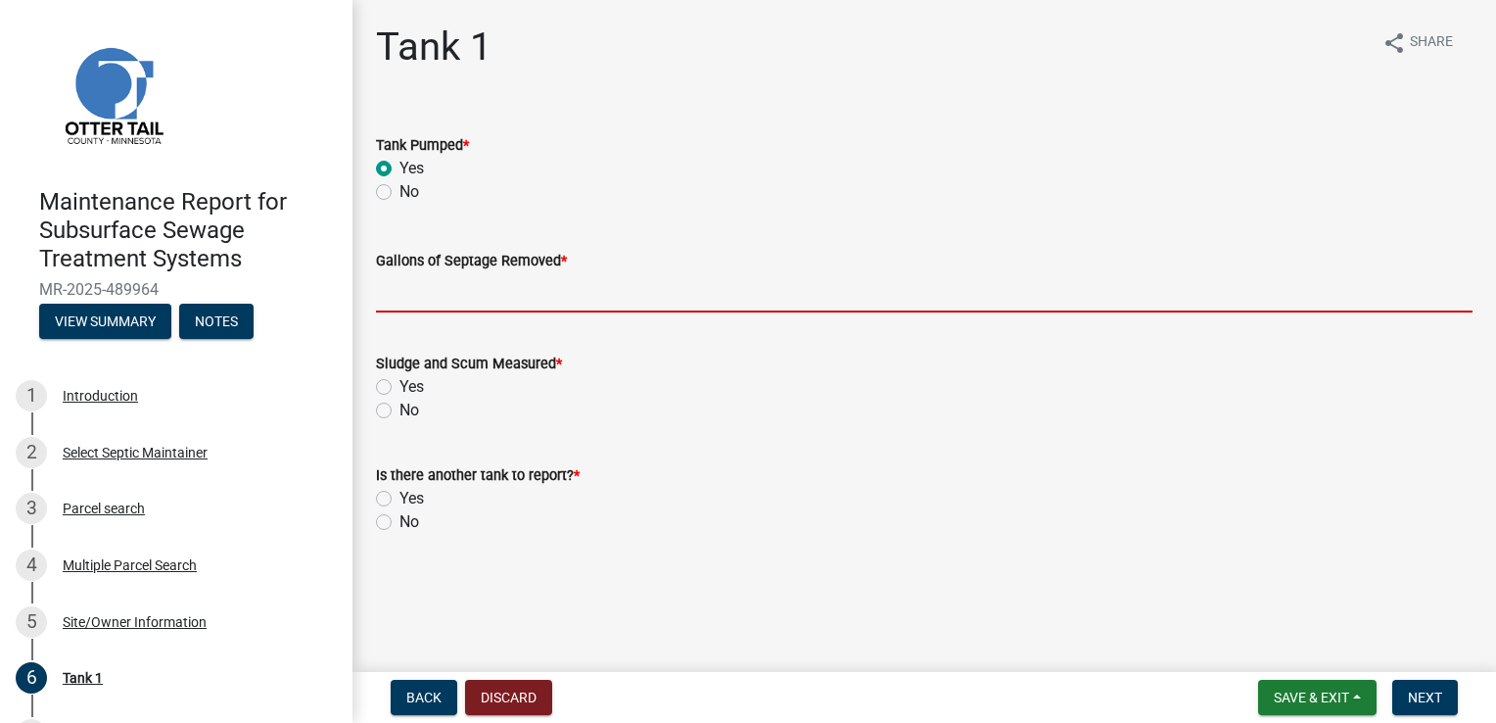
click at [415, 300] on input "Gallons of Septage Removed *" at bounding box center [924, 292] width 1097 height 40
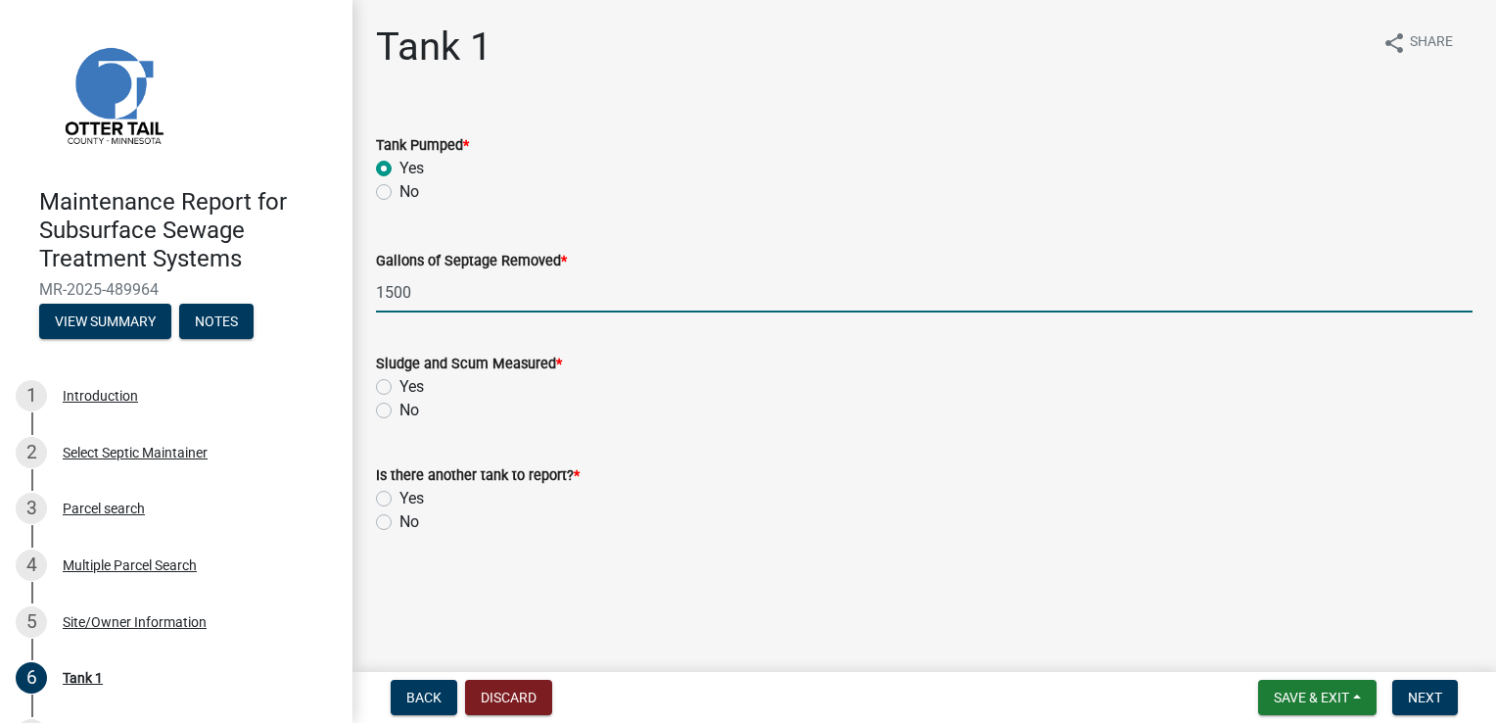
type input "1500"
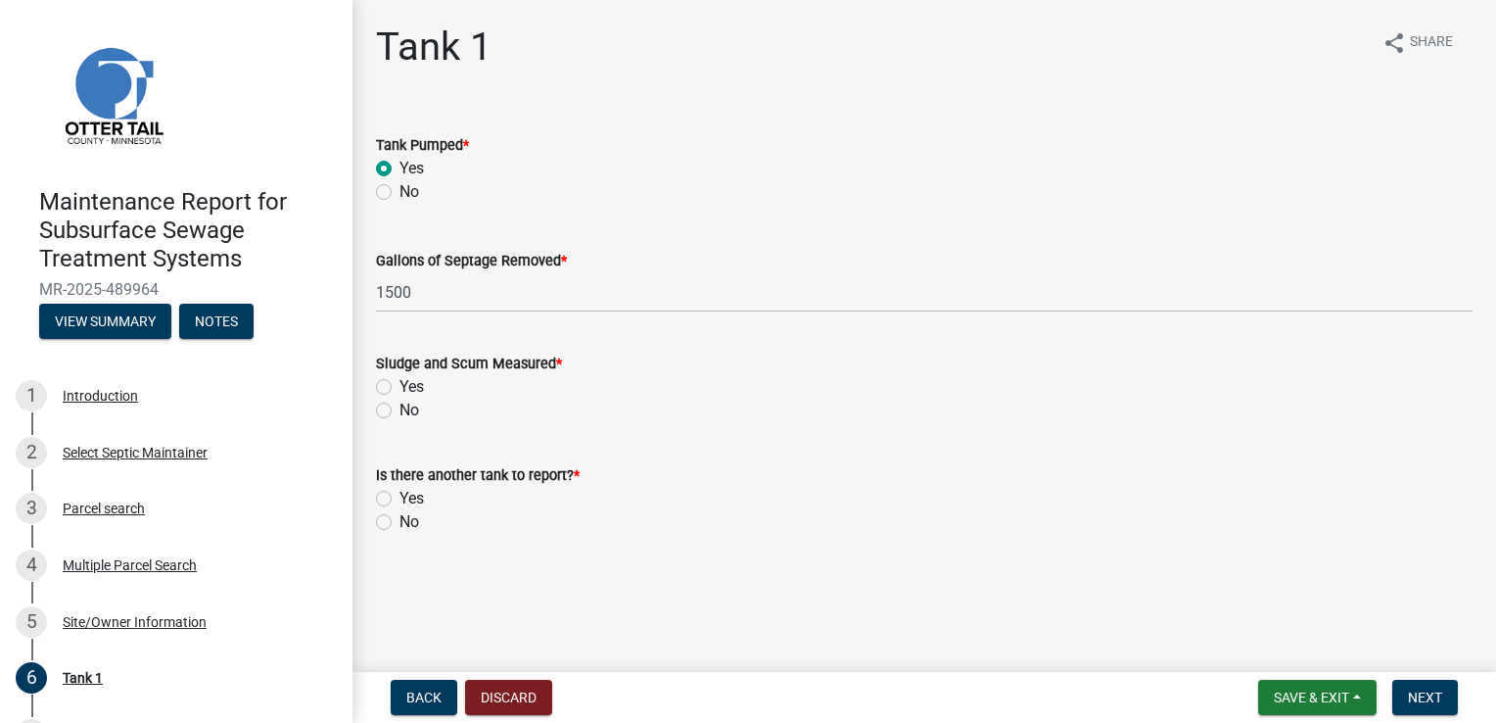
click at [400, 391] on label "Yes" at bounding box center [412, 387] width 24 height 24
click at [400, 388] on input "Yes" at bounding box center [406, 381] width 13 height 13
radio input "true"
click at [400, 523] on label "No" at bounding box center [410, 522] width 20 height 24
click at [400, 523] on input "No" at bounding box center [406, 516] width 13 height 13
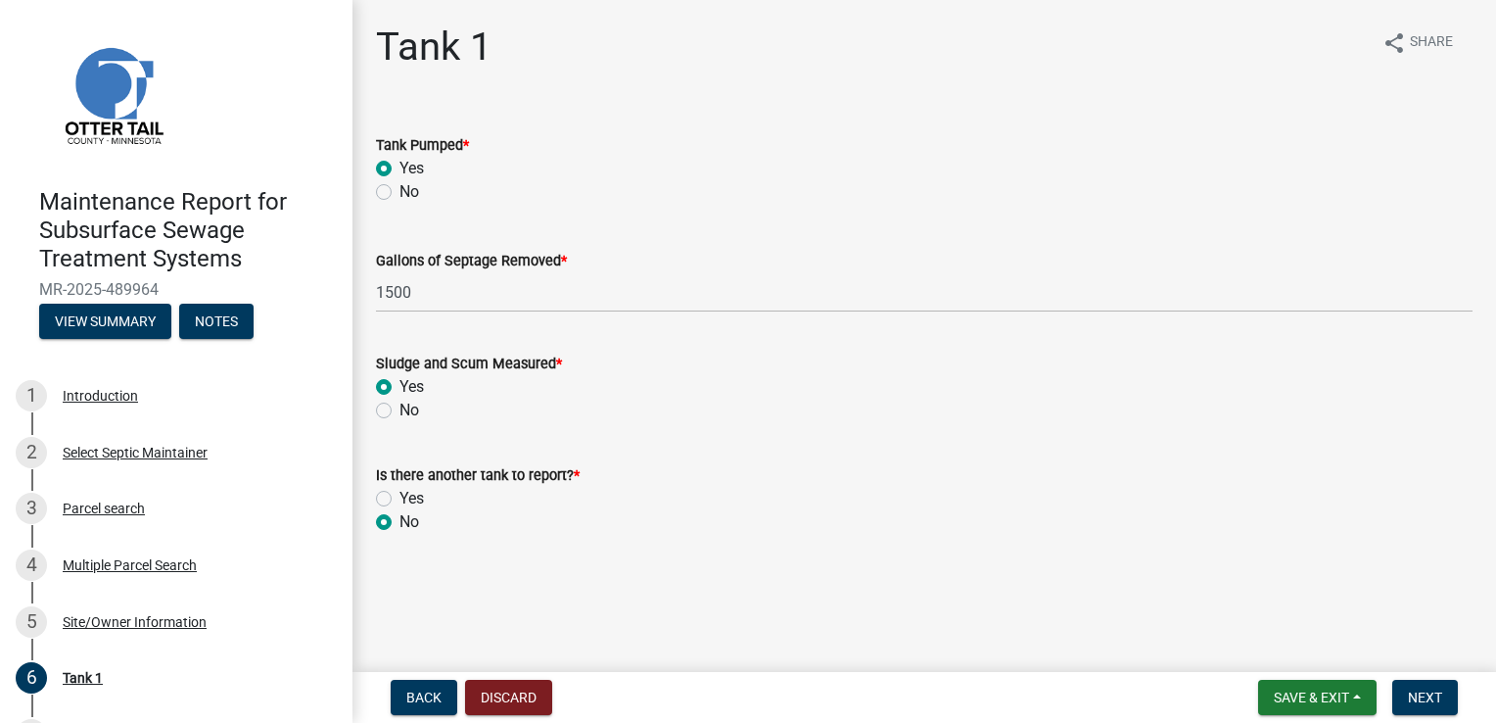
radio input "true"
click at [1445, 699] on button "Next" at bounding box center [1426, 697] width 66 height 35
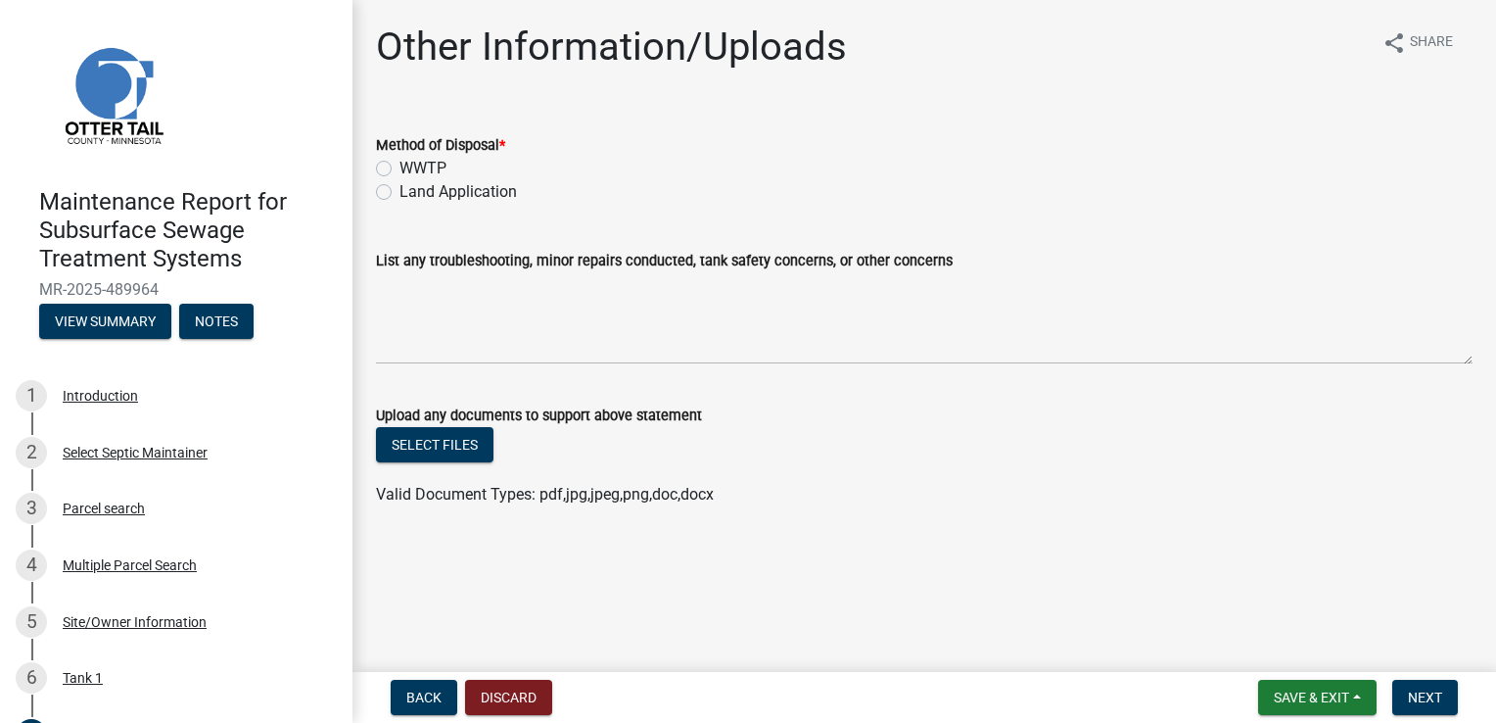
click at [400, 190] on label "Land Application" at bounding box center [459, 192] width 118 height 24
click at [400, 190] on input "Land Application" at bounding box center [406, 186] width 13 height 13
radio input "true"
click at [1427, 695] on span "Next" at bounding box center [1425, 697] width 34 height 16
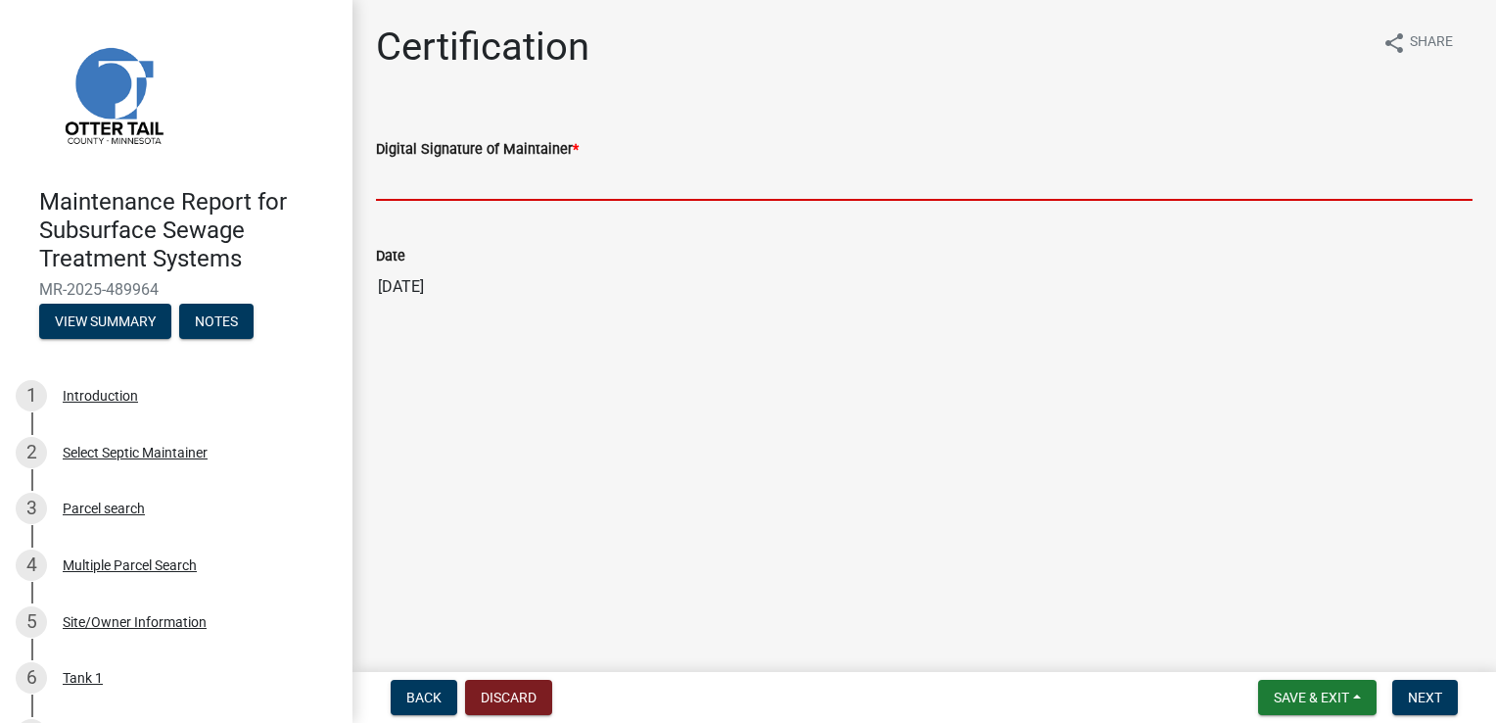
click at [472, 183] on input "Digital Signature of Maintainer *" at bounding box center [924, 181] width 1097 height 40
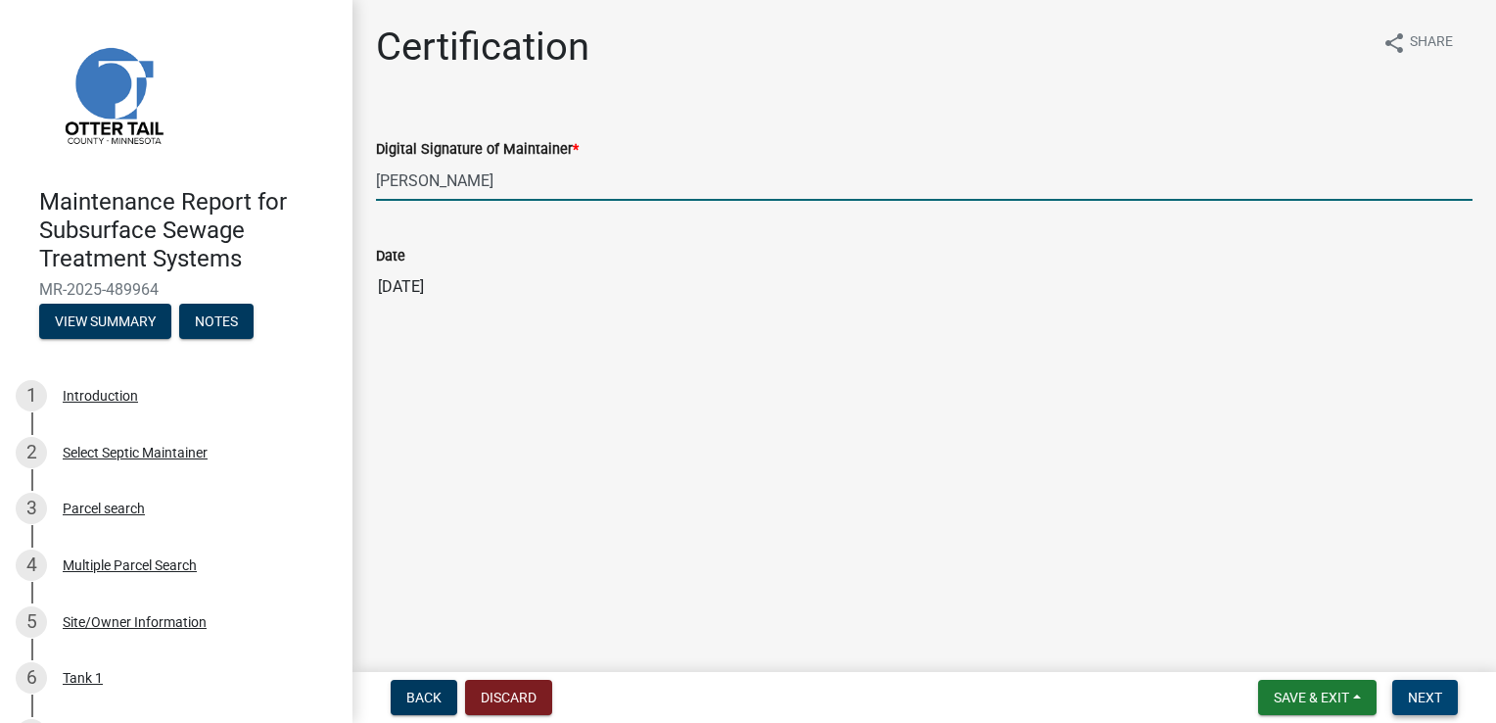
type input "[PERSON_NAME]"
click at [1435, 709] on button "Next" at bounding box center [1426, 697] width 66 height 35
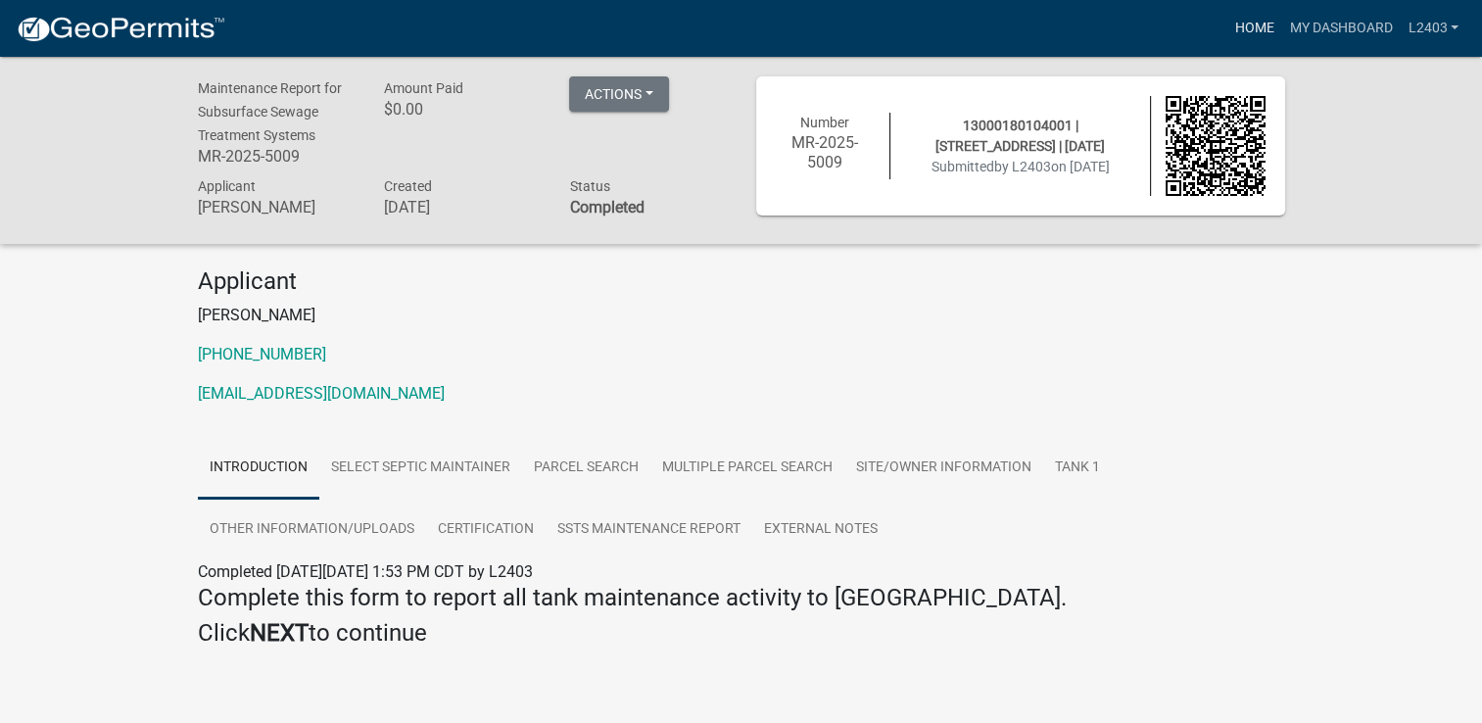
click at [1245, 26] on link "Home" at bounding box center [1253, 28] width 55 height 37
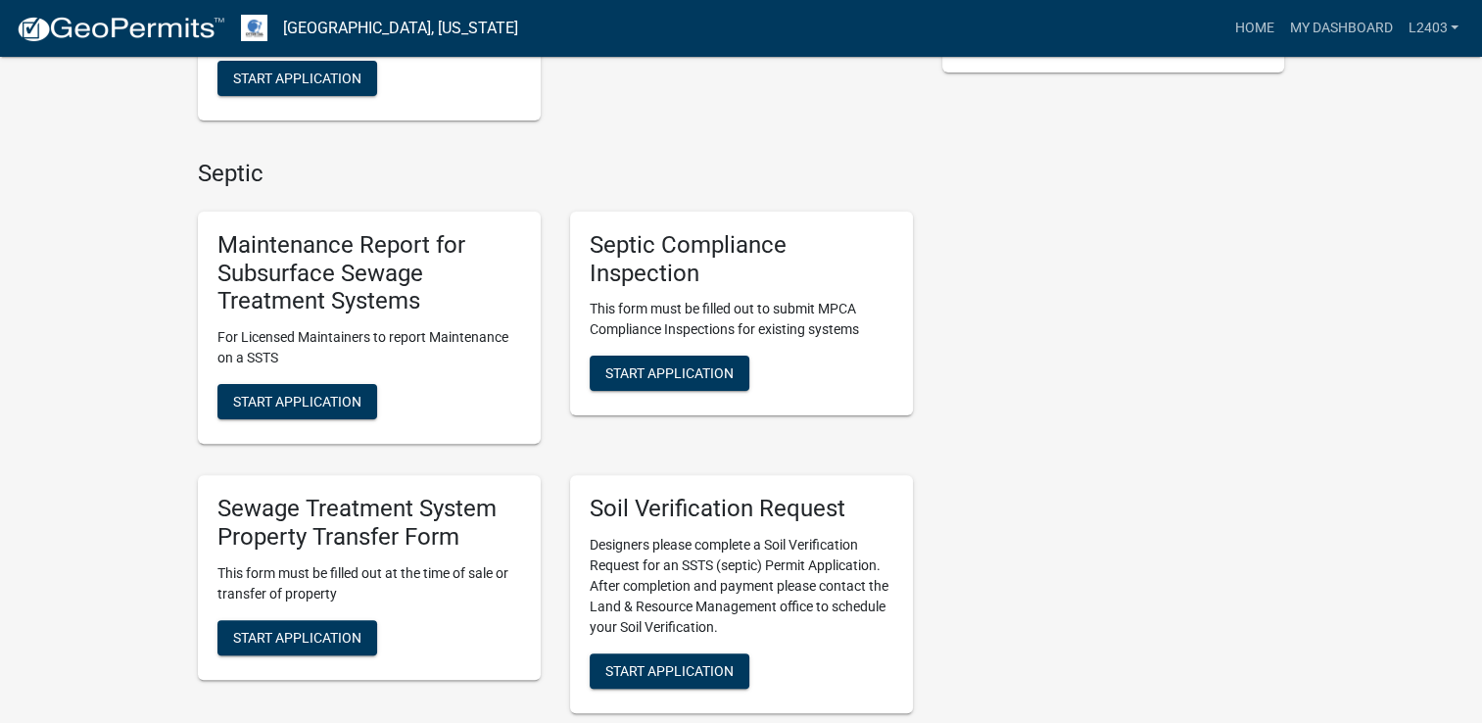
scroll to position [490, 0]
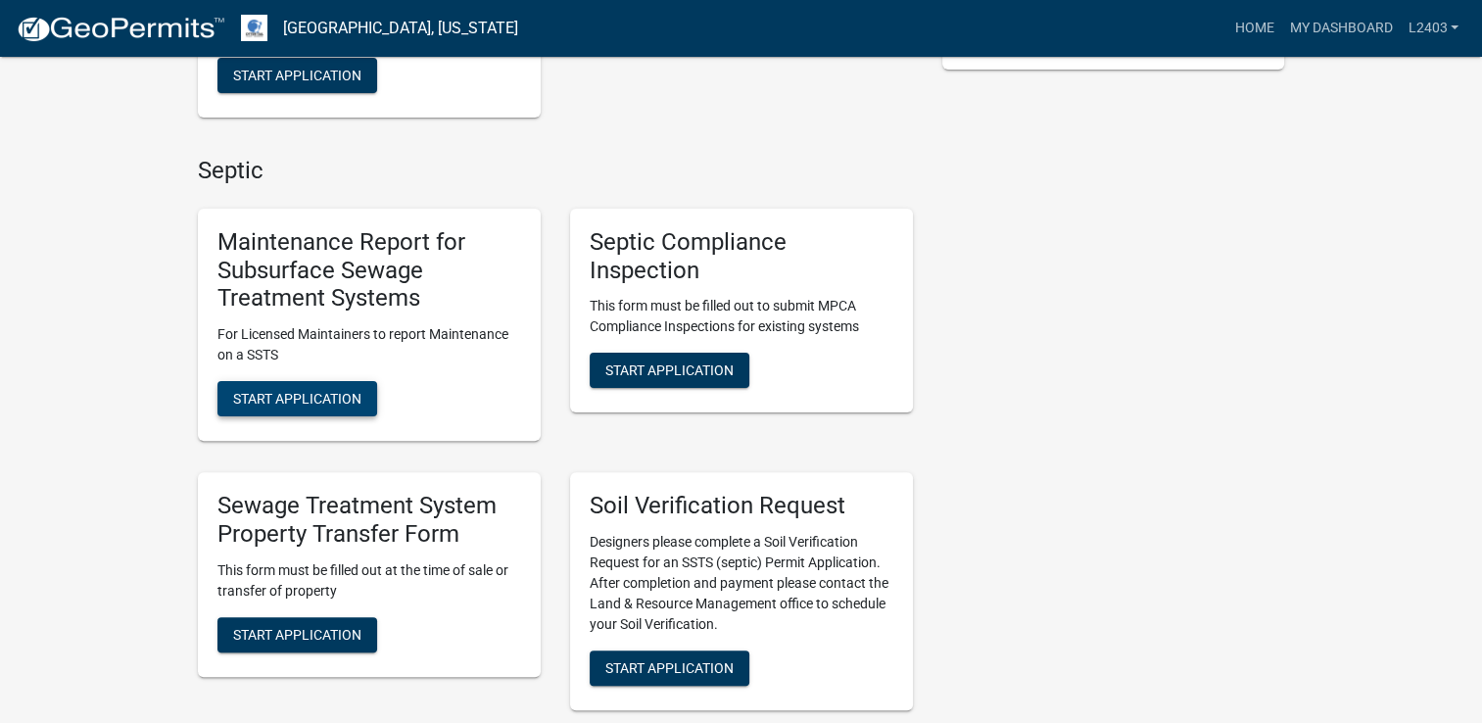
click at [272, 398] on span "Start Application" at bounding box center [297, 399] width 128 height 16
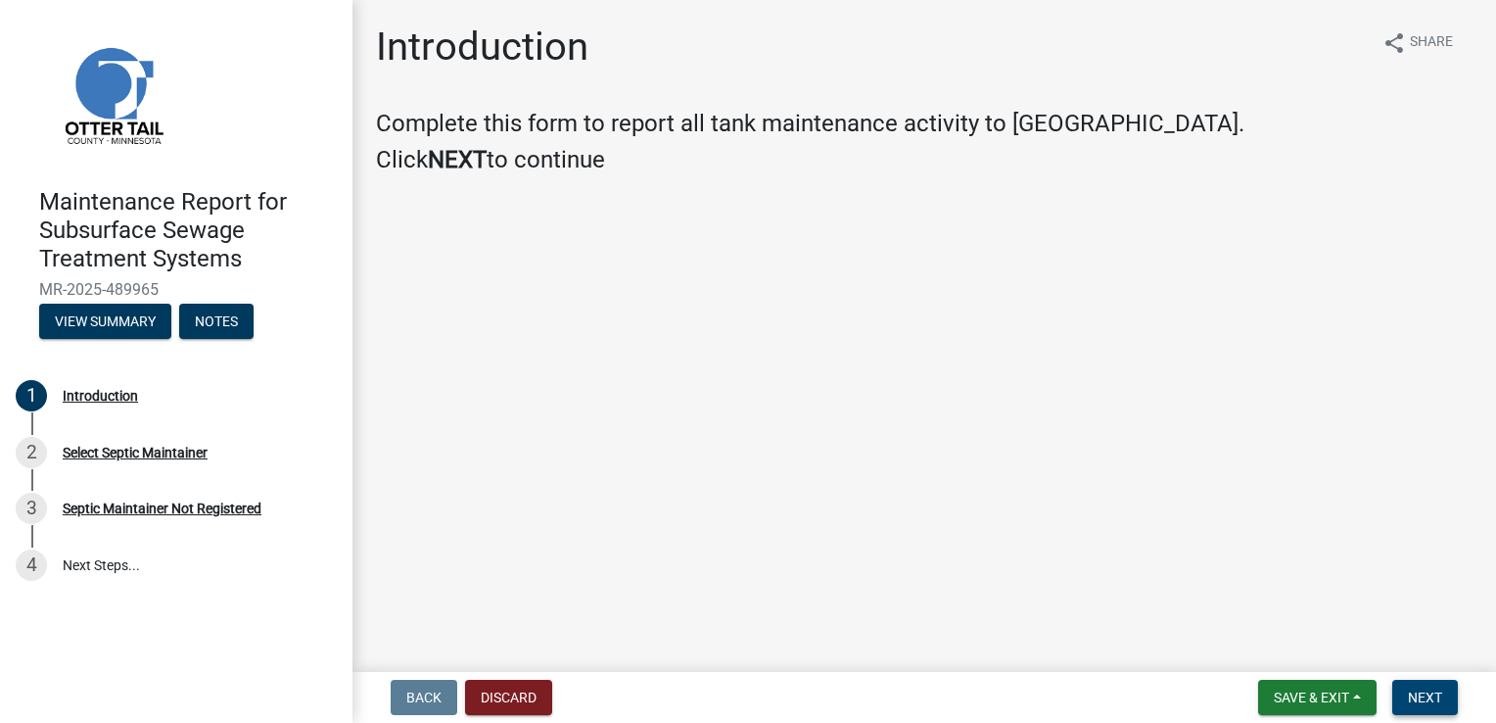
click at [1434, 689] on span "Next" at bounding box center [1425, 697] width 34 height 16
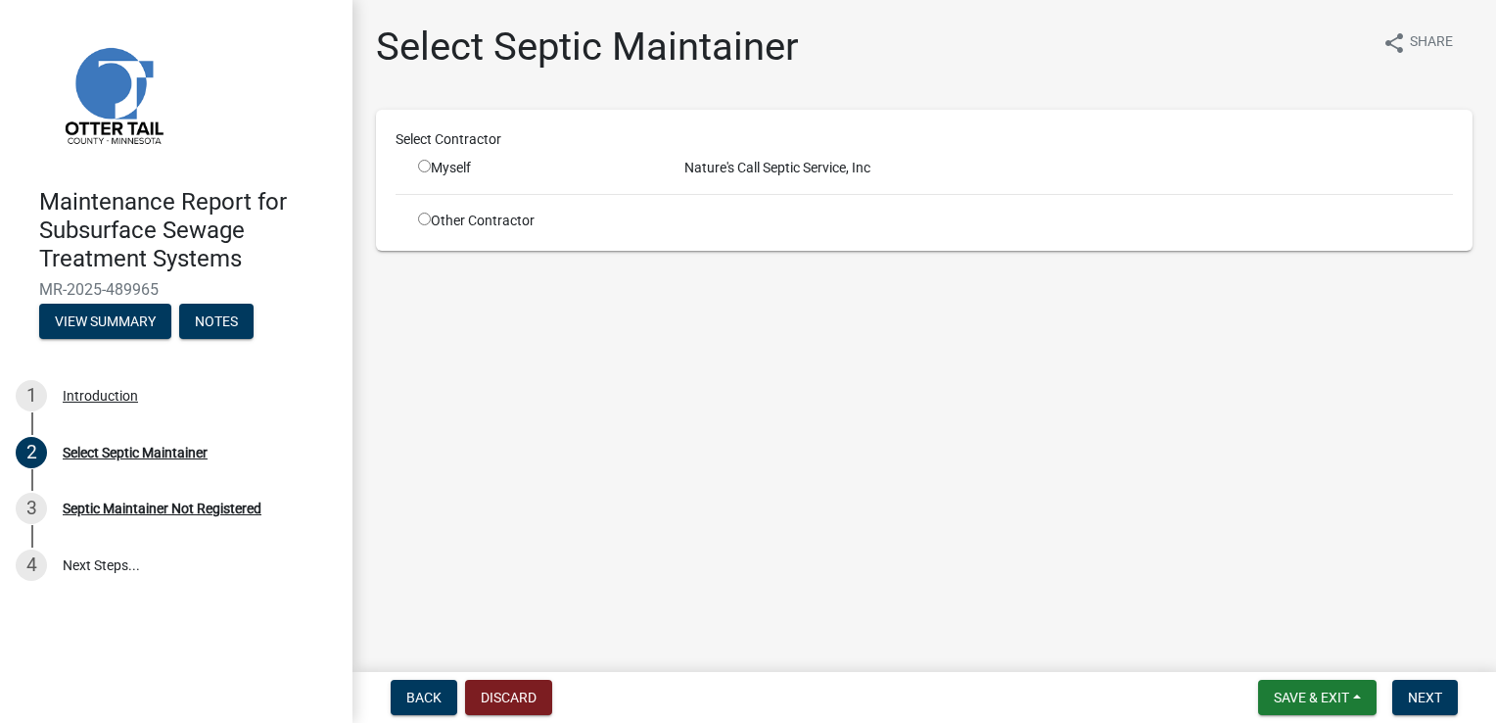
click at [415, 169] on div "Myself" at bounding box center [536, 168] width 266 height 21
click at [427, 166] on input "radio" at bounding box center [424, 166] width 13 height 13
radio input "true"
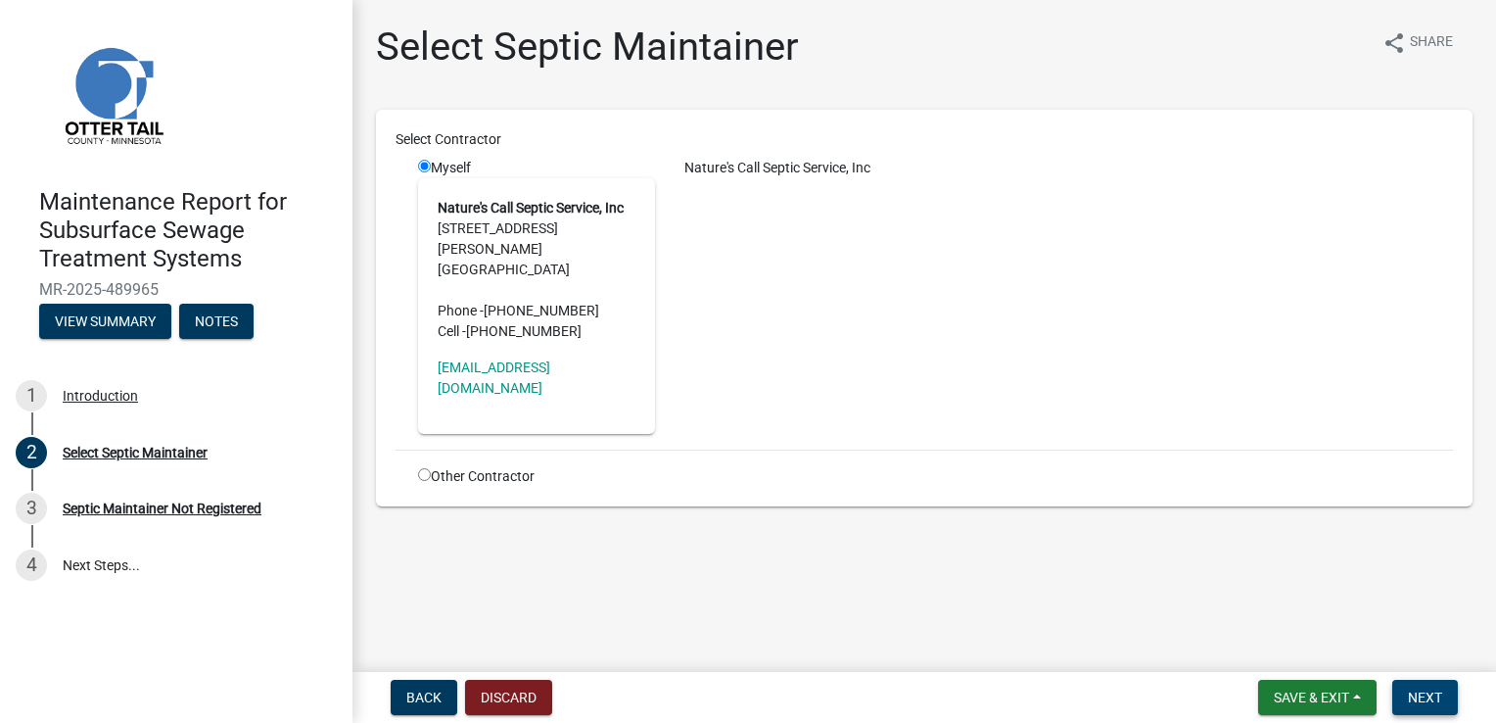
click at [1408, 691] on span "Next" at bounding box center [1425, 697] width 34 height 16
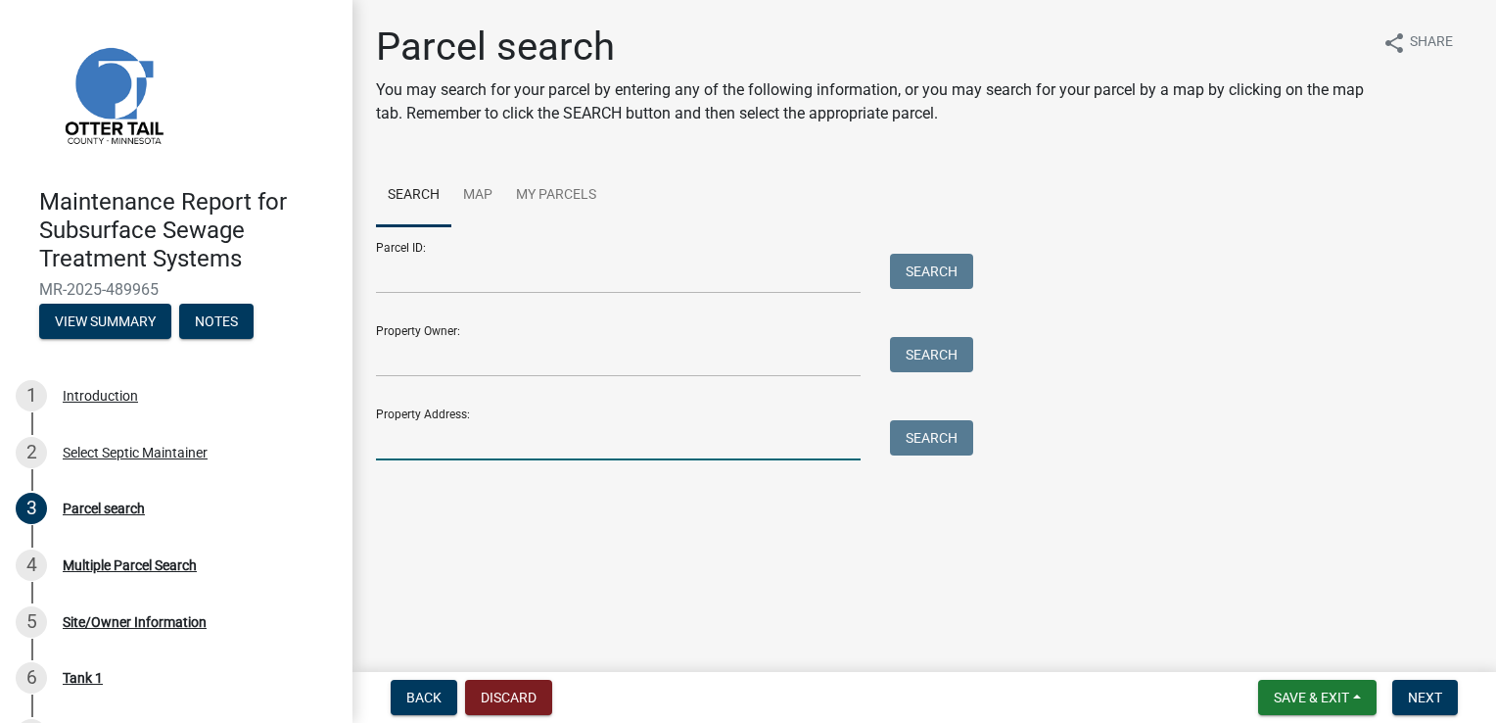
click at [560, 428] on input "Property Address:" at bounding box center [618, 440] width 485 height 40
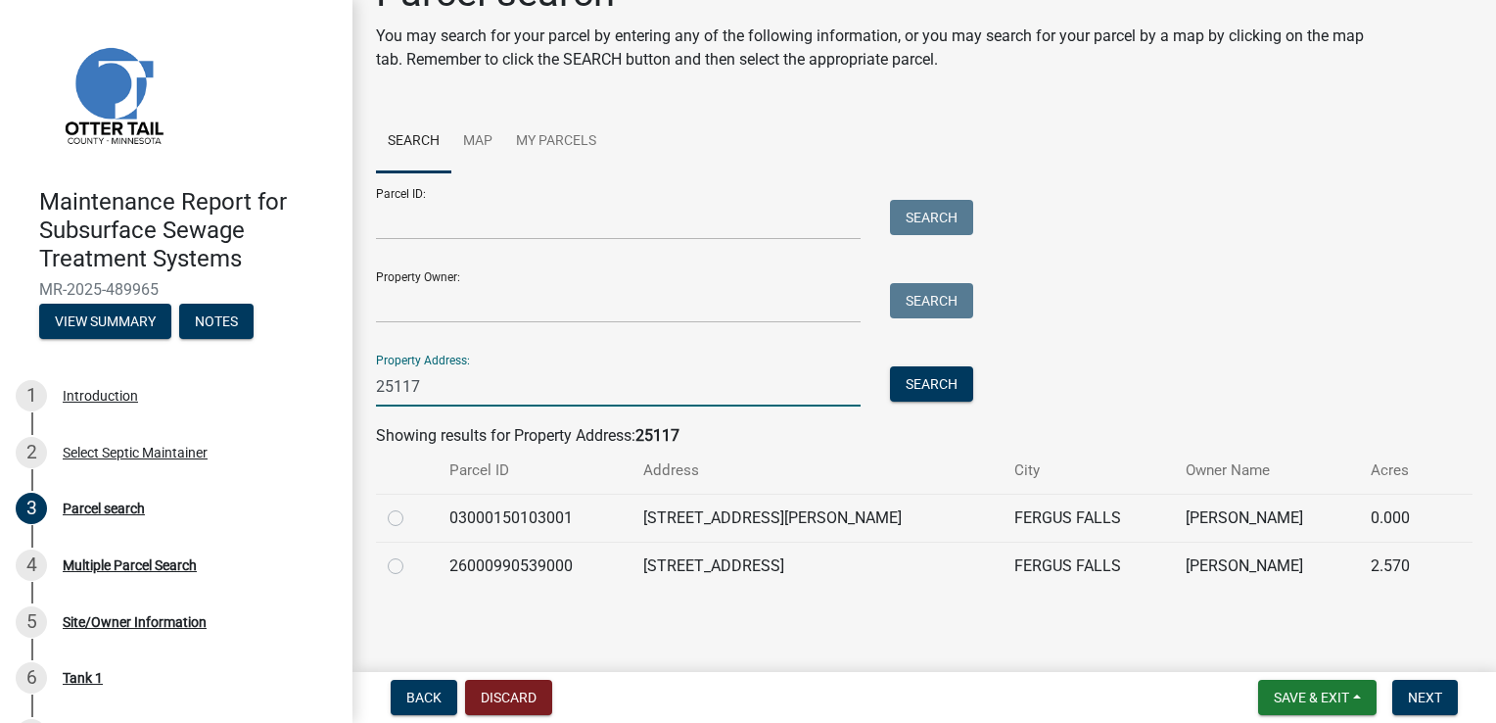
scroll to position [55, 0]
type input "25117"
click at [411, 505] on label at bounding box center [411, 505] width 0 height 0
click at [411, 513] on input "radio" at bounding box center [417, 511] width 13 height 13
radio input "true"
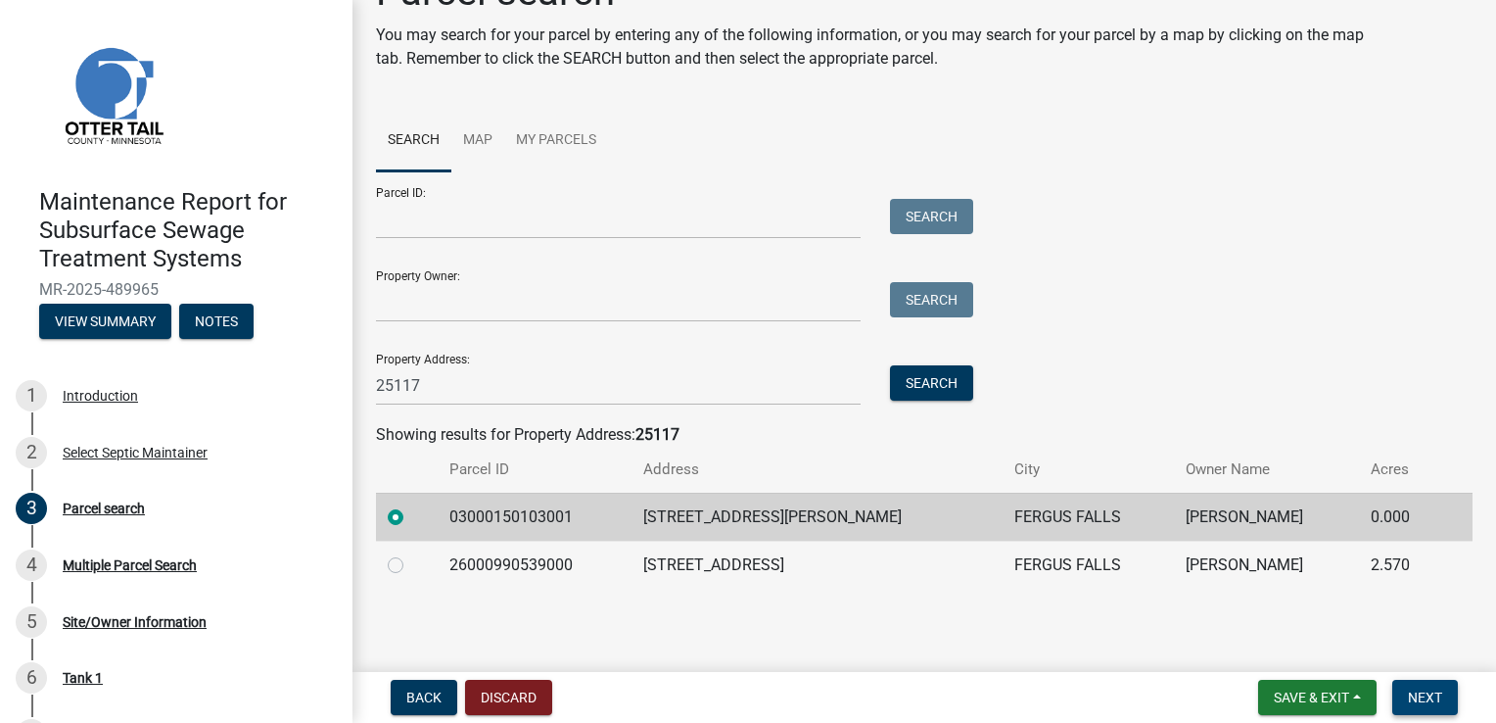
click at [1416, 707] on button "Next" at bounding box center [1426, 697] width 66 height 35
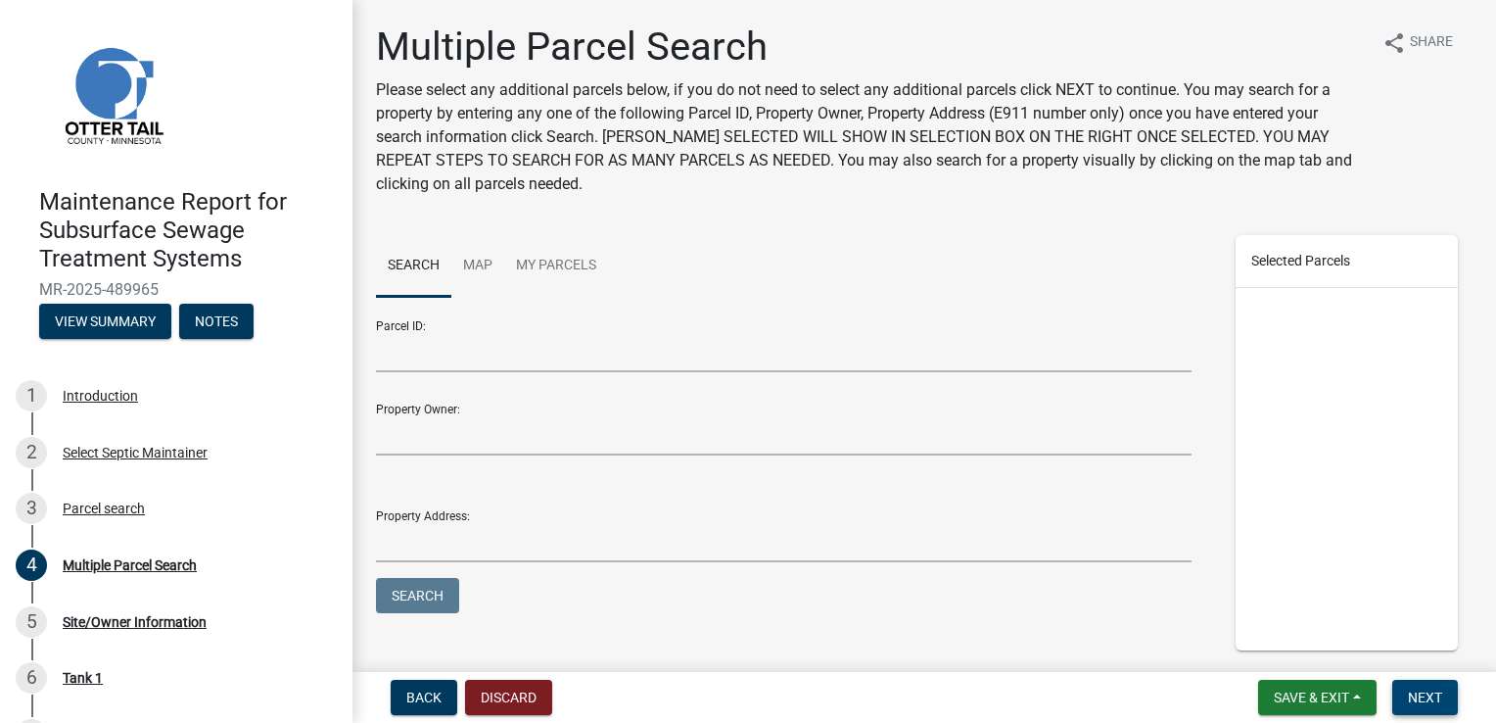
click at [1418, 686] on button "Next" at bounding box center [1426, 697] width 66 height 35
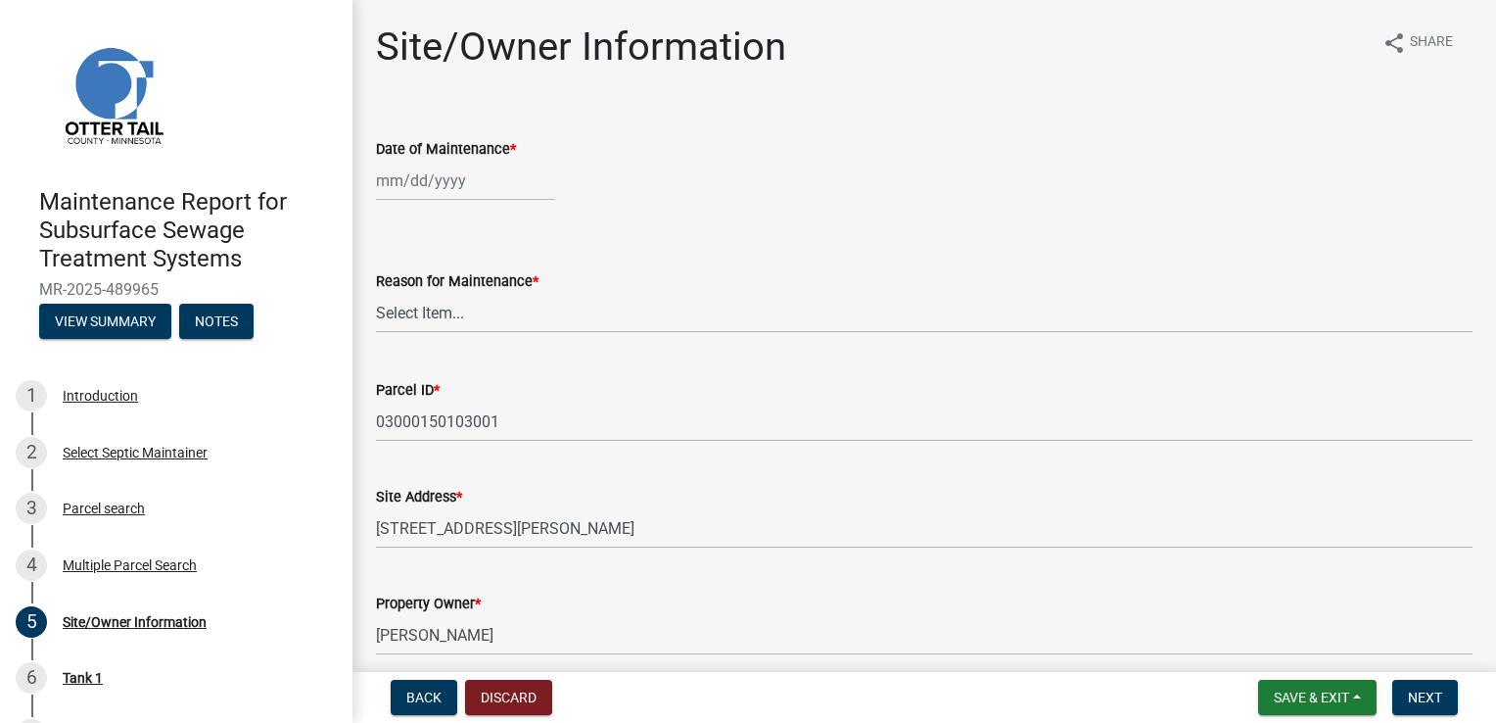
click at [399, 181] on div at bounding box center [465, 181] width 179 height 40
select select "10"
select select "2025"
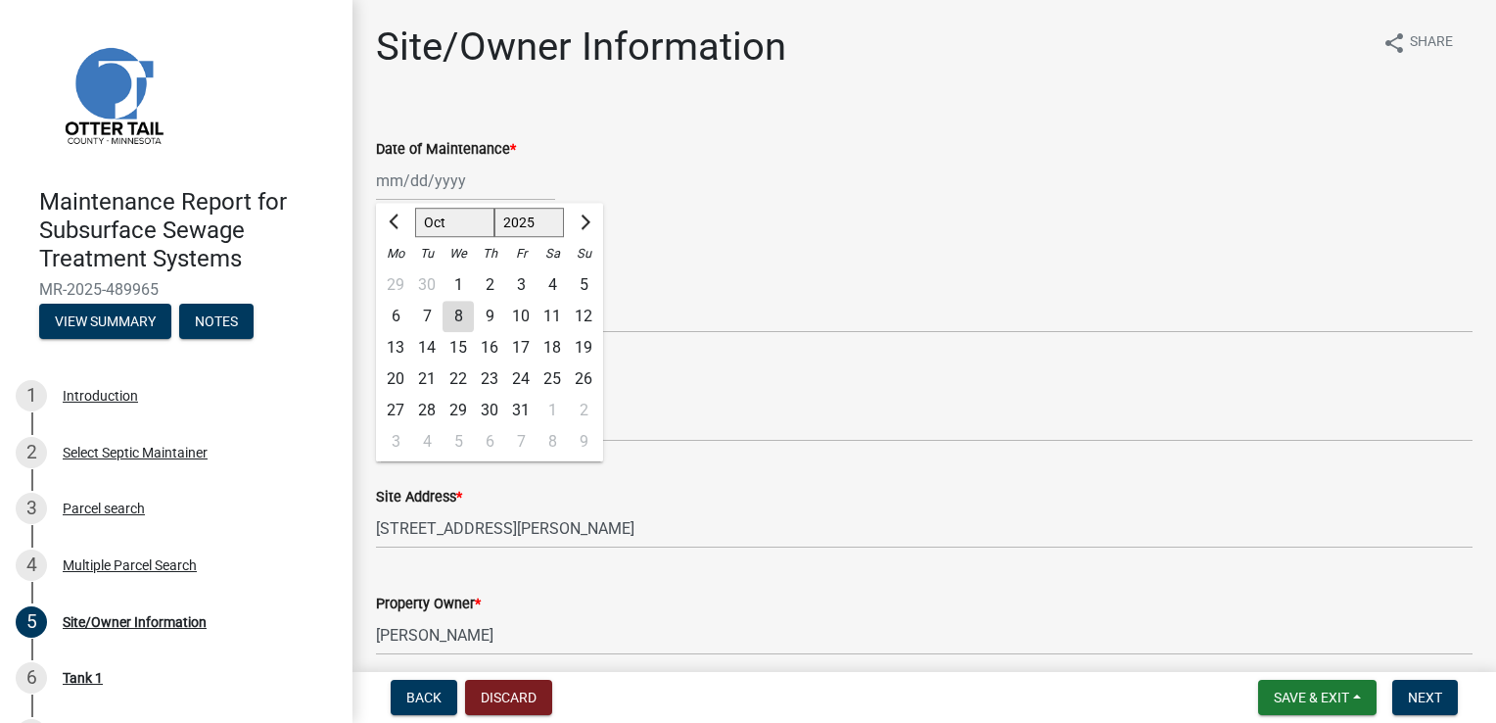
click at [394, 314] on div "6" at bounding box center [395, 316] width 31 height 31
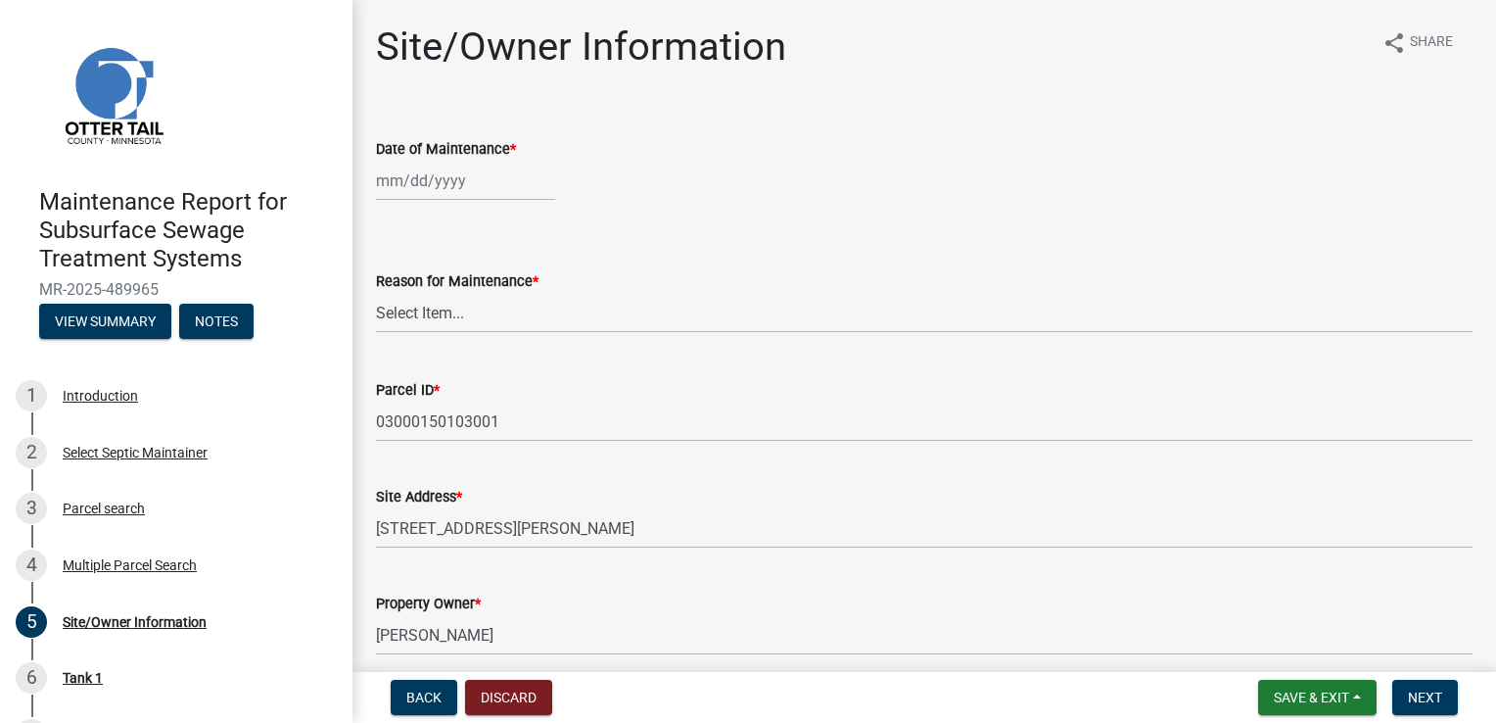
type input "[DATE]"
drag, startPoint x: 441, startPoint y: 308, endPoint x: 443, endPoint y: 322, distance: 14.8
click at [441, 308] on select "Select Item... Called Routine Other" at bounding box center [924, 313] width 1097 height 40
click at [376, 293] on select "Select Item... Called Routine Other" at bounding box center [924, 313] width 1097 height 40
select select "3ac72b63-7b21-42e4-8192-806faae7a4f1"
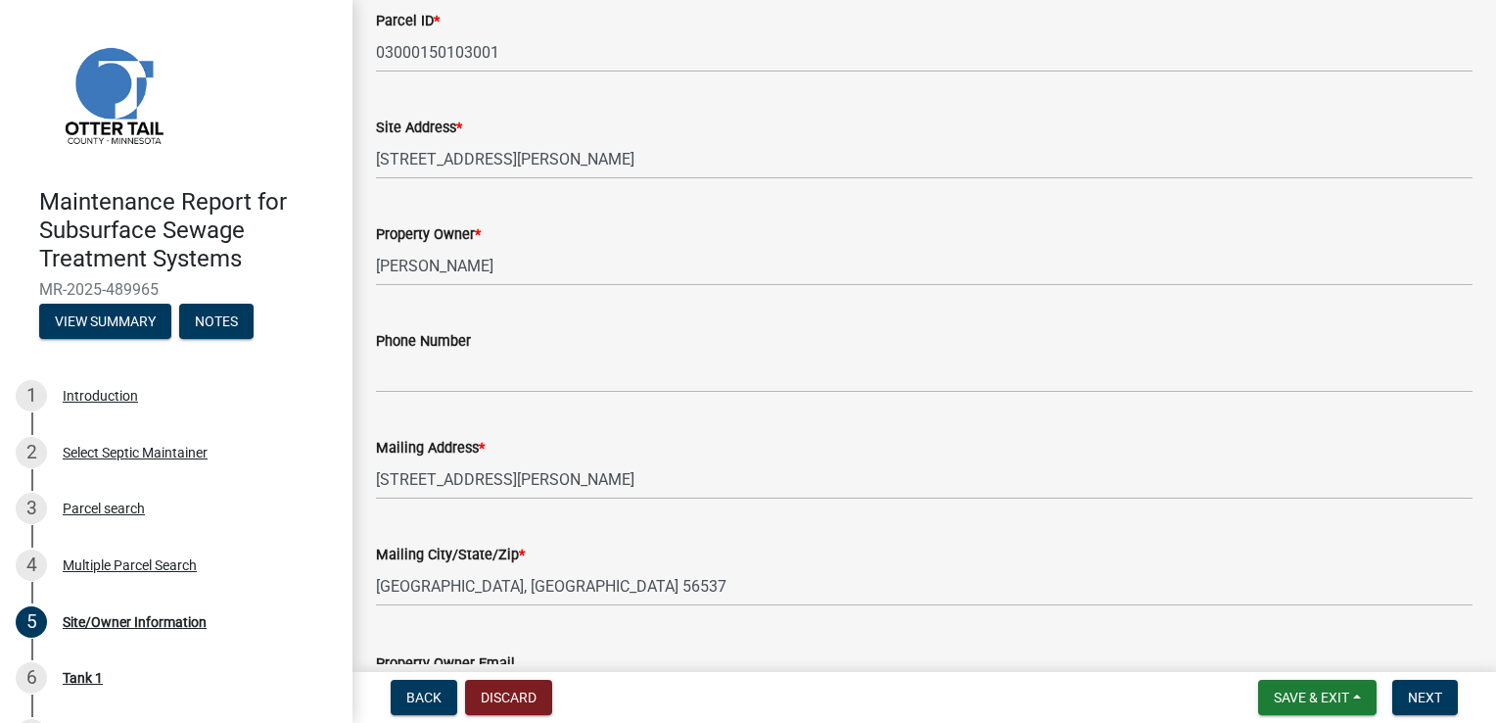
scroll to position [392, 0]
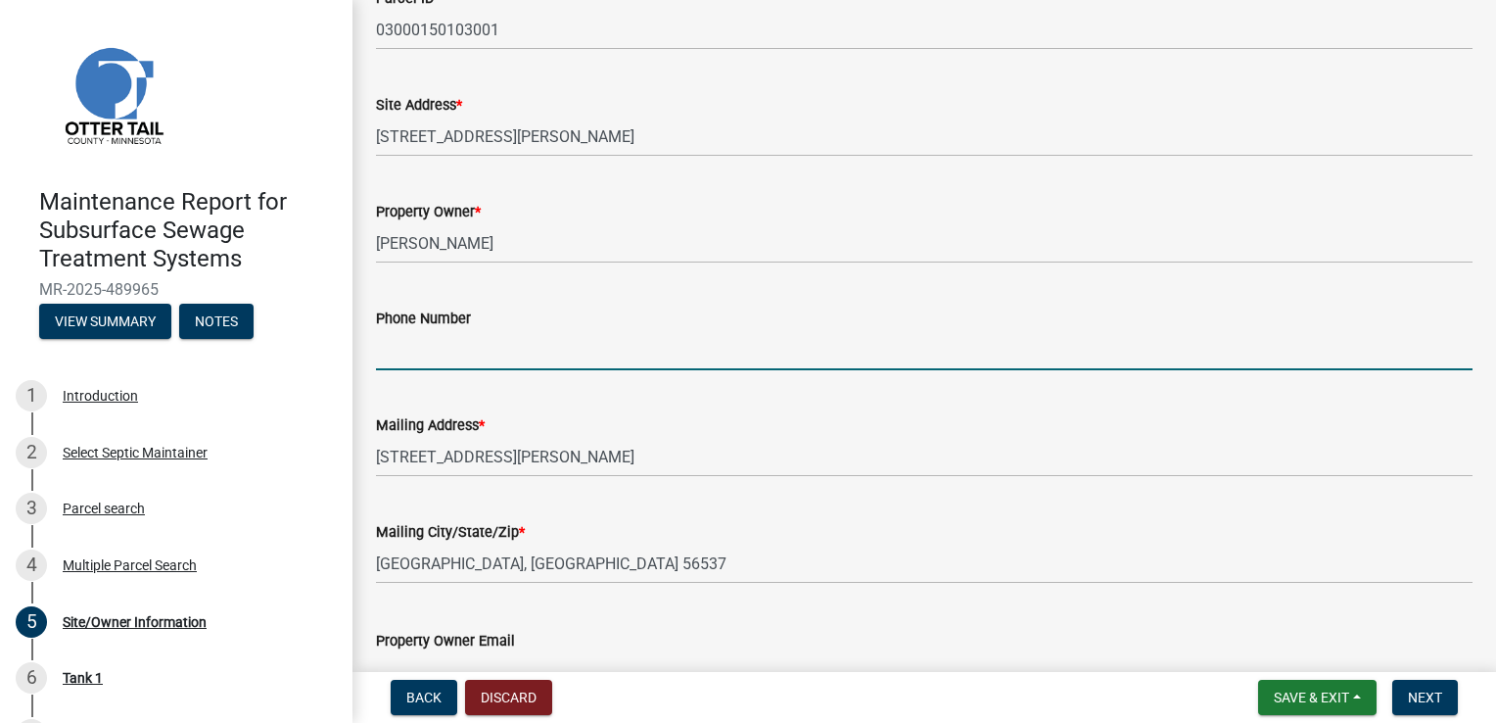
click at [461, 364] on input "Phone Number" at bounding box center [924, 350] width 1097 height 40
type input "[PHONE_NUMBER]"
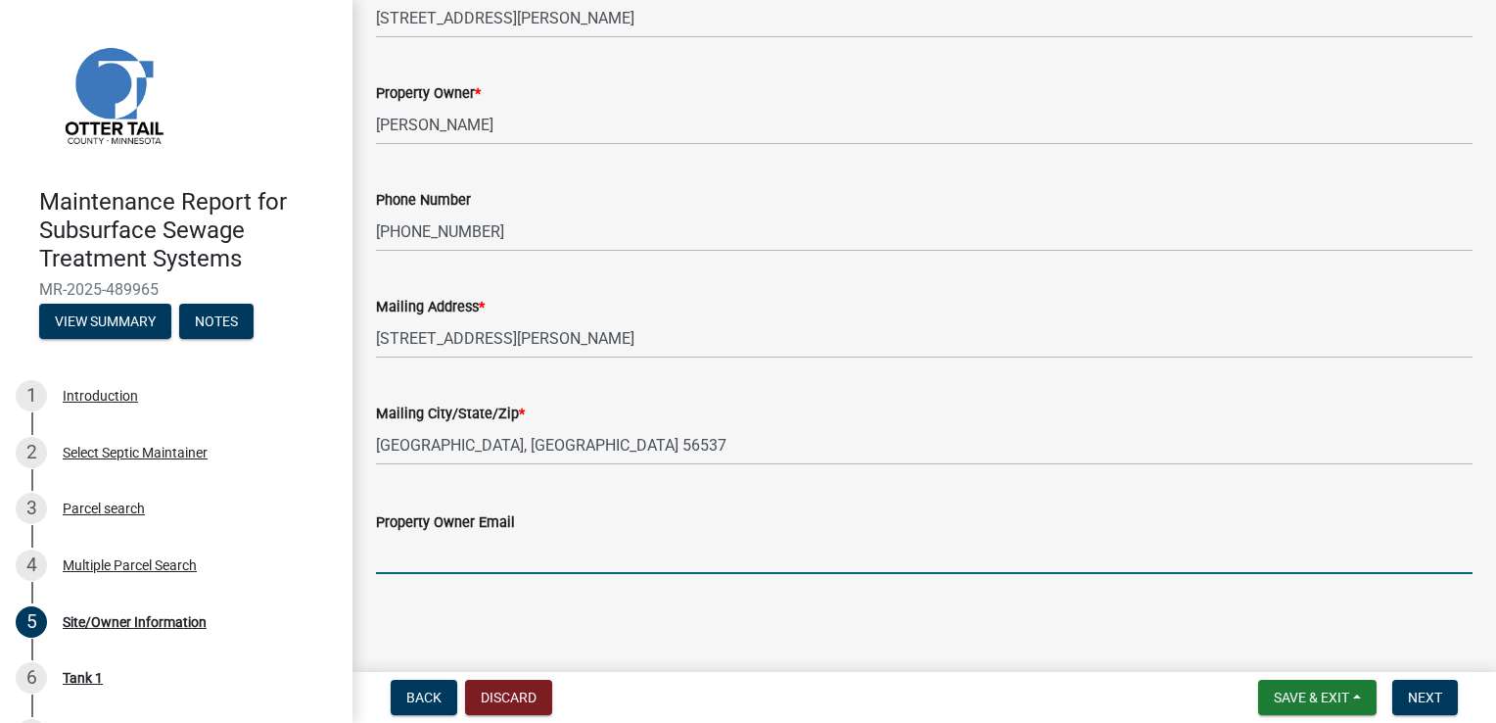
scroll to position [511, 0]
click at [1413, 690] on span "Next" at bounding box center [1425, 697] width 34 height 16
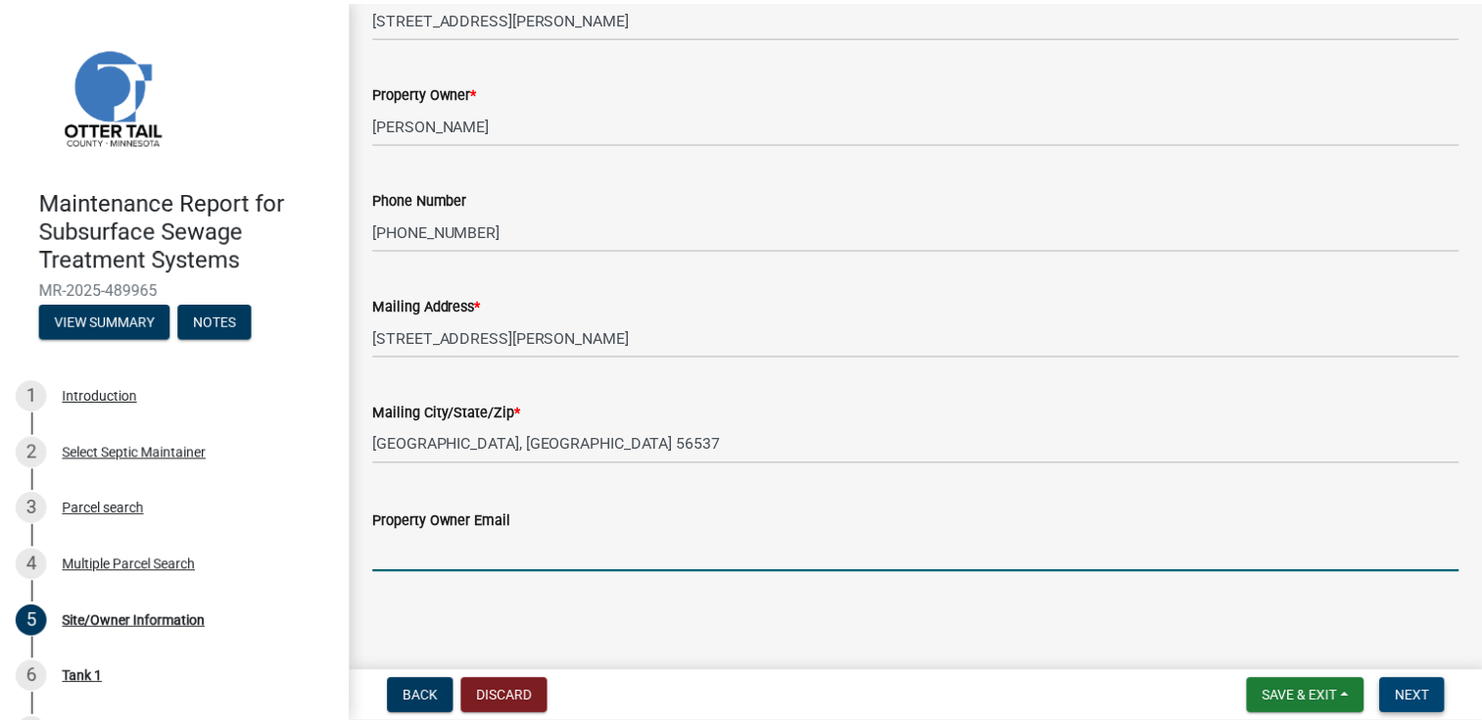
scroll to position [0, 0]
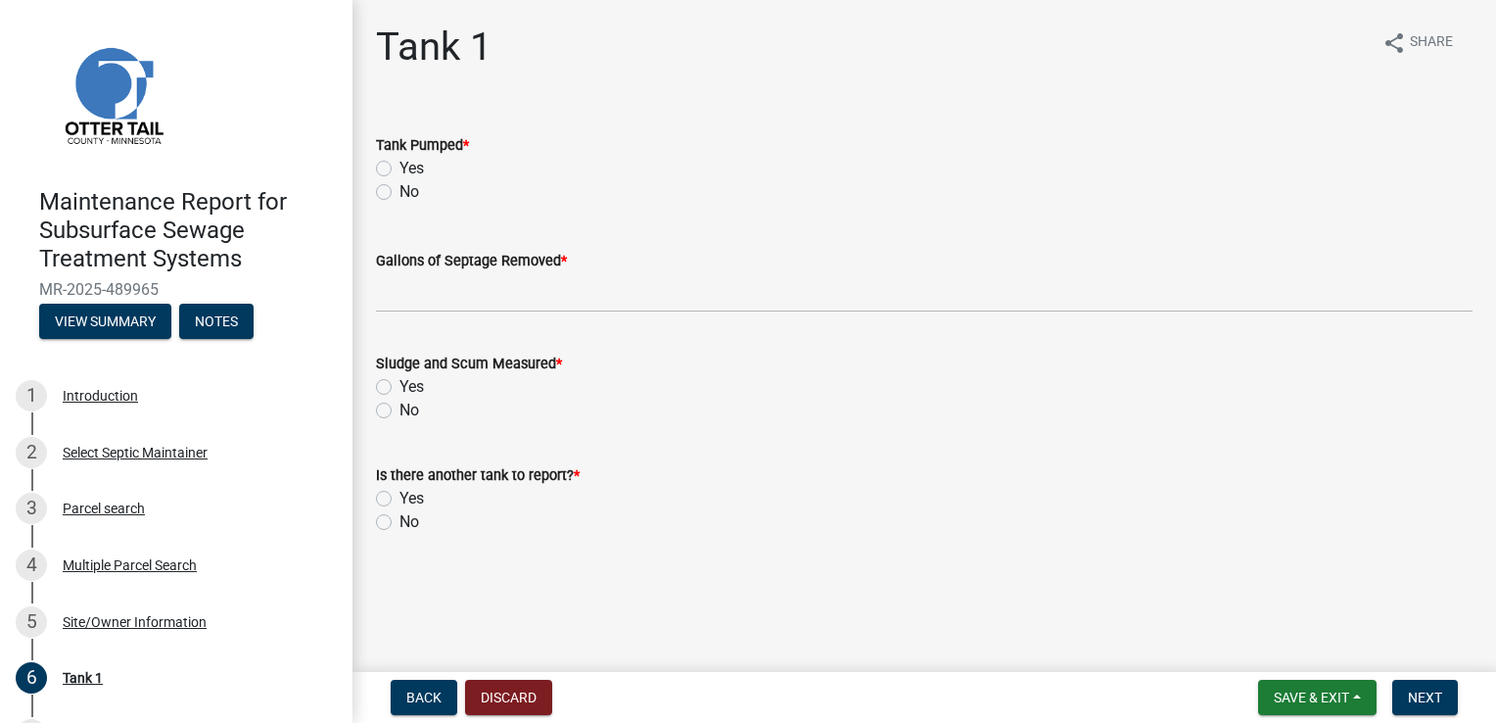
click at [400, 166] on label "Yes" at bounding box center [412, 169] width 24 height 24
click at [400, 166] on input "Yes" at bounding box center [406, 163] width 13 height 13
radio input "true"
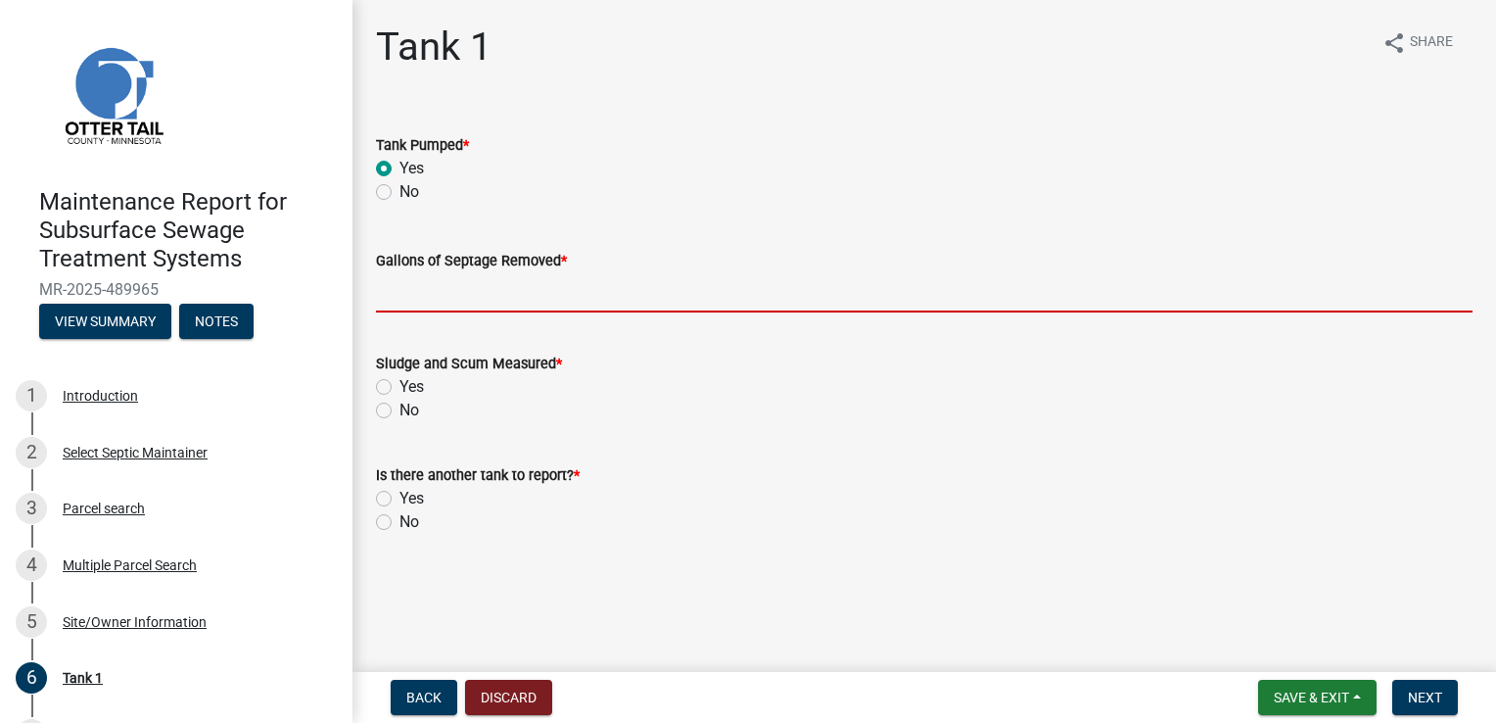
click at [428, 299] on input "Gallons of Septage Removed *" at bounding box center [924, 292] width 1097 height 40
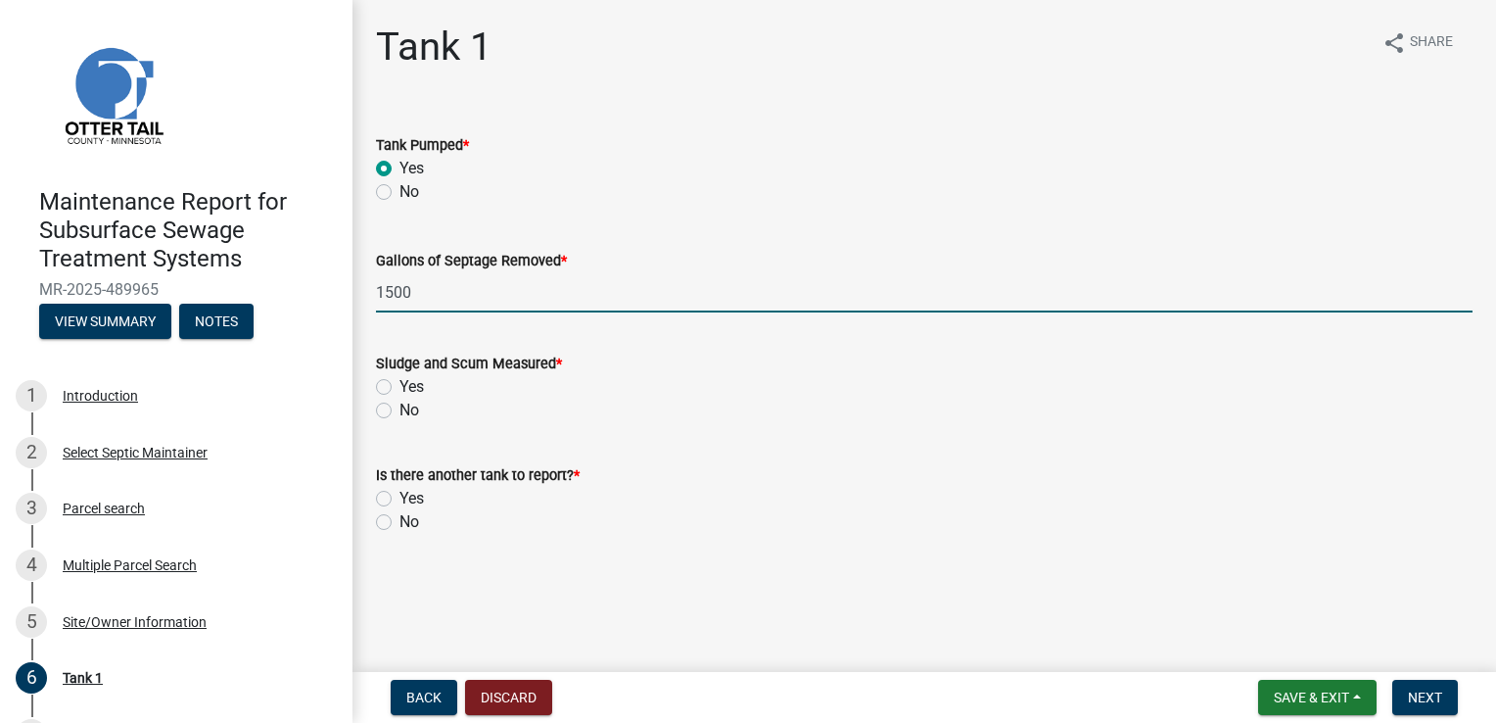
type input "1500"
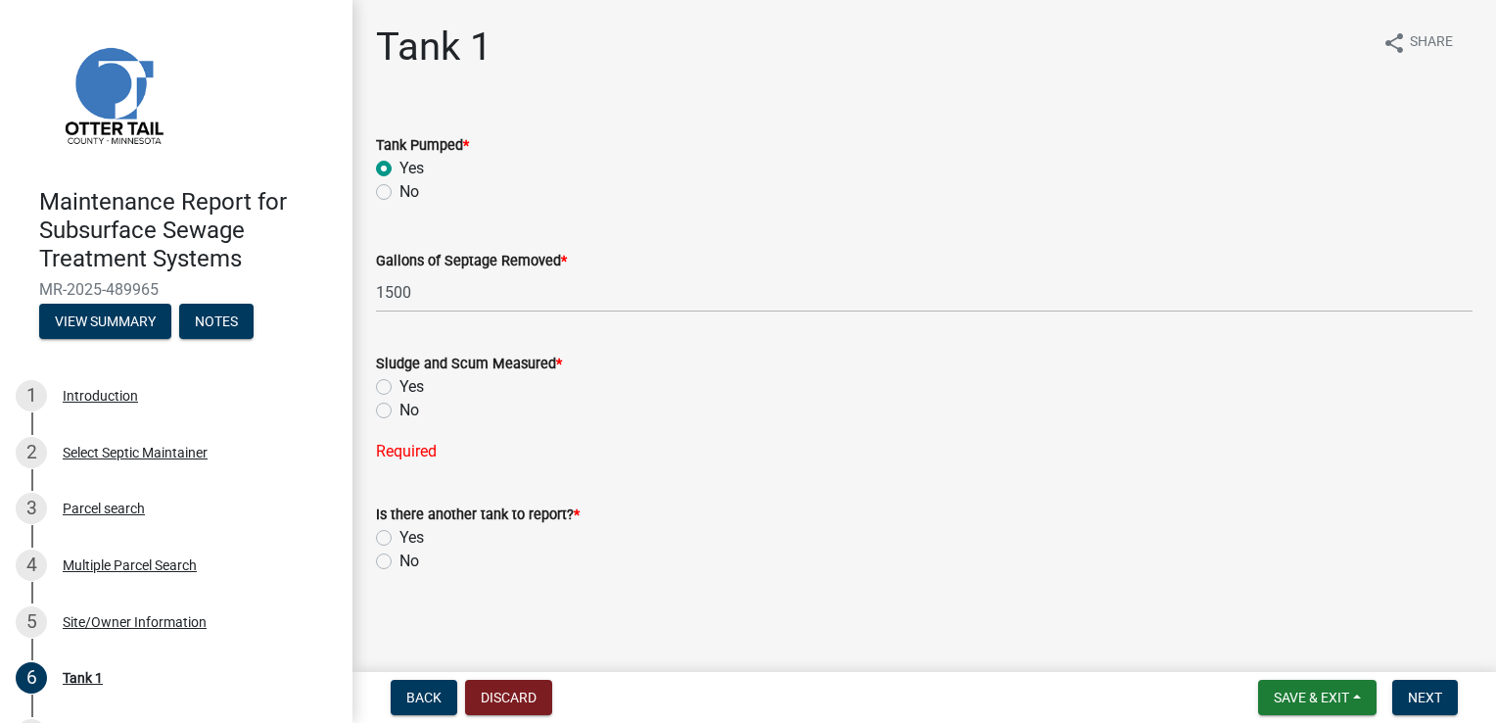
click at [400, 378] on label "Yes" at bounding box center [412, 387] width 24 height 24
click at [400, 378] on input "Yes" at bounding box center [406, 381] width 13 height 13
radio input "true"
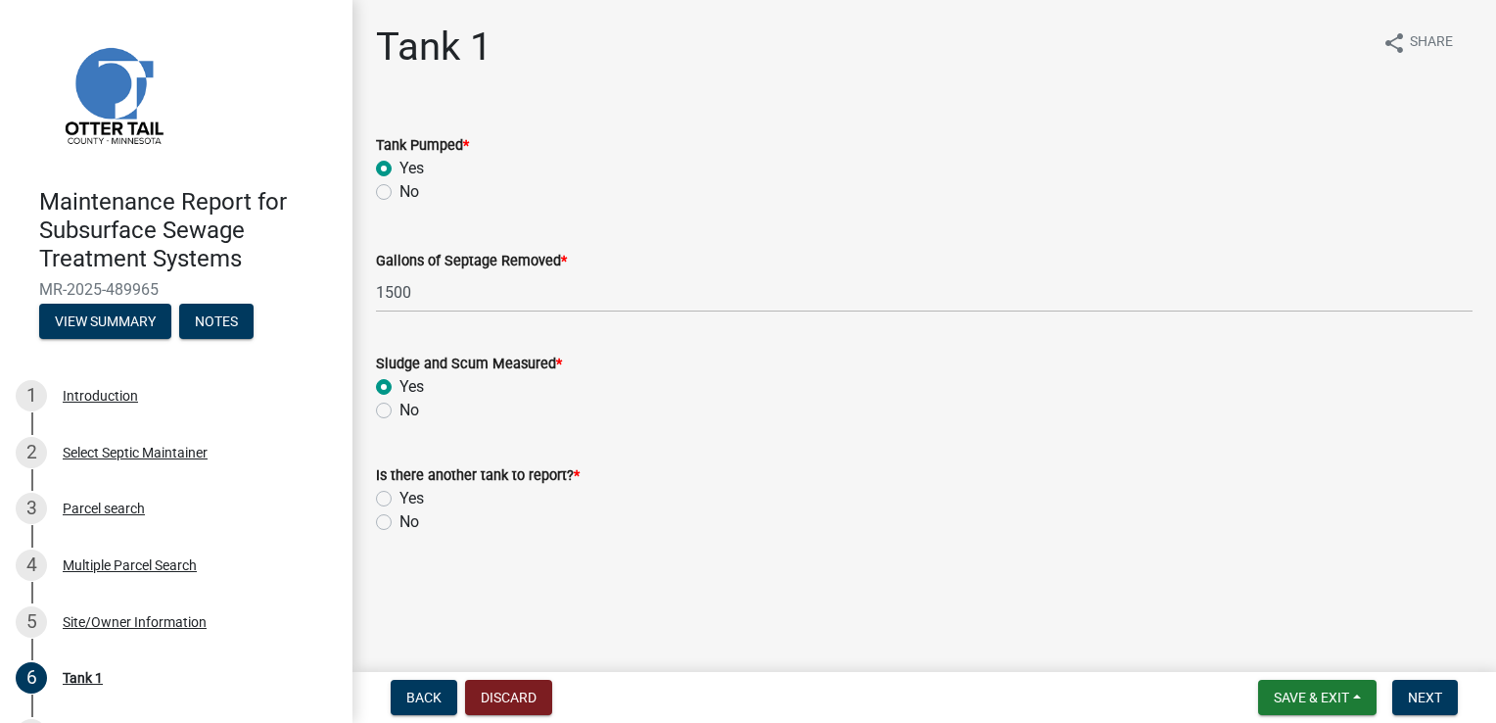
click at [400, 527] on label "No" at bounding box center [410, 522] width 20 height 24
click at [400, 523] on input "No" at bounding box center [406, 516] width 13 height 13
radio input "true"
click at [1418, 693] on span "Next" at bounding box center [1425, 697] width 34 height 16
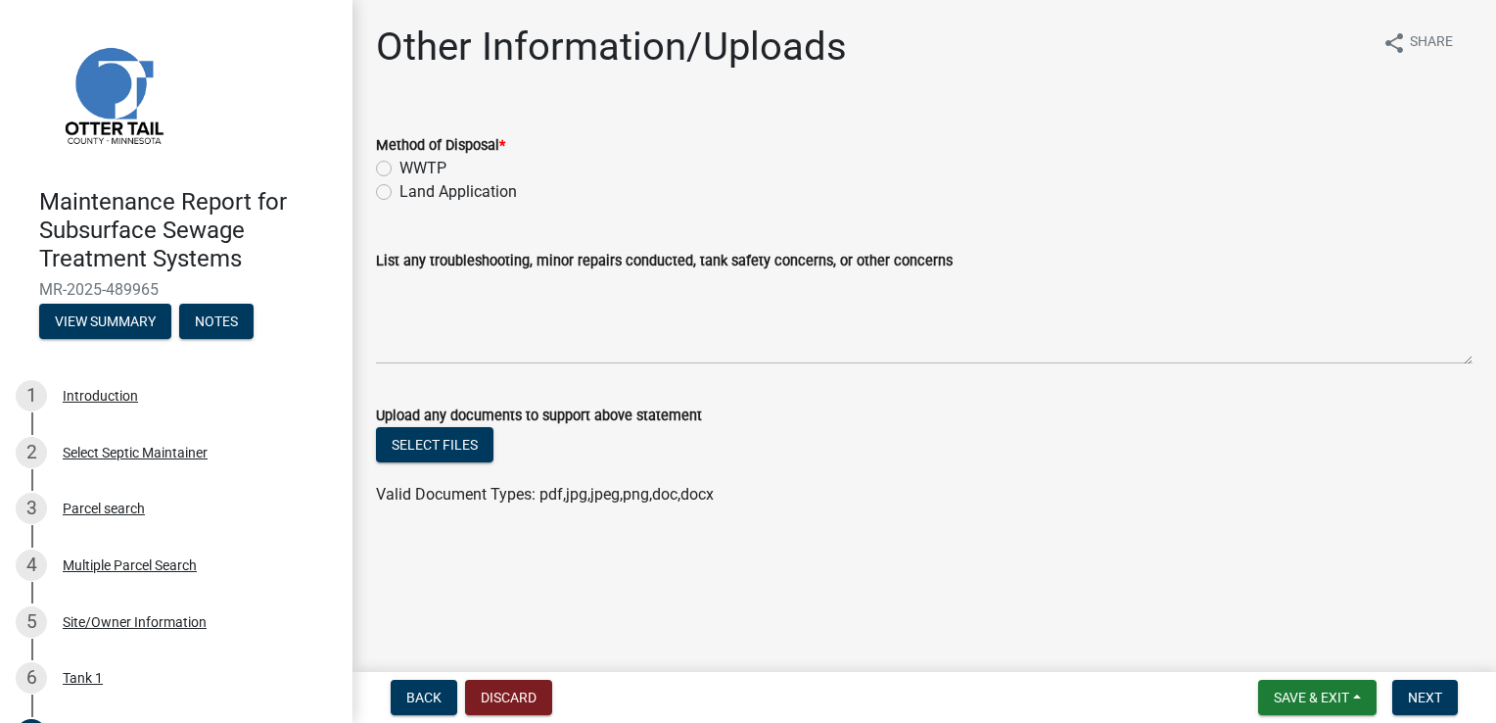
click at [392, 193] on div "Land Application" at bounding box center [924, 192] width 1097 height 24
click at [400, 193] on label "Land Application" at bounding box center [459, 192] width 118 height 24
click at [400, 193] on input "Land Application" at bounding box center [406, 186] width 13 height 13
radio input "true"
click at [1418, 690] on span "Next" at bounding box center [1425, 697] width 34 height 16
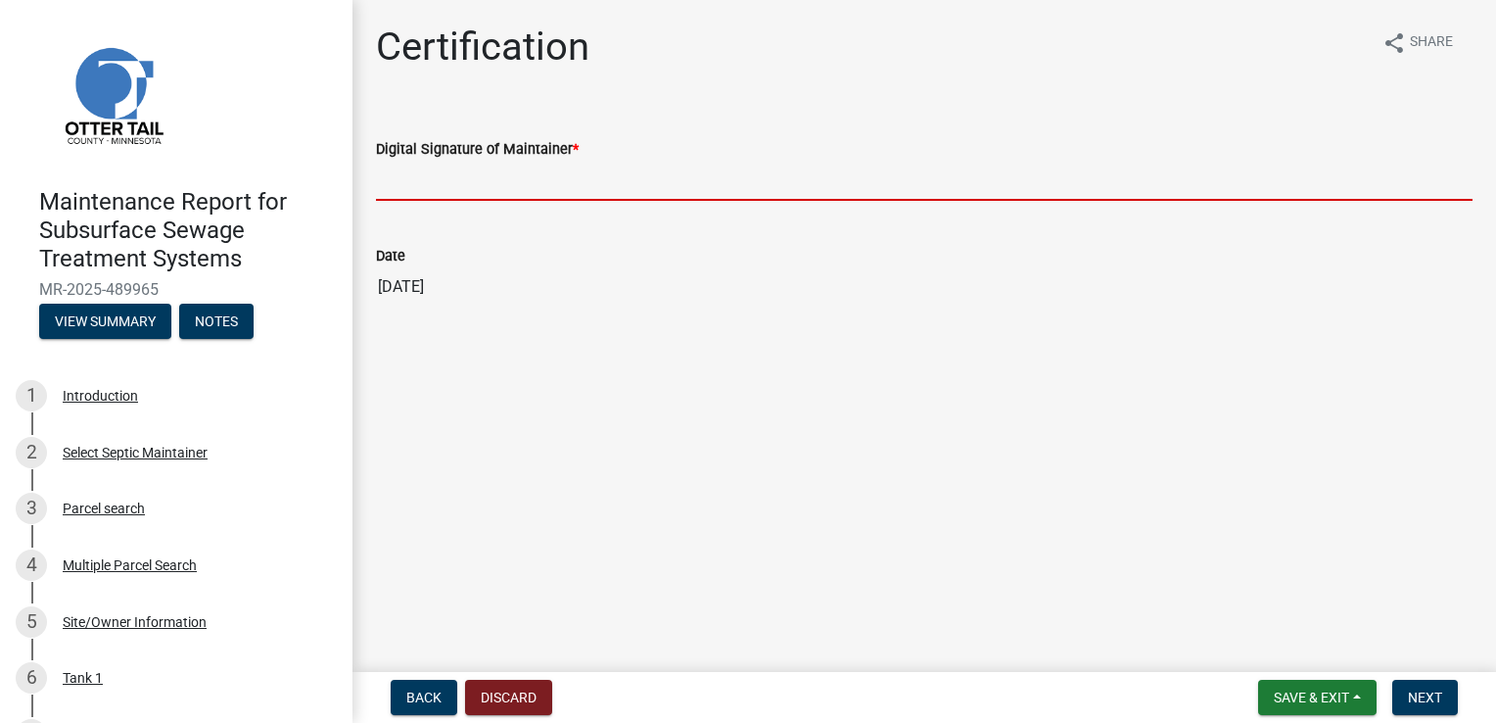
click at [404, 189] on input "Digital Signature of Maintainer *" at bounding box center [924, 181] width 1097 height 40
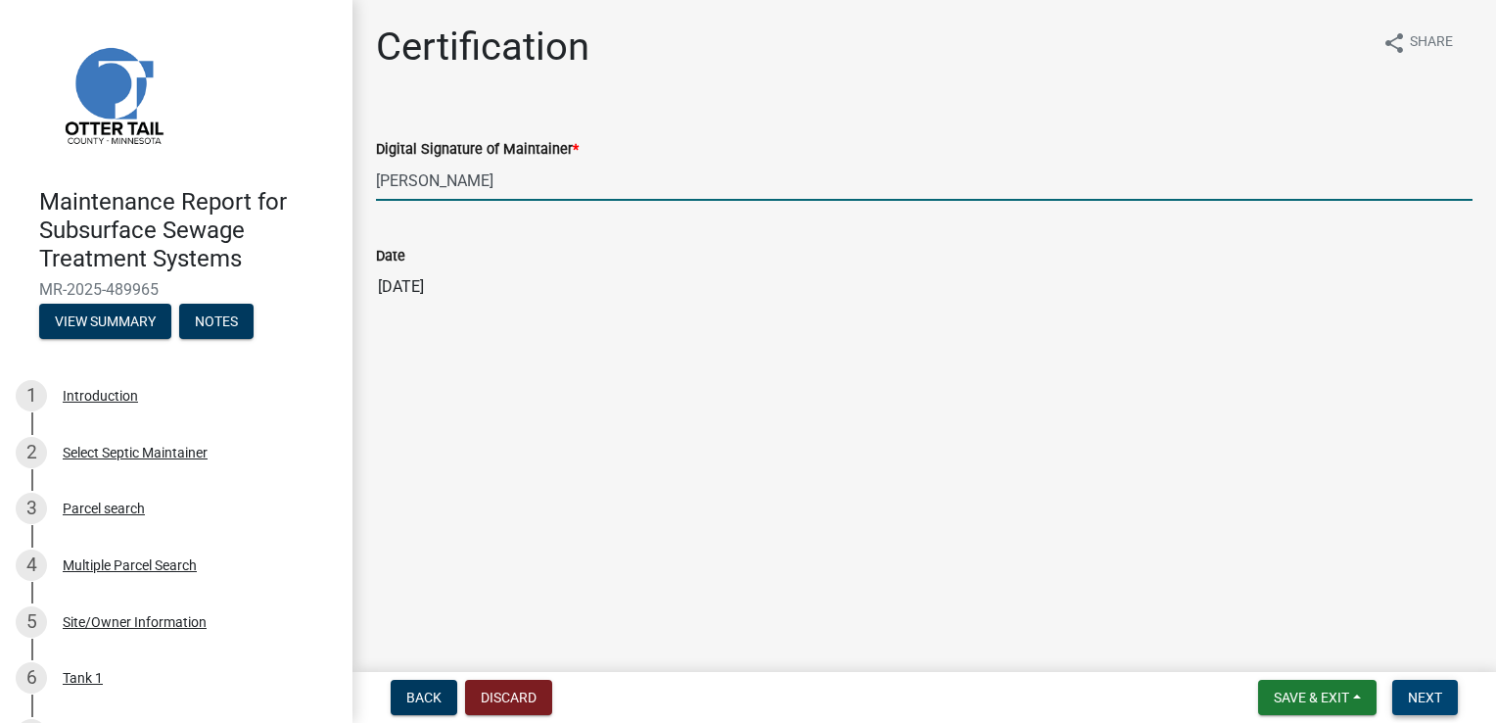
type input "[PERSON_NAME]"
click at [1430, 689] on span "Next" at bounding box center [1425, 697] width 34 height 16
